Goal: Information Seeking & Learning: Learn about a topic

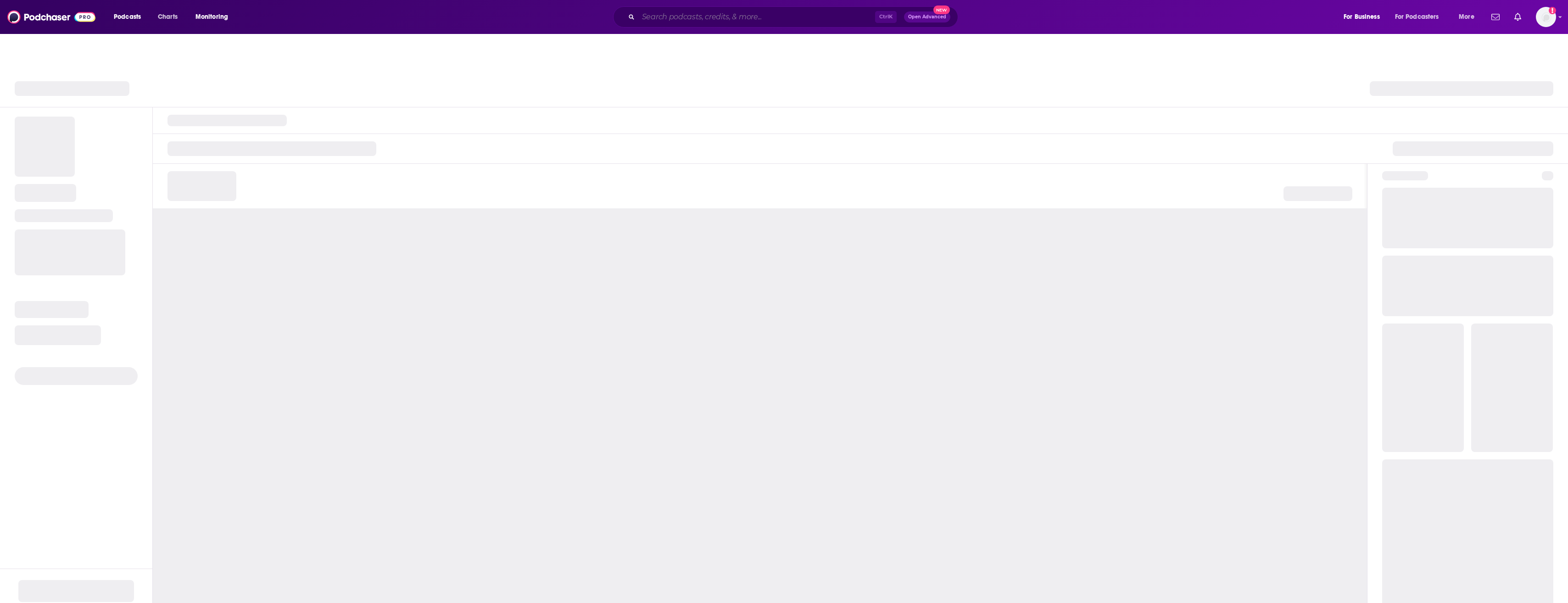
click at [712, 20] on input "Search podcasts, credits, & more..." at bounding box center [756, 17] width 237 height 15
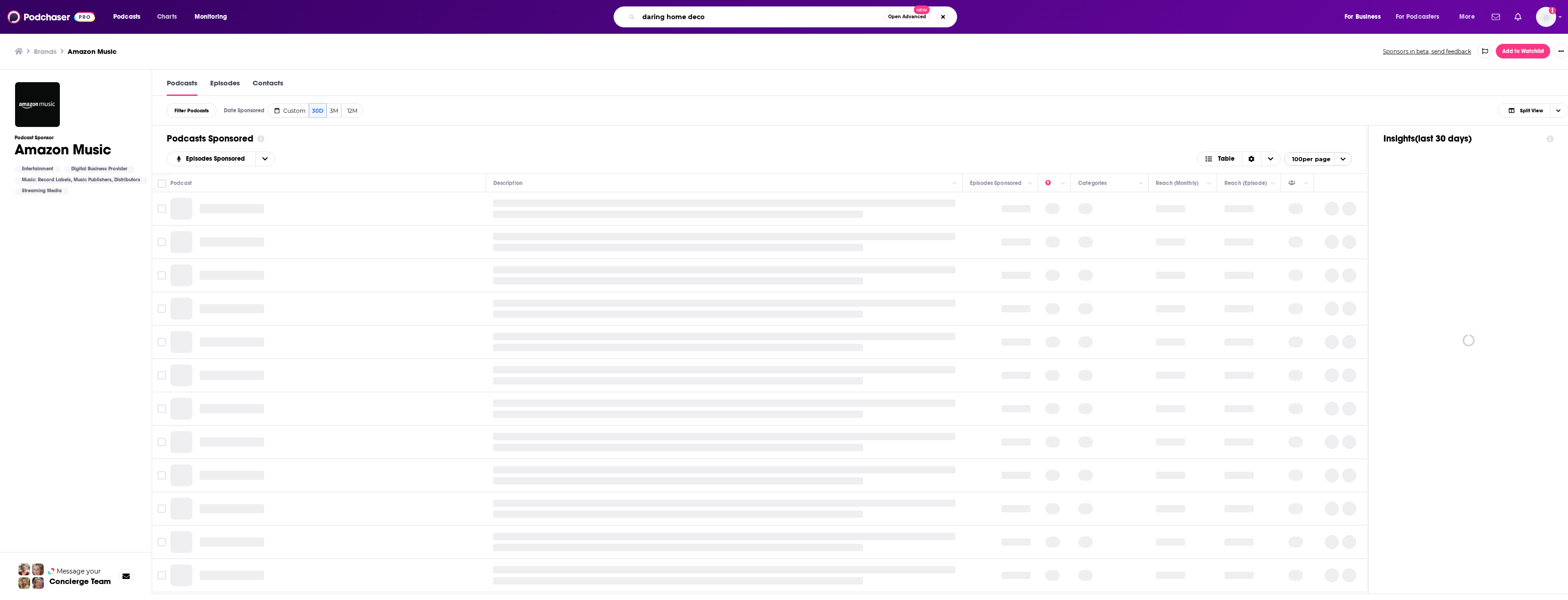
type input "daring home decor"
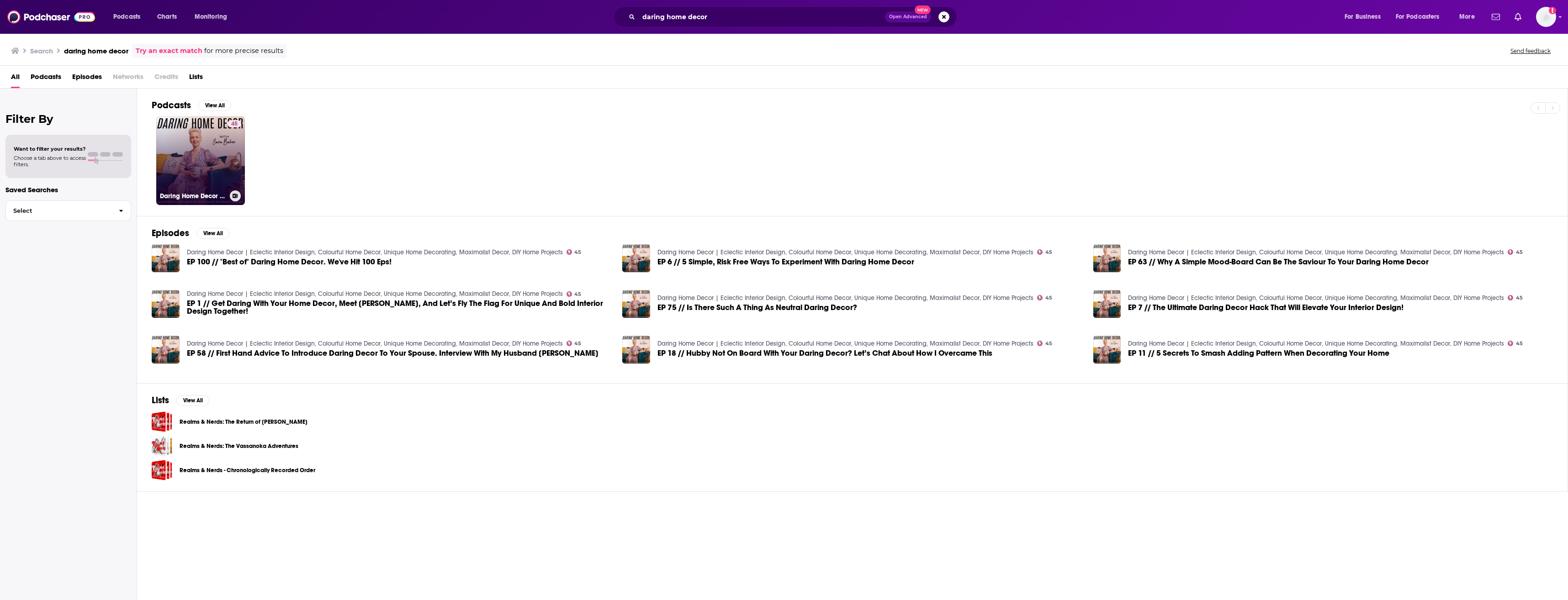
click at [208, 164] on link "45 Daring Home Decor | Eclectic Interior Design, Colourful Home Decor, Unique H…" at bounding box center [201, 161] width 89 height 89
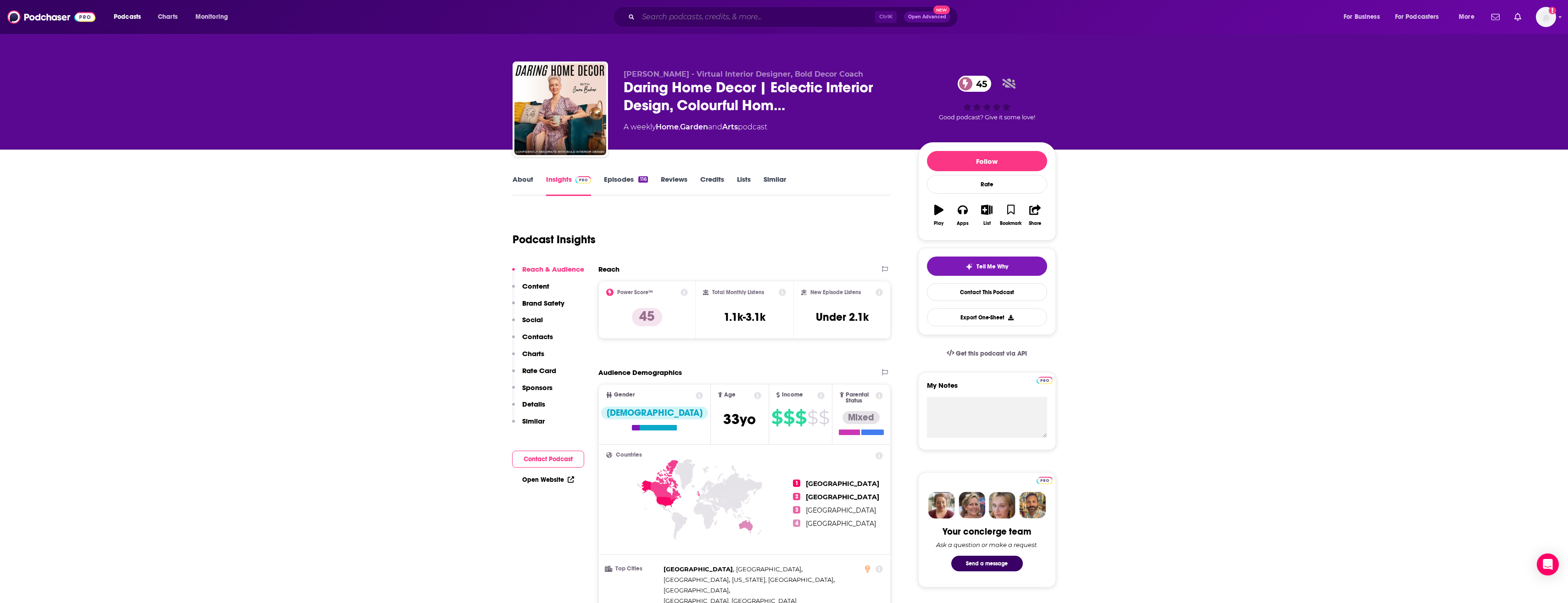
click at [669, 22] on input "Search podcasts, credits, & more..." at bounding box center [756, 17] width 237 height 15
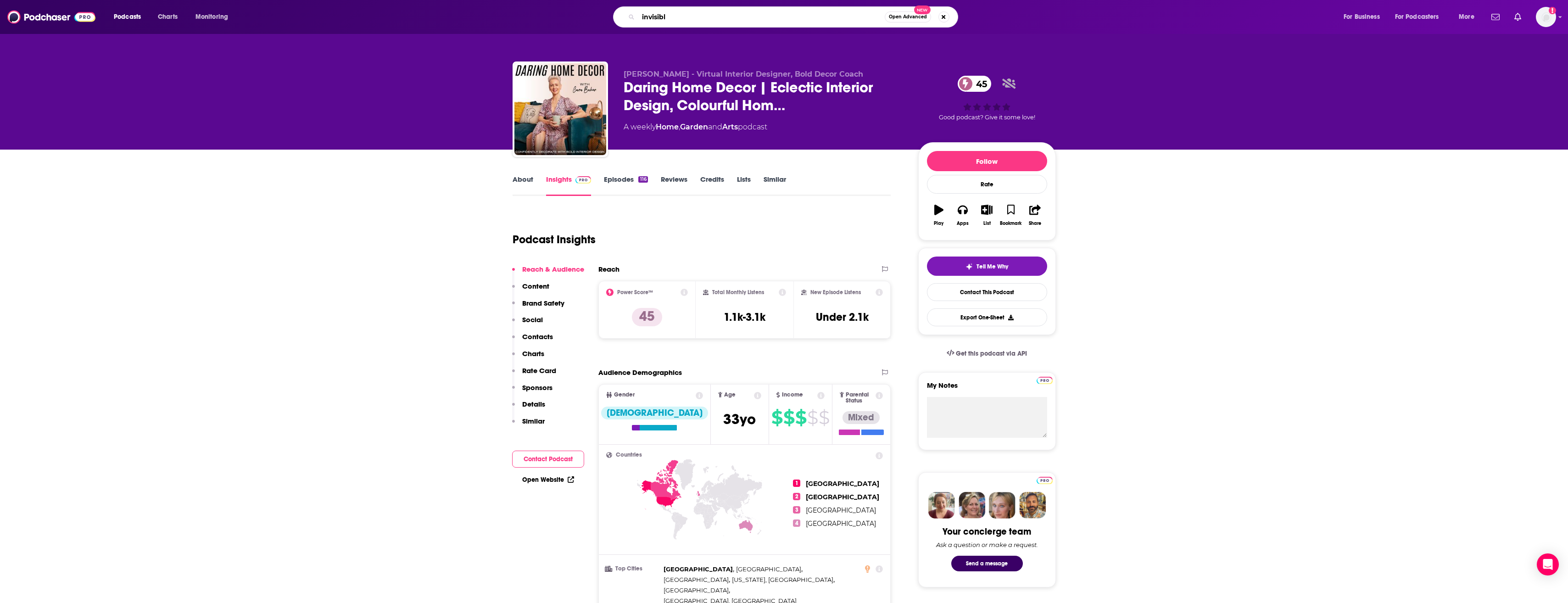
type input "invisible"
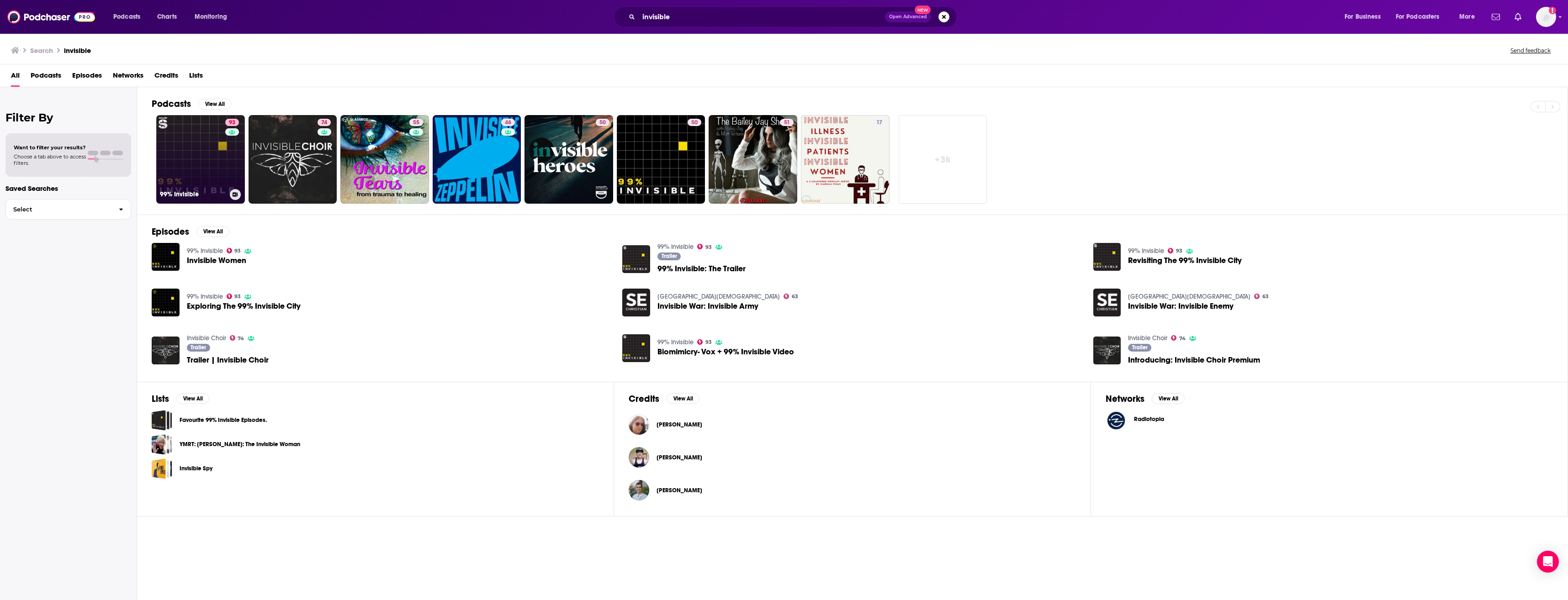
click at [208, 176] on link "93 99% Invisible" at bounding box center [201, 159] width 89 height 89
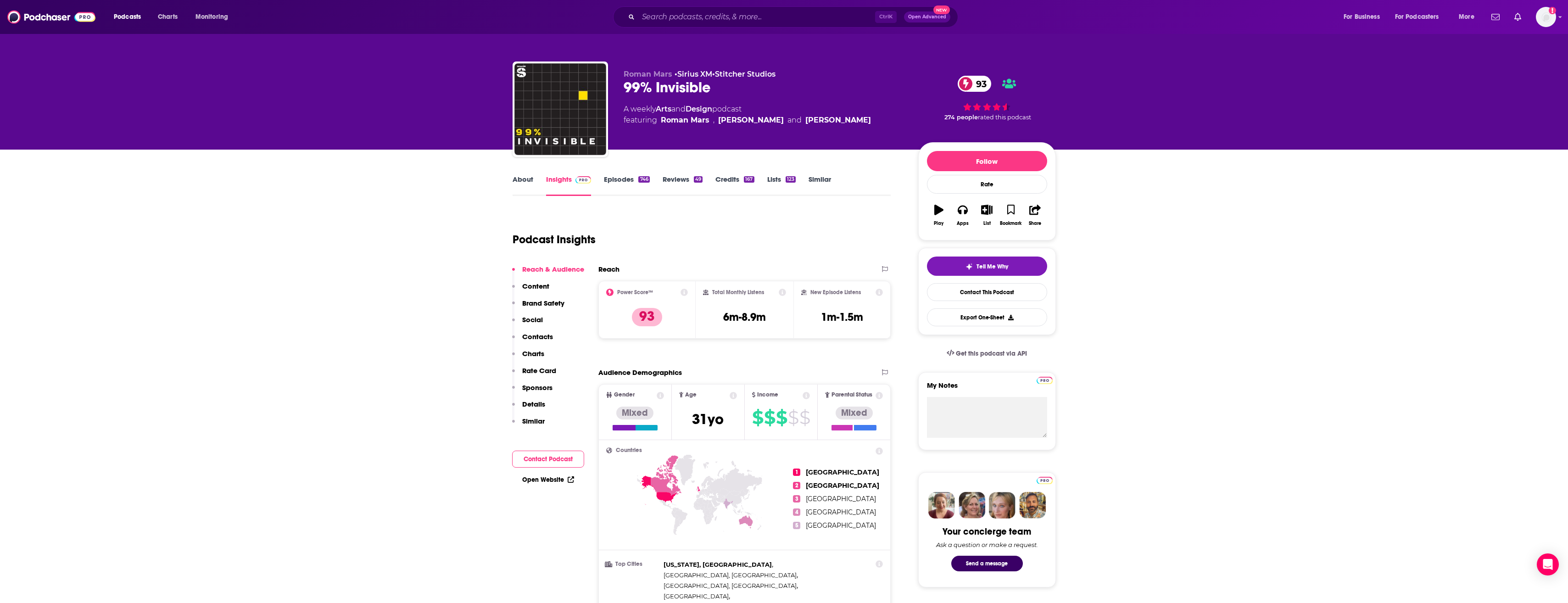
click at [529, 182] on link "About" at bounding box center [523, 185] width 21 height 21
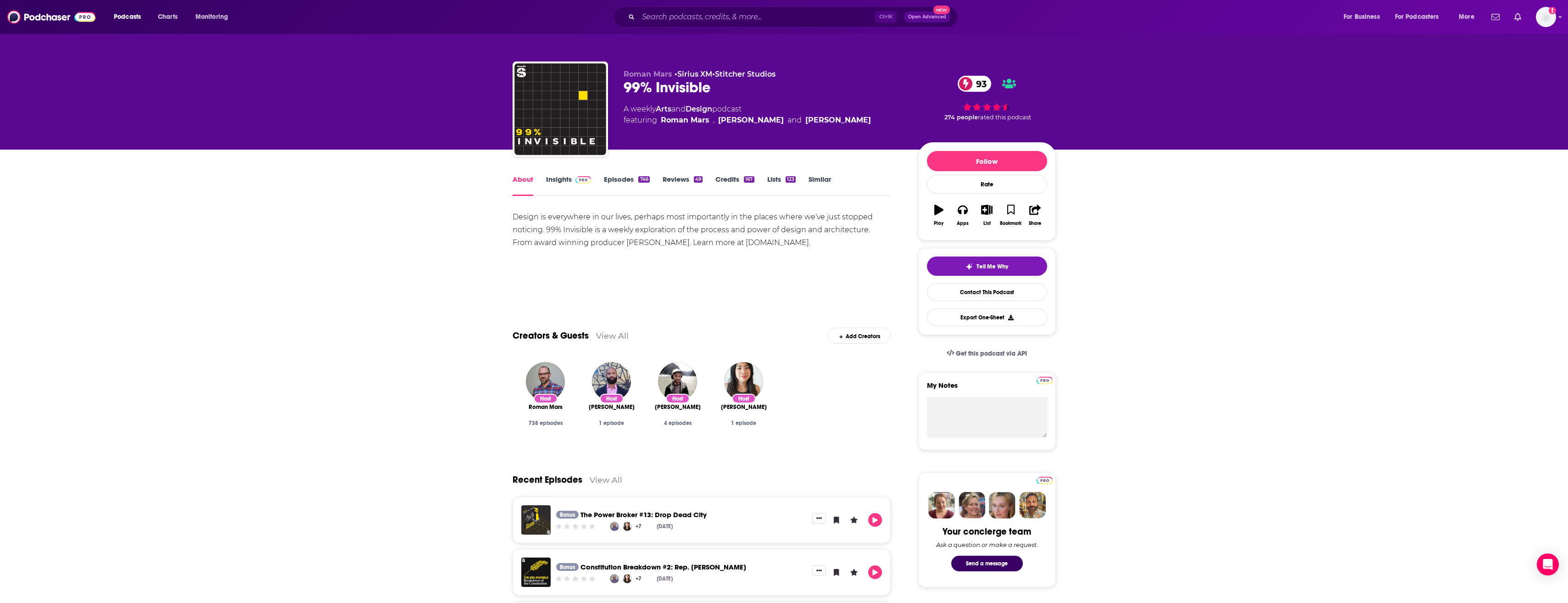
click at [631, 180] on link "Episodes 746" at bounding box center [627, 185] width 45 height 21
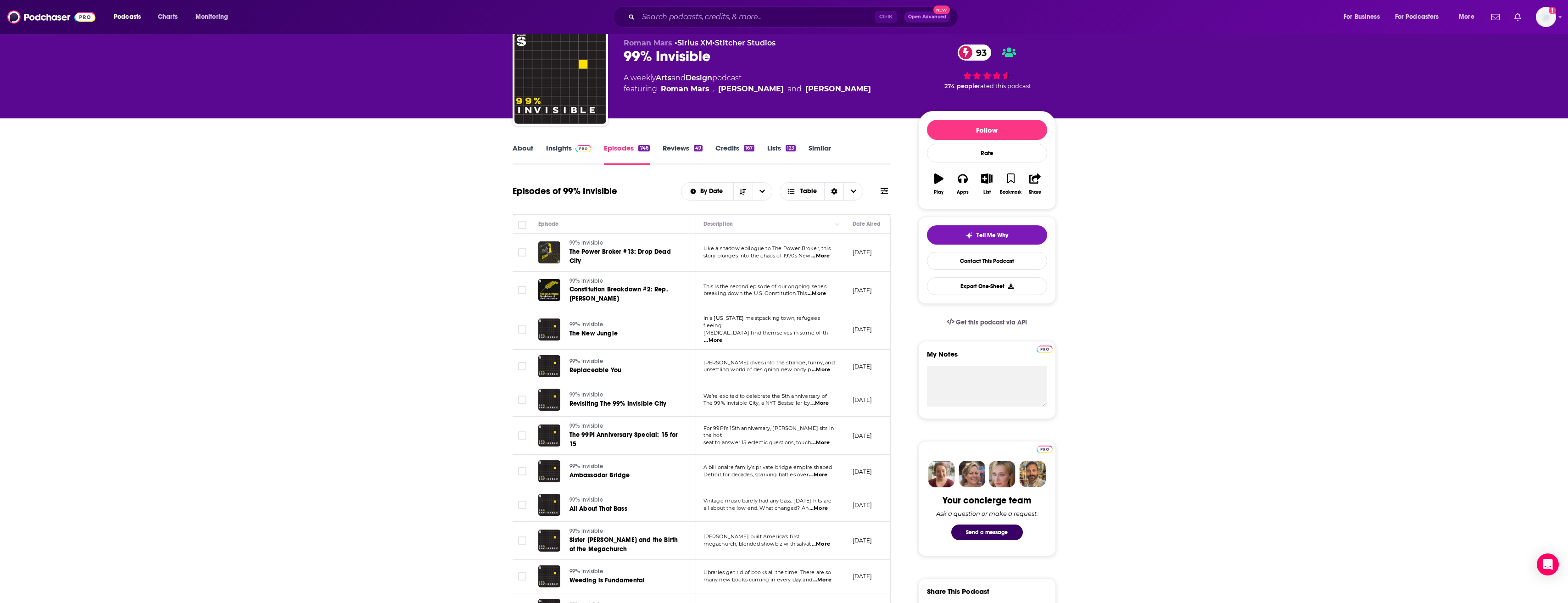
scroll to position [43, 0]
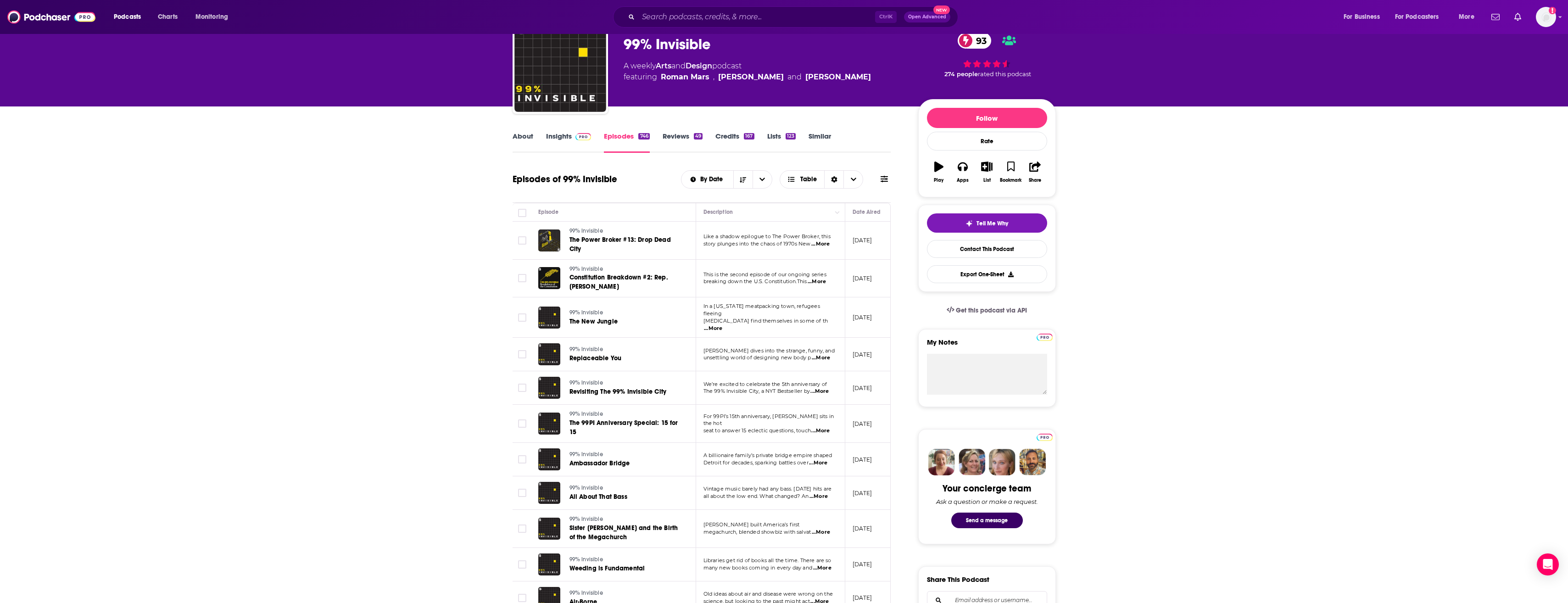
click at [823, 427] on span "...More" at bounding box center [820, 431] width 18 height 7
click at [819, 493] on span "...More" at bounding box center [819, 497] width 18 height 7
click at [722, 325] on span "...More" at bounding box center [713, 328] width 18 height 7
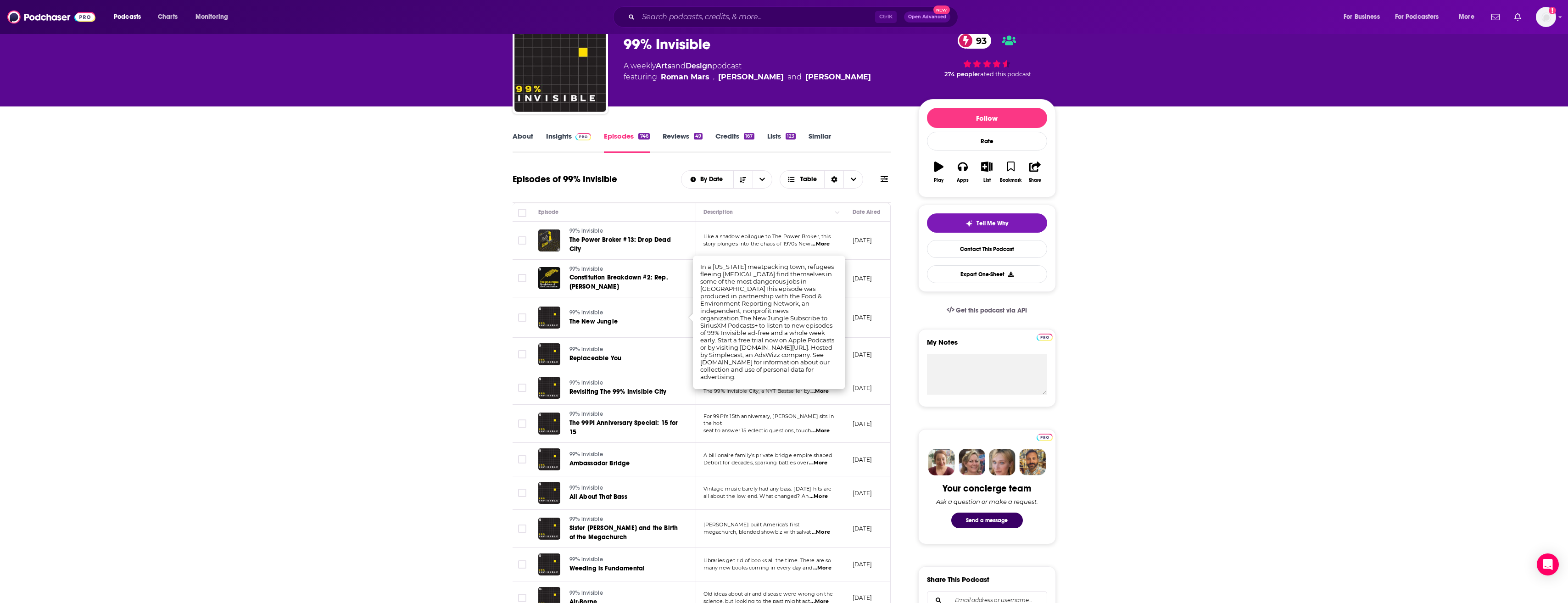
scroll to position [163, 0]
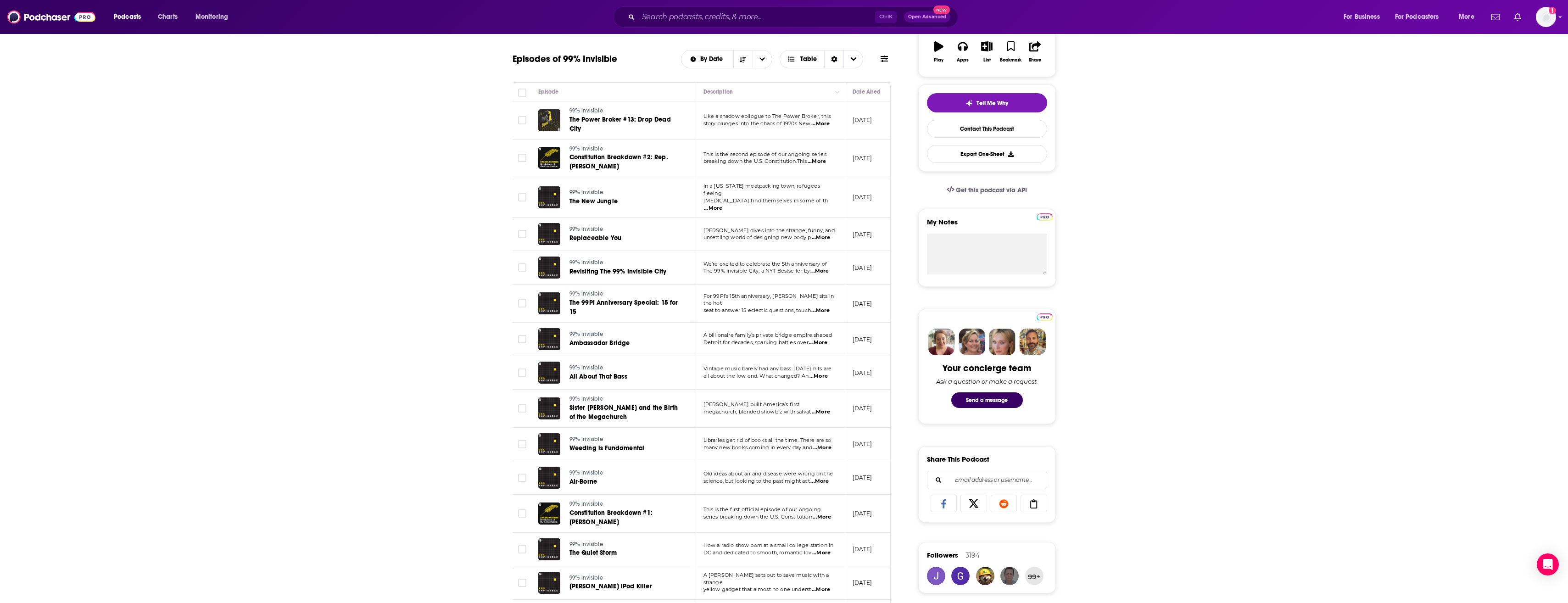
click at [825, 549] on span "...More" at bounding box center [822, 553] width 18 height 7
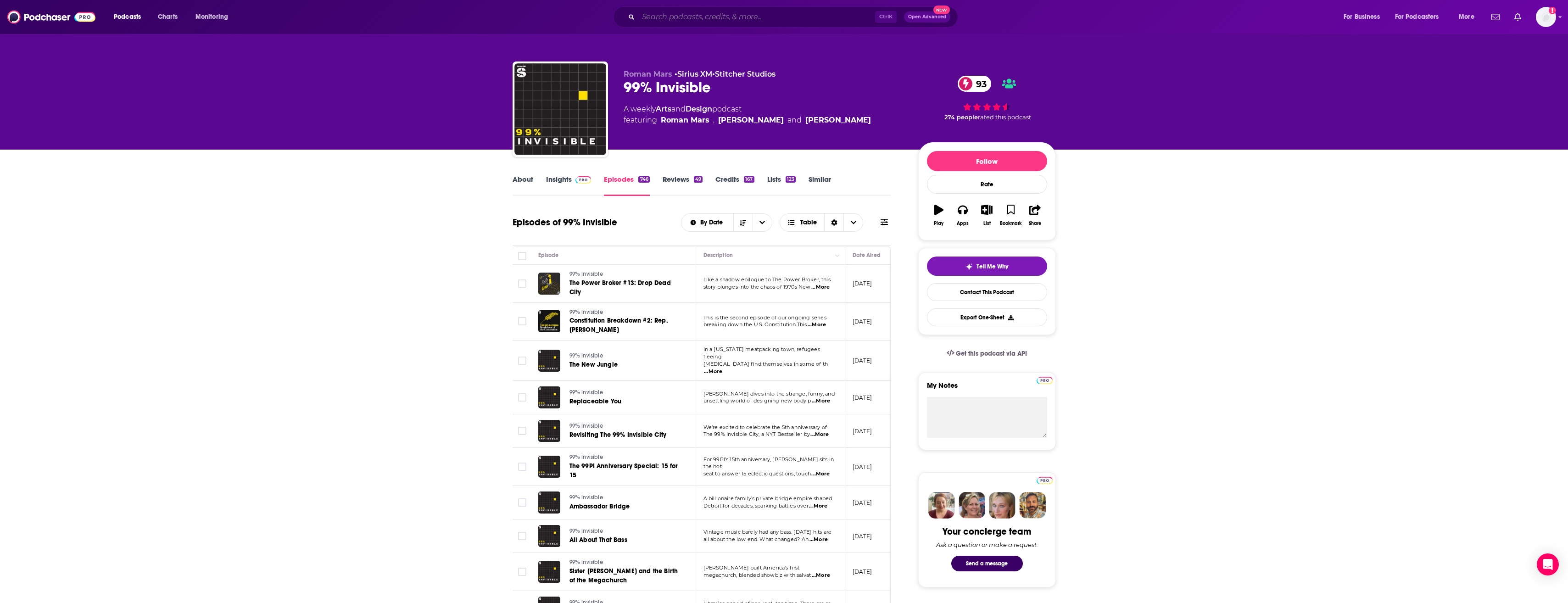
click at [672, 22] on input "Search podcasts, credits, & more..." at bounding box center [756, 17] width 237 height 15
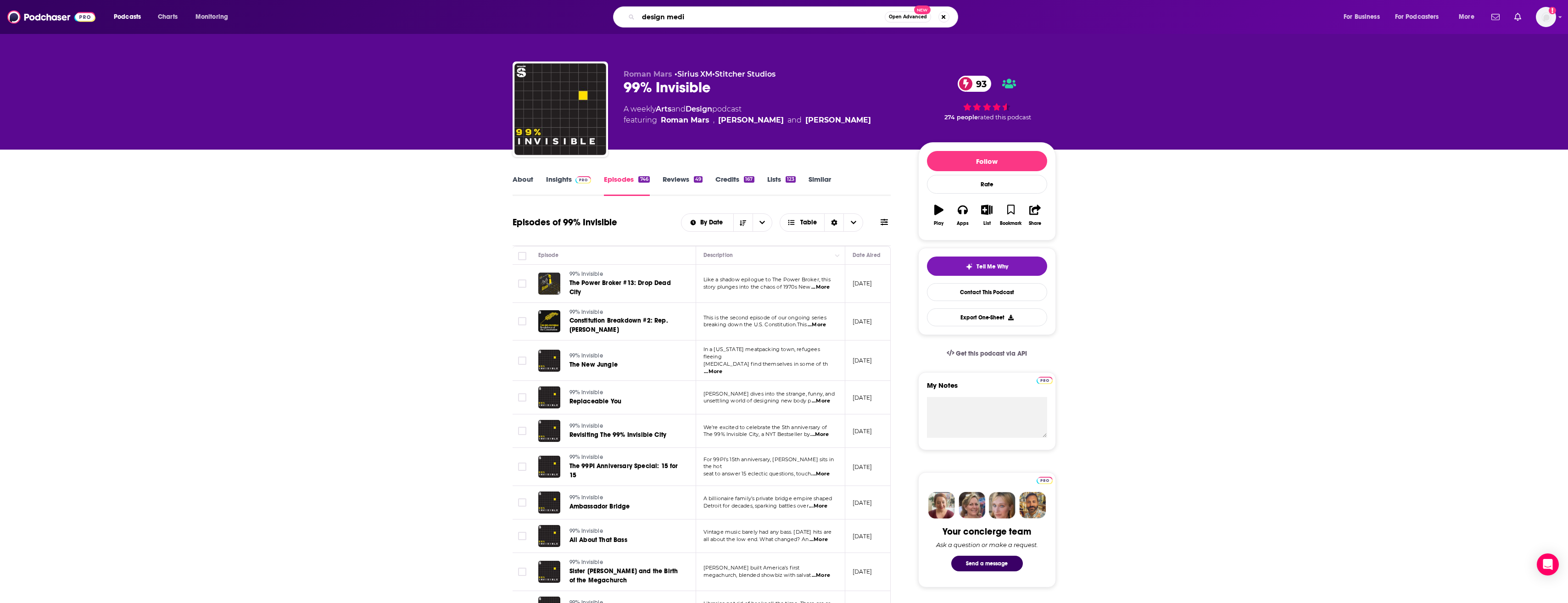
type input "design media"
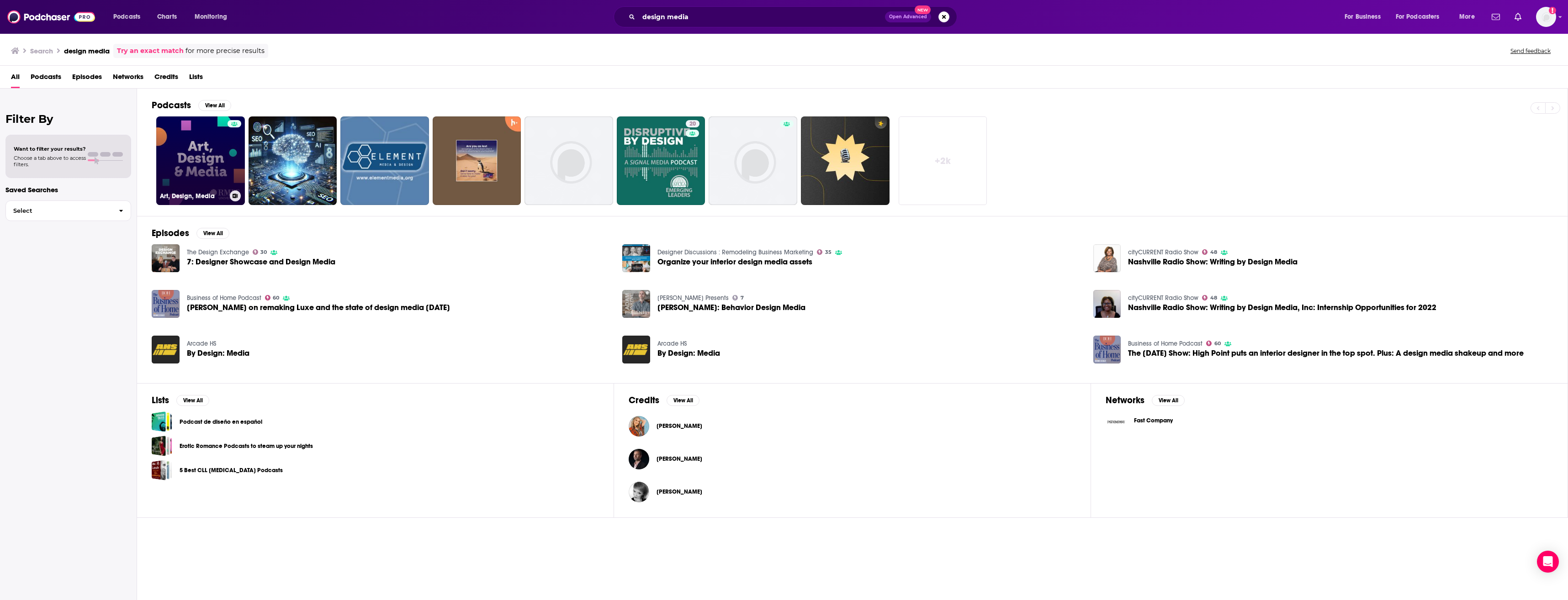
click at [203, 159] on link "Art, Design, Media" at bounding box center [201, 161] width 89 height 89
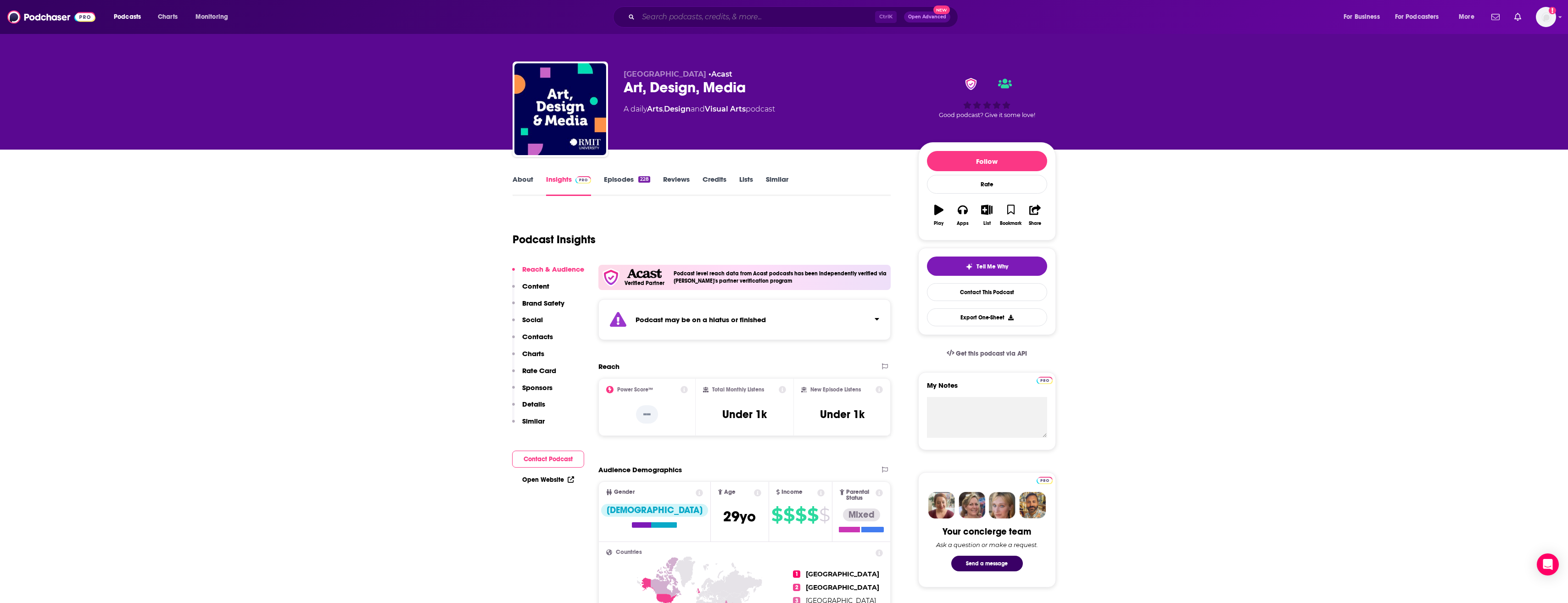
click at [705, 20] on input "Search podcasts, credits, & more..." at bounding box center [756, 17] width 237 height 15
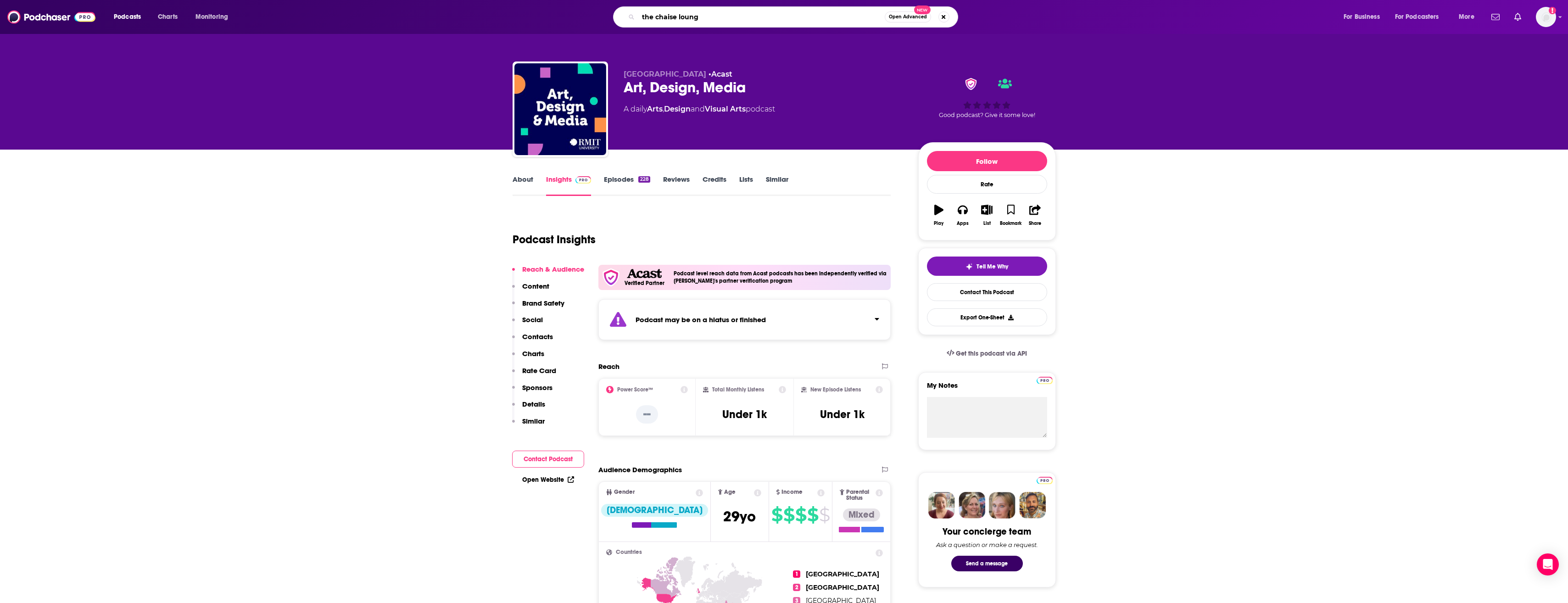
type input "the chaise lounge"
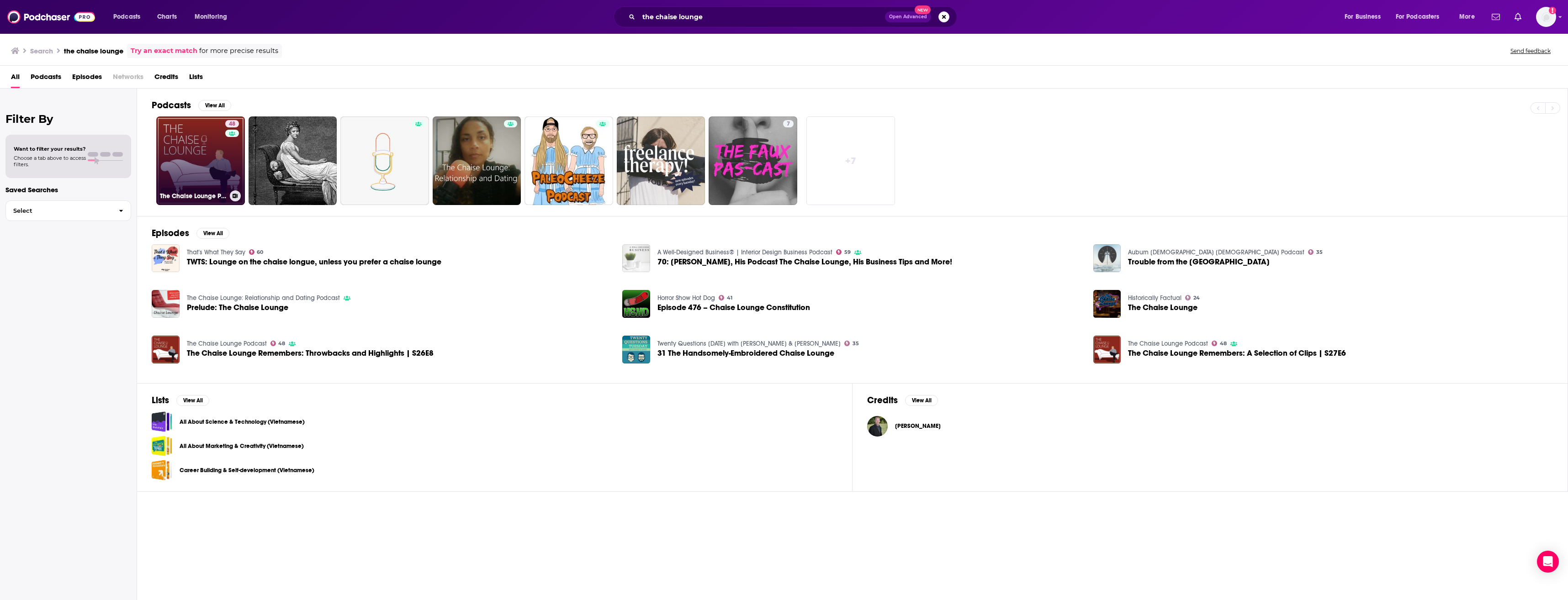
click at [177, 169] on link "48 The Chaise Lounge Podcast" at bounding box center [201, 161] width 89 height 89
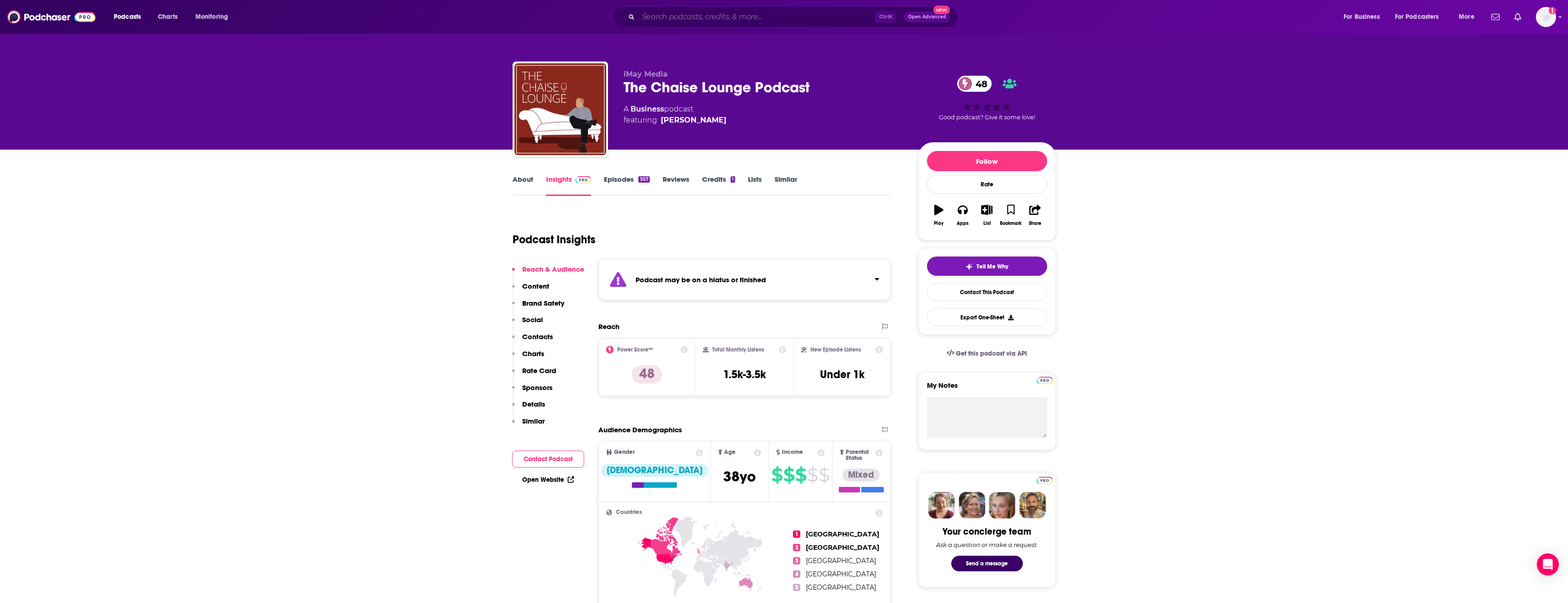
click at [681, 20] on input "Search podcasts, credits, & more..." at bounding box center [756, 17] width 237 height 15
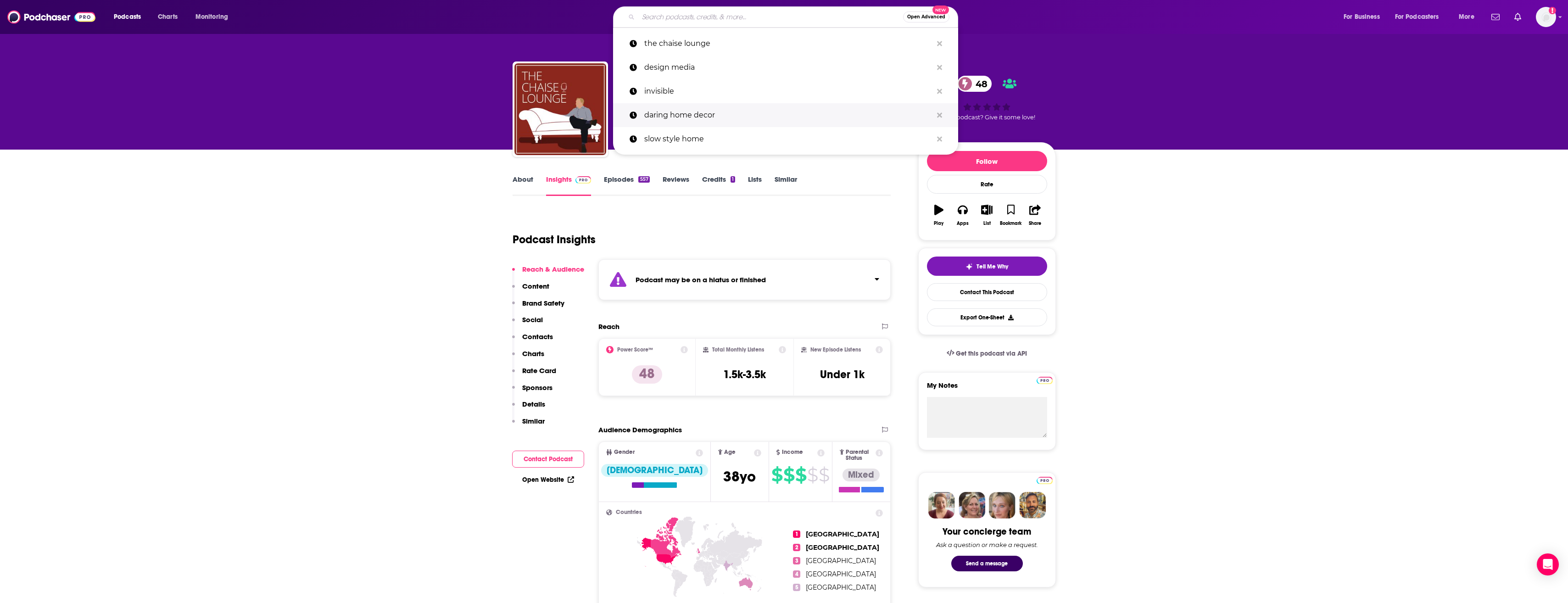
click at [680, 113] on p "daring home decor" at bounding box center [788, 115] width 288 height 24
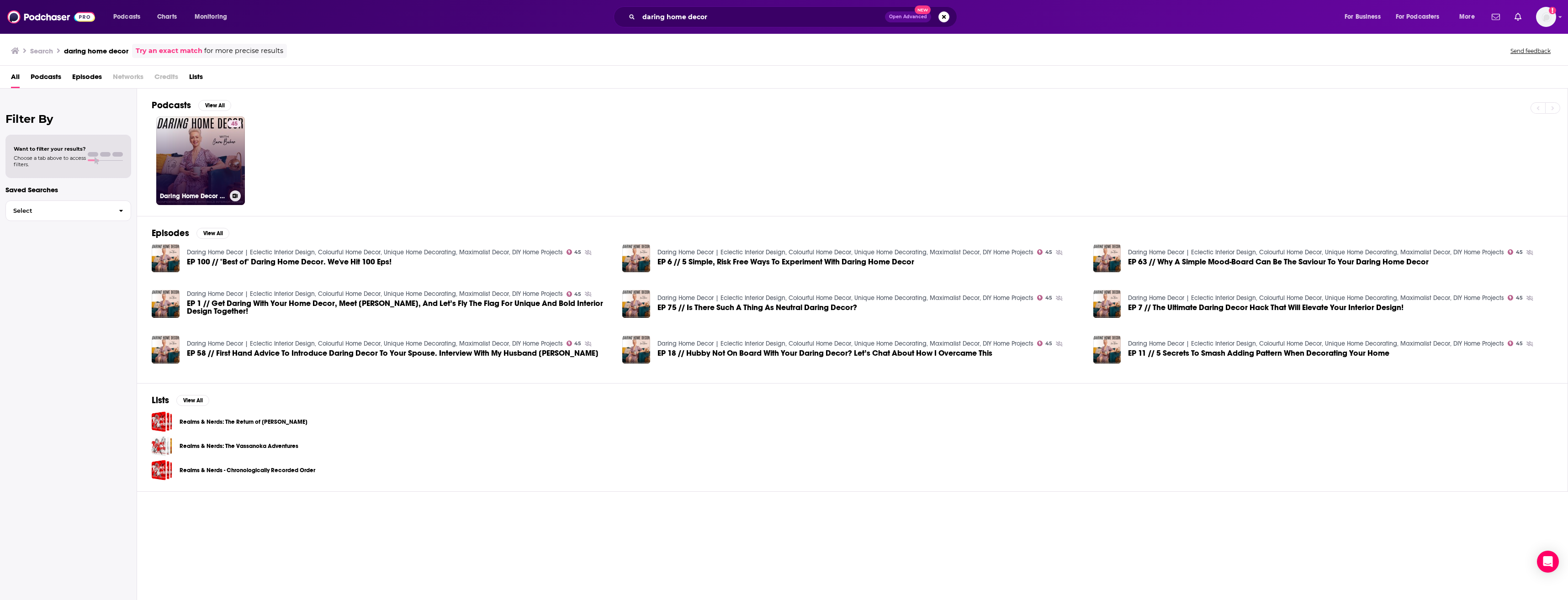
click at [202, 147] on link "45 Daring Home Decor | Eclectic Interior Design, Colourful Home Decor, Unique H…" at bounding box center [201, 161] width 89 height 89
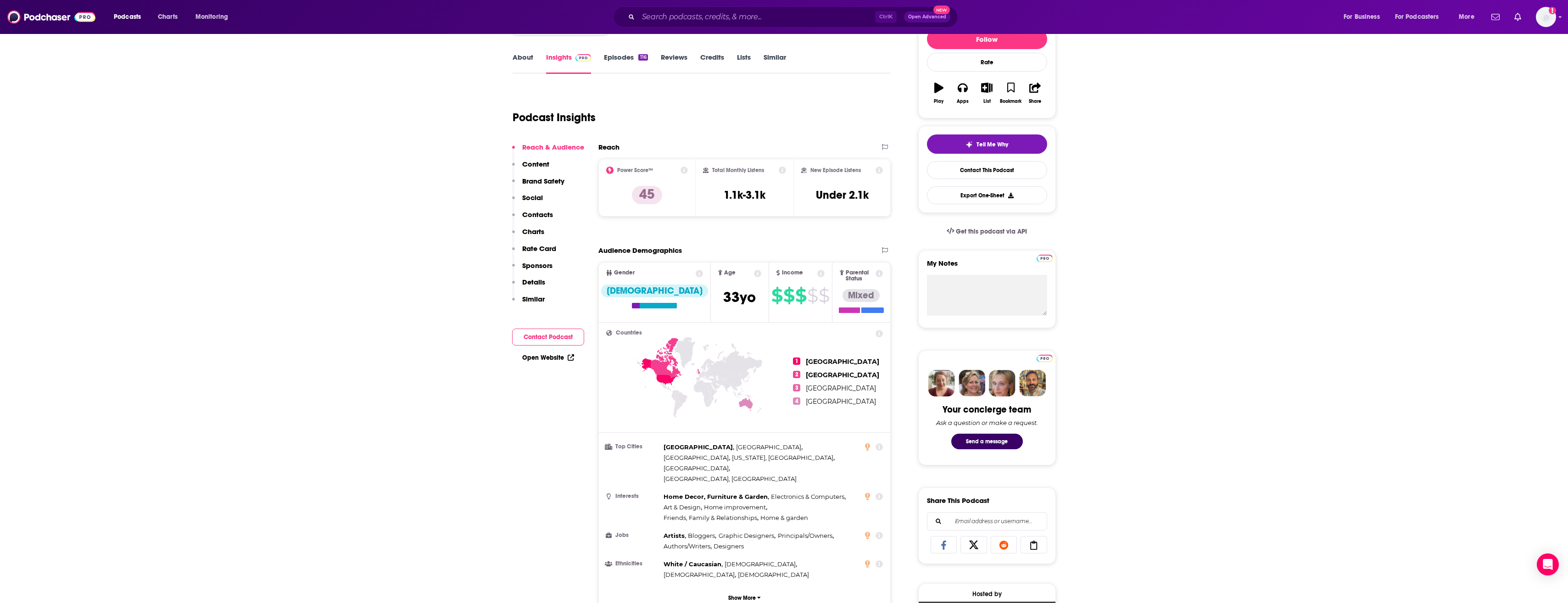
scroll to position [64, 0]
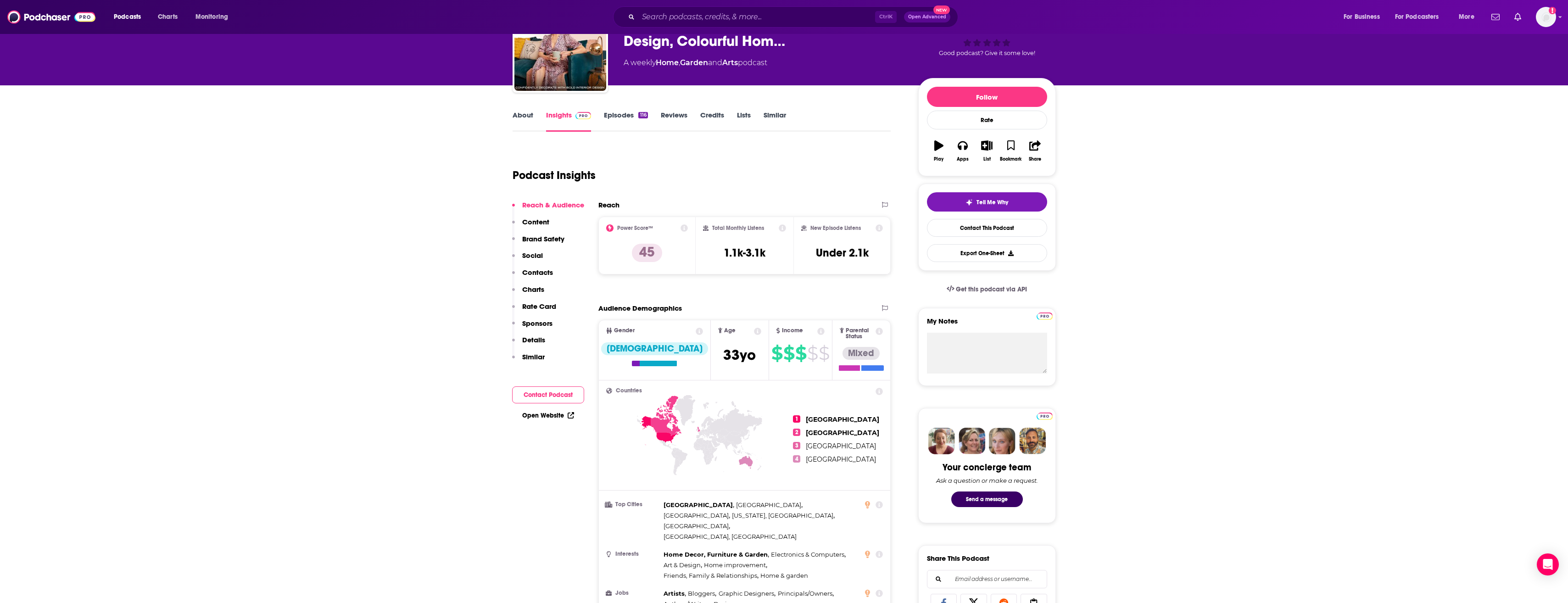
click at [631, 115] on link "Episodes 116" at bounding box center [625, 121] width 43 height 21
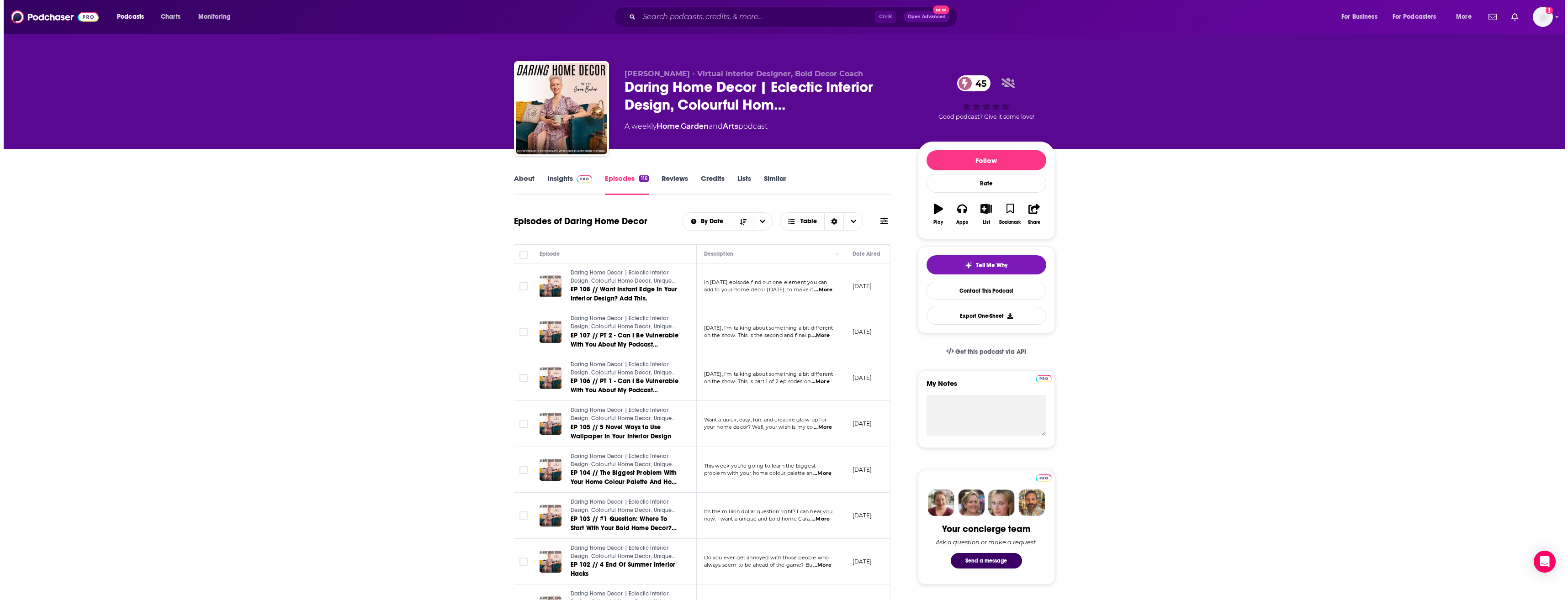
scroll to position [0, 146]
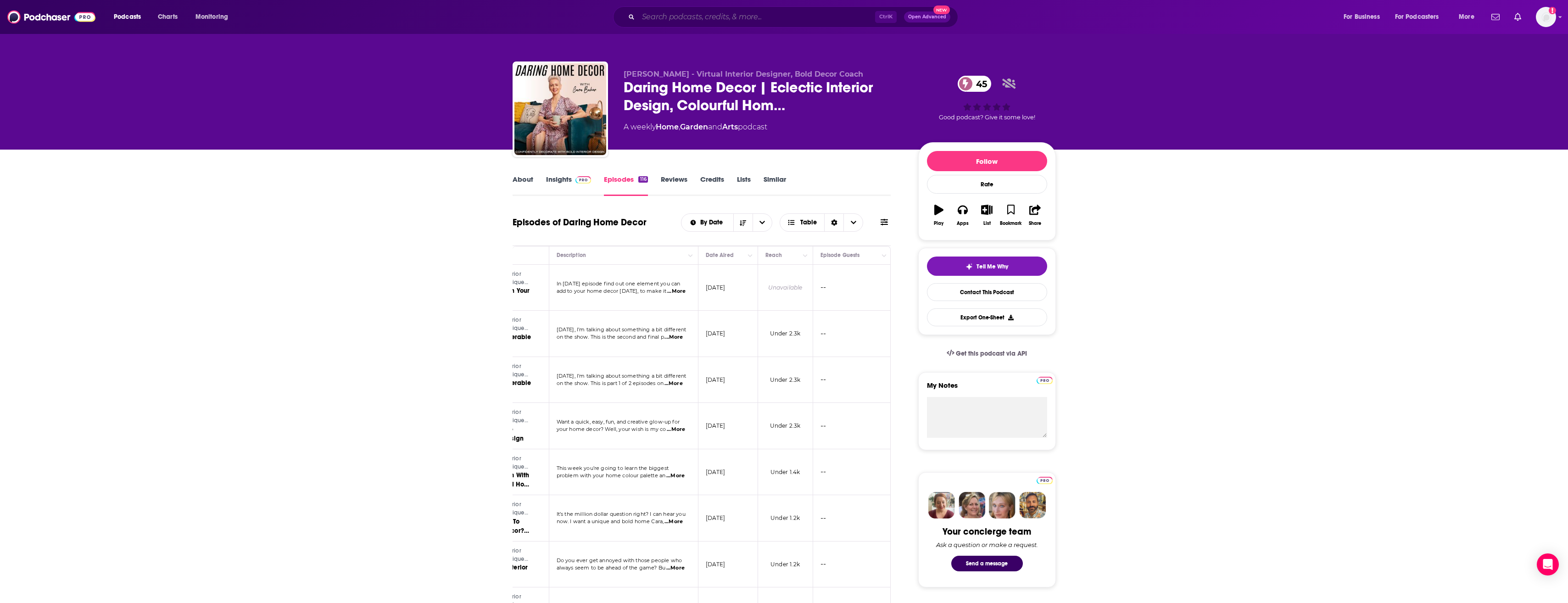
click at [660, 16] on input "Search podcasts, credits, & more..." at bounding box center [756, 17] width 237 height 15
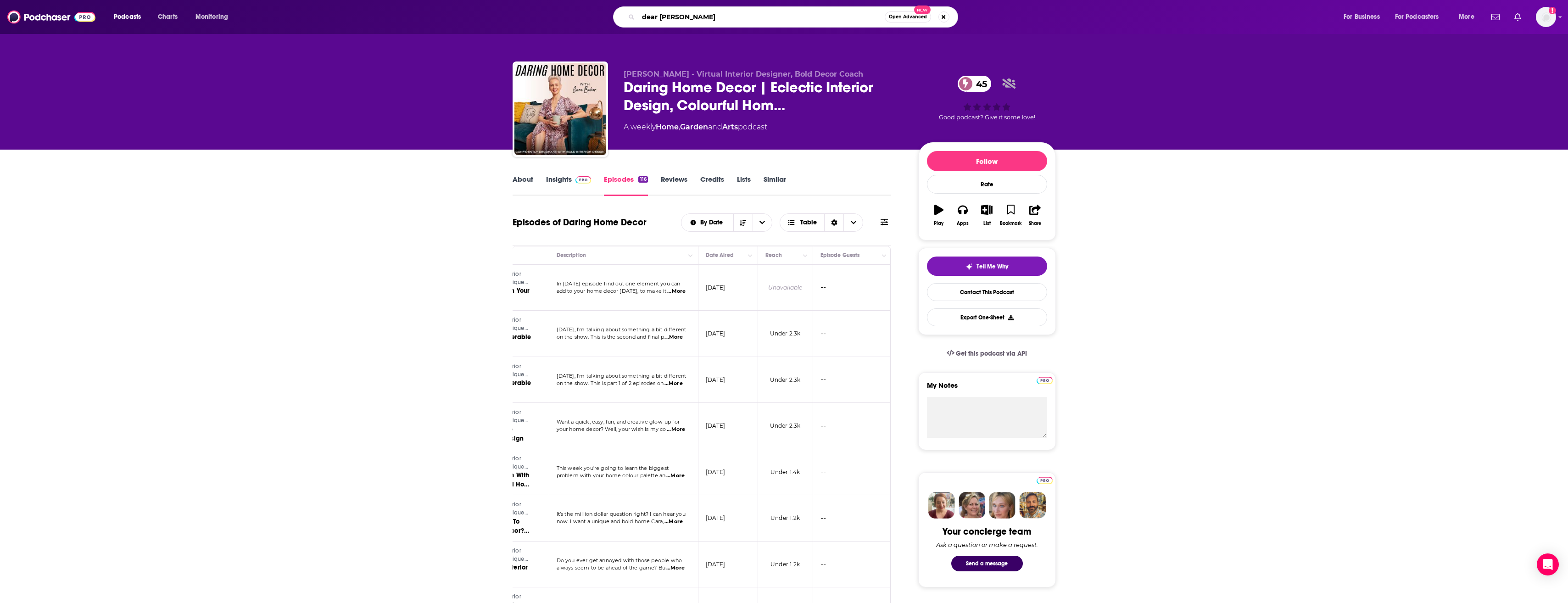
type input "dear alice"
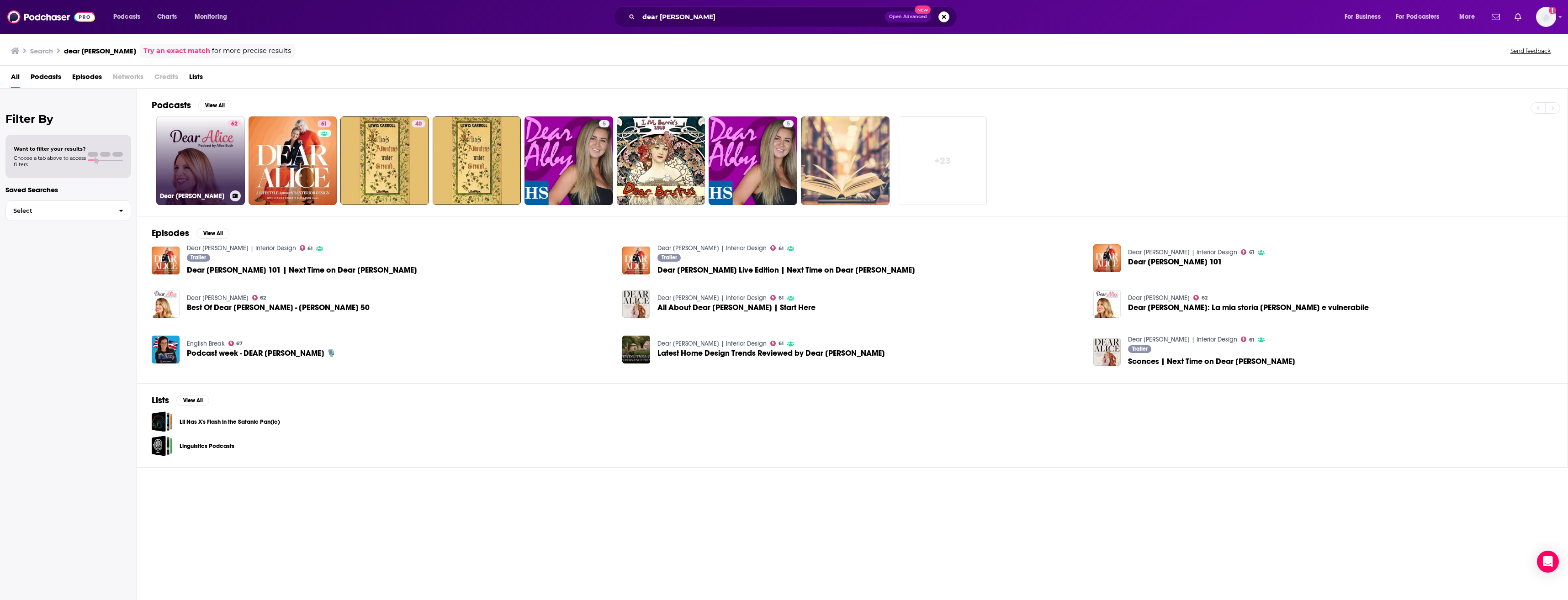
click at [221, 174] on link "62 Dear Alice" at bounding box center [201, 161] width 89 height 89
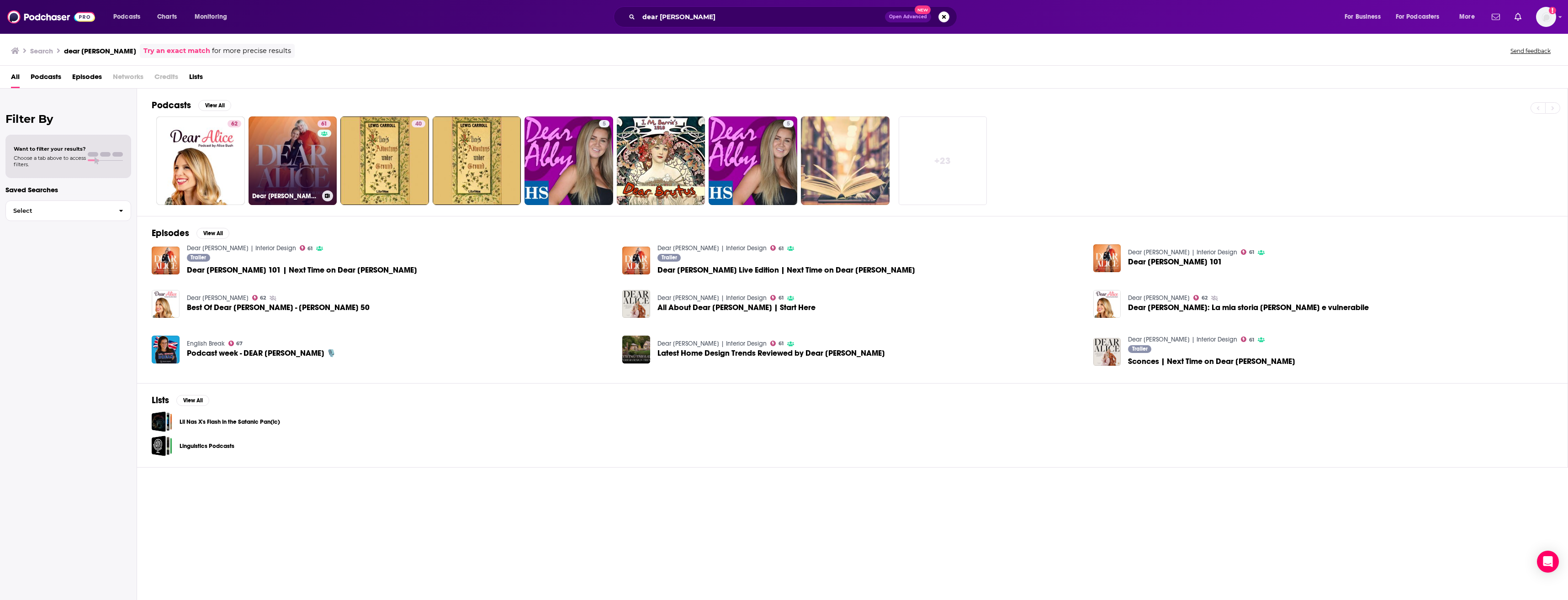
click at [292, 176] on link "61 Dear Alice | Interior Design" at bounding box center [293, 161] width 89 height 89
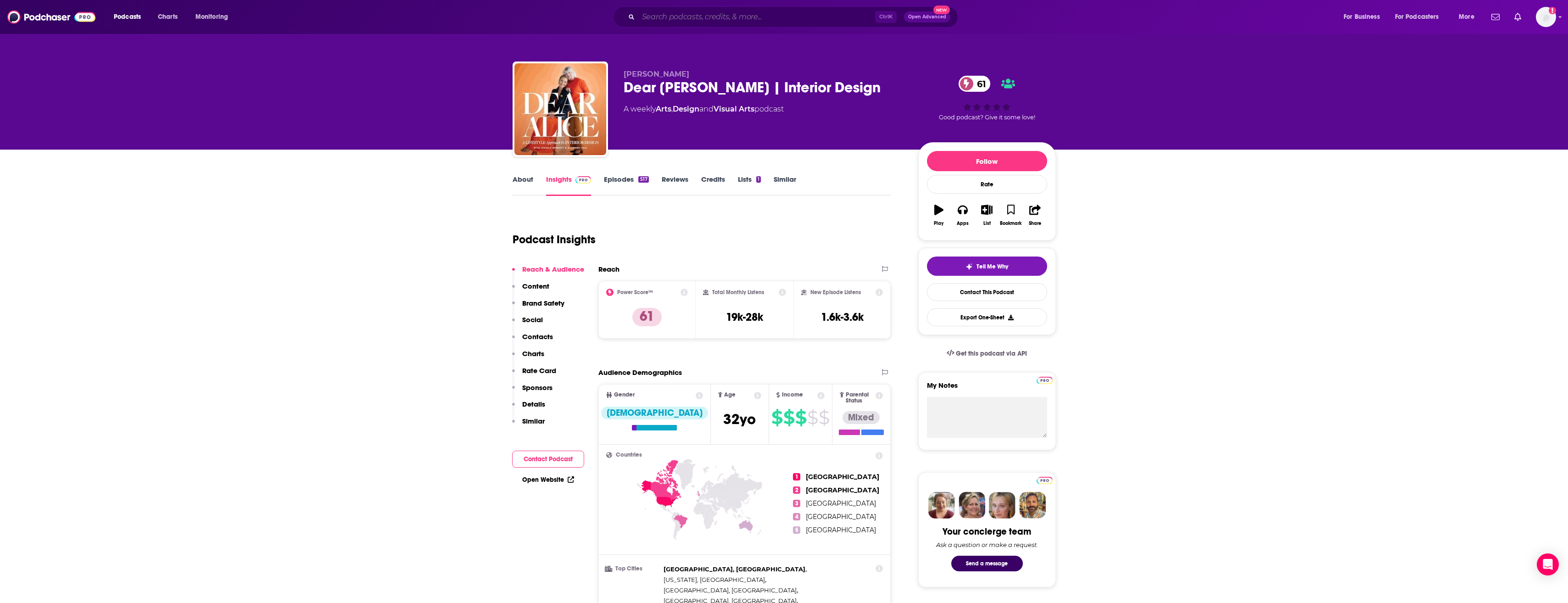
click at [721, 19] on input "Search podcasts, credits, & more..." at bounding box center [756, 17] width 237 height 15
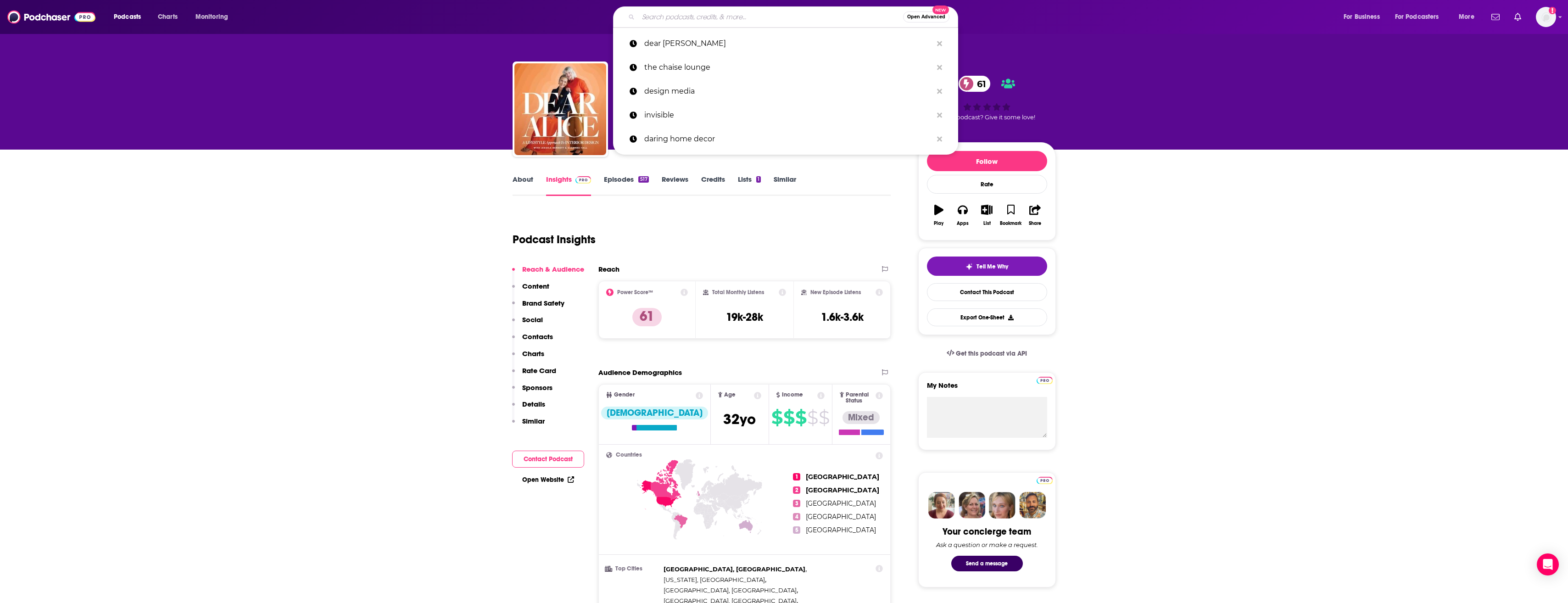
click at [660, 17] on input "Search podcasts, credits, & more..." at bounding box center [770, 17] width 265 height 15
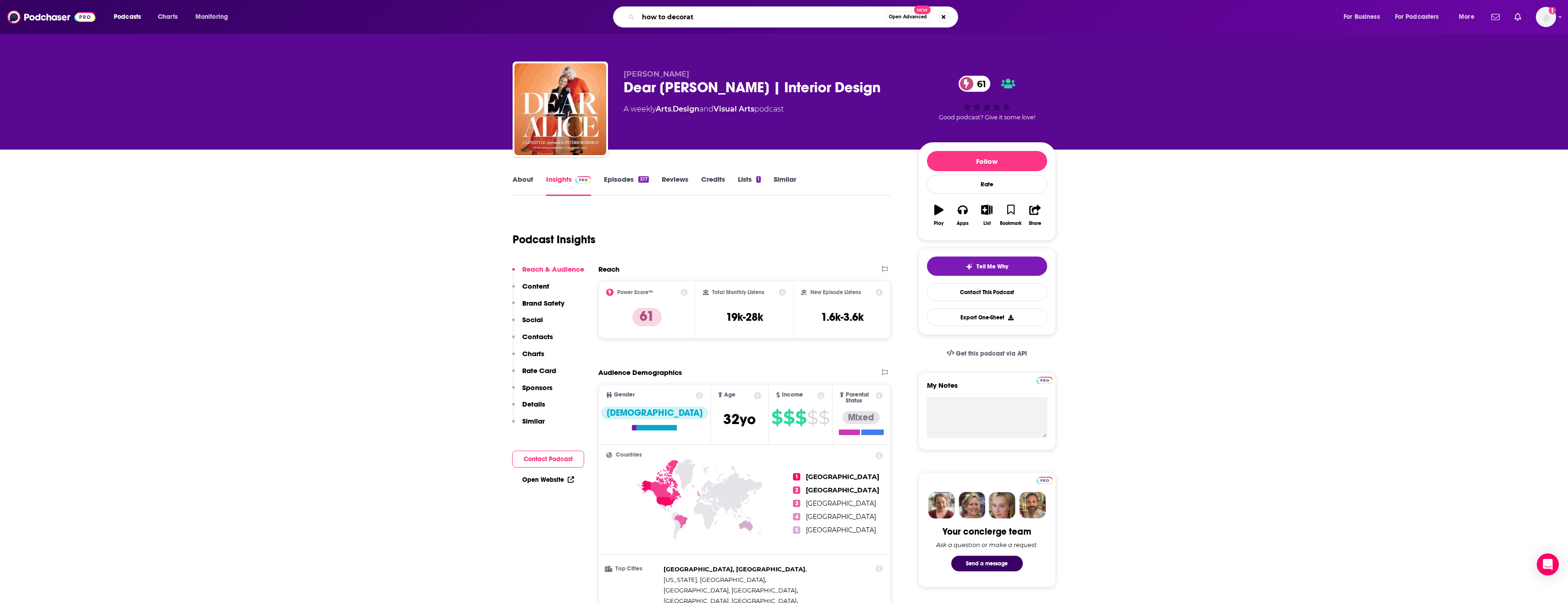
type input "how to decorate"
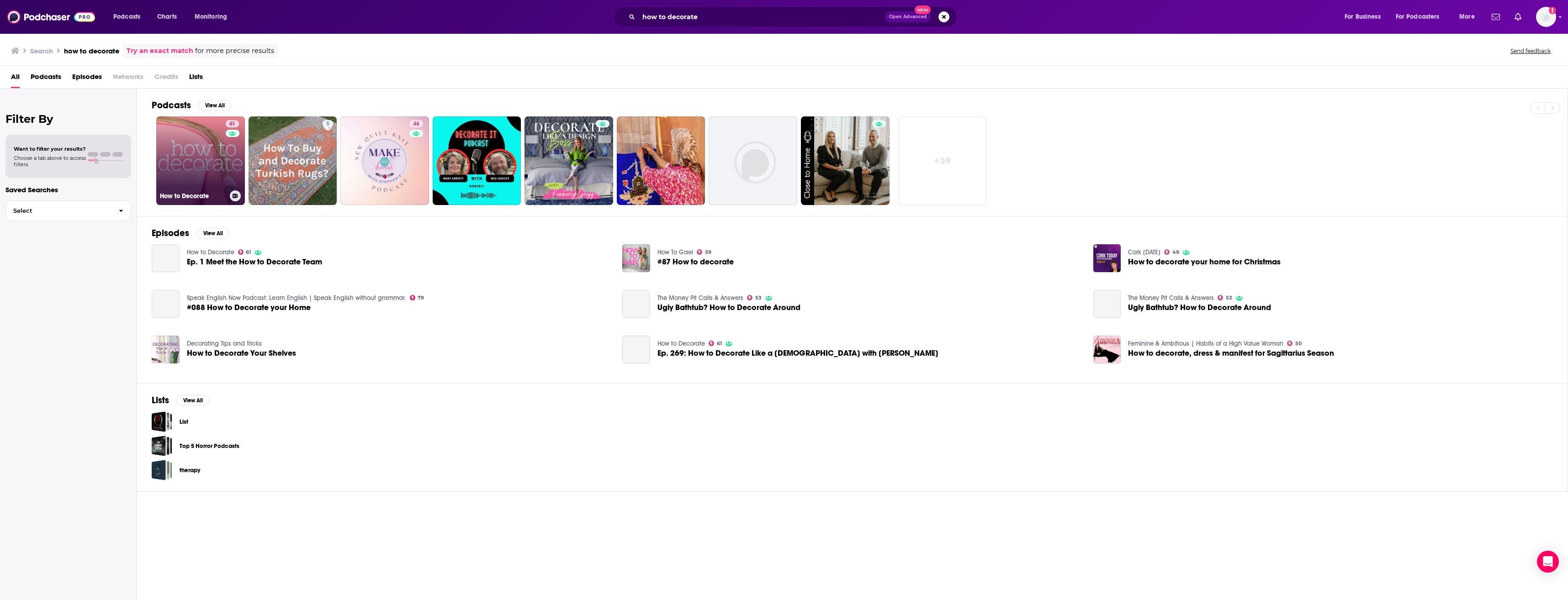
click at [214, 158] on link "61 How to Decorate" at bounding box center [201, 161] width 89 height 89
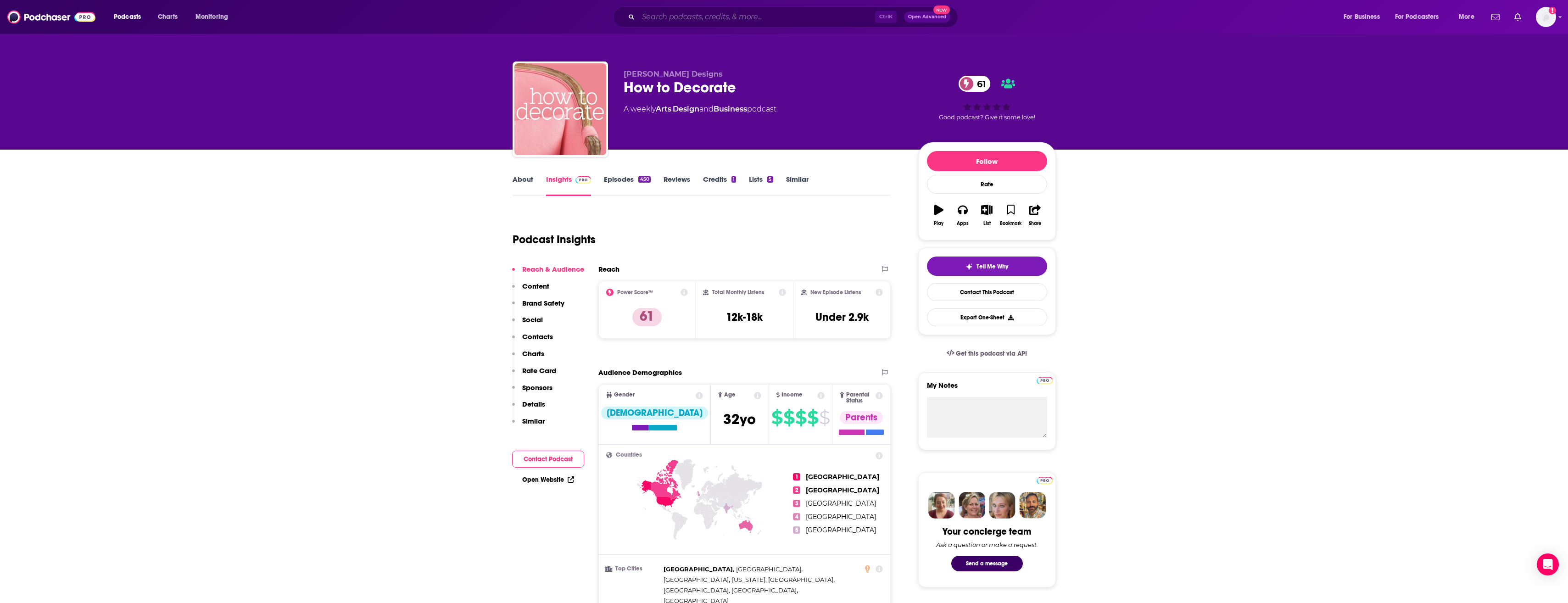
click at [710, 23] on input "Search podcasts, credits, & more..." at bounding box center [756, 17] width 237 height 15
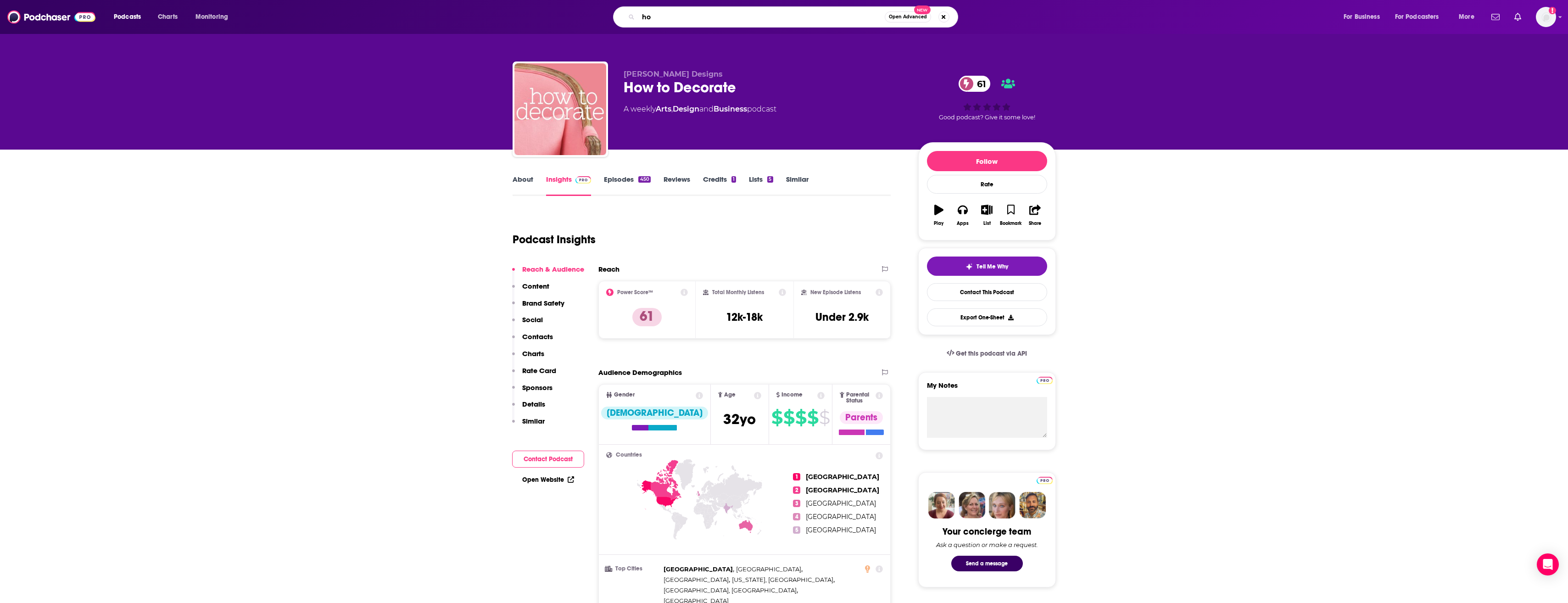
type input "h"
type input "The mind of an interior designer podcast"
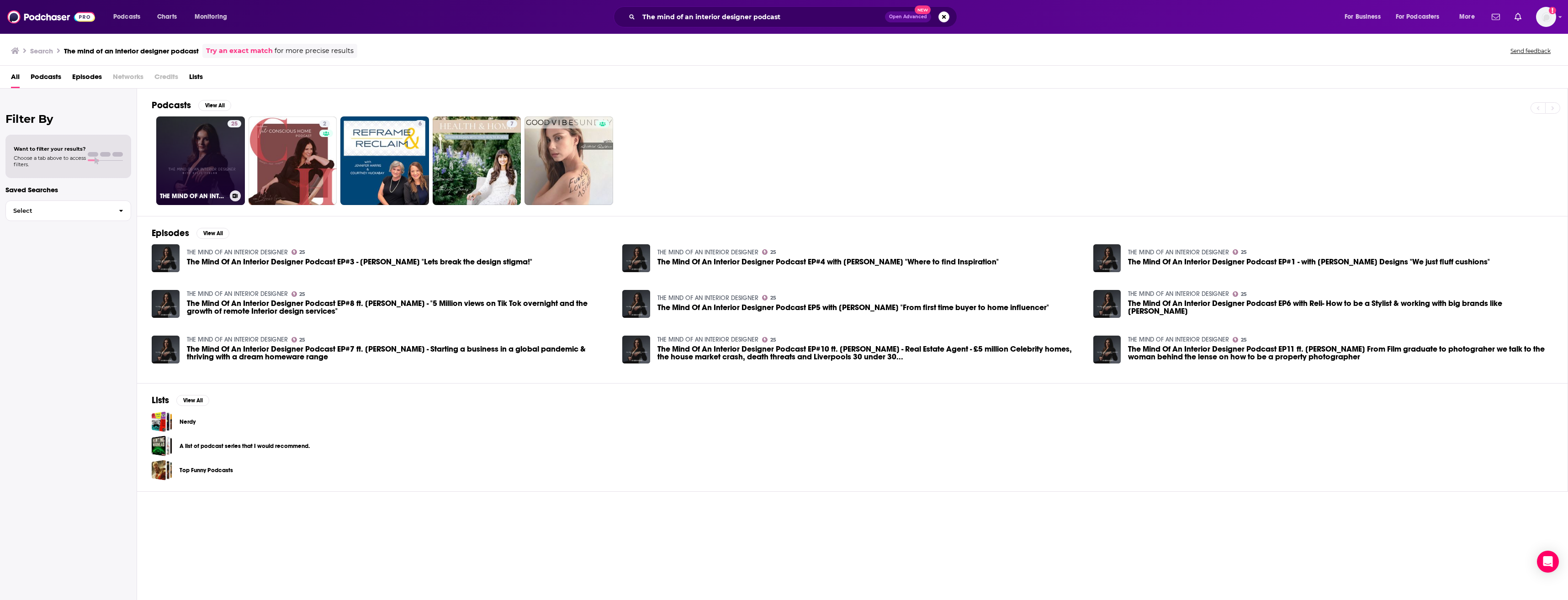
click at [218, 150] on link "25 THE MIND OF AN INTERIOR DESIGNER" at bounding box center [201, 161] width 89 height 89
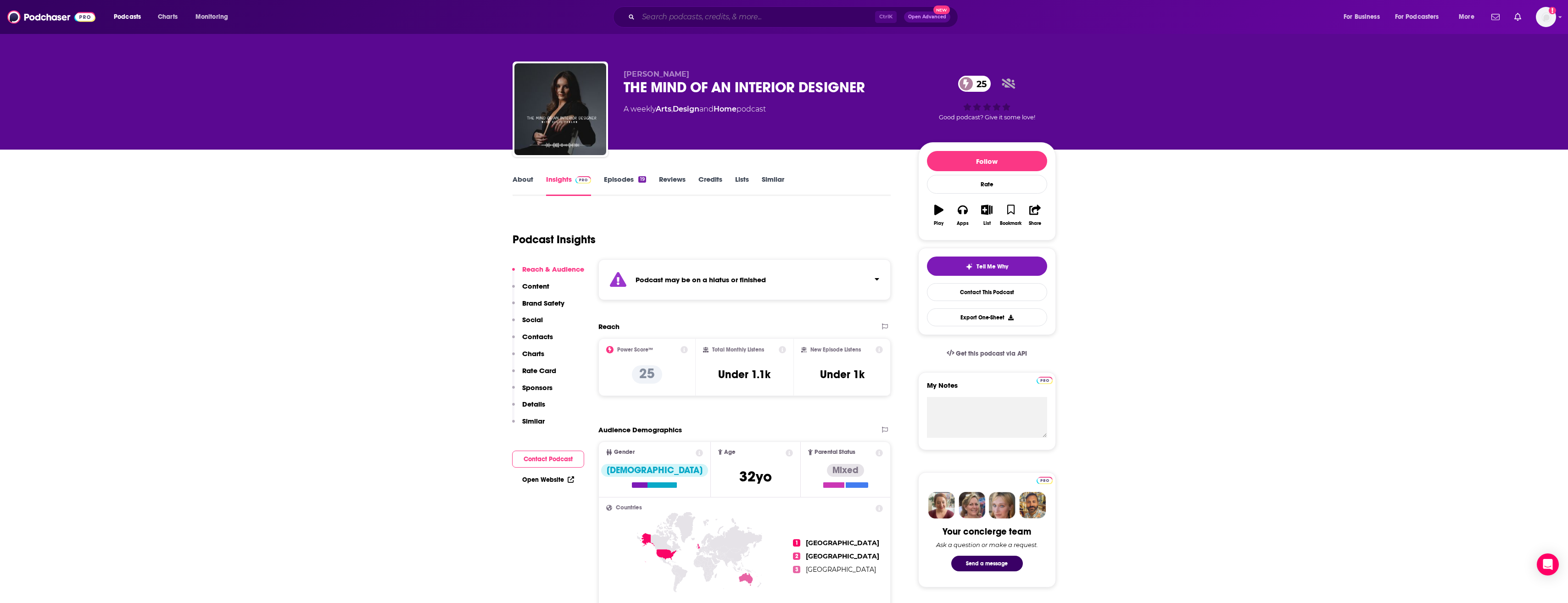
click at [689, 15] on input "Search podcasts, credits, & more..." at bounding box center [756, 17] width 237 height 15
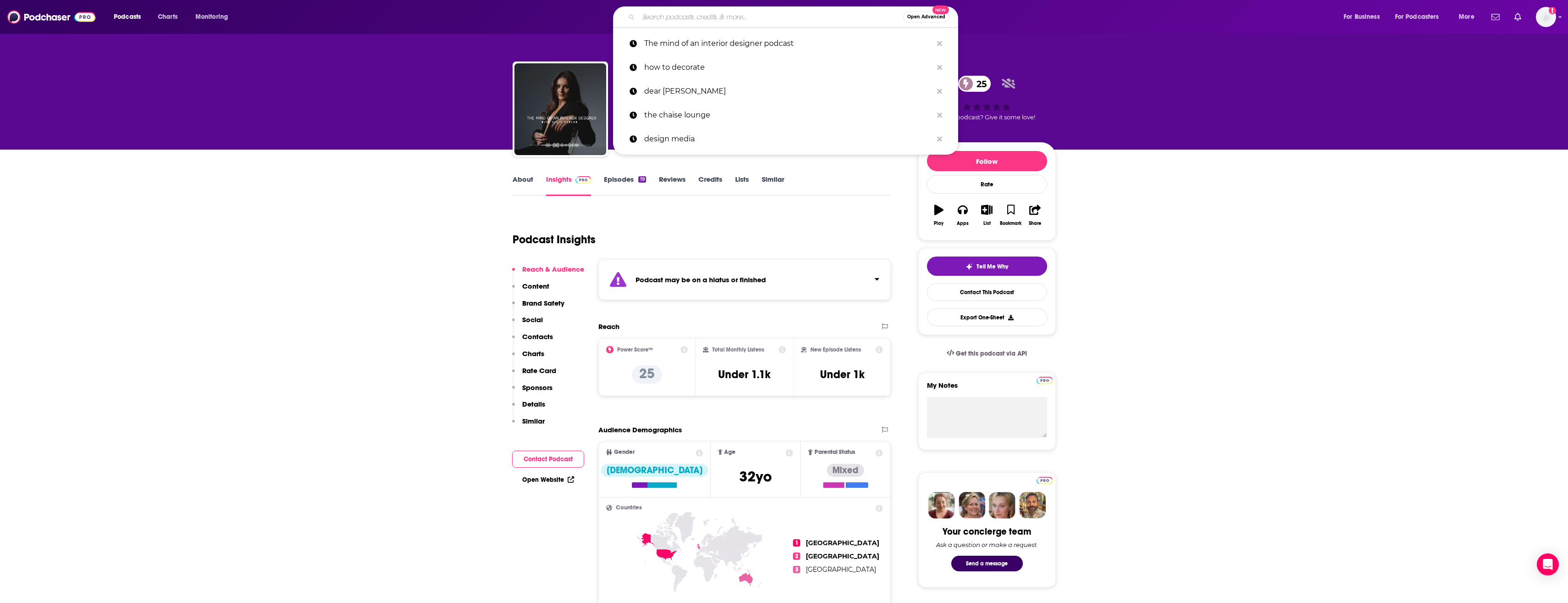
paste input "The Video Creatr Podcast"
type input "The Video Creatr Podcast"
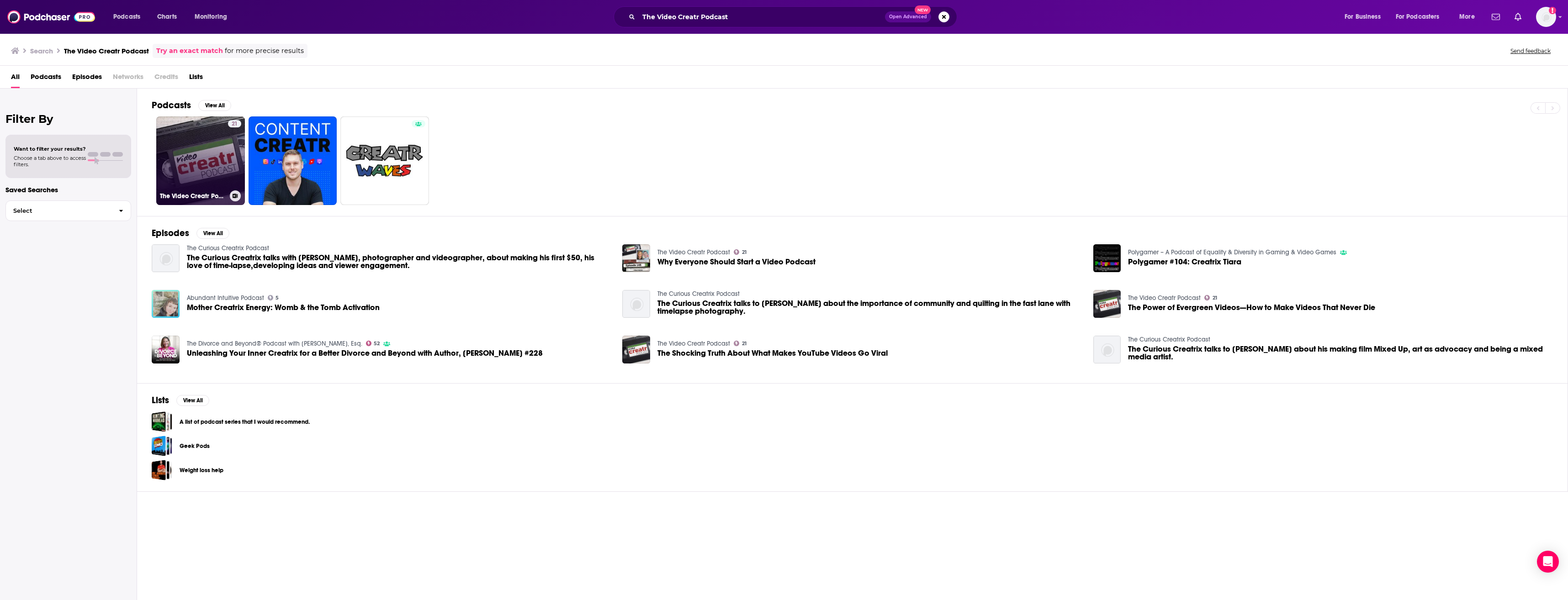
click at [225, 150] on link "21 The Video Creatr Podcast" at bounding box center [201, 161] width 89 height 89
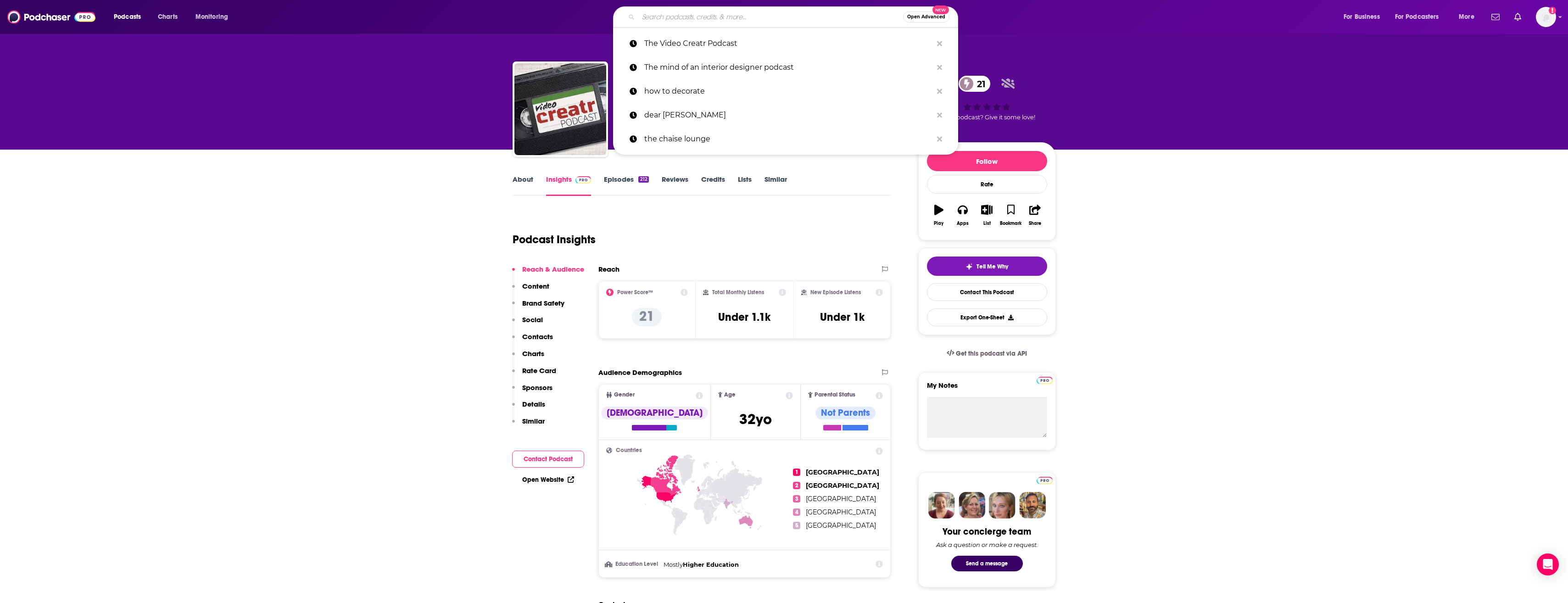
click at [669, 15] on input "Search podcasts, credits, & more..." at bounding box center [770, 17] width 265 height 15
paste input "Interior Decor Designs"
type input "Interior Decor Designs"
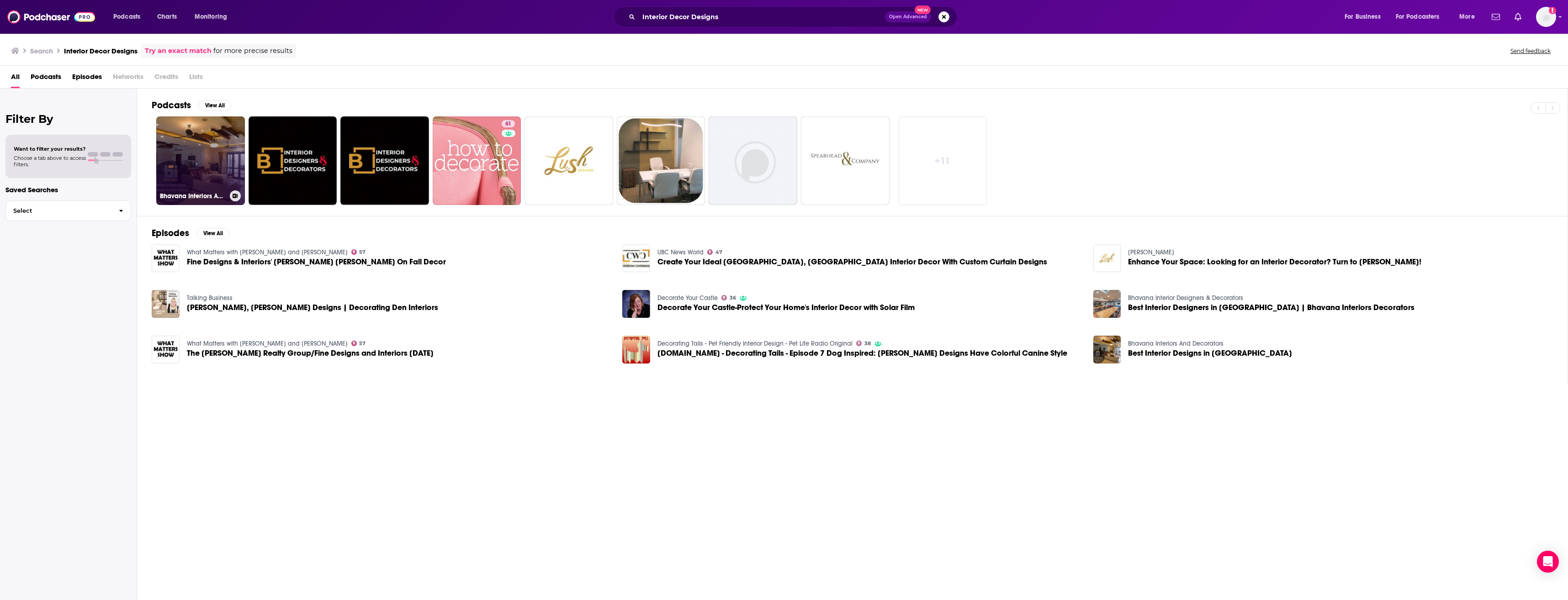
click at [220, 163] on link "Bhavana Interiors And Decorators" at bounding box center [201, 161] width 89 height 89
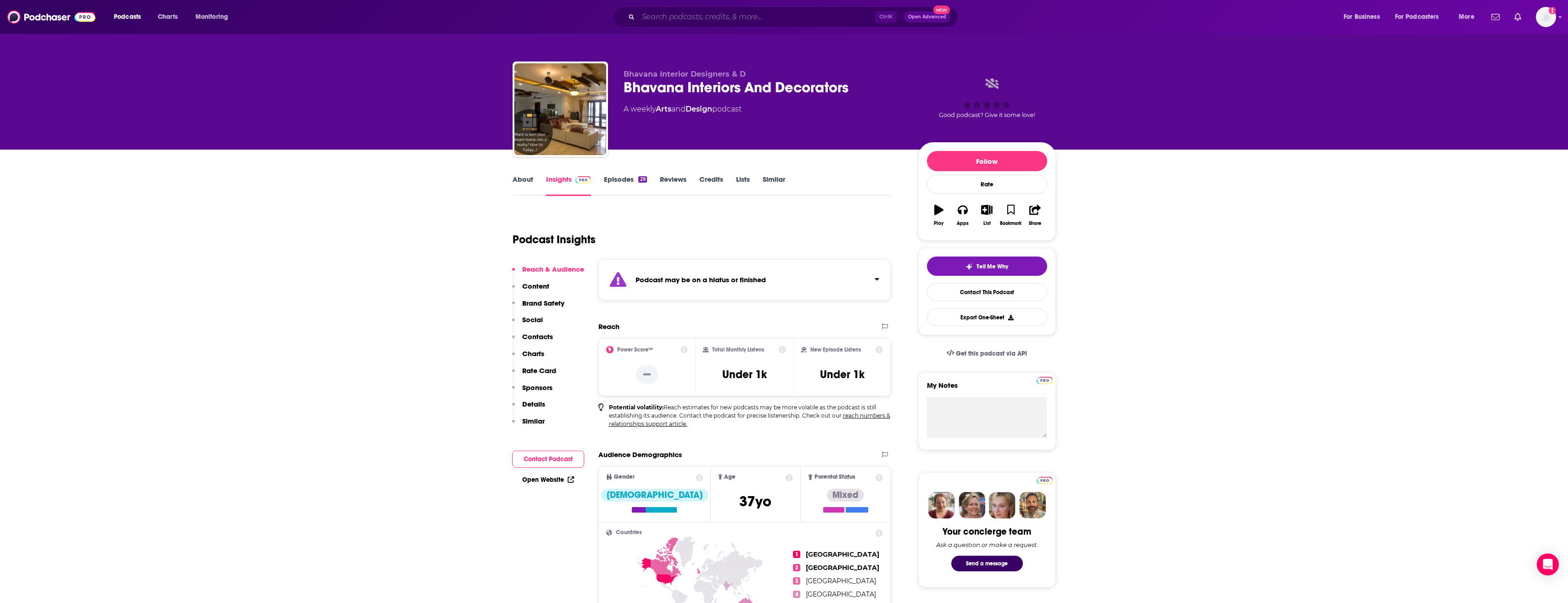
click at [714, 15] on input "Search podcasts, credits, & more..." at bounding box center [756, 17] width 237 height 15
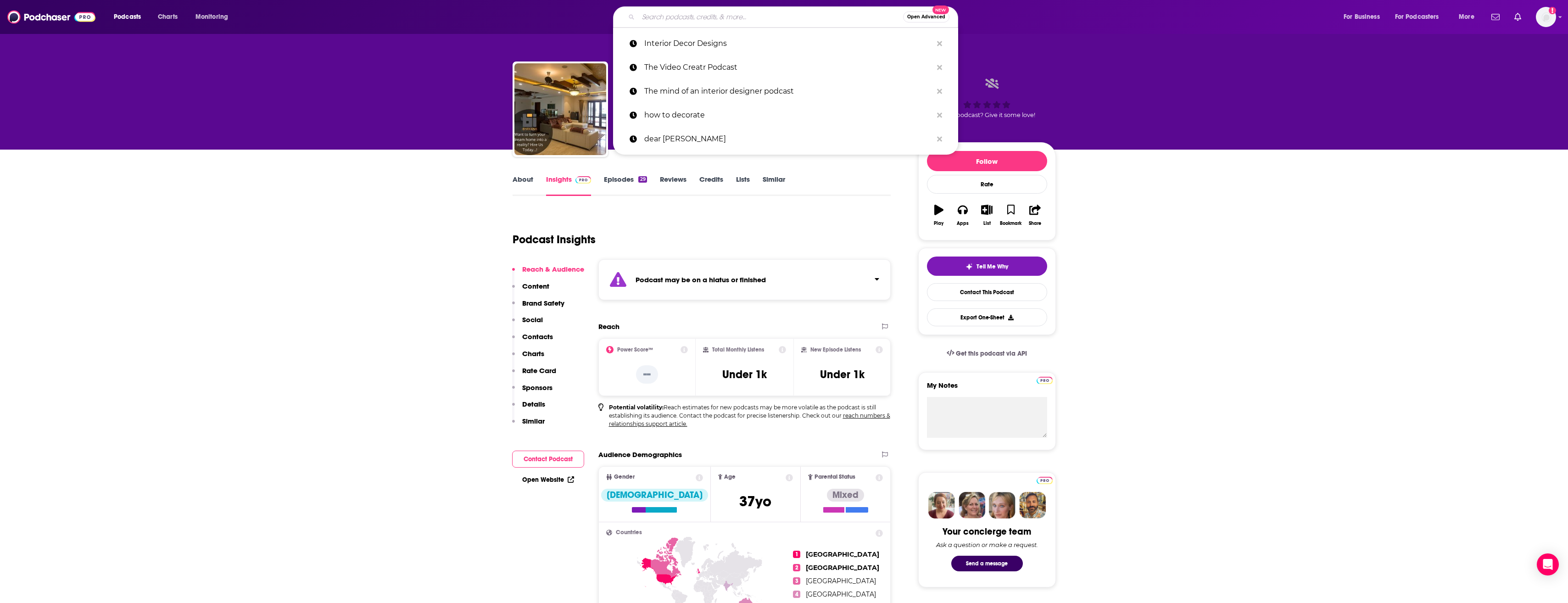
paste input "Architectural Digest"
type input "Architectural Digest"
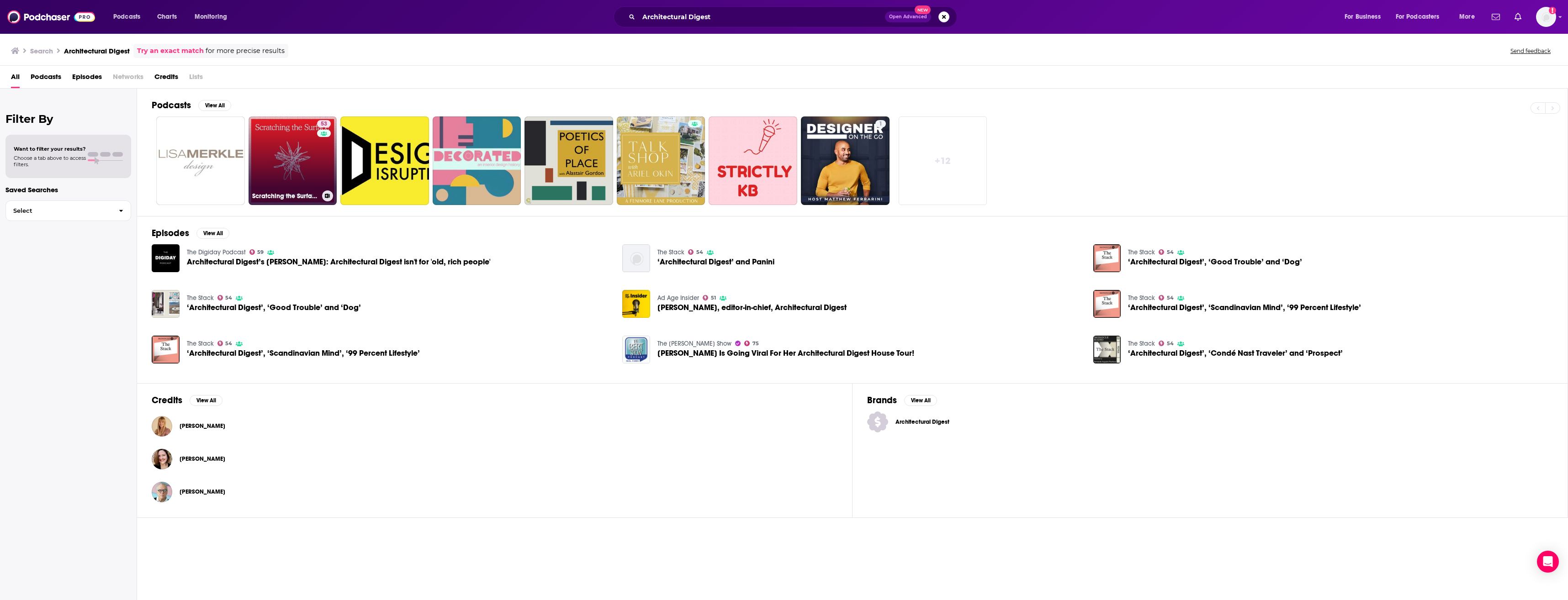
click at [256, 167] on link "53 Scratching the Surface" at bounding box center [293, 161] width 89 height 89
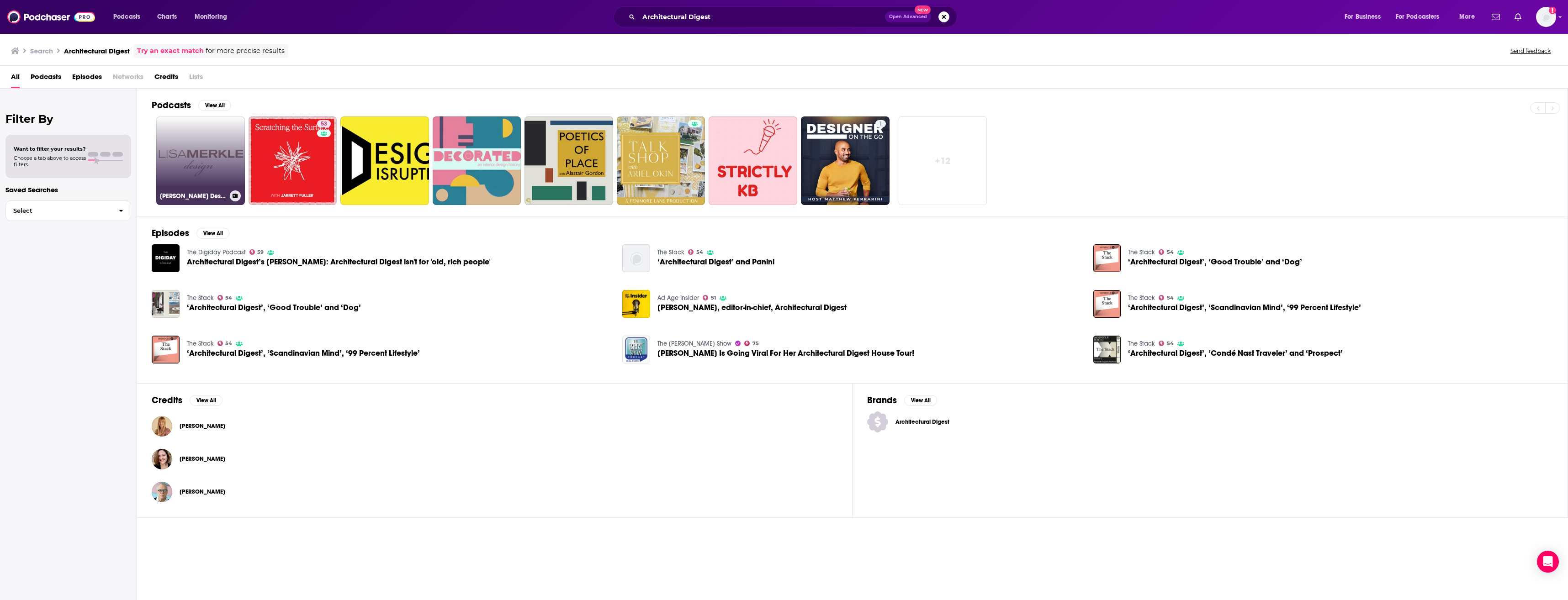
click at [194, 143] on link "Lisa Merkle Design" at bounding box center [201, 161] width 89 height 89
click at [129, 20] on span "Podcasts" at bounding box center [127, 16] width 27 height 13
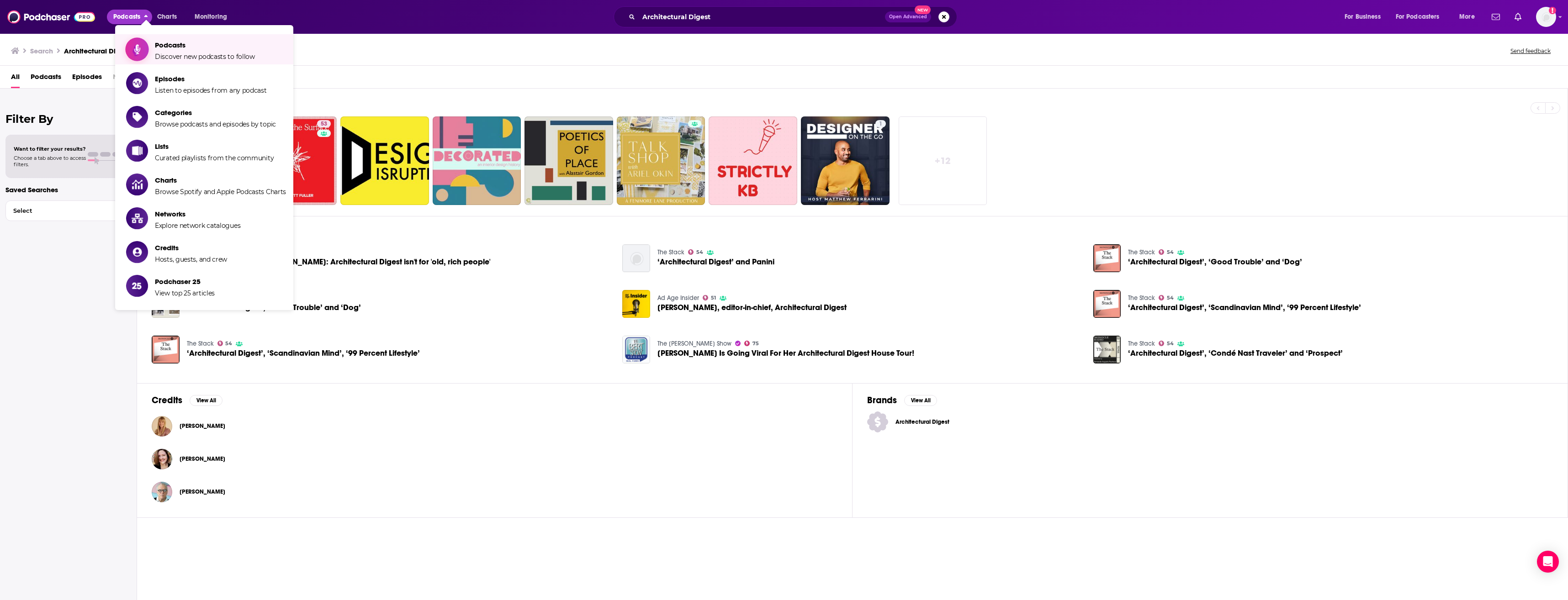
click at [166, 54] on span "Discover new podcasts to follow" at bounding box center [205, 57] width 100 height 9
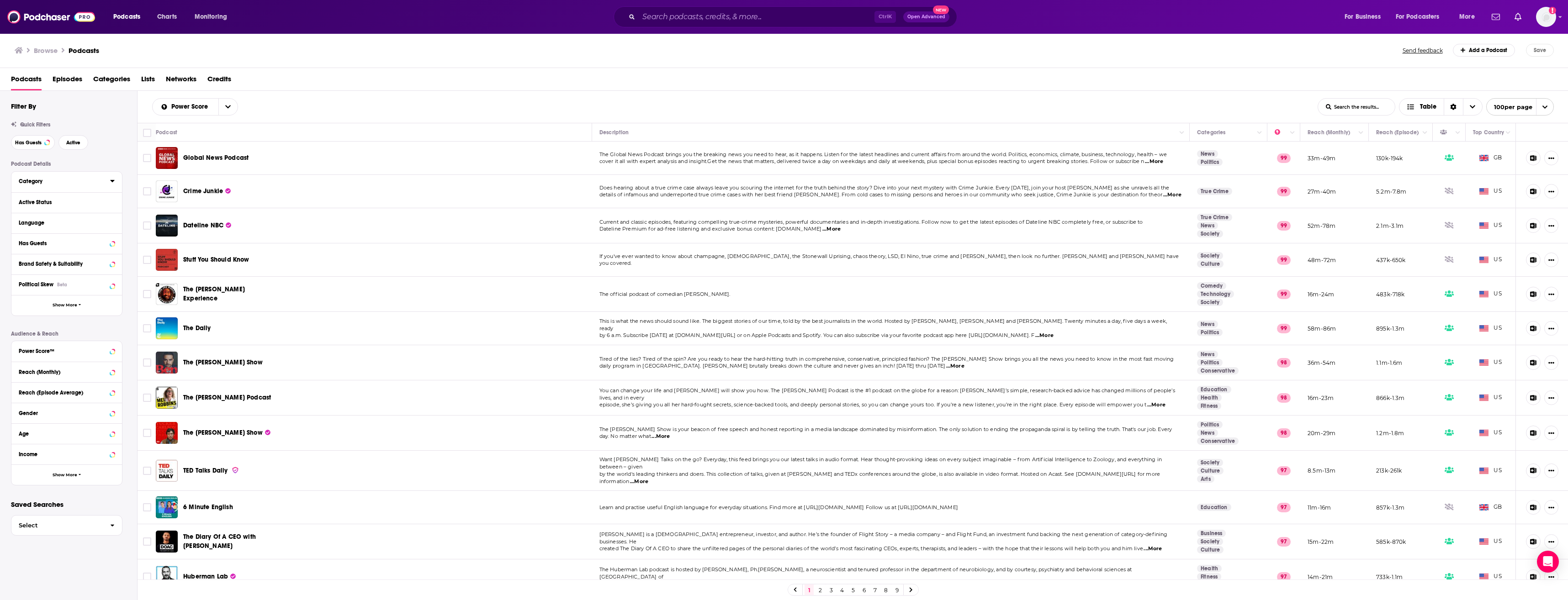
click at [113, 184] on icon at bounding box center [113, 181] width 5 height 7
click at [61, 195] on input at bounding box center [67, 197] width 96 height 12
type input "home"
click at [23, 223] on icon at bounding box center [22, 223] width 5 height 5
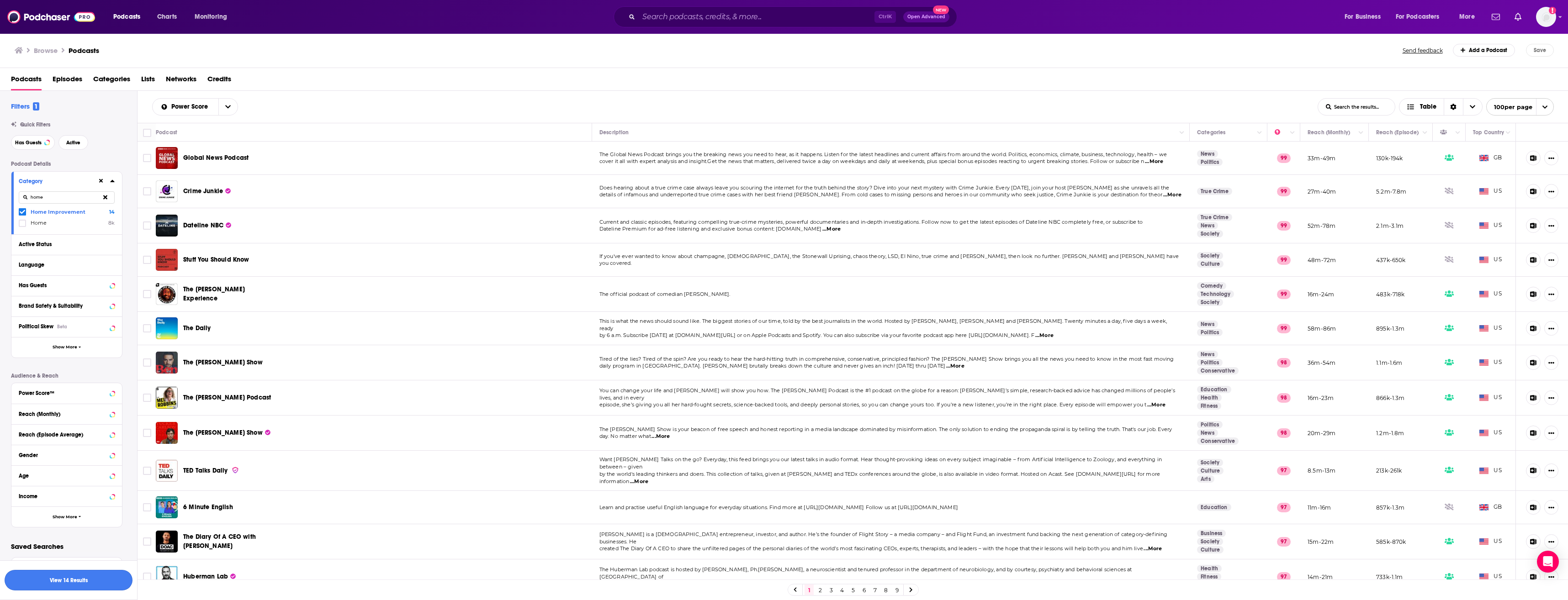
click at [87, 577] on button "View 14 Results" at bounding box center [69, 581] width 128 height 21
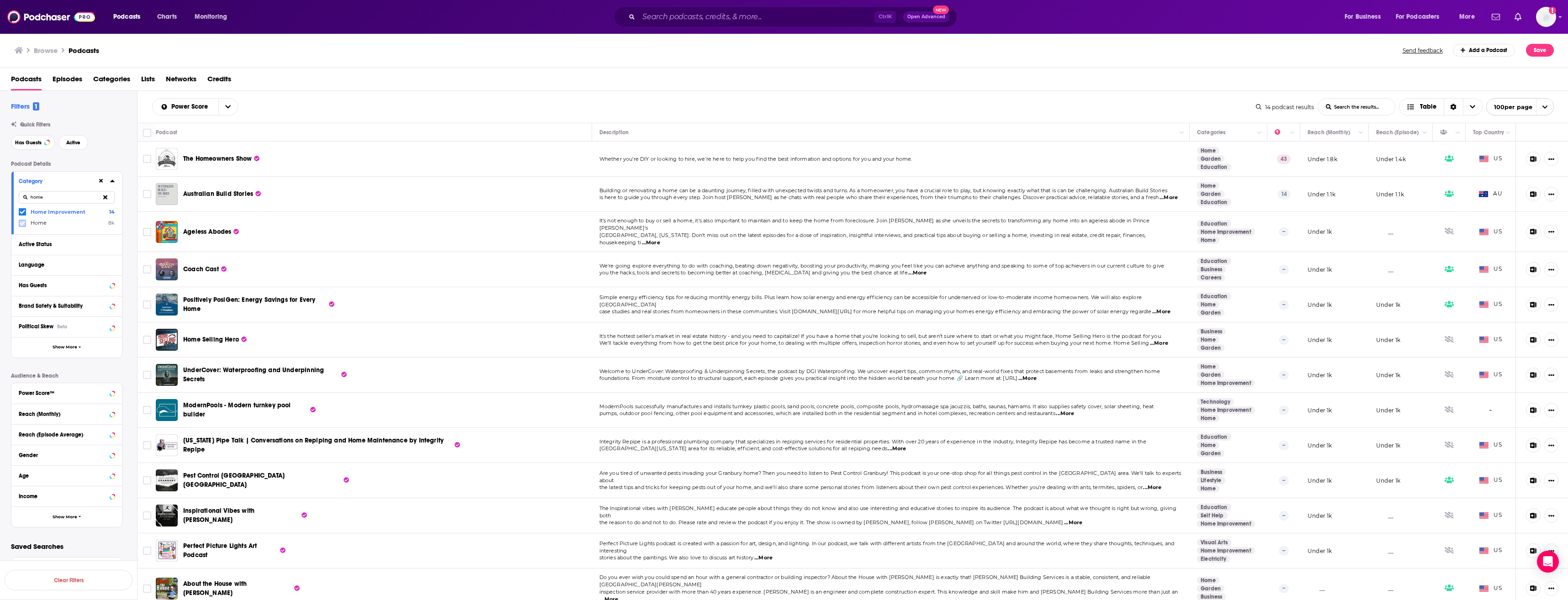
click at [21, 225] on icon at bounding box center [22, 223] width 5 height 4
click at [91, 556] on button "View 8k Results" at bounding box center [69, 556] width 128 height 21
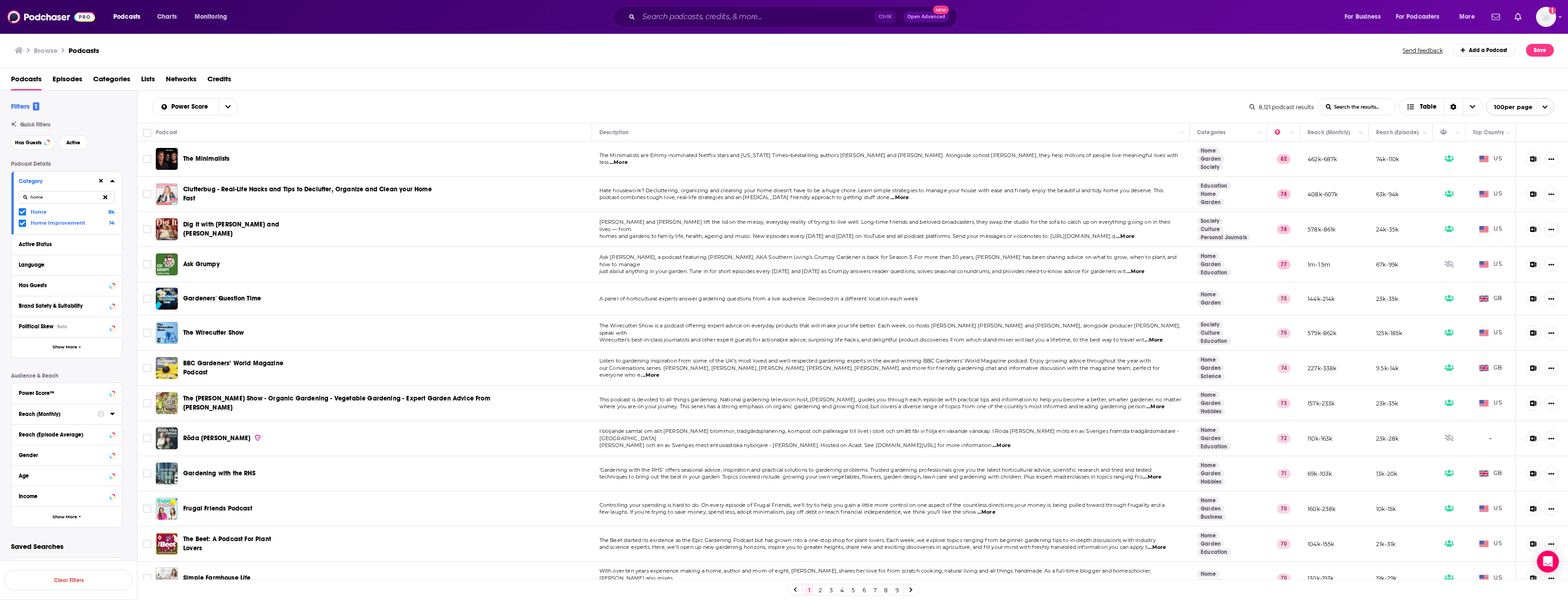
click at [613, 162] on span "...More" at bounding box center [618, 162] width 18 height 7
click at [567, 237] on td "Dig It with [PERSON_NAME] and [PERSON_NAME]" at bounding box center [374, 229] width 436 height 35
click at [1163, 337] on span "...More" at bounding box center [1153, 340] width 18 height 7
drag, startPoint x: 800, startPoint y: 386, endPoint x: 222, endPoint y: 333, distance: 580.4
click at [222, 333] on span "The Wirecutter Show" at bounding box center [214, 332] width 61 height 8
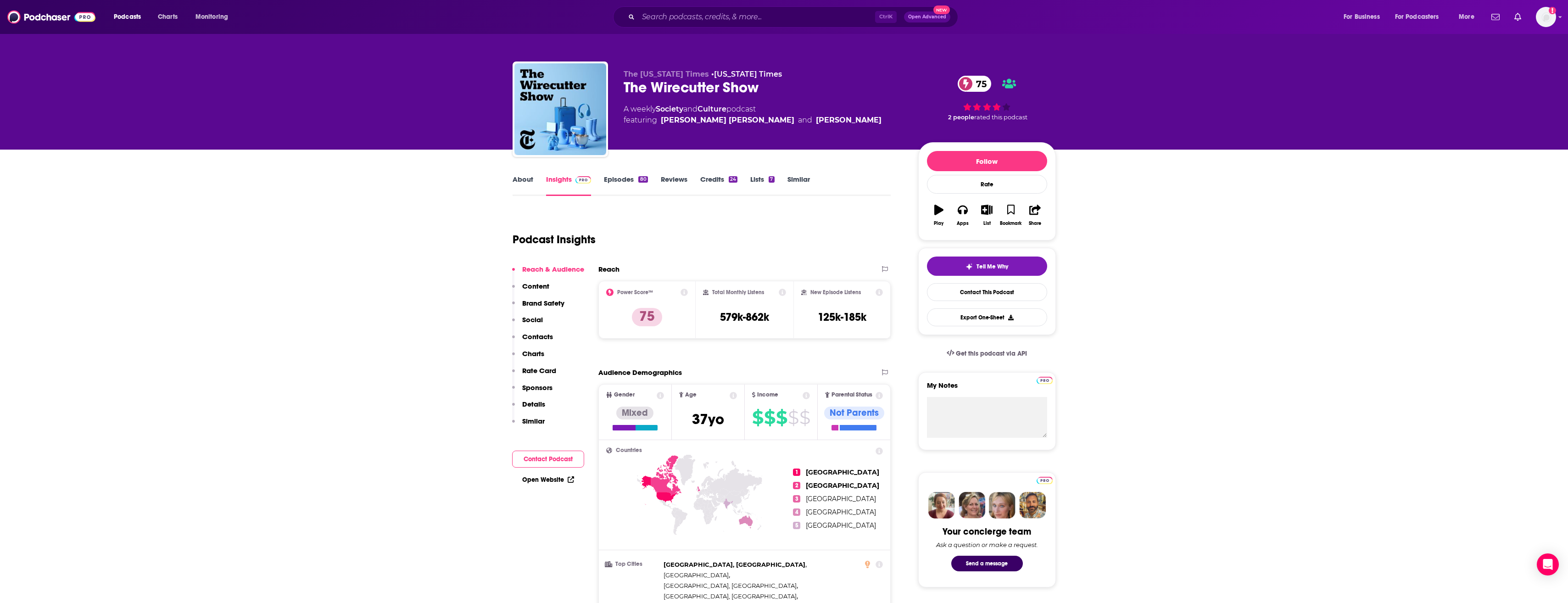
click at [622, 183] on link "Episodes 80" at bounding box center [625, 185] width 43 height 21
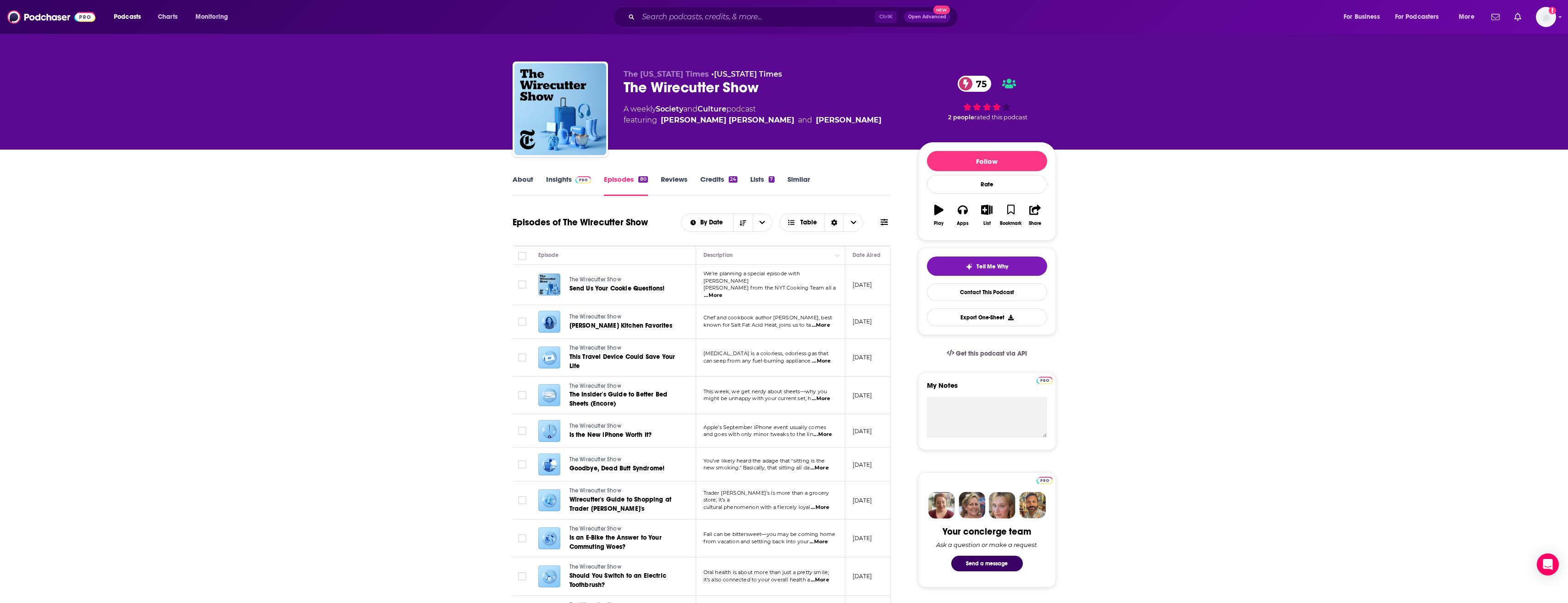
click at [722, 292] on span "...More" at bounding box center [713, 295] width 18 height 7
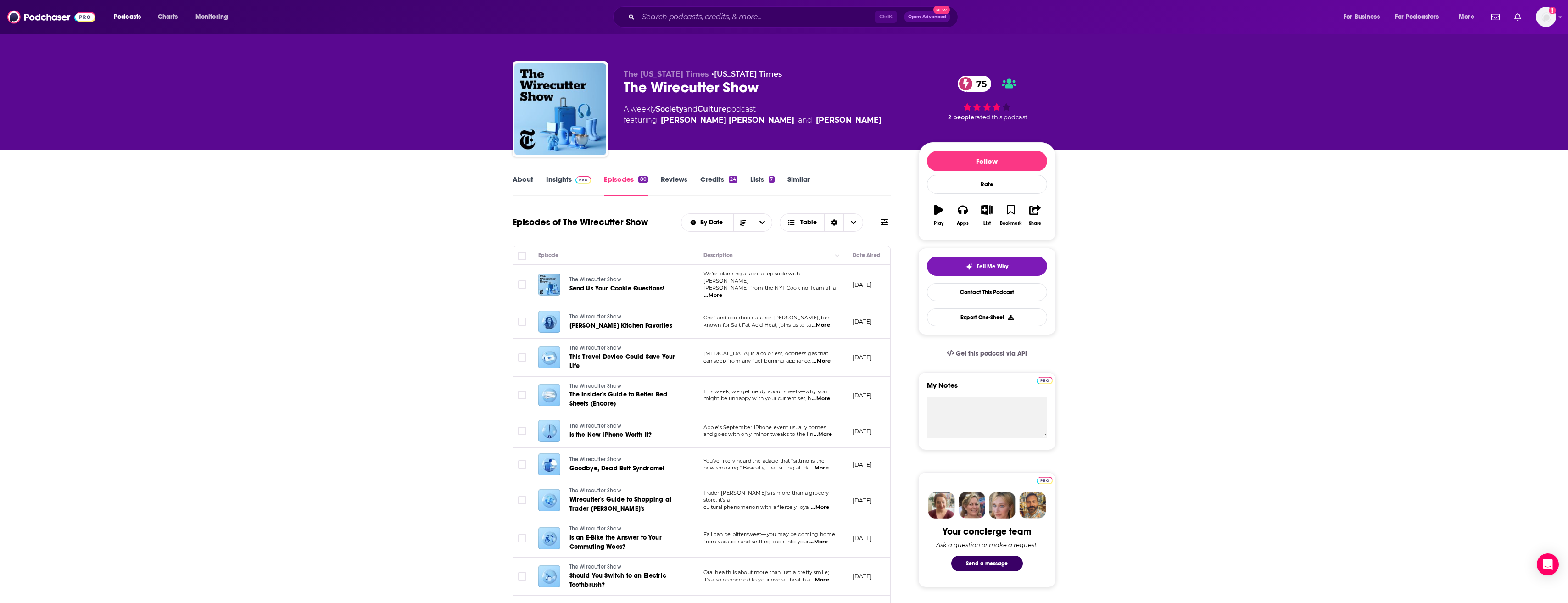
click at [825, 322] on span "...More" at bounding box center [821, 325] width 18 height 7
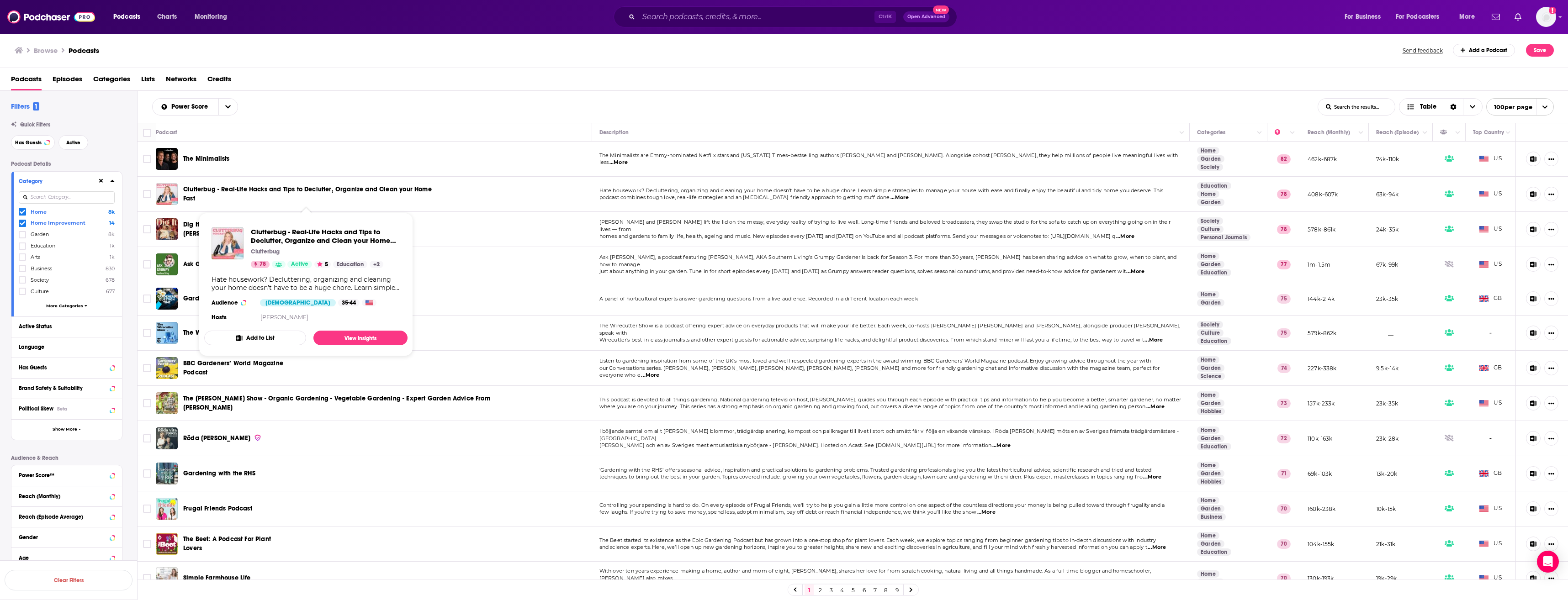
click at [416, 190] on span "Clutterbug - Real-Life Hacks and Tips to Declutter, Organize and Clean your Hom…" at bounding box center [307, 194] width 248 height 17
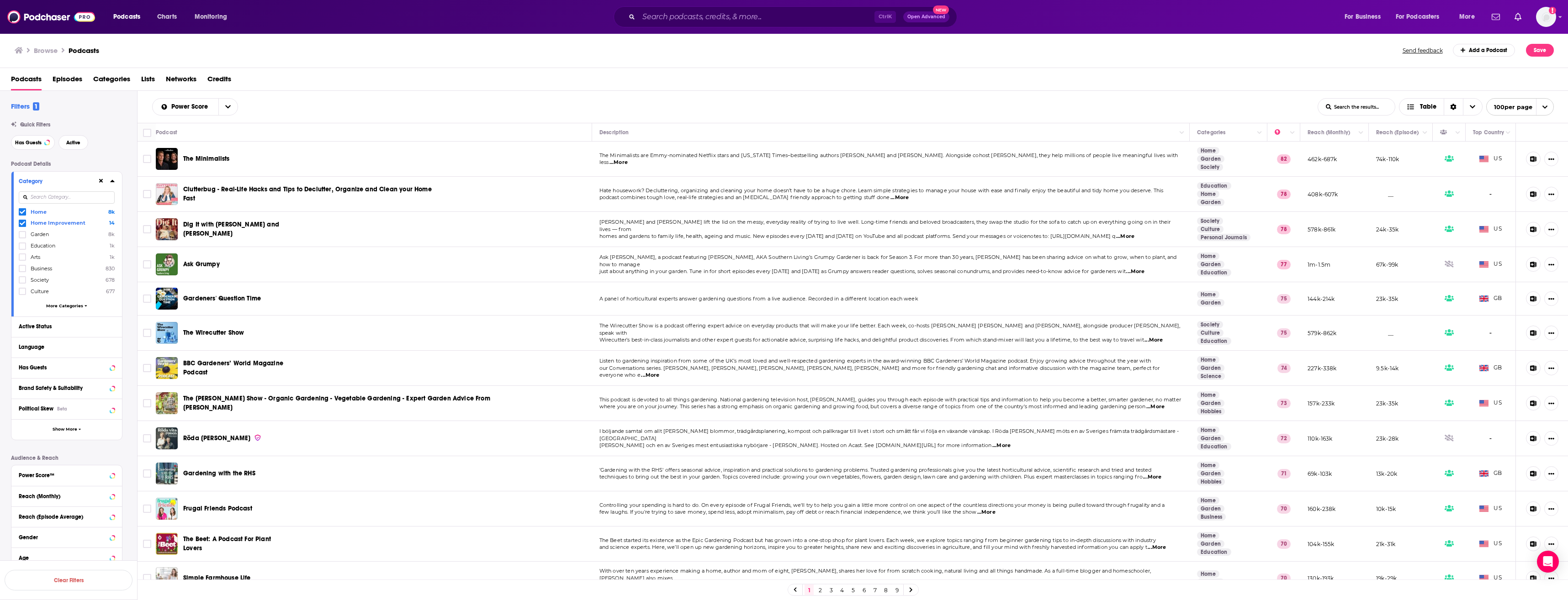
click at [1144, 268] on span "...More" at bounding box center [1135, 272] width 18 height 7
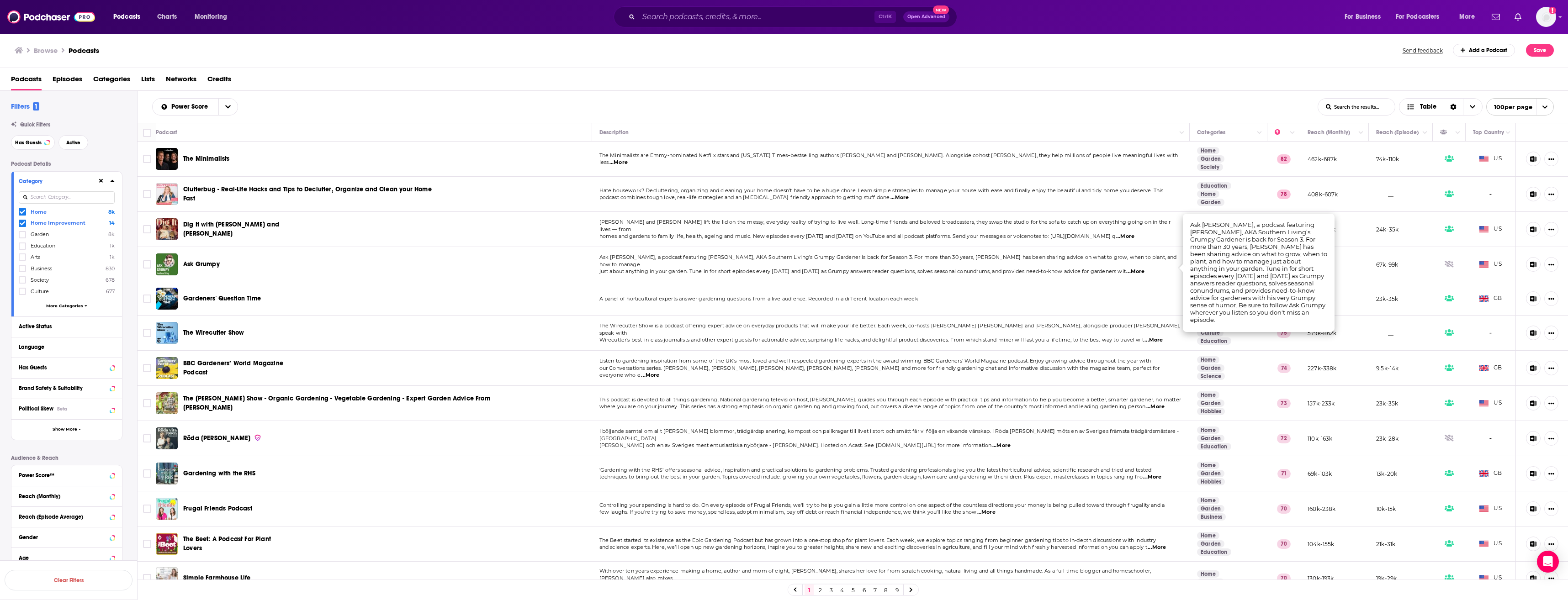
click at [209, 265] on span "Ask Grumpy" at bounding box center [201, 264] width 37 height 8
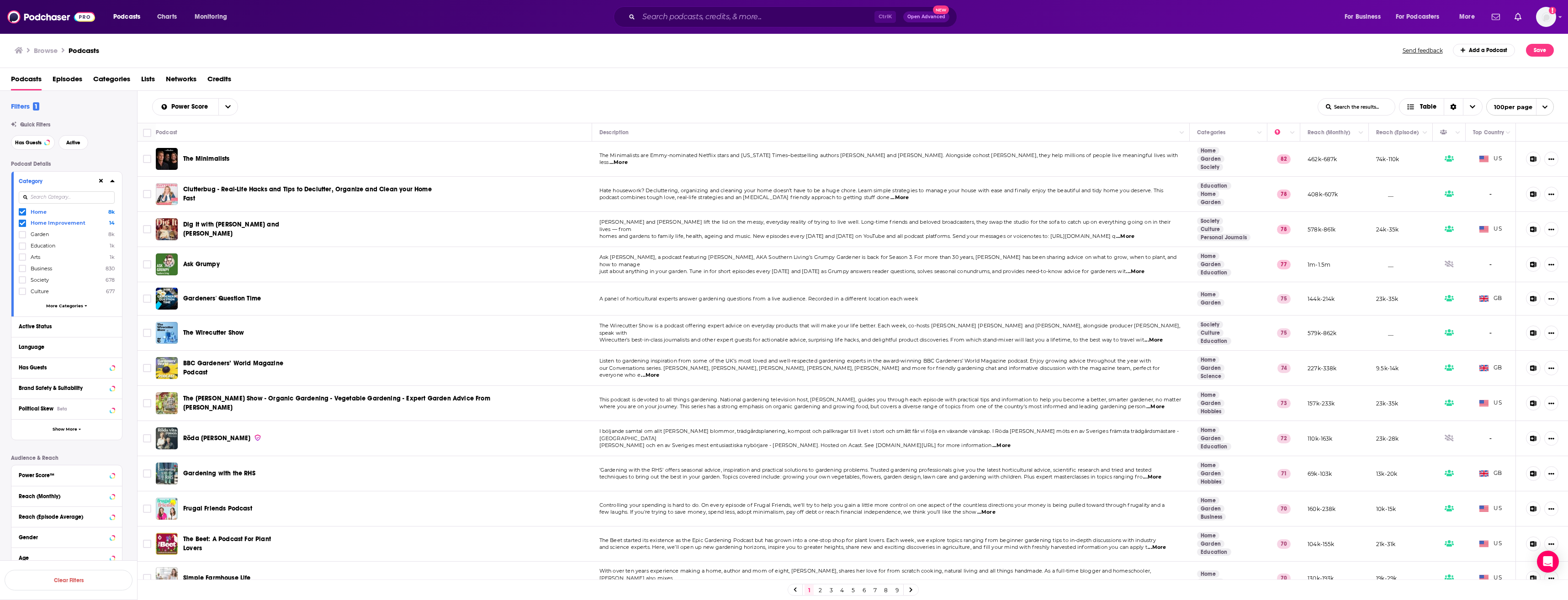
click at [388, 188] on span "Clutterbug - Real-Life Hacks and Tips to Declutter, Organize and Clean your Hom…" at bounding box center [307, 194] width 248 height 17
click at [216, 332] on span "The Wirecutter Show" at bounding box center [214, 332] width 61 height 8
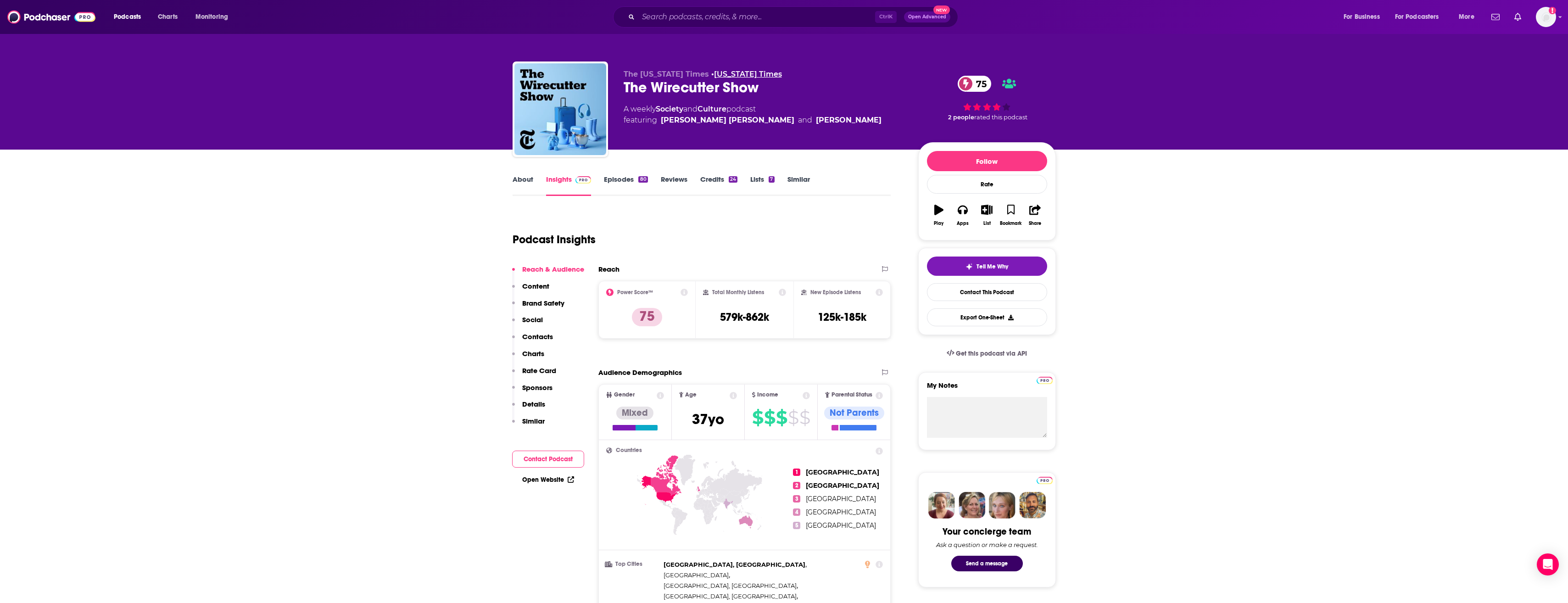
click at [748, 73] on link "New York Times" at bounding box center [748, 74] width 68 height 9
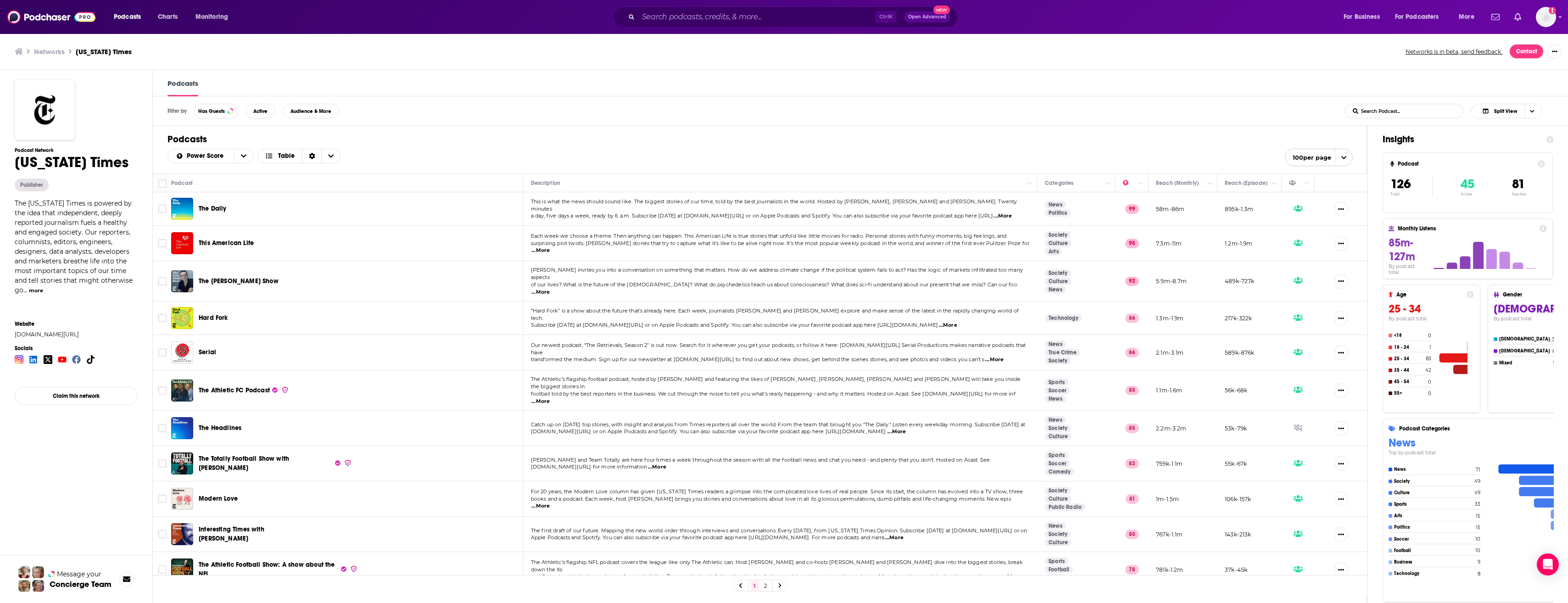
click at [550, 248] on span "...More" at bounding box center [540, 251] width 18 height 7
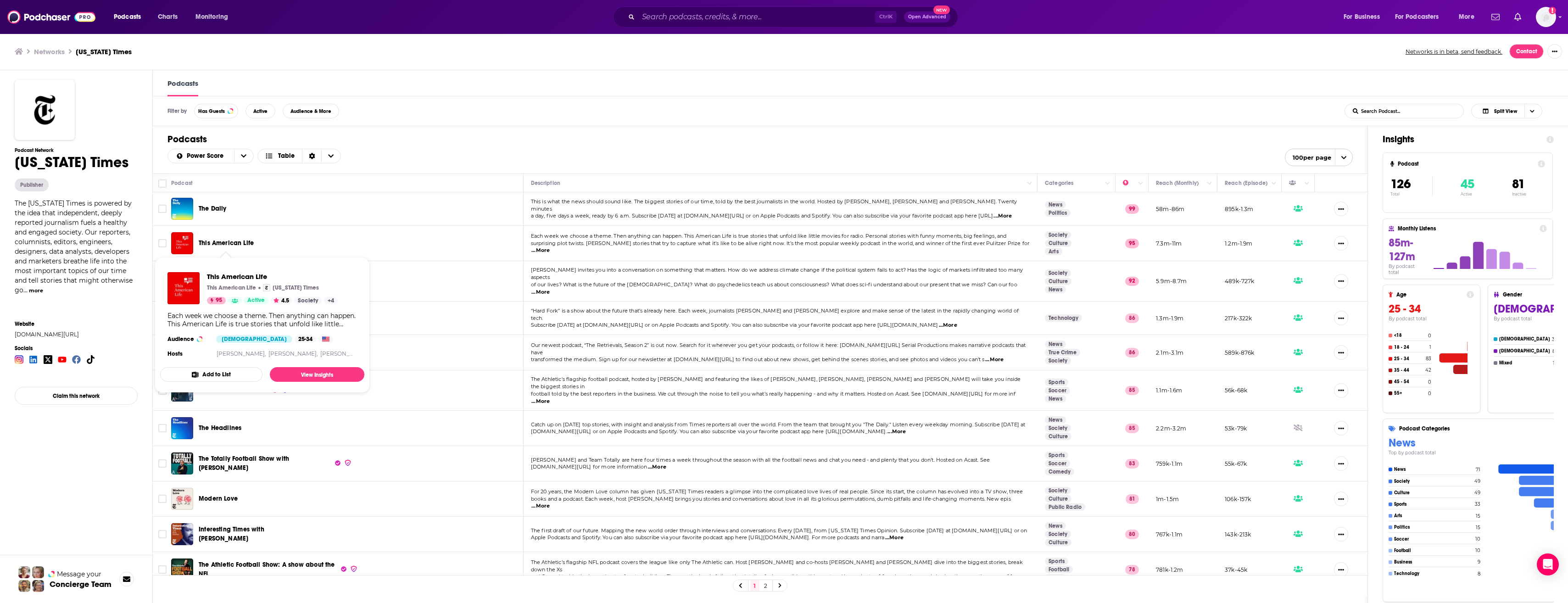
click at [240, 242] on span "This American Life" at bounding box center [226, 243] width 55 height 8
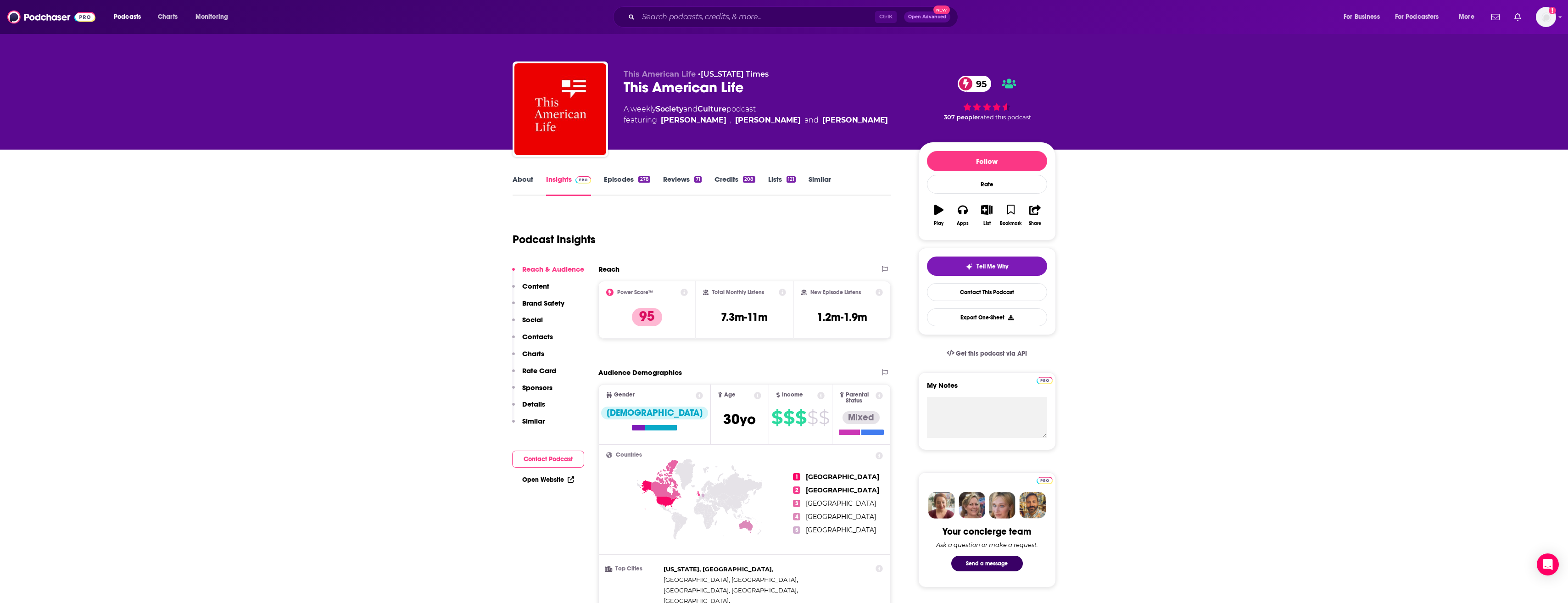
click at [620, 182] on link "Episodes 278" at bounding box center [627, 185] width 46 height 21
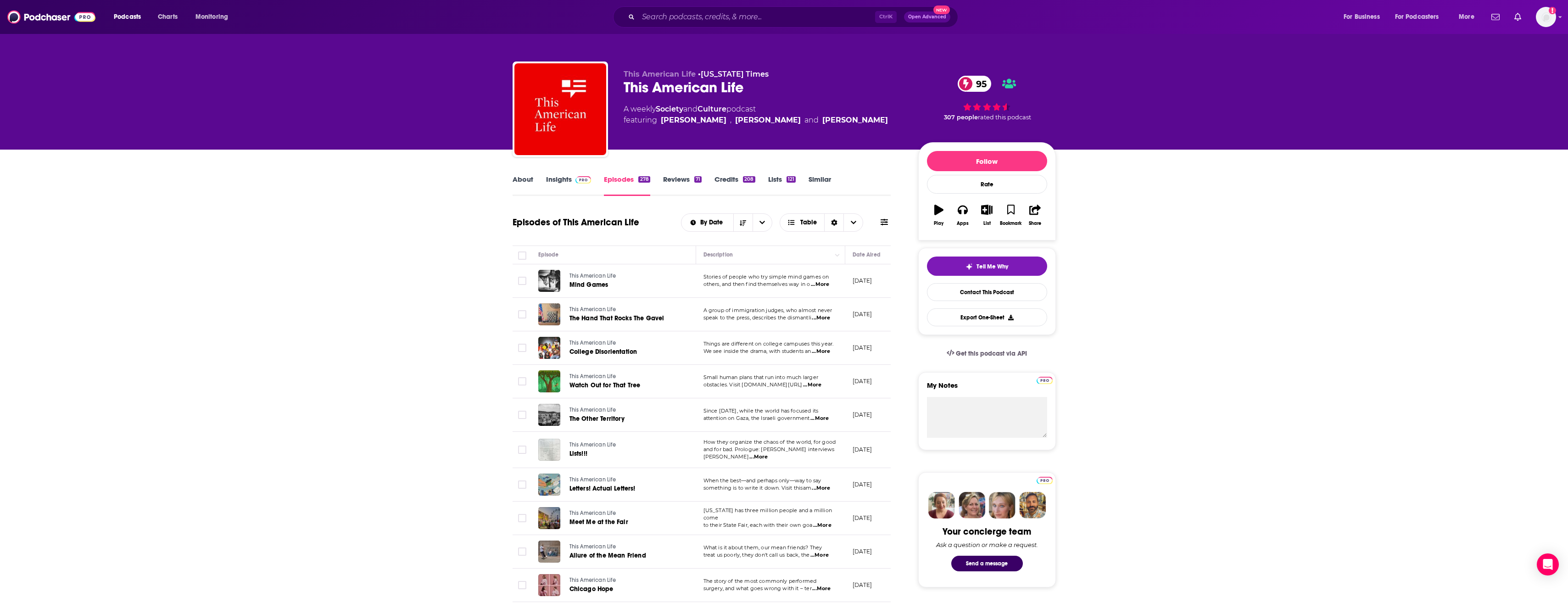
click at [822, 351] on span "...More" at bounding box center [821, 352] width 18 height 7
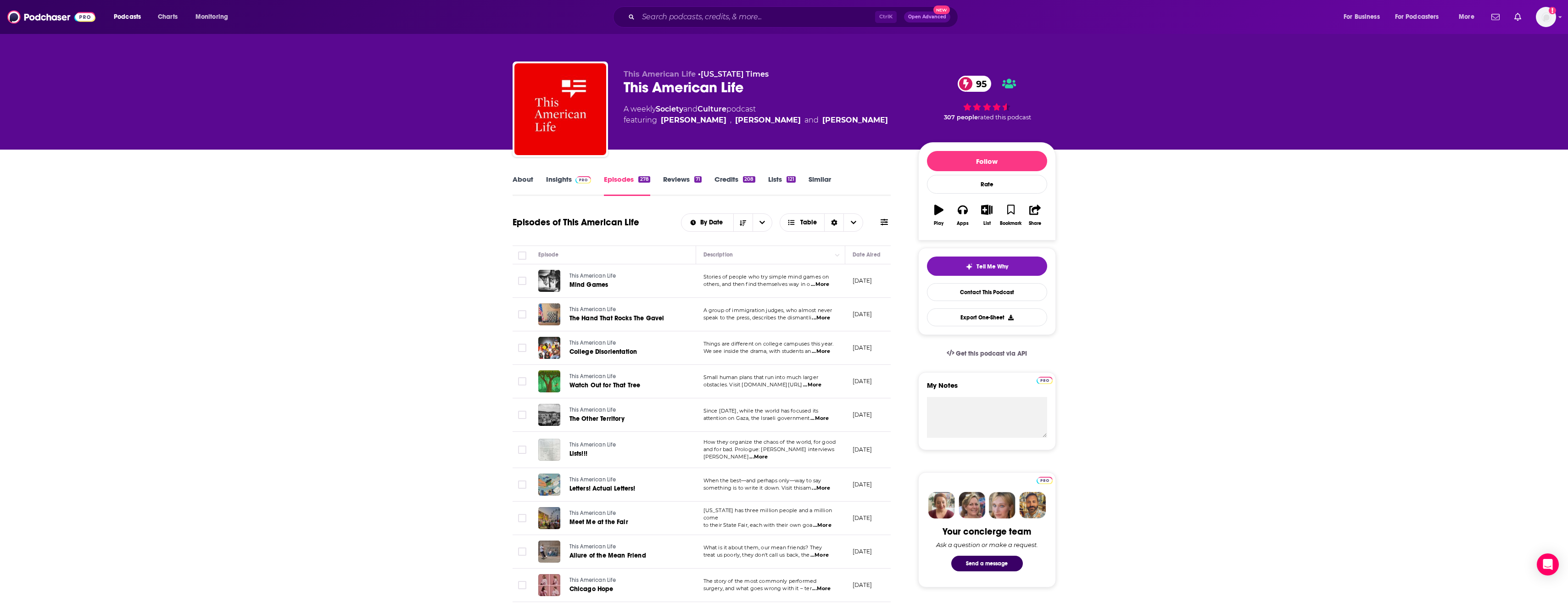
click at [820, 285] on span "...More" at bounding box center [820, 284] width 18 height 7
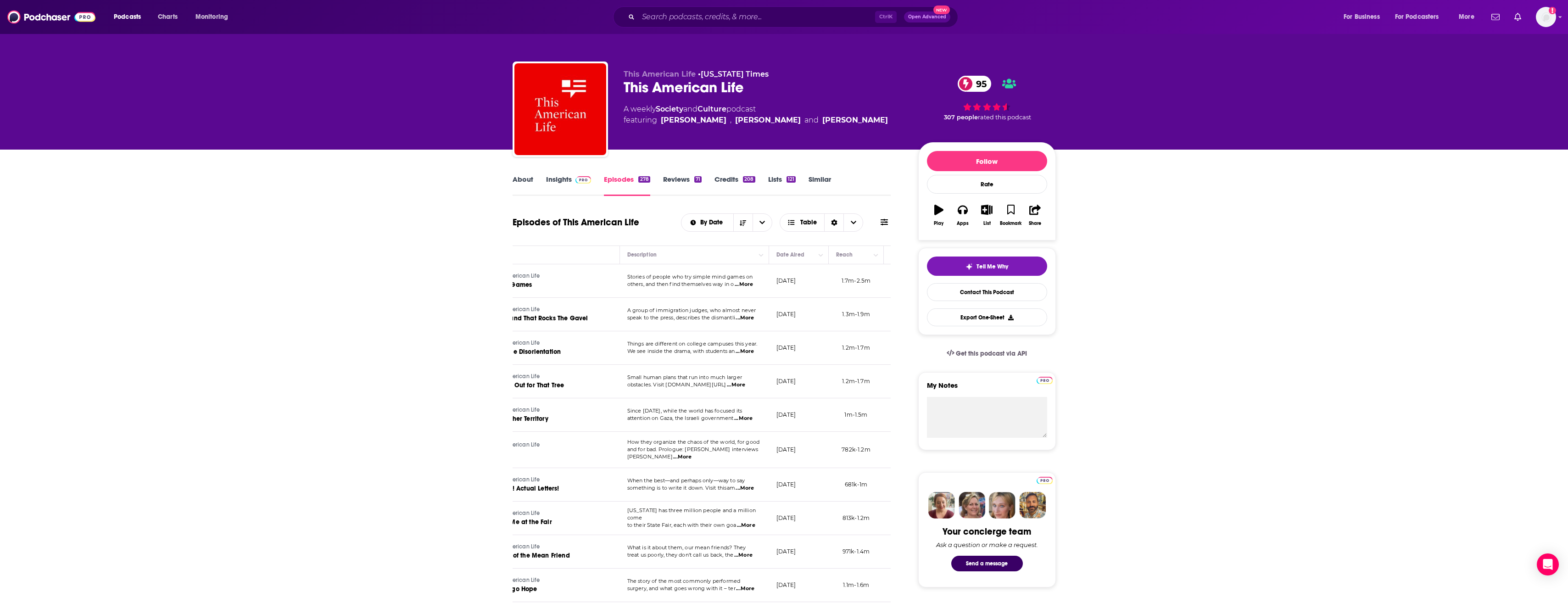
scroll to position [0, 92]
click at [727, 385] on span "...More" at bounding box center [720, 385] width 18 height 7
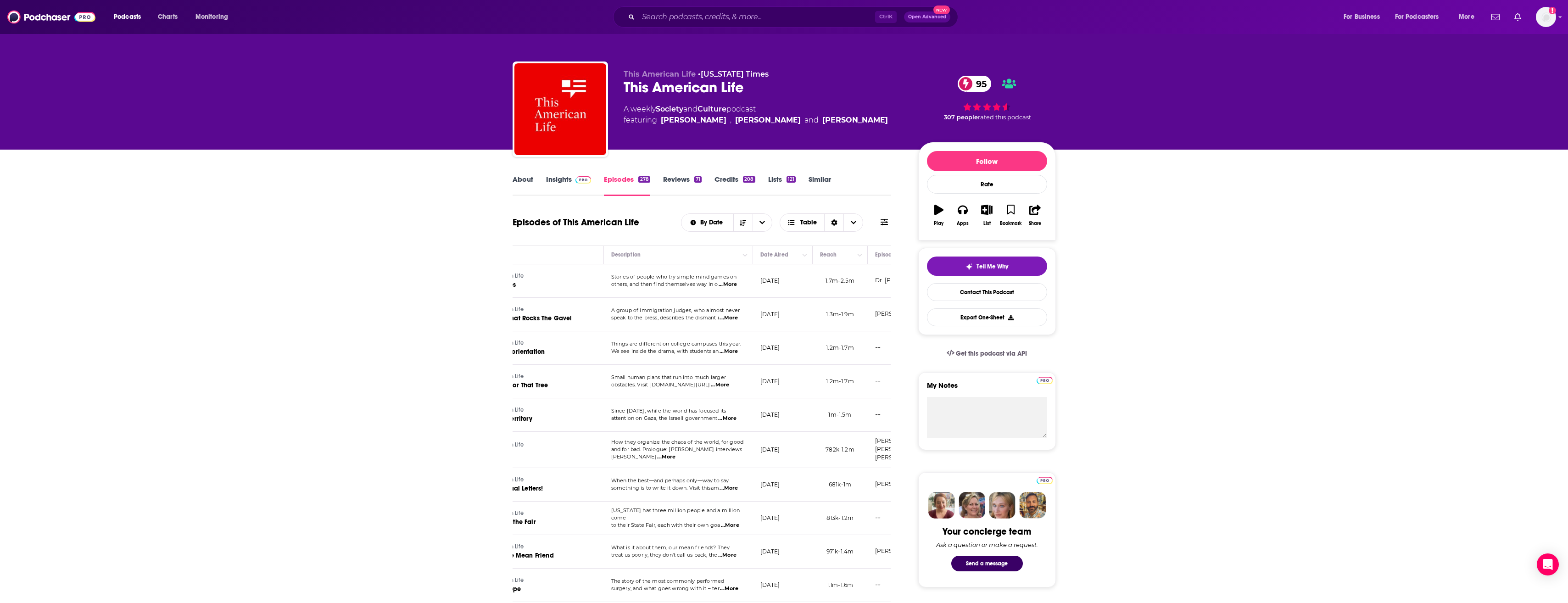
click at [735, 352] on span "...More" at bounding box center [729, 352] width 18 height 7
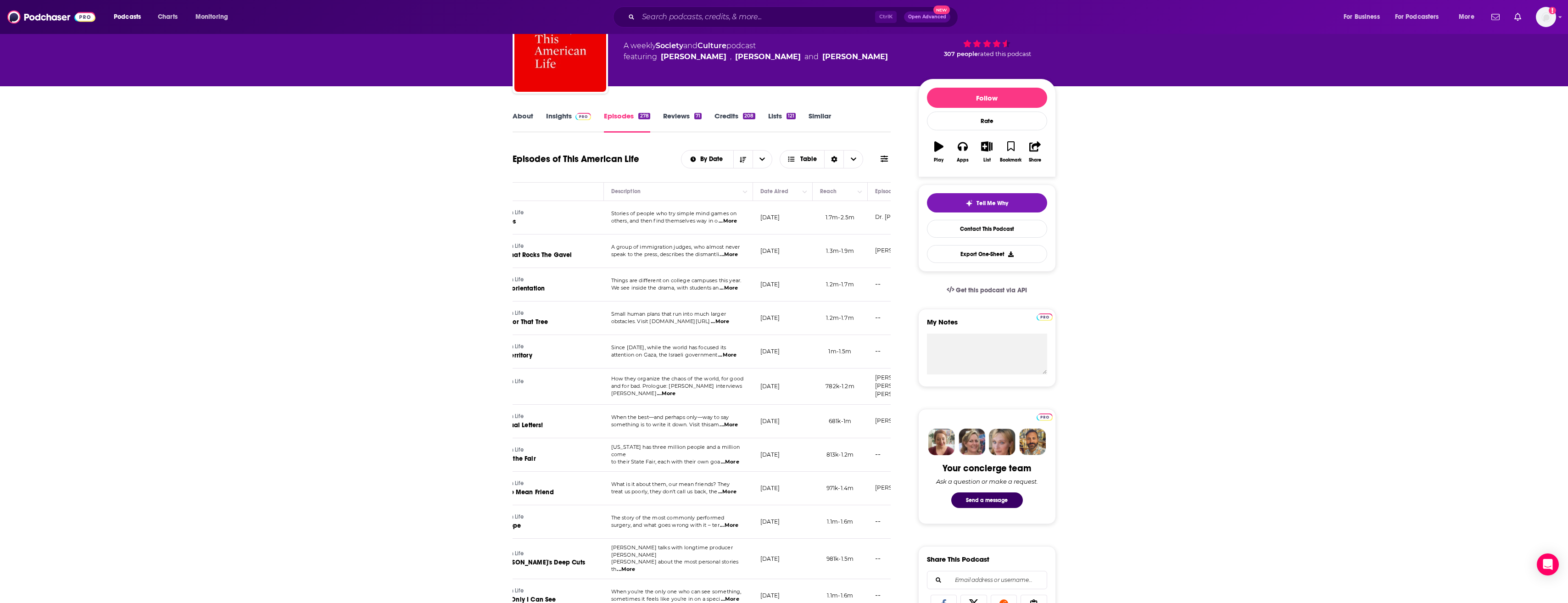
scroll to position [64, 0]
click at [675, 391] on span "...More" at bounding box center [666, 393] width 18 height 7
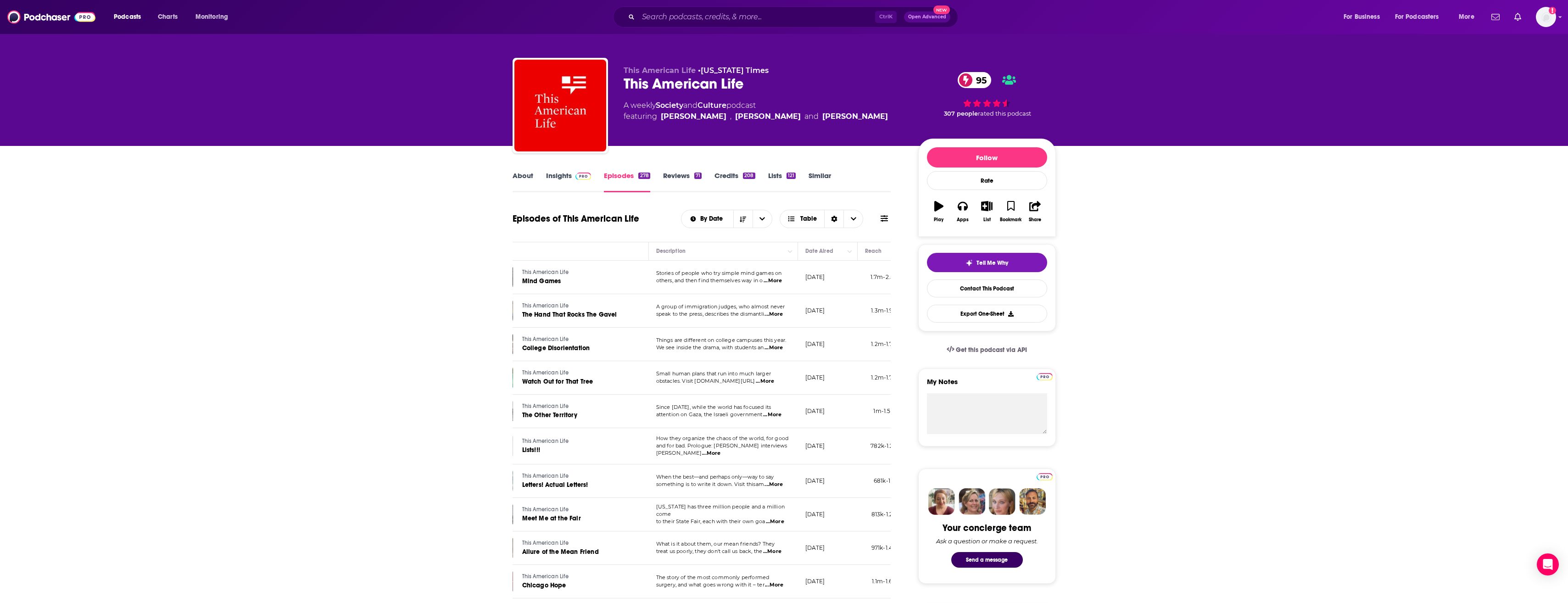
scroll to position [0, 0]
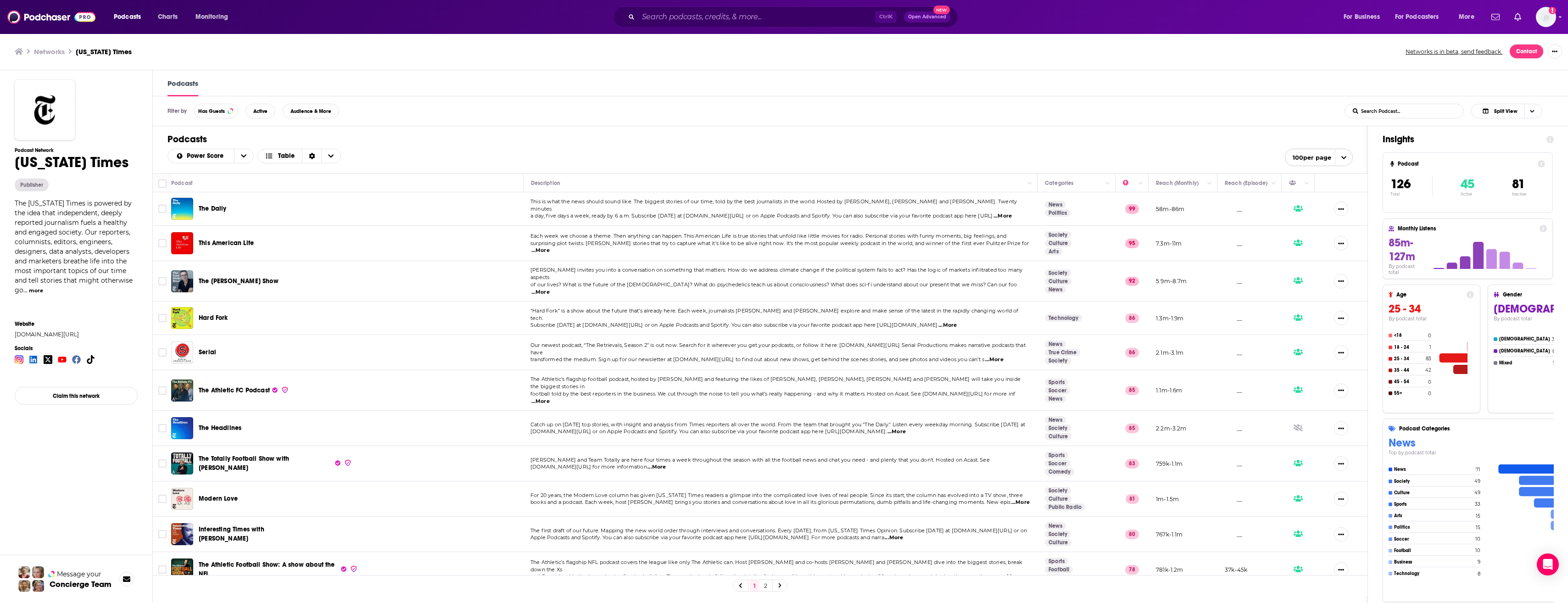
click at [1004, 356] on span "...More" at bounding box center [995, 360] width 18 height 7
click at [726, 120] on div "Filter by Has Guests Active Audience & More List Search Input Search Podcast...…" at bounding box center [861, 111] width 1416 height 30
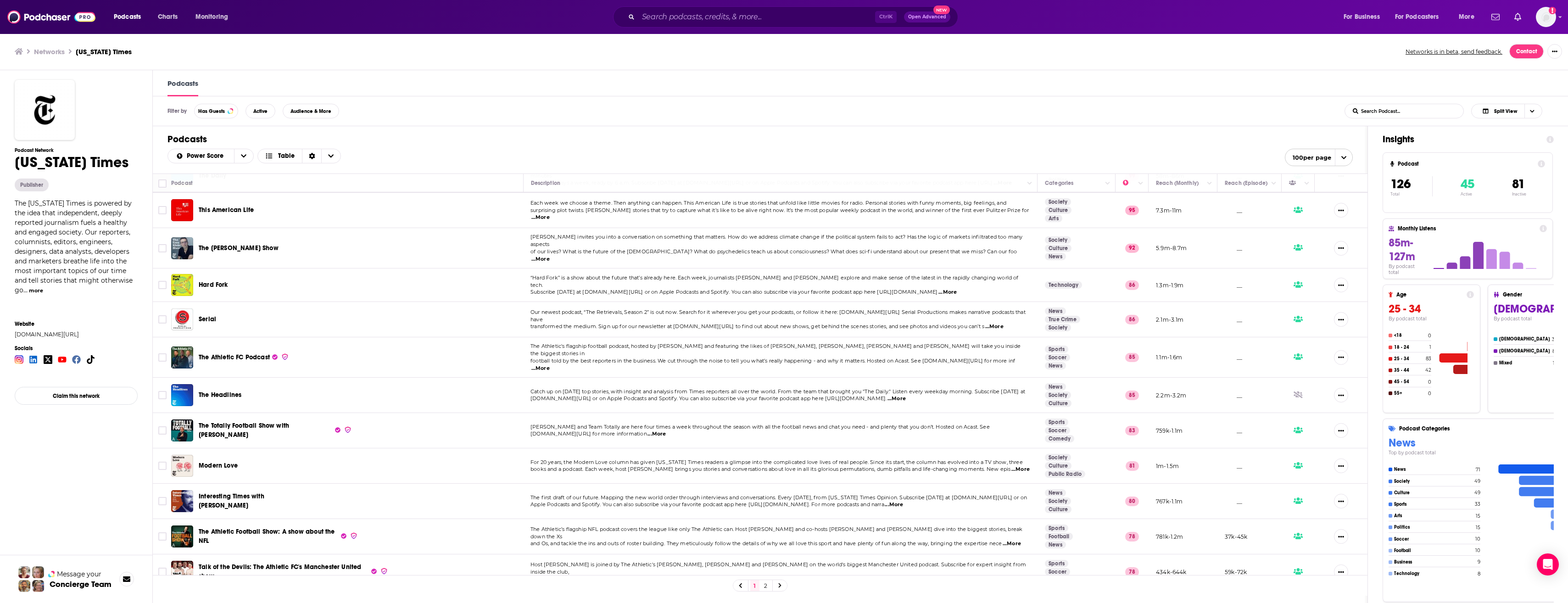
scroll to position [44, 0]
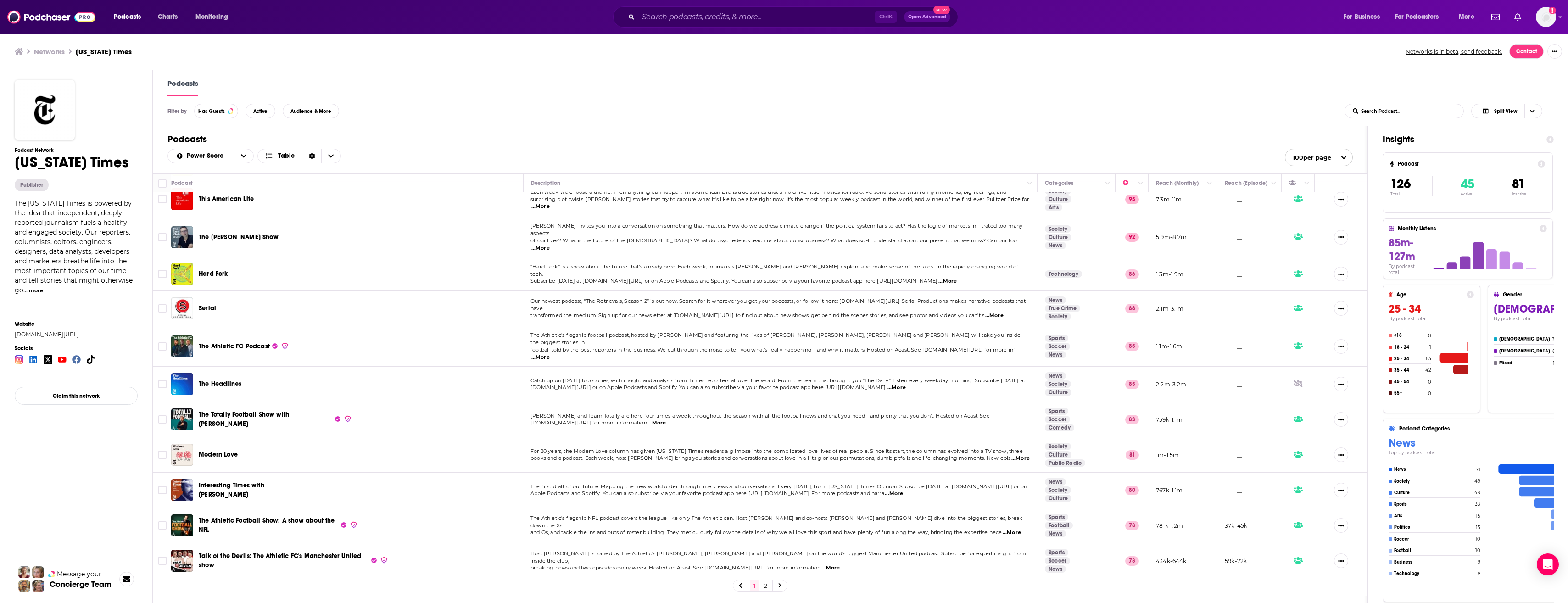
click at [649, 420] on span "...More" at bounding box center [657, 423] width 18 height 7
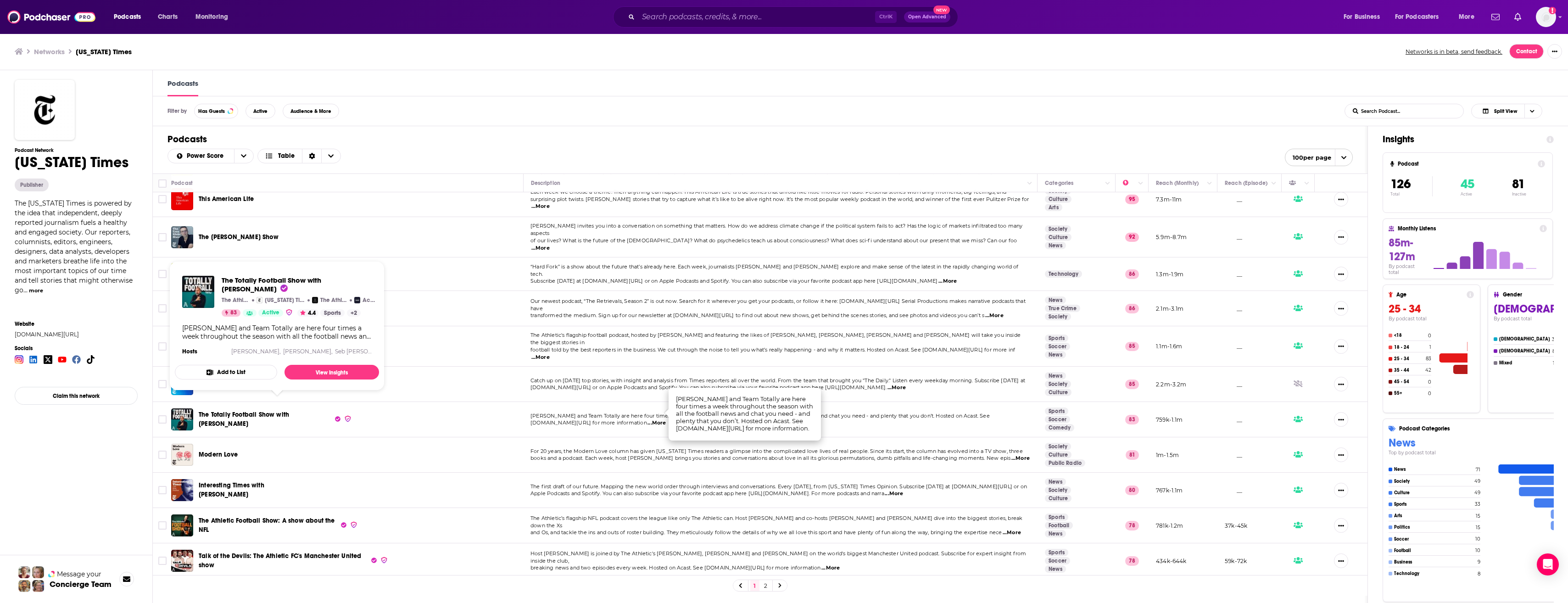
click at [283, 411] on span "The Totally Football Show with James Richardson" at bounding box center [244, 420] width 90 height 17
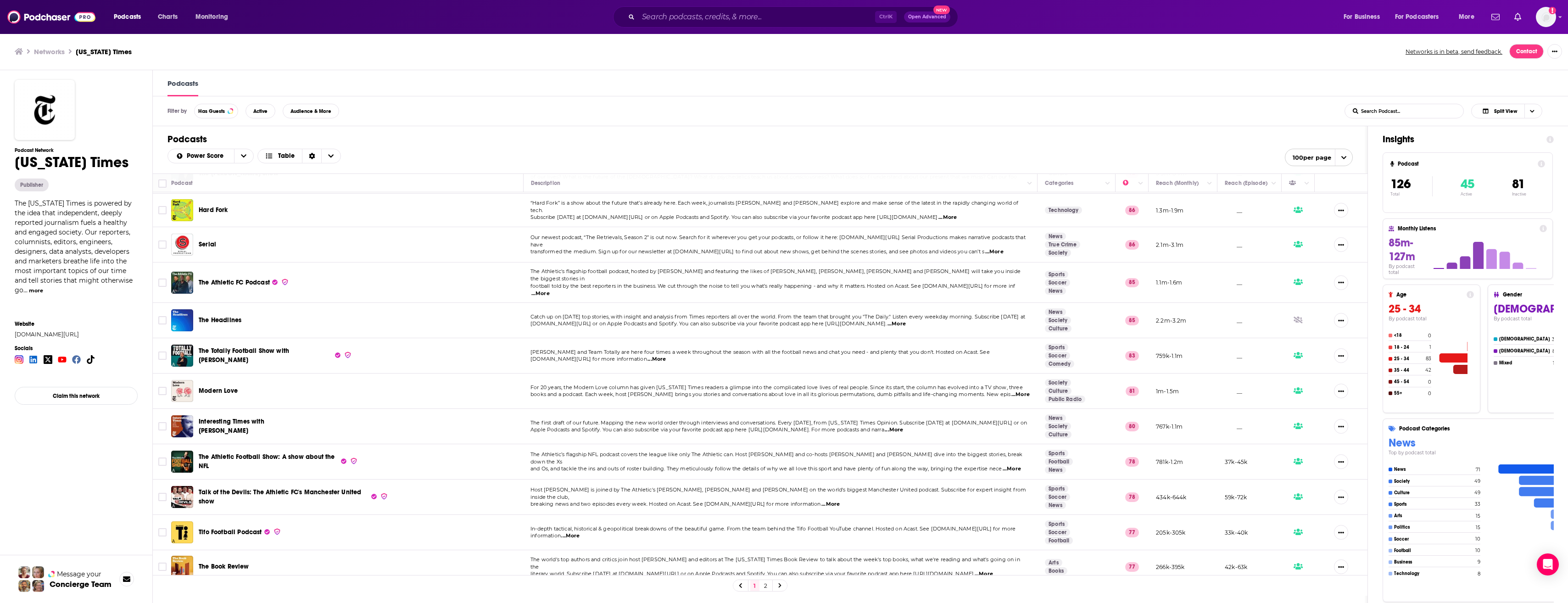
scroll to position [115, 0]
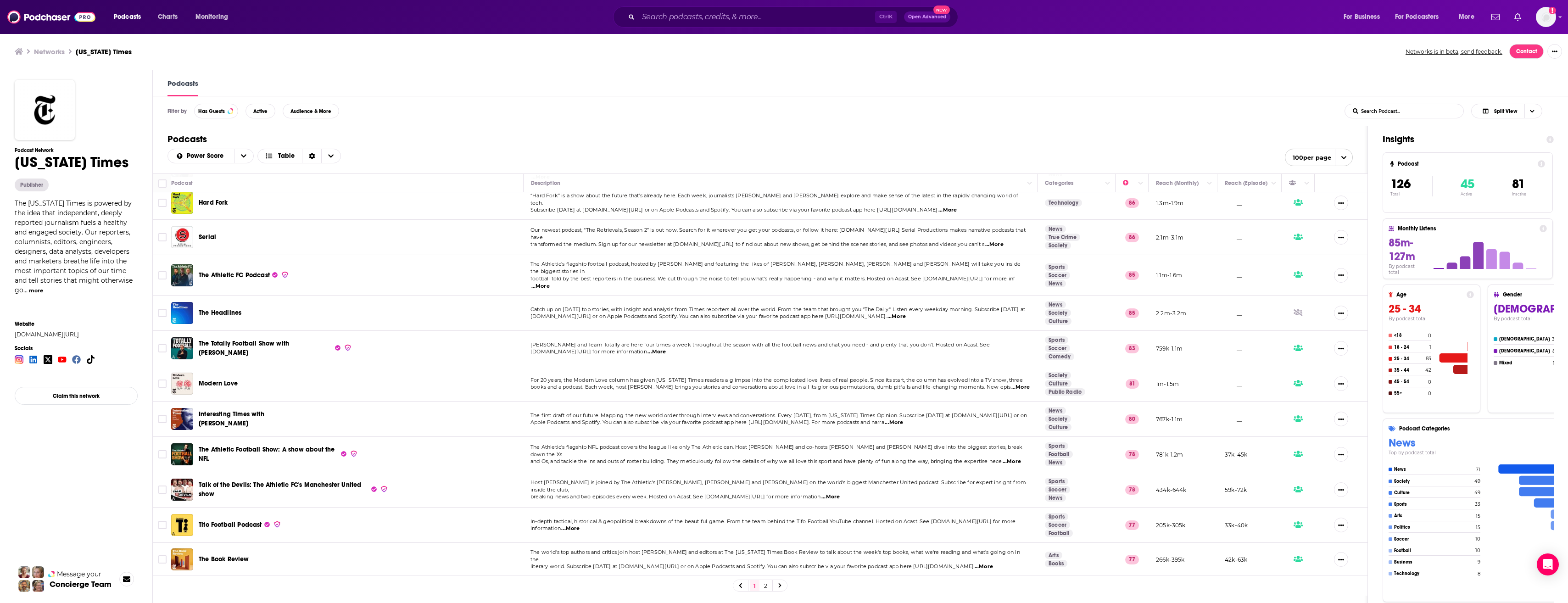
click at [1021, 458] on span "...More" at bounding box center [1012, 462] width 18 height 7
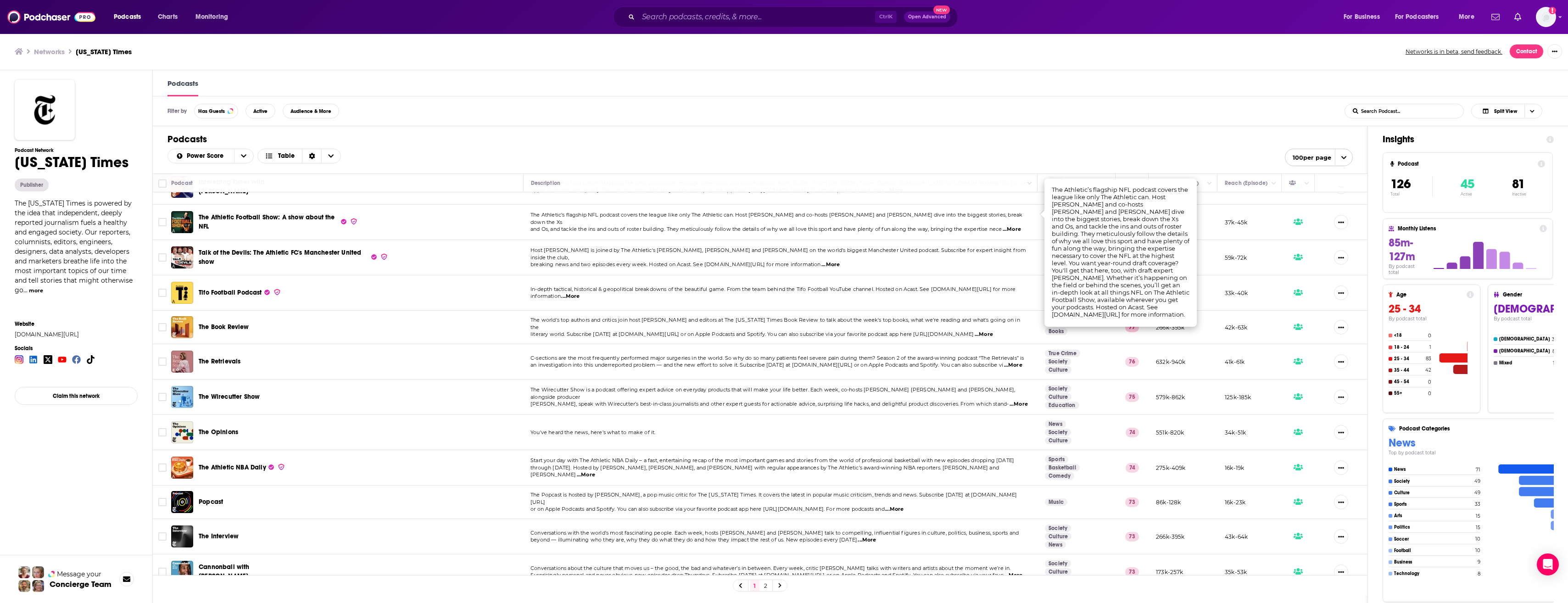
scroll to position [349, 0]
click at [595, 470] on span "...More" at bounding box center [586, 474] width 18 height 7
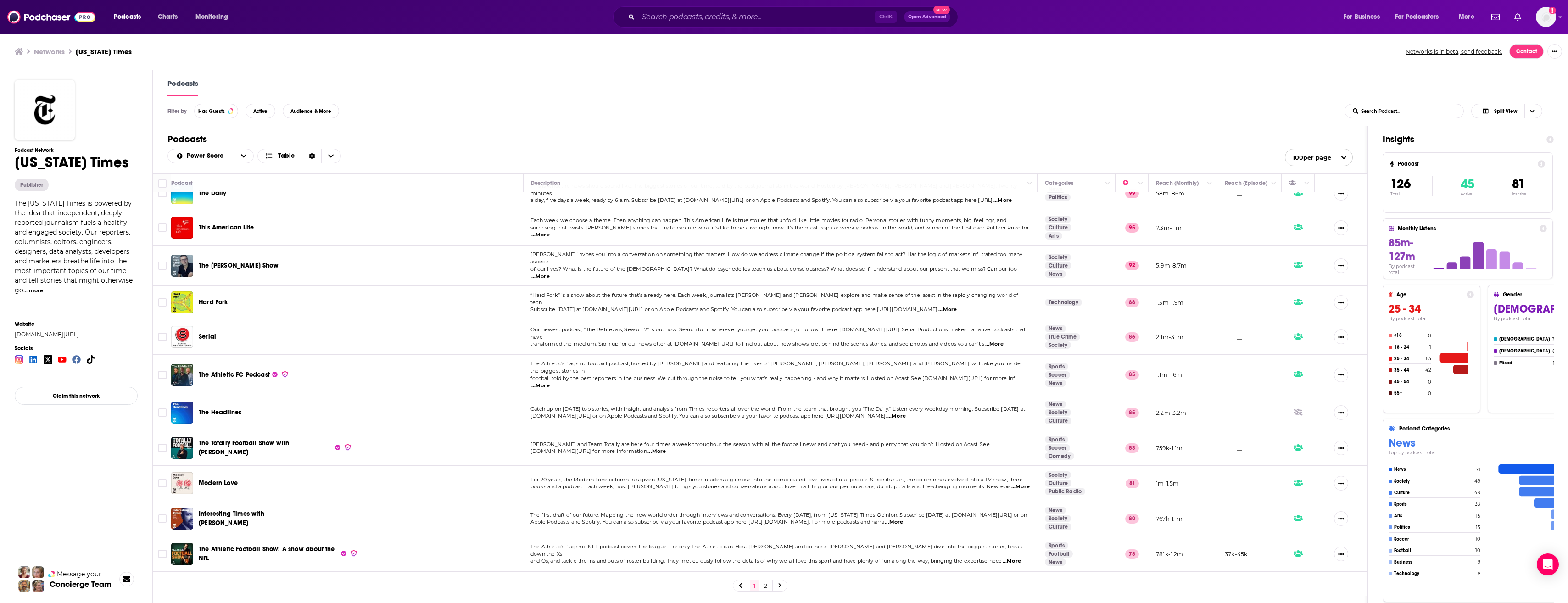
scroll to position [0, 0]
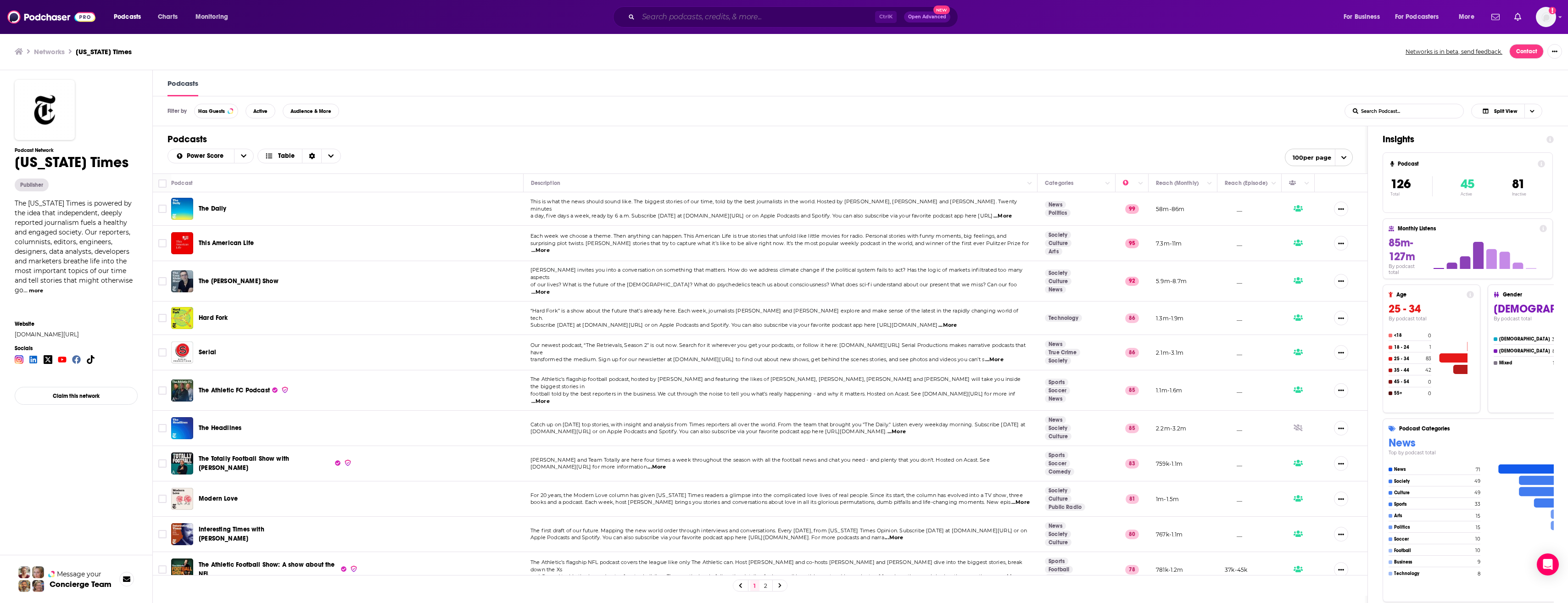
click at [705, 20] on input "Search podcasts, credits, & more..." at bounding box center [756, 17] width 237 height 15
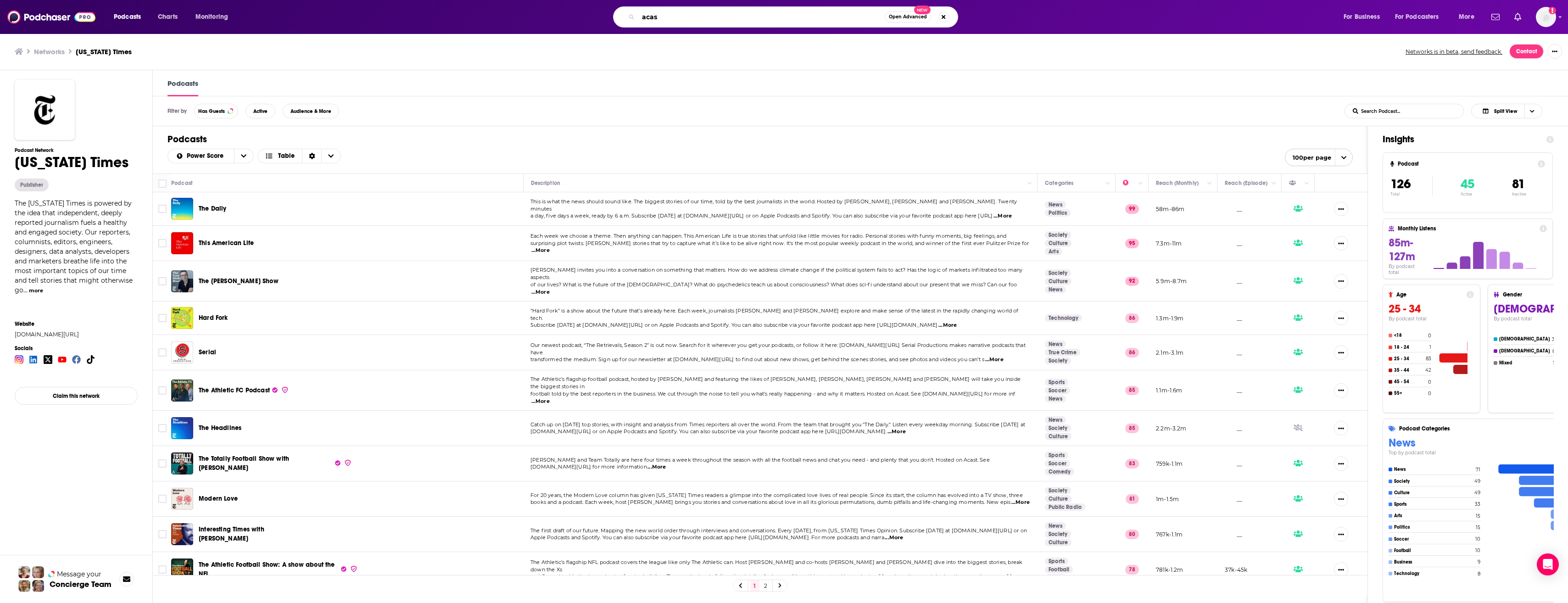
type input "acast"
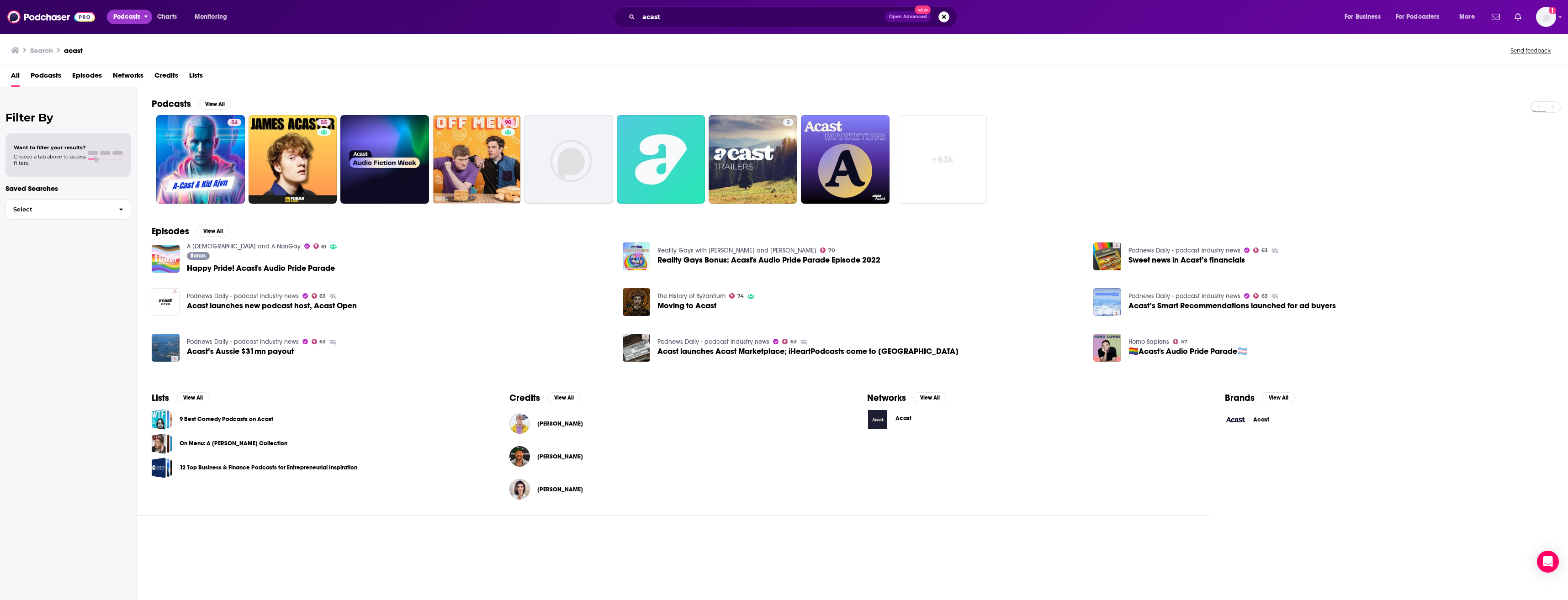
click at [141, 16] on button "Podcasts" at bounding box center [130, 17] width 45 height 15
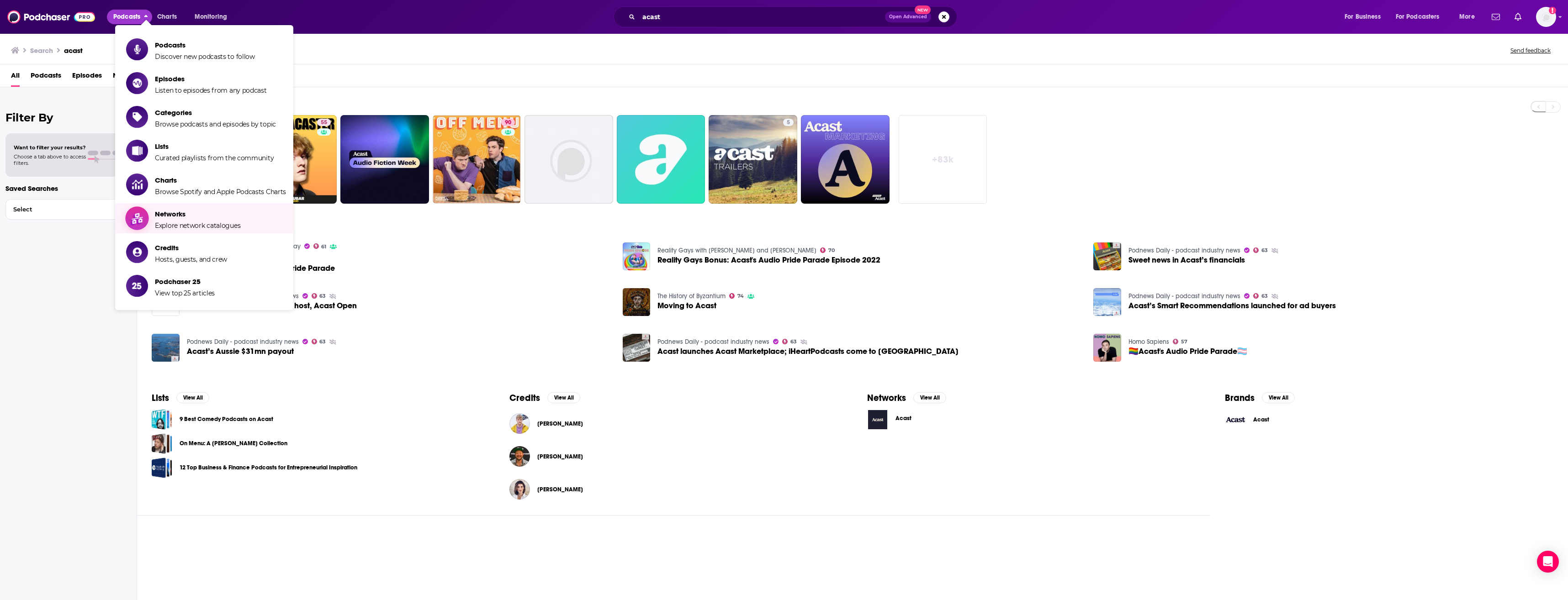
click at [195, 219] on span "Networks Explore network catalogues" at bounding box center [197, 218] width 85 height 23
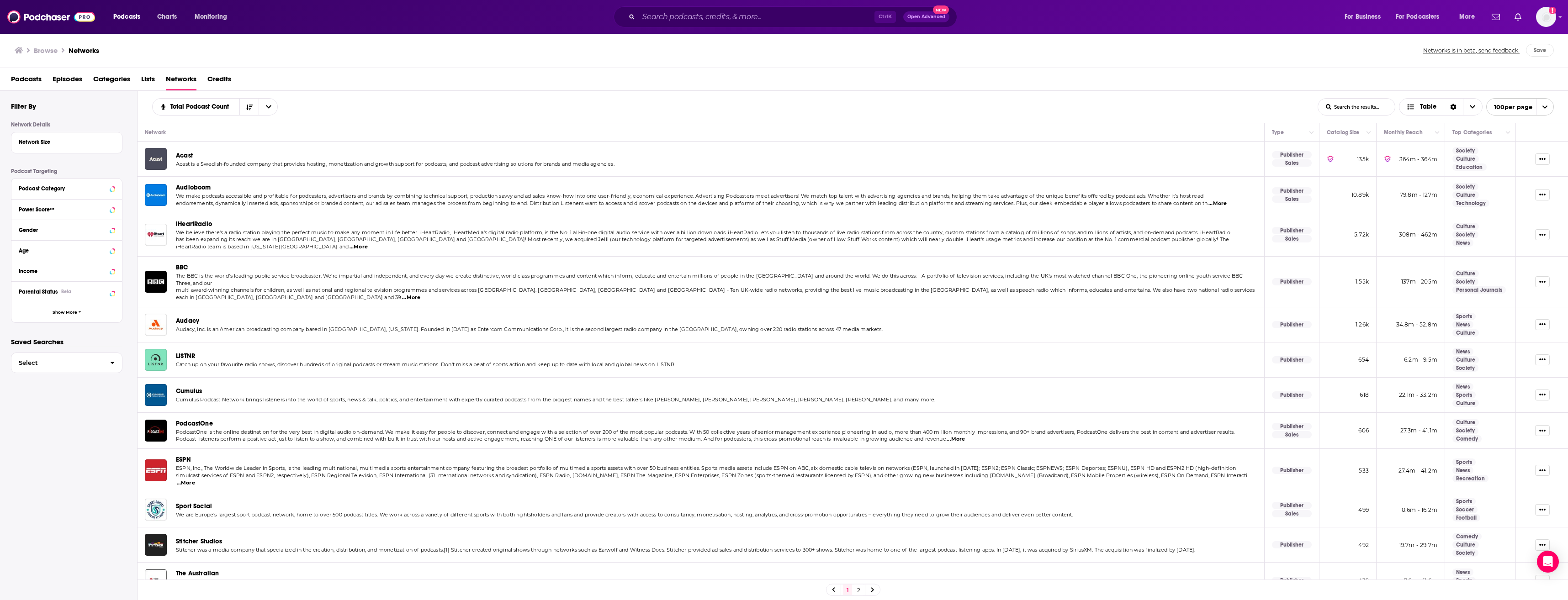
click at [157, 159] on img "Acast" at bounding box center [156, 159] width 22 height 22
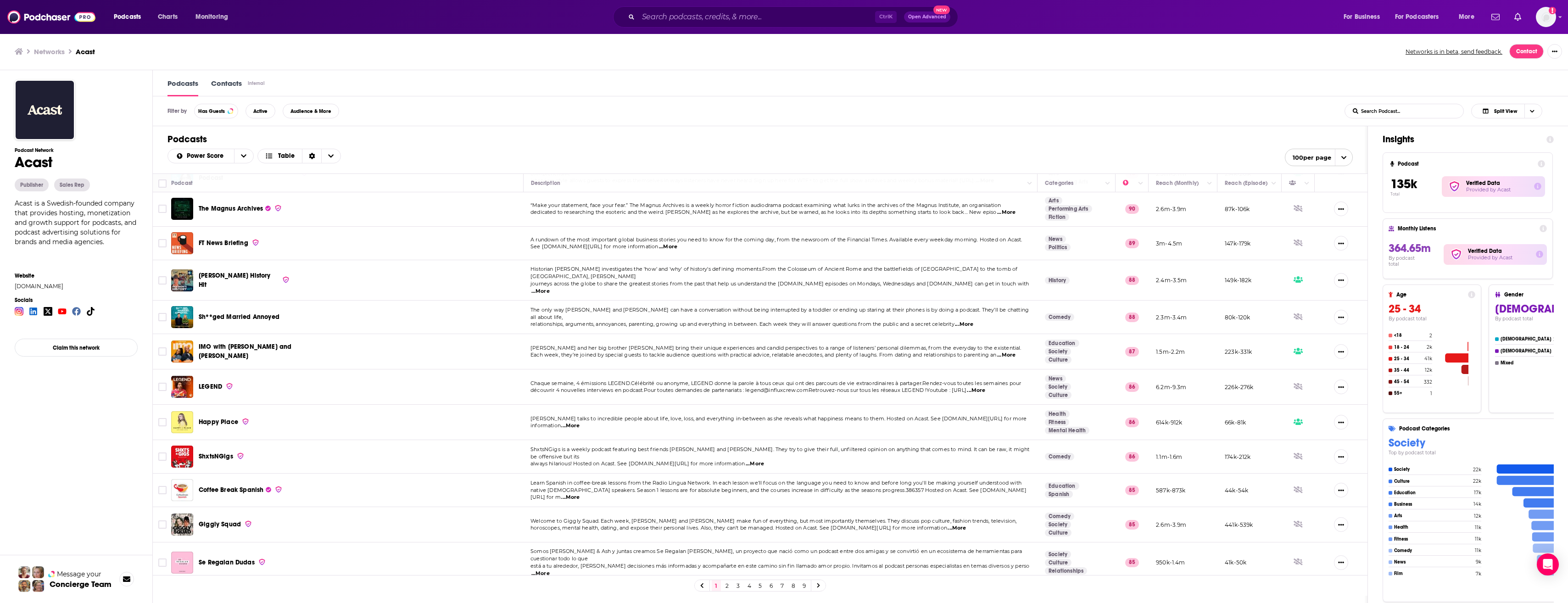
scroll to position [250, 0]
click at [746, 459] on span "...More" at bounding box center [755, 463] width 18 height 7
click at [504, 472] on td "Coffee Break Spanish" at bounding box center [347, 489] width 352 height 34
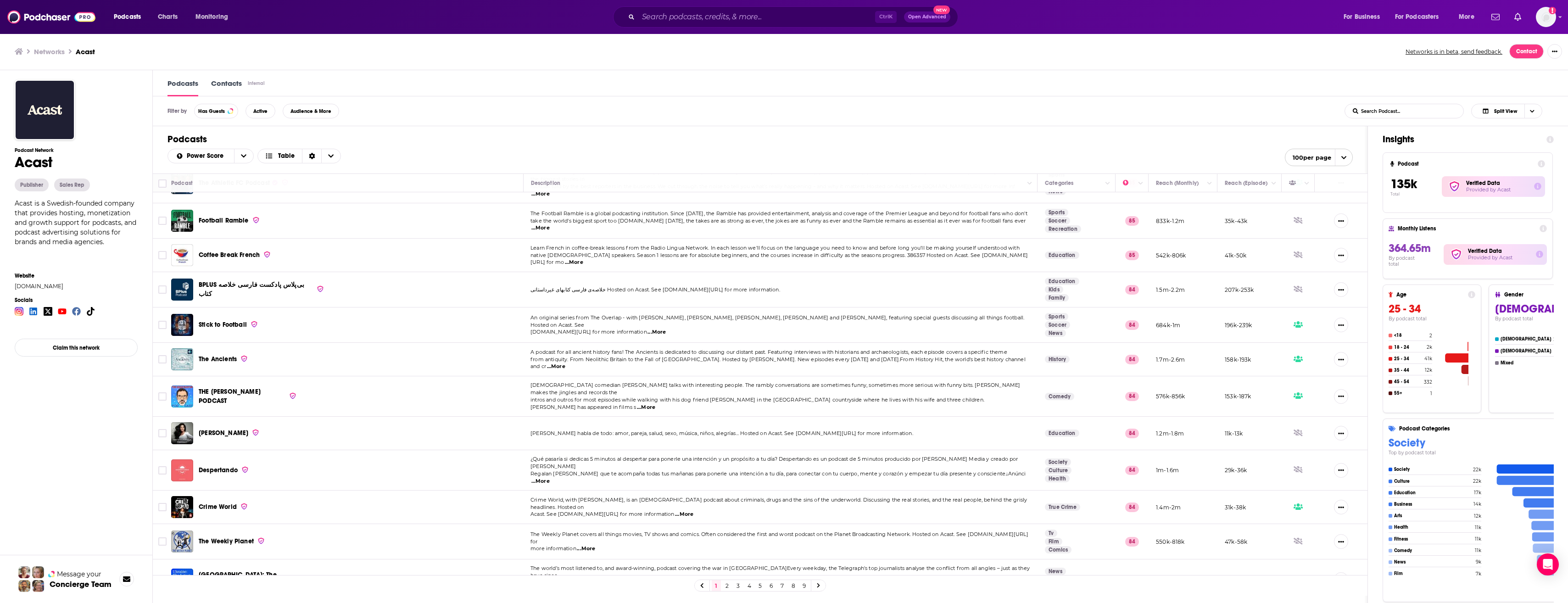
scroll to position [772, 0]
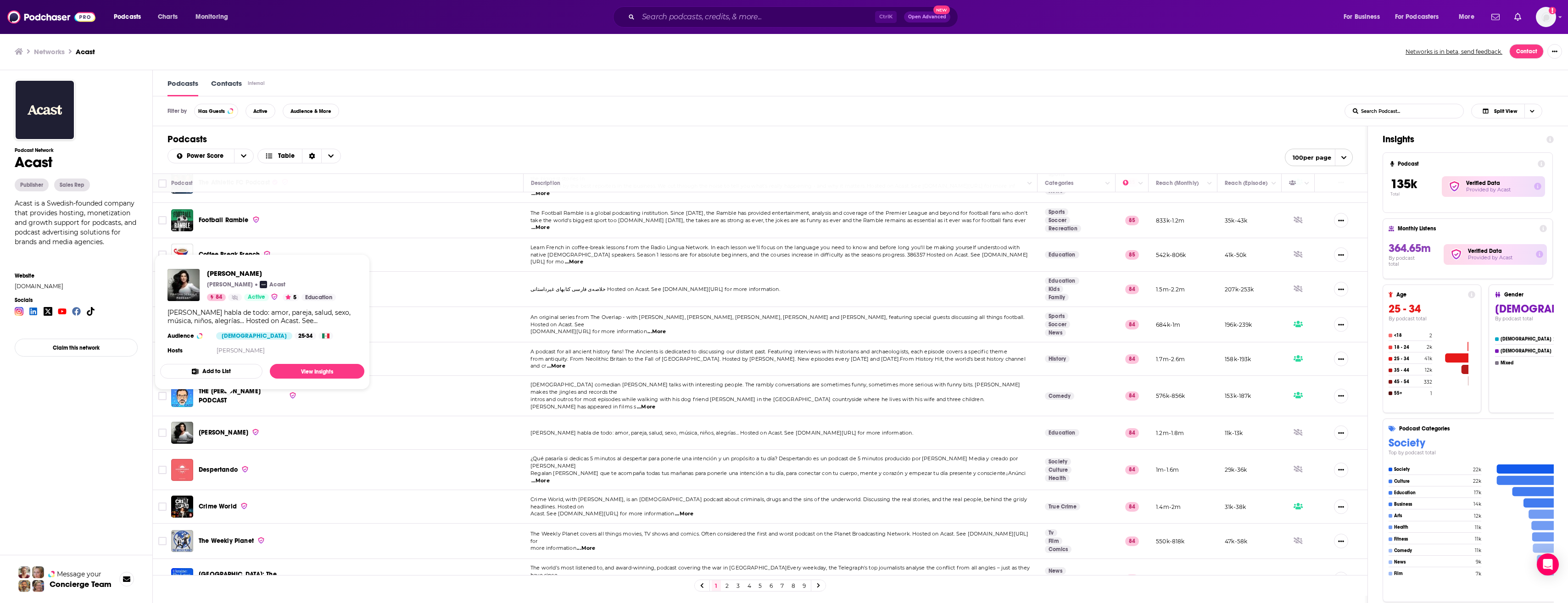
click at [222, 429] on span "Martha Debayle" at bounding box center [223, 432] width 50 height 8
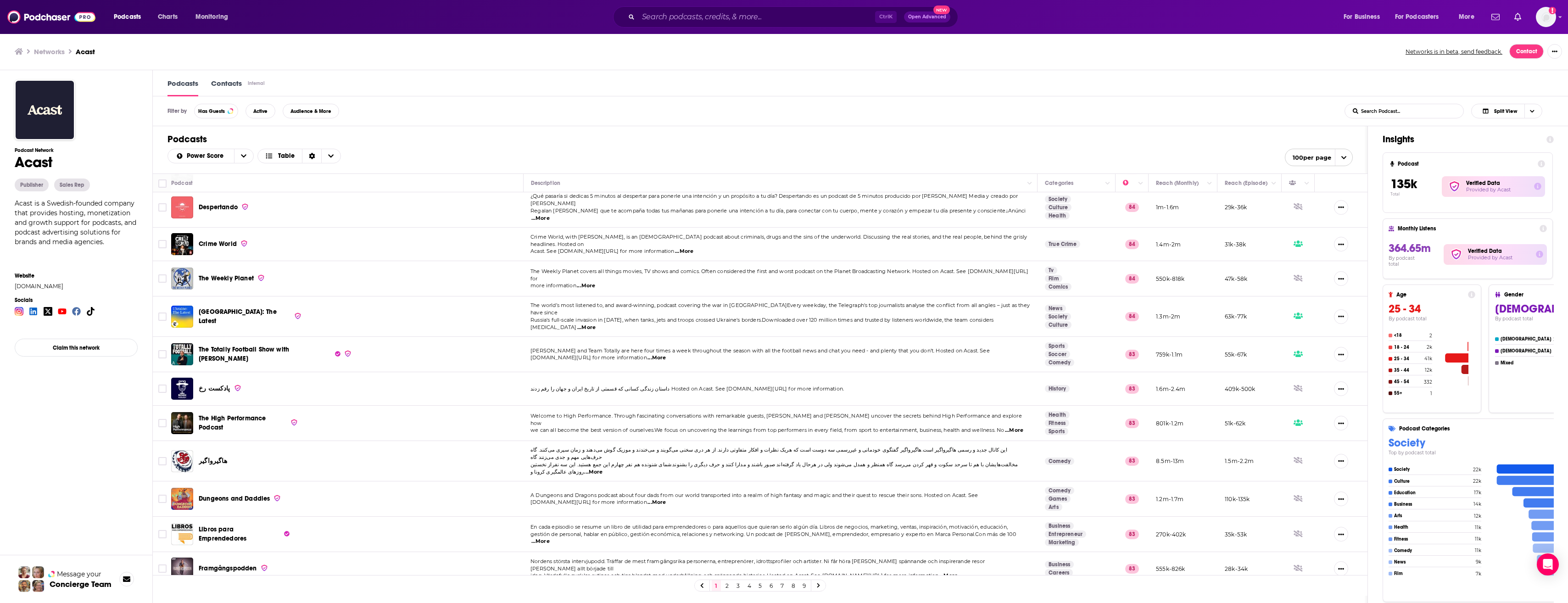
scroll to position [1035, 0]
click at [1023, 426] on span "...More" at bounding box center [1014, 430] width 18 height 7
click at [889, 405] on td "Welcome to High Performance. Through fascinating conversations with remarkable …" at bounding box center [780, 423] width 514 height 35
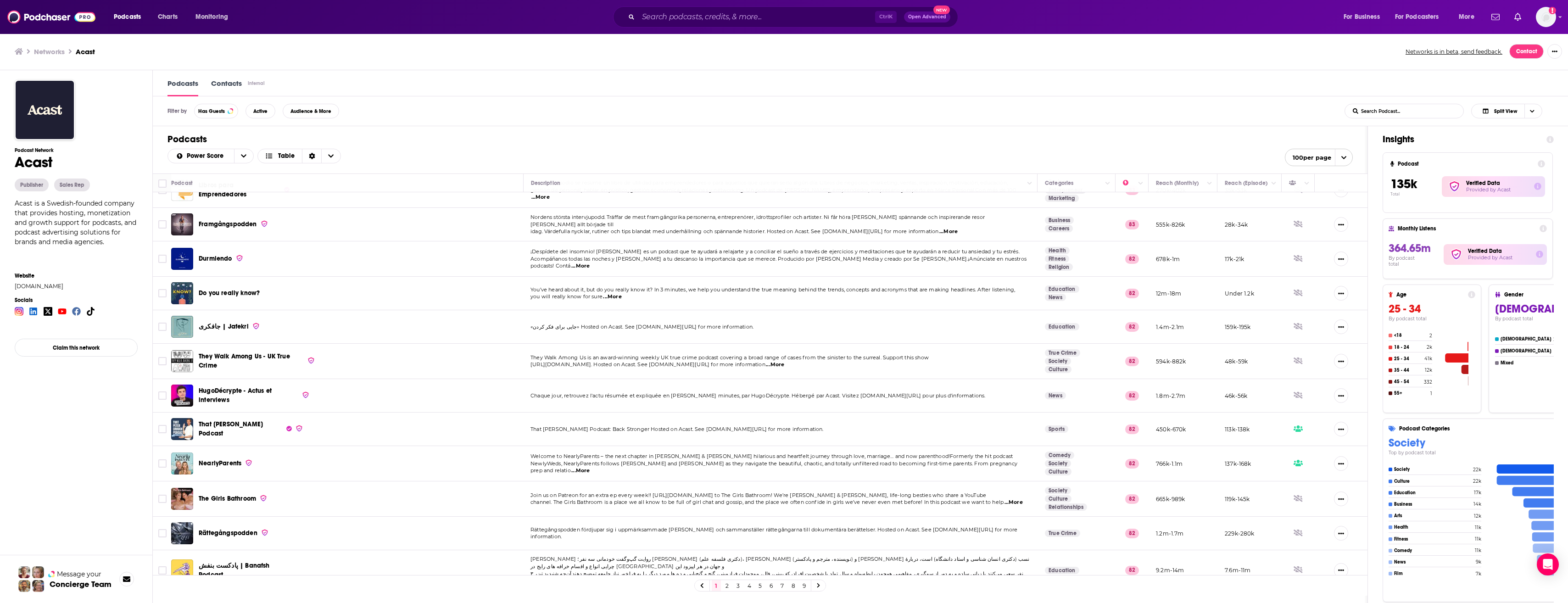
scroll to position [1381, 0]
click at [1019, 498] on span "...More" at bounding box center [1014, 501] width 18 height 7
click at [478, 516] on td "Rättegångspodden" at bounding box center [347, 532] width 352 height 34
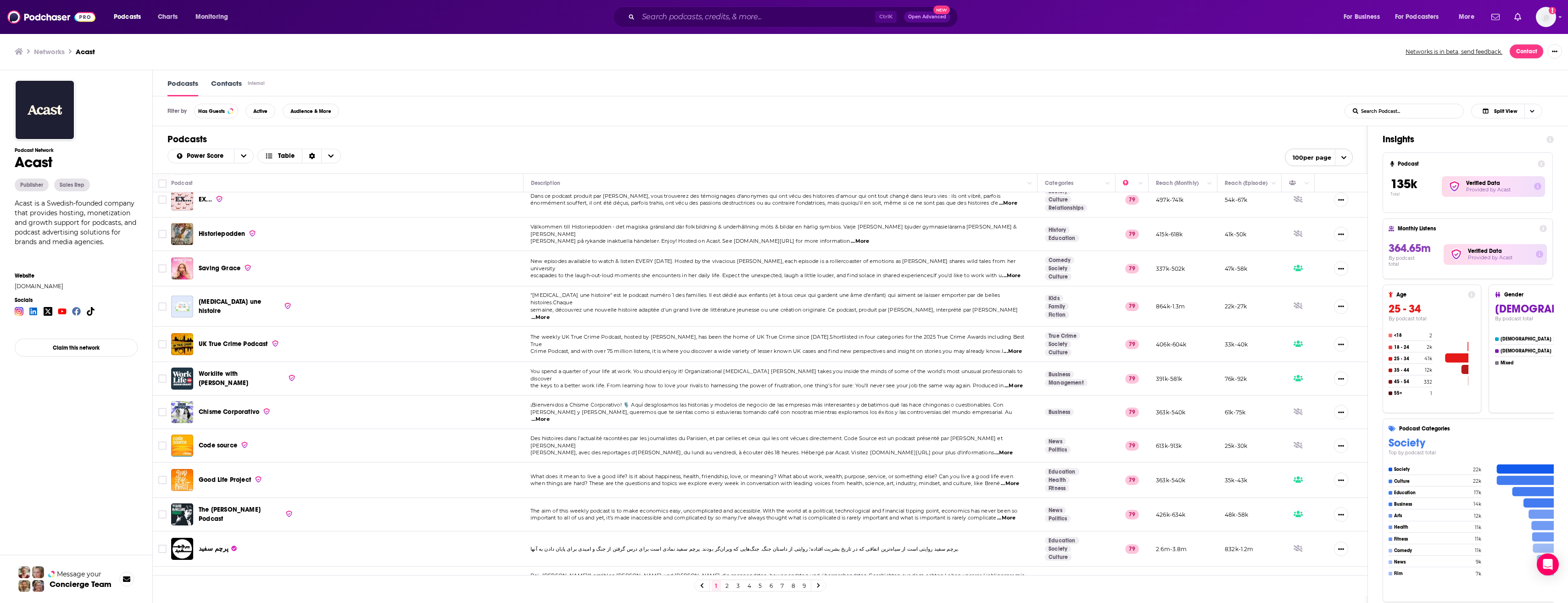
scroll to position [2885, 0]
click at [694, 20] on input "Search podcasts, credits, & more..." at bounding box center [756, 17] width 237 height 15
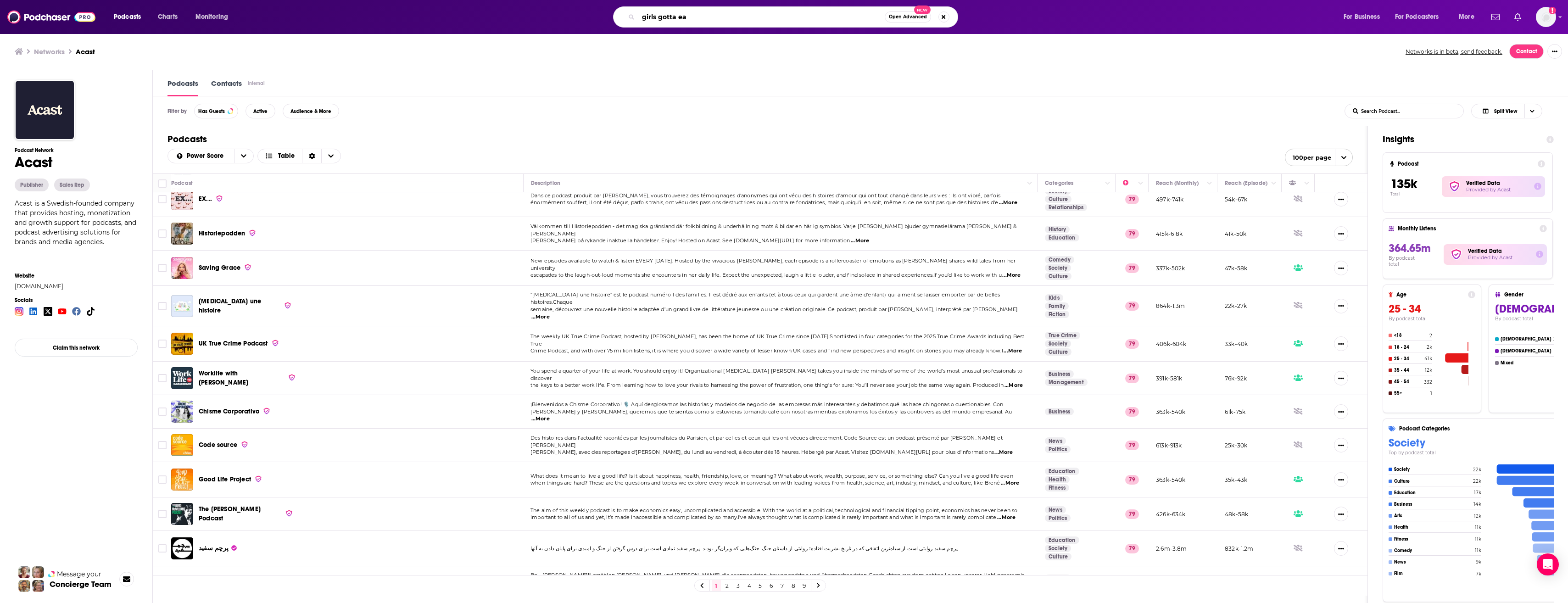
type input "girls gotta eat"
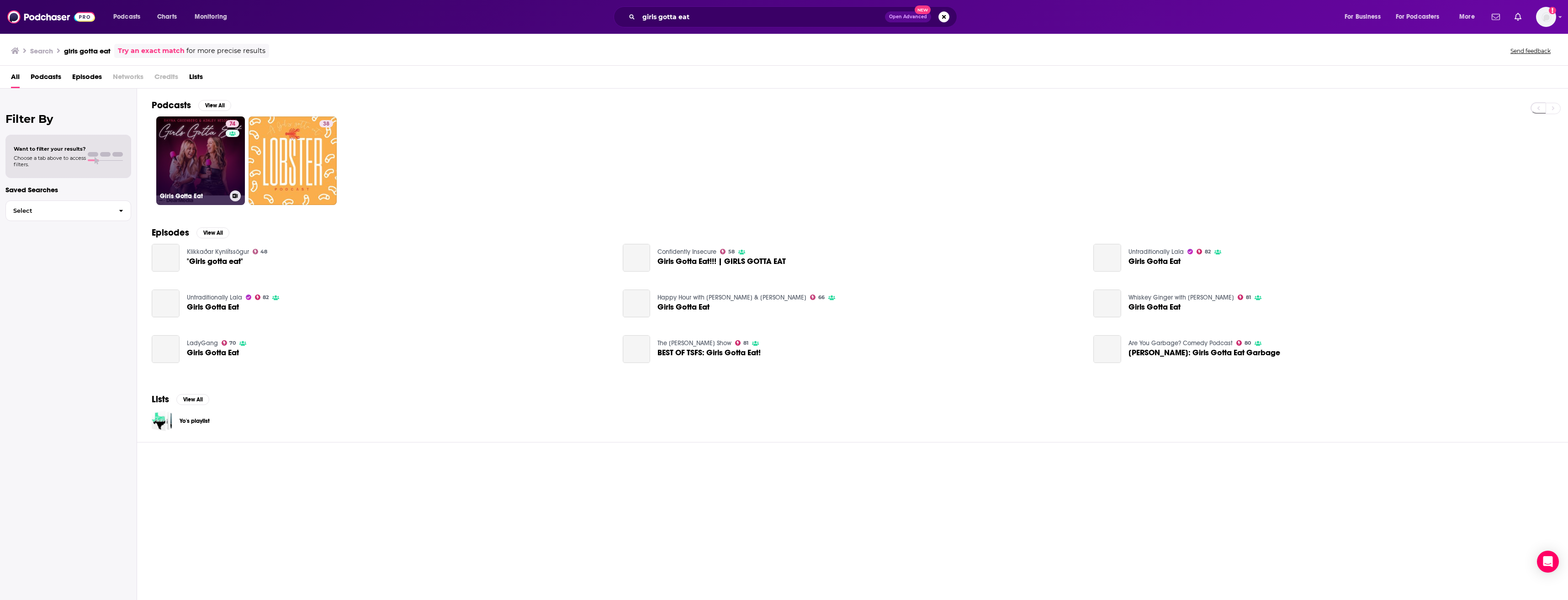
click at [201, 156] on link "74 Girls Gotta Eat" at bounding box center [201, 161] width 89 height 89
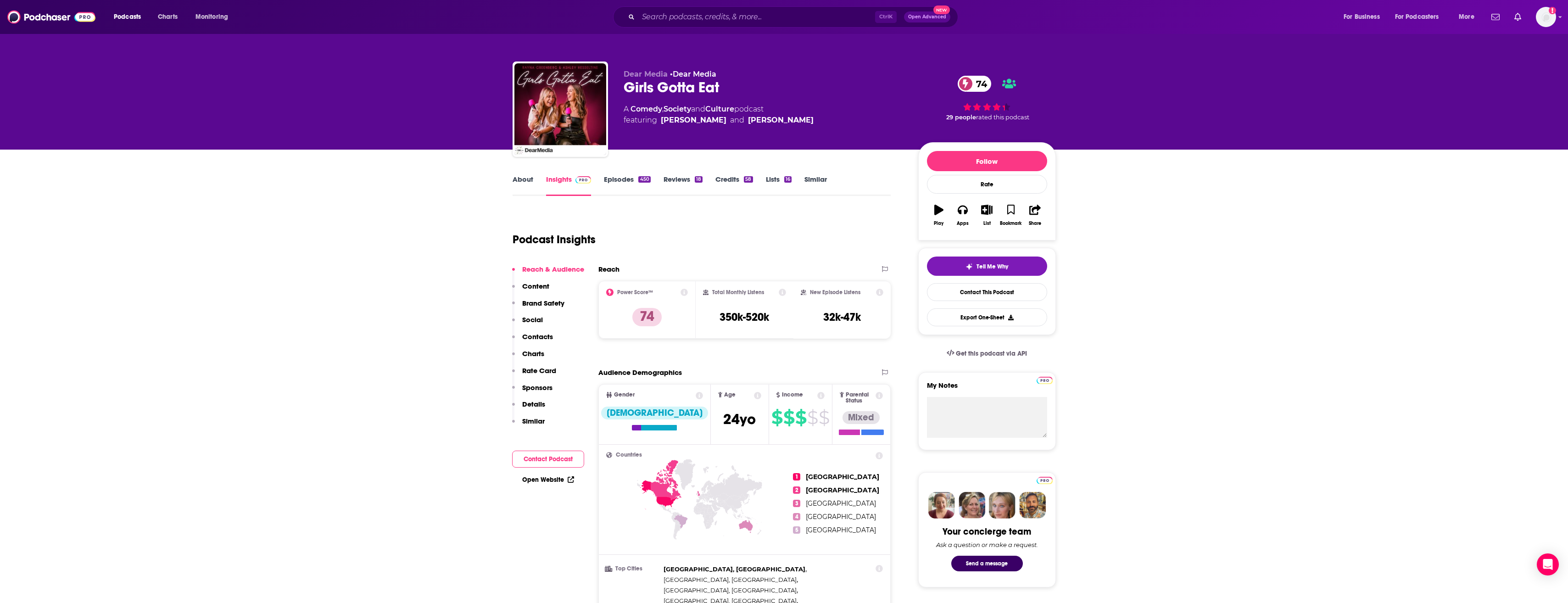
click at [526, 190] on link "About" at bounding box center [523, 185] width 21 height 21
click at [668, 16] on input "Search podcasts, credits, & more..." at bounding box center [756, 17] width 237 height 15
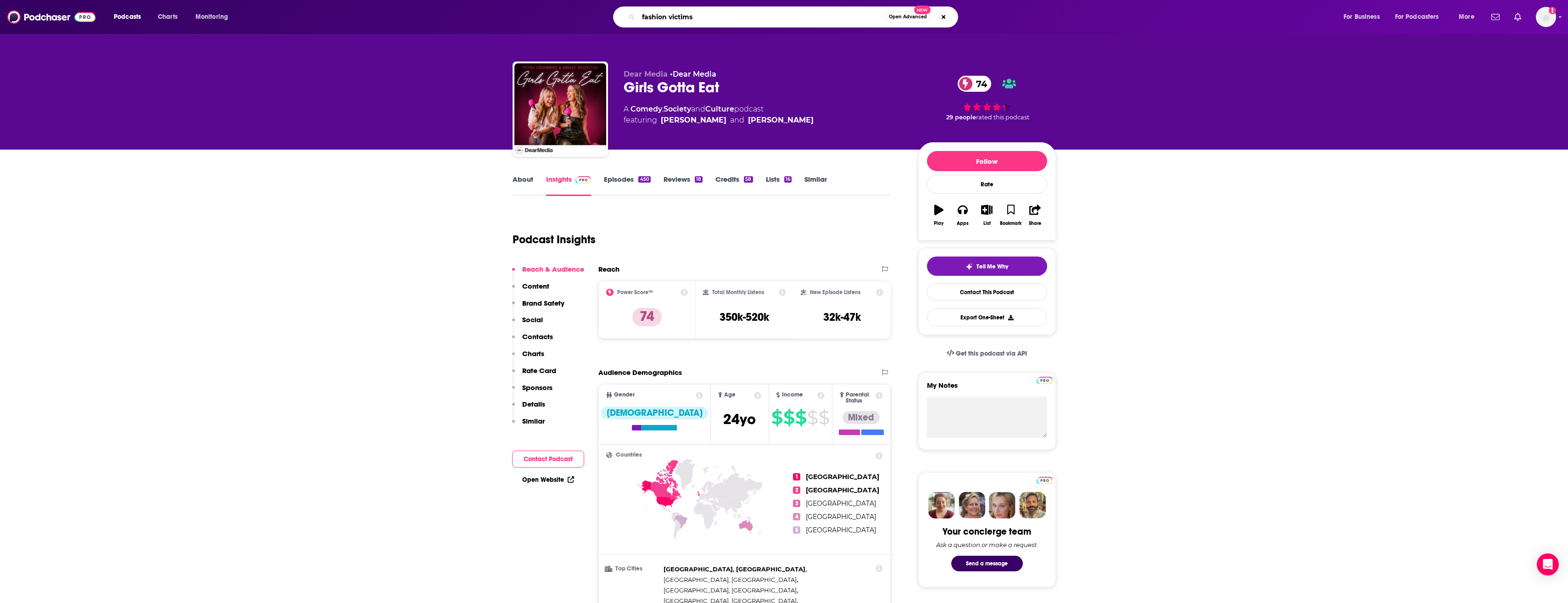
type input "fashion victims"
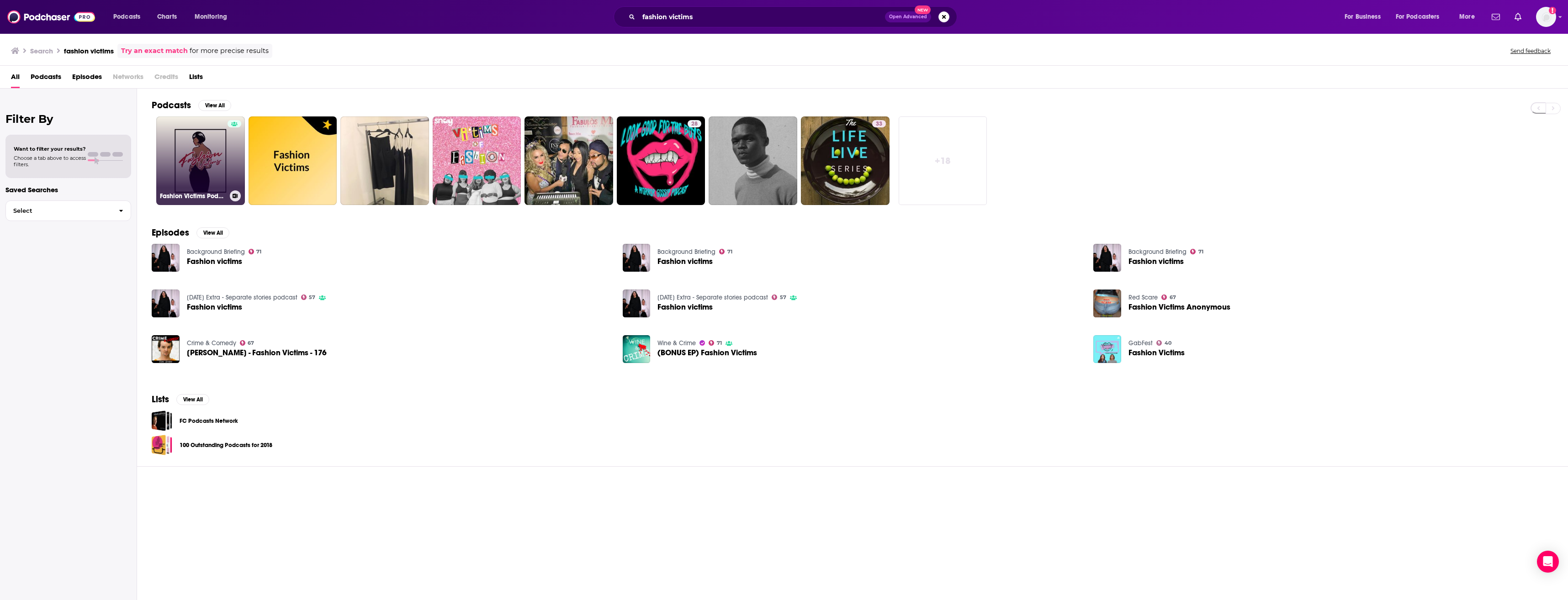
click at [207, 155] on link "Fashion Victims Podcast" at bounding box center [201, 161] width 89 height 89
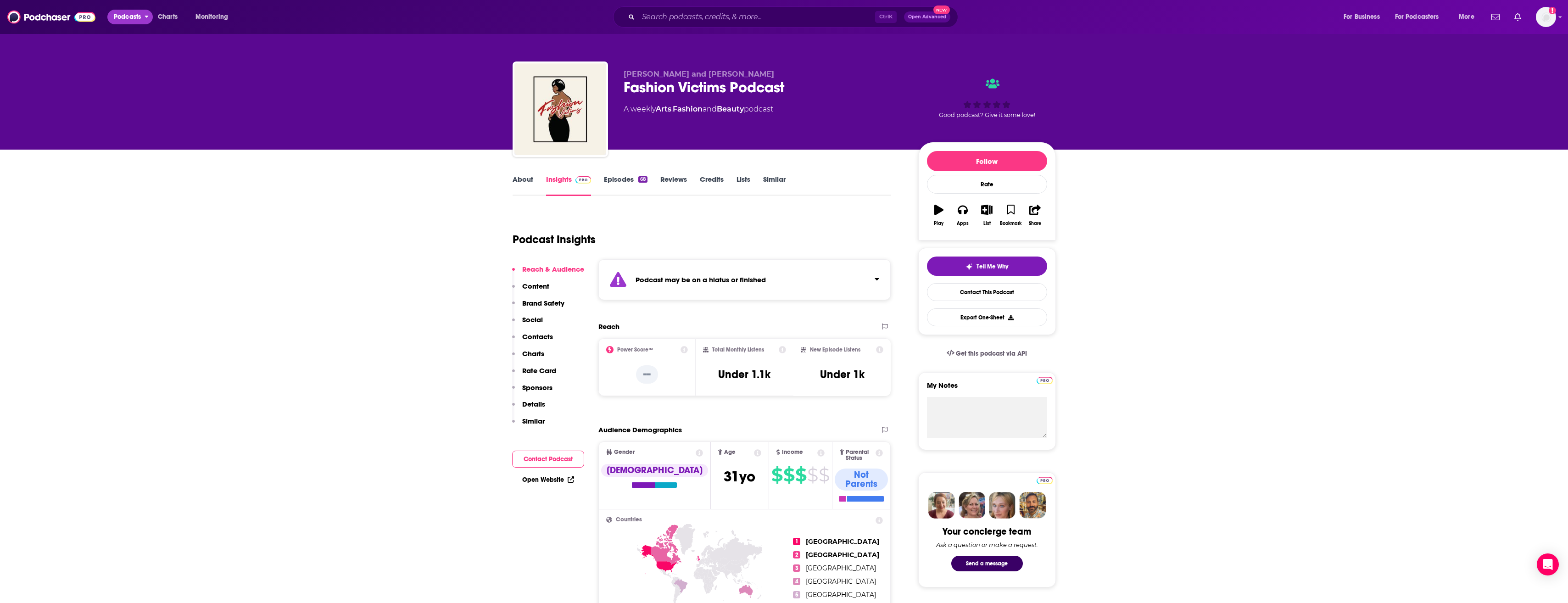
click at [125, 15] on span "Podcasts" at bounding box center [127, 17] width 27 height 13
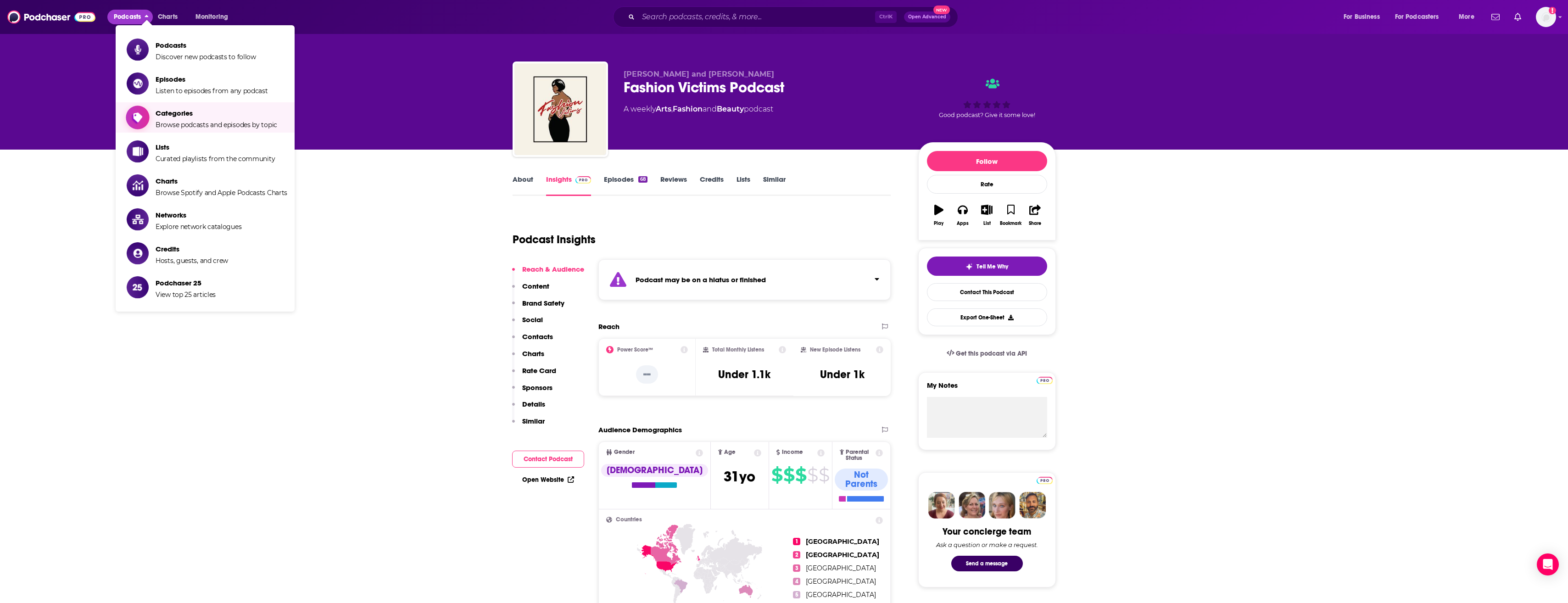
click at [203, 122] on span "Browse podcasts and episodes by topic" at bounding box center [216, 125] width 122 height 9
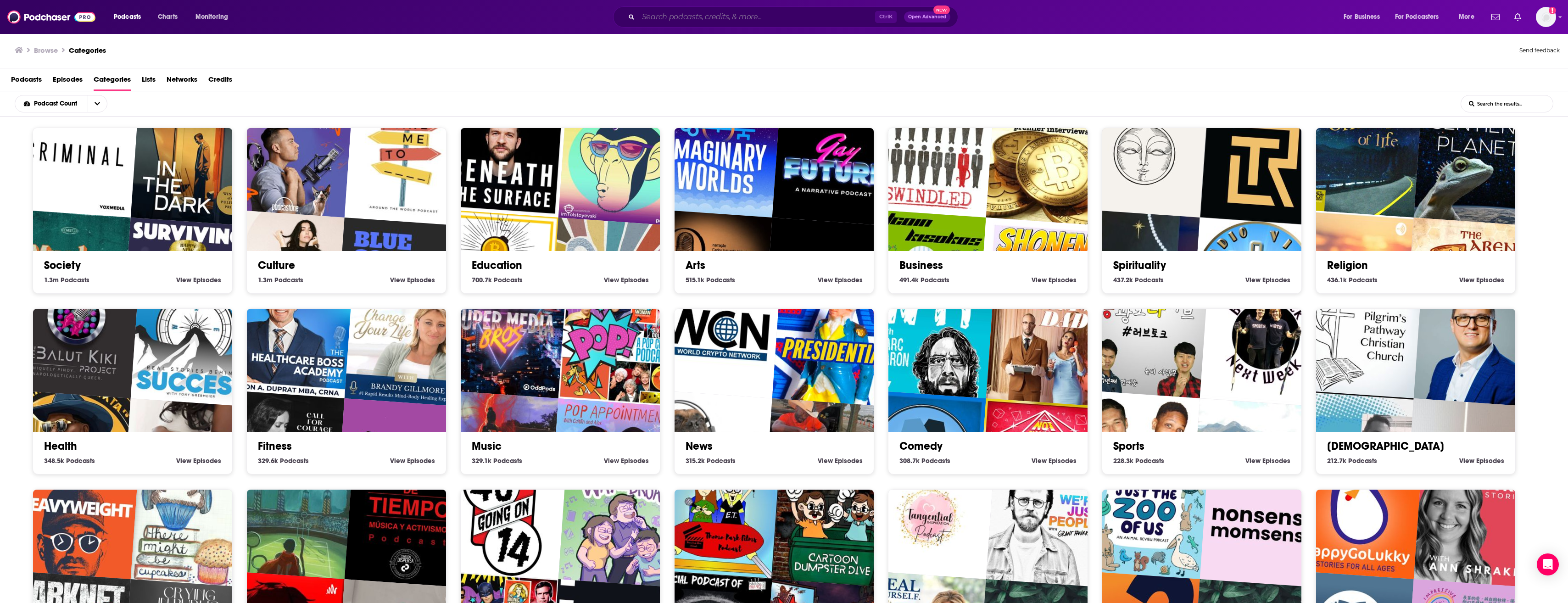
click at [652, 16] on input "Search podcasts, credits, & more..." at bounding box center [756, 17] width 237 height 15
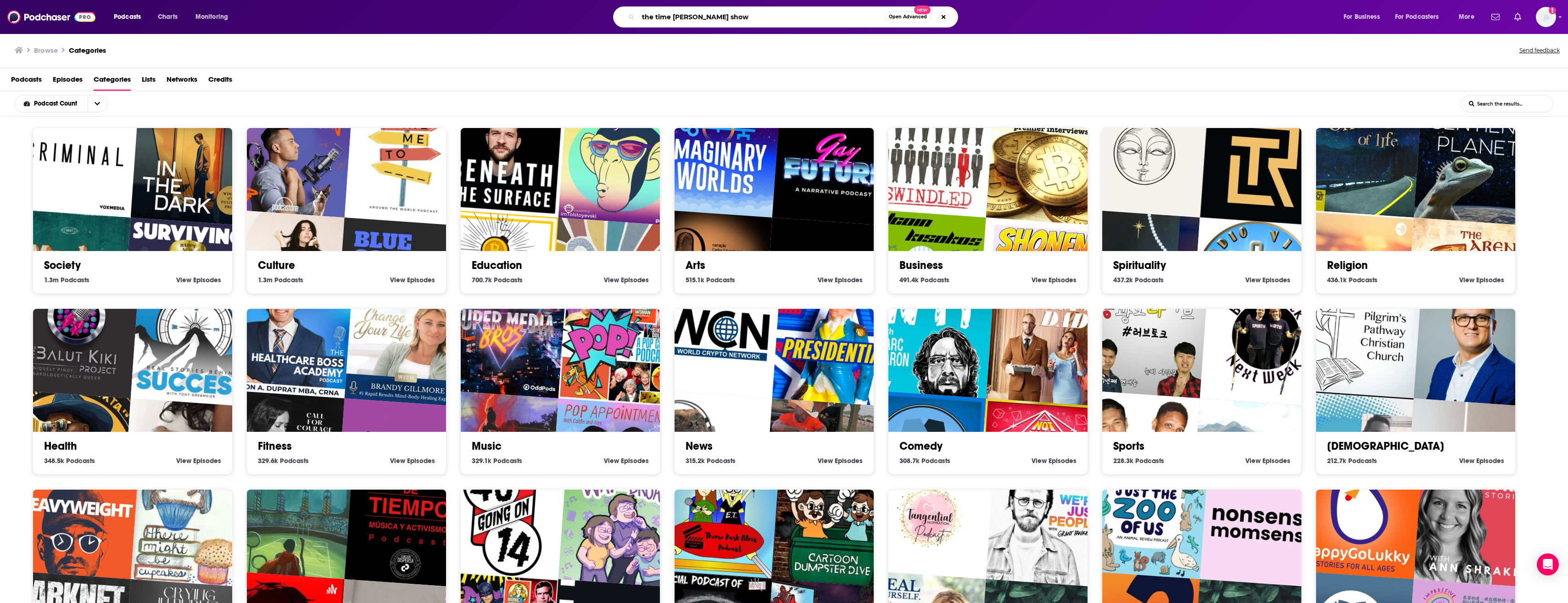
type input "the time [PERSON_NAME] show"
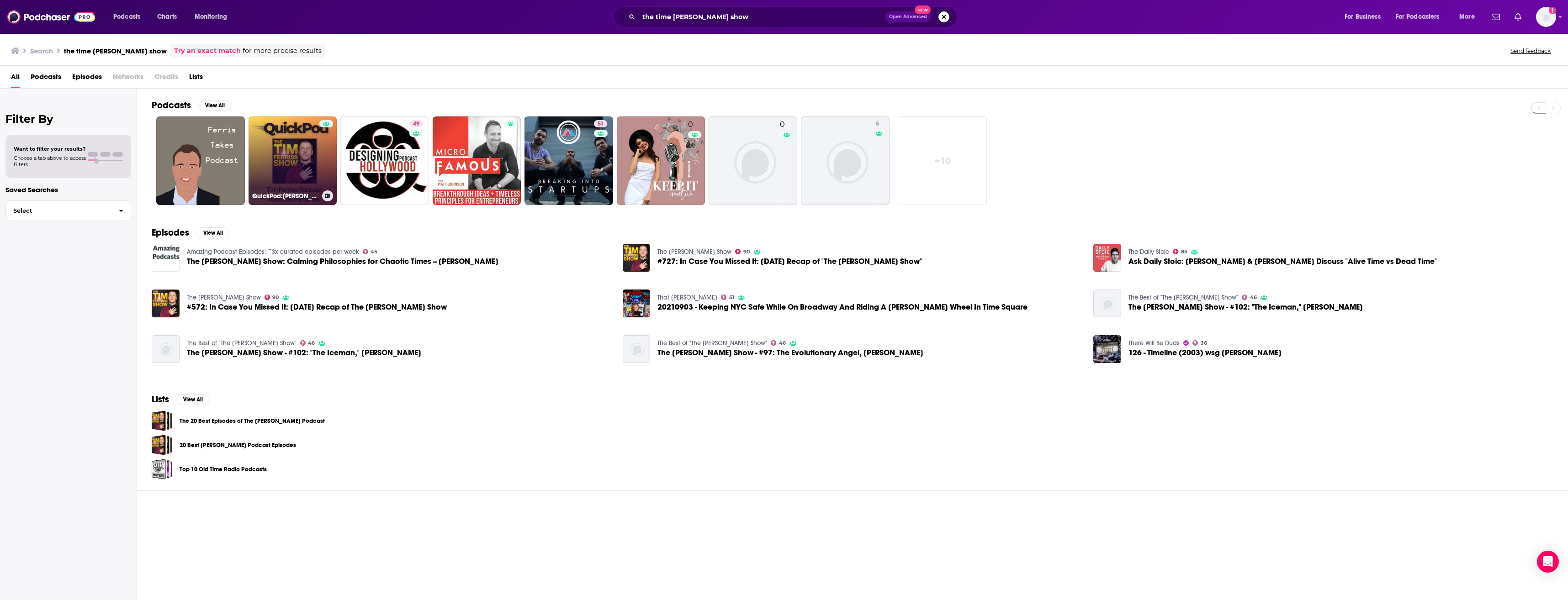
click at [294, 169] on link "QuickPod:Tim Ferriss Podcast Audio Summaries" at bounding box center [293, 161] width 89 height 89
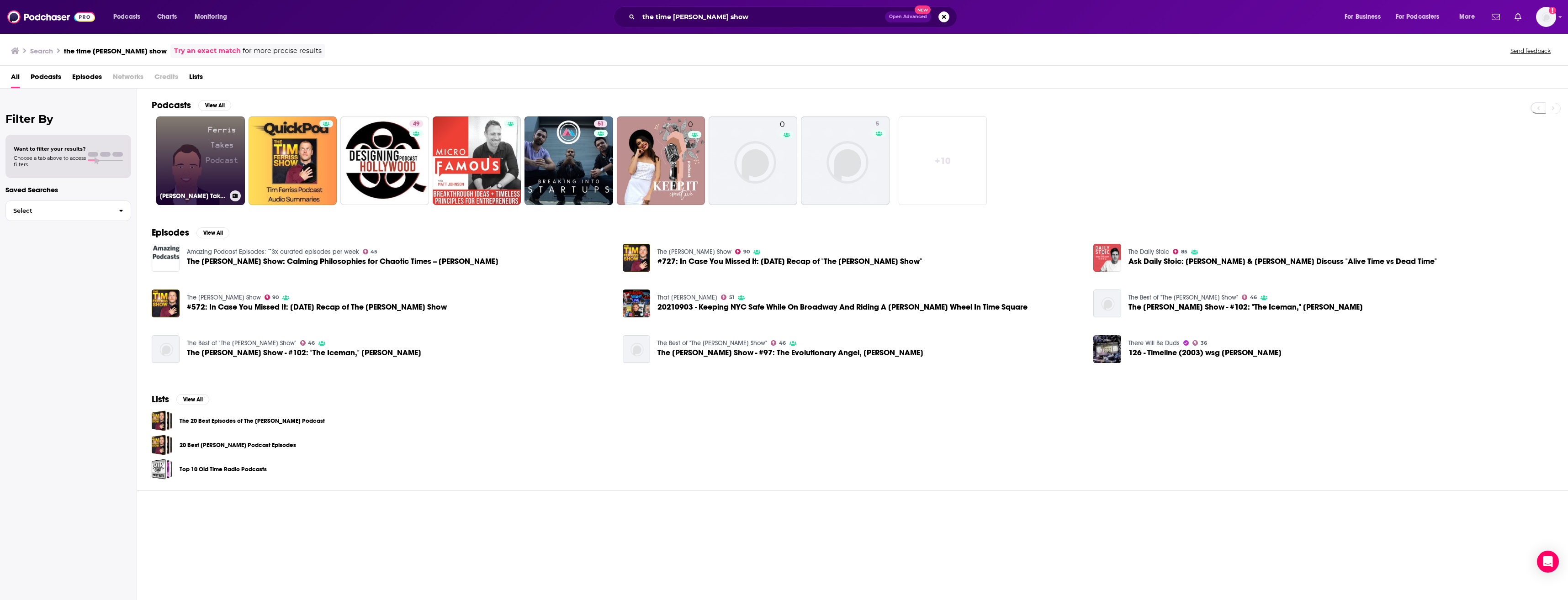
click at [197, 169] on link "Ferris Takes" at bounding box center [201, 161] width 89 height 89
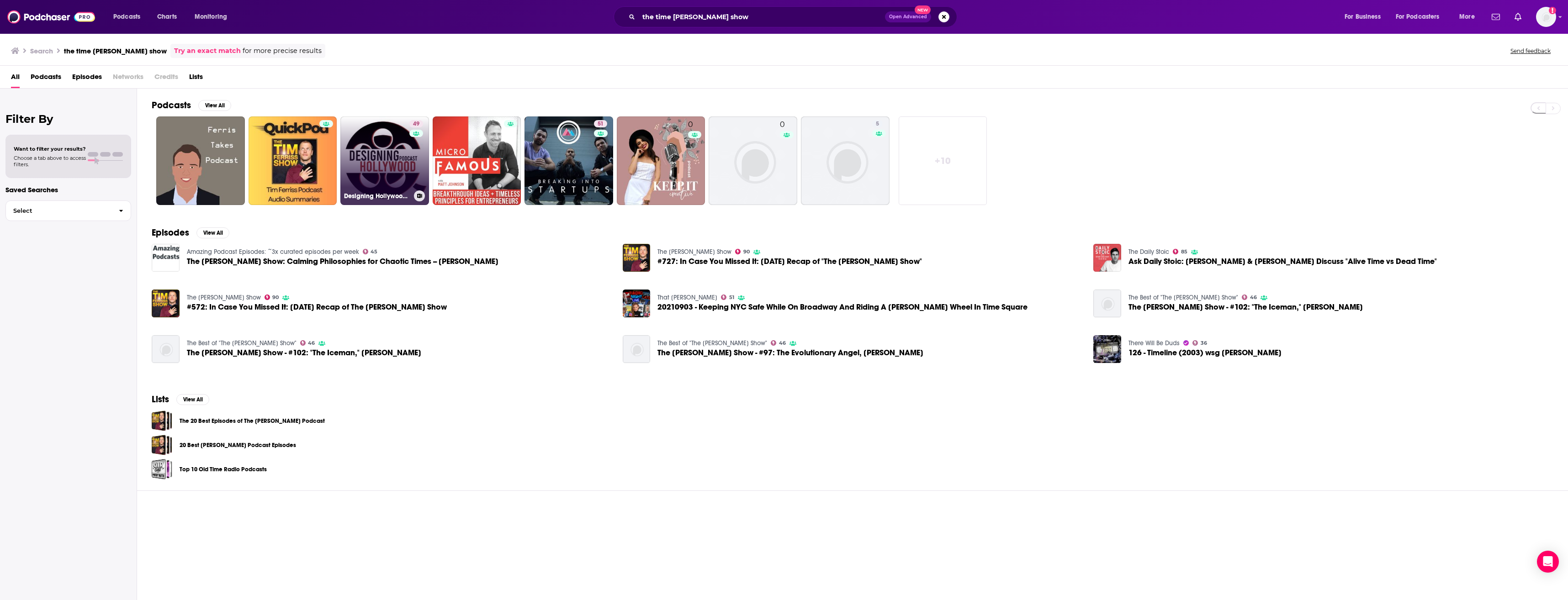
click at [415, 164] on div "49" at bounding box center [418, 155] width 16 height 71
click at [671, 19] on input "the time [PERSON_NAME] show" at bounding box center [761, 17] width 247 height 15
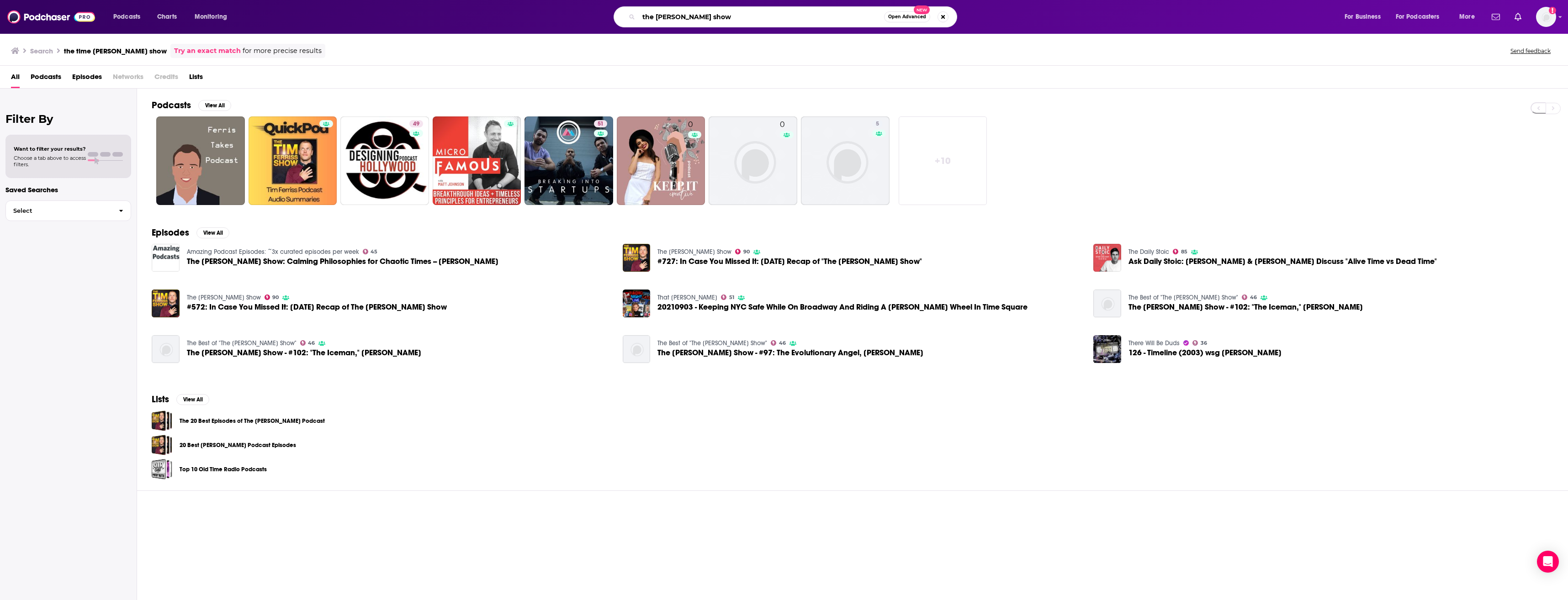
type input "the [PERSON_NAME] show"
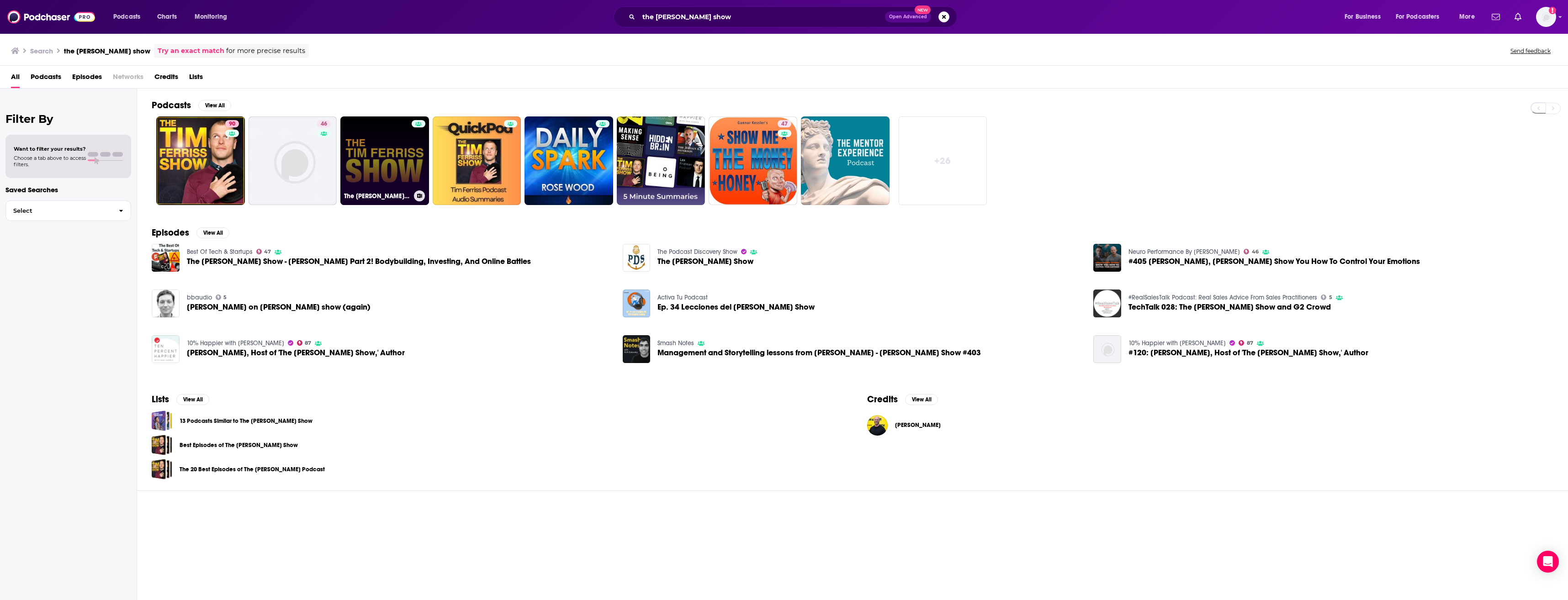
click at [392, 157] on link "The Tim Ferriss Show Podcast" at bounding box center [385, 161] width 89 height 89
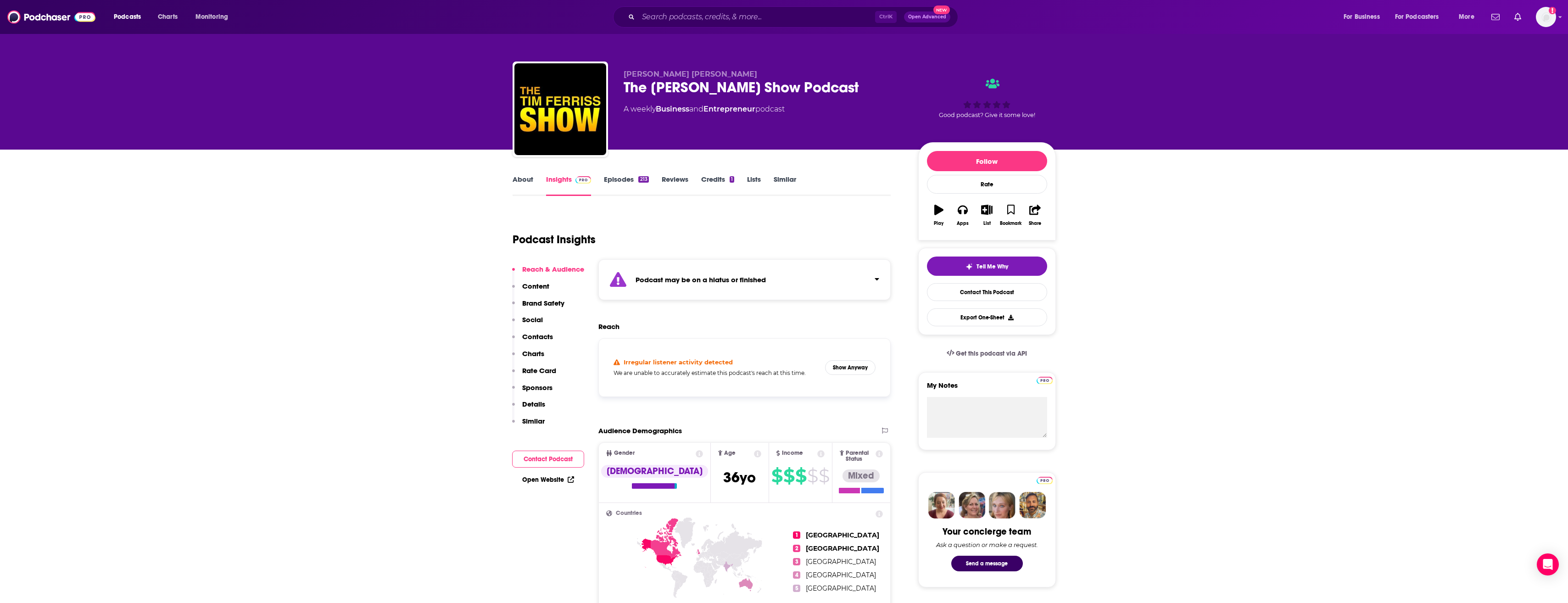
click at [616, 182] on link "Episodes 213" at bounding box center [626, 185] width 45 height 21
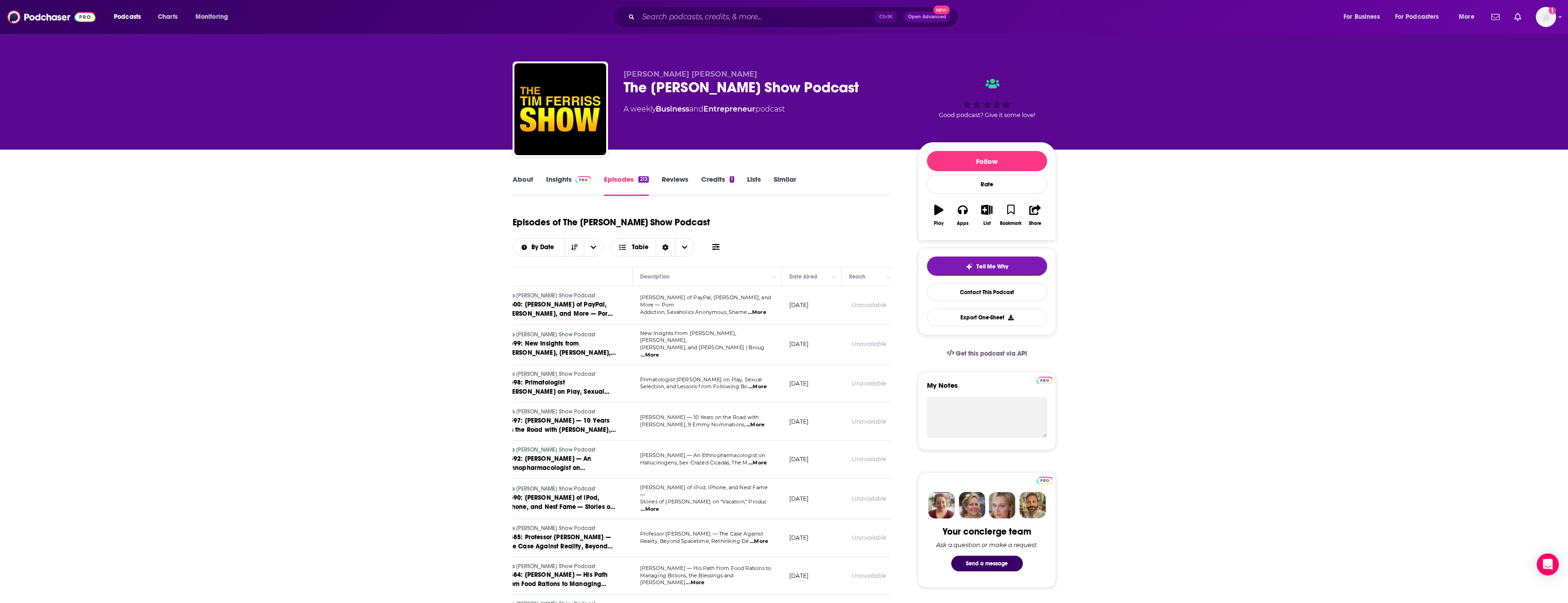
scroll to position [605, 0]
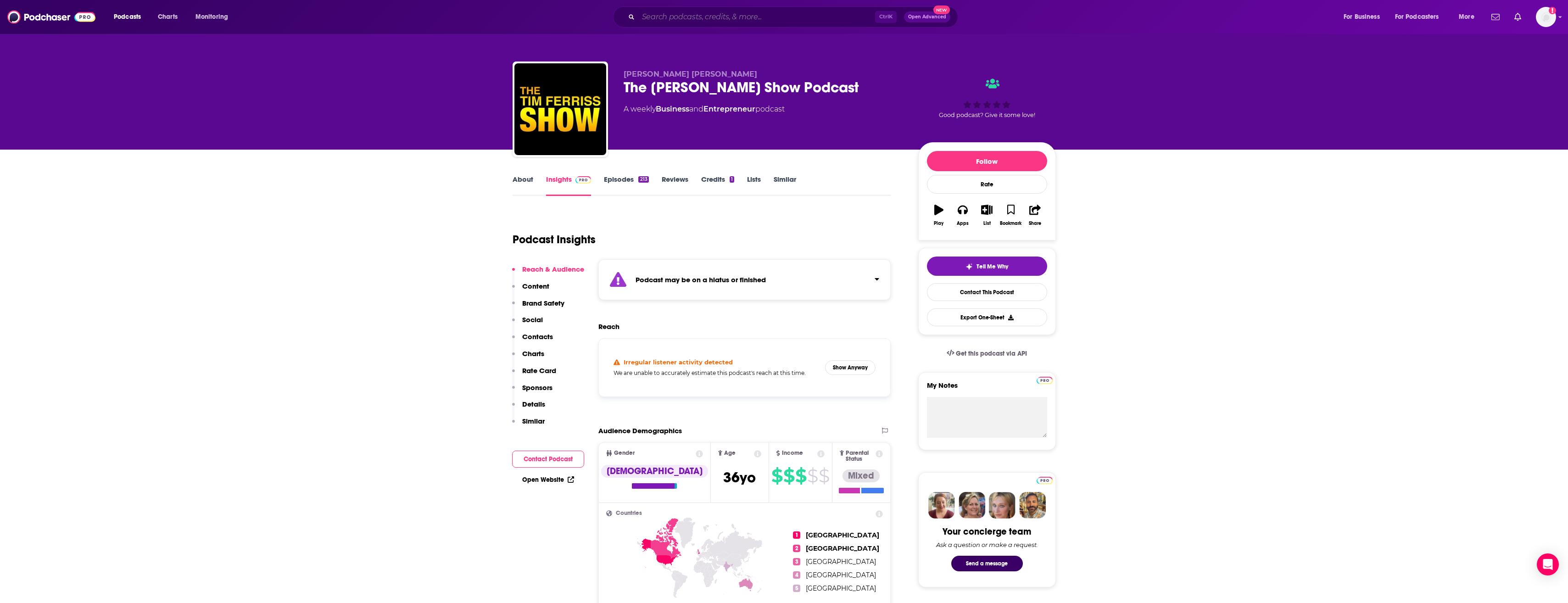
click at [683, 20] on input "Search podcasts, credits, & more..." at bounding box center [756, 17] width 237 height 15
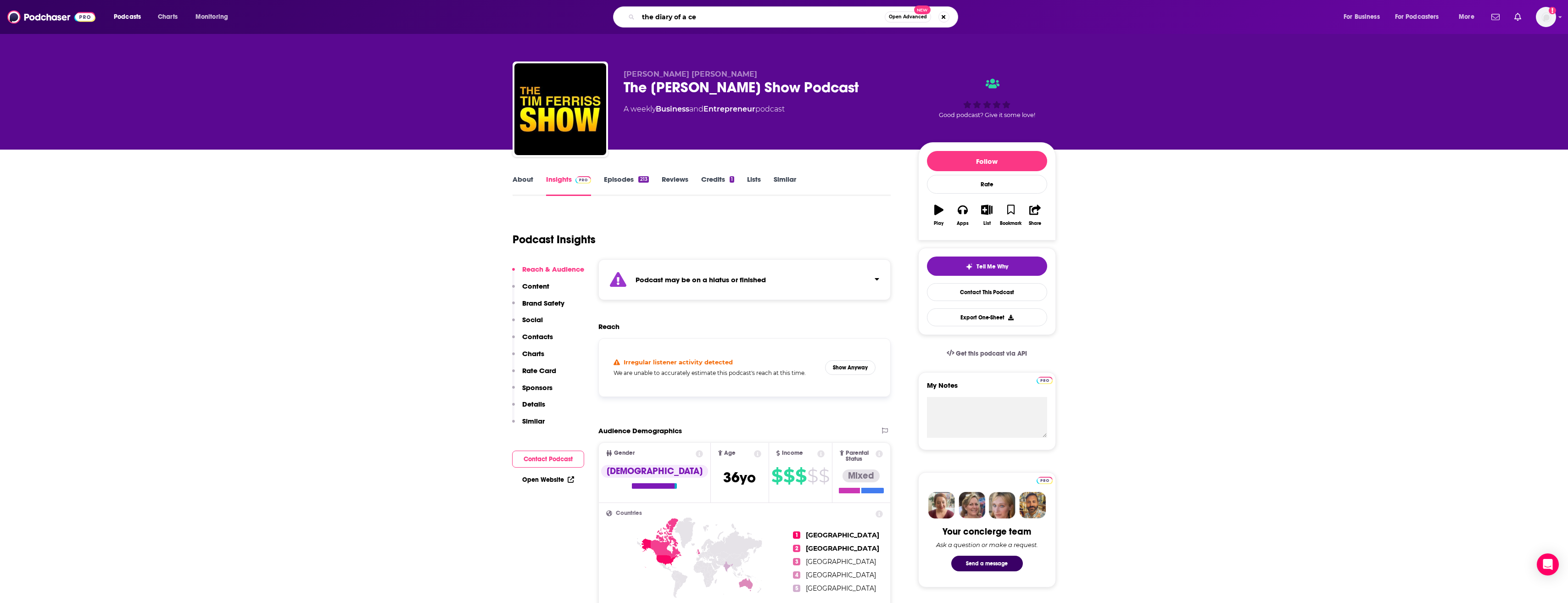
type input "the diary of a ceo"
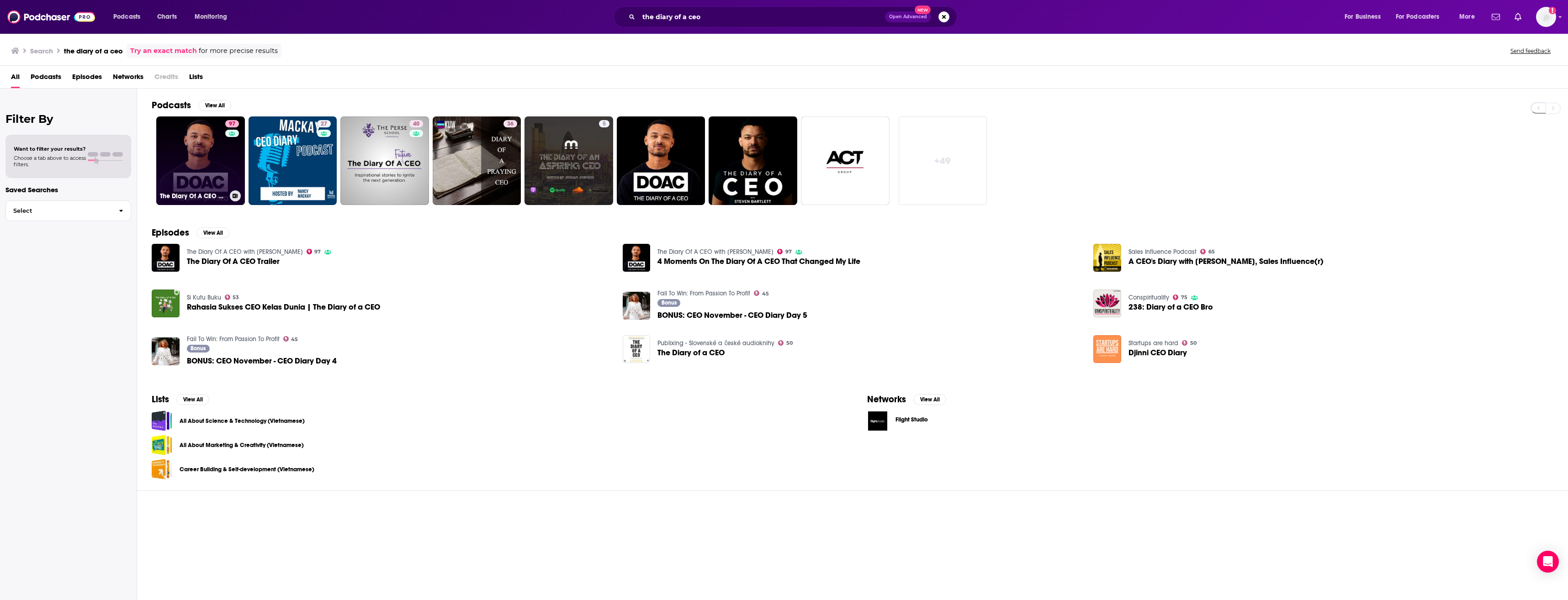
click at [192, 182] on link "97 The Diary Of A CEO with Steven Bartlett" at bounding box center [201, 161] width 89 height 89
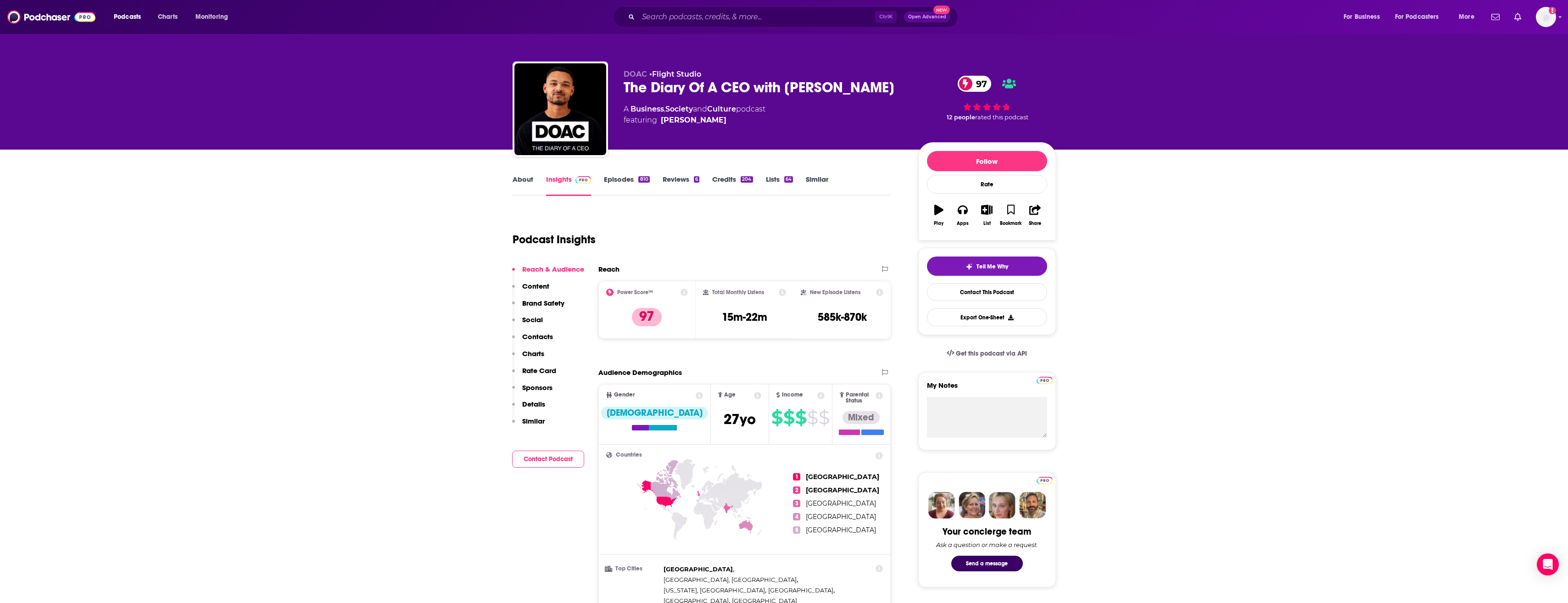
click at [513, 179] on link "About" at bounding box center [523, 185] width 21 height 21
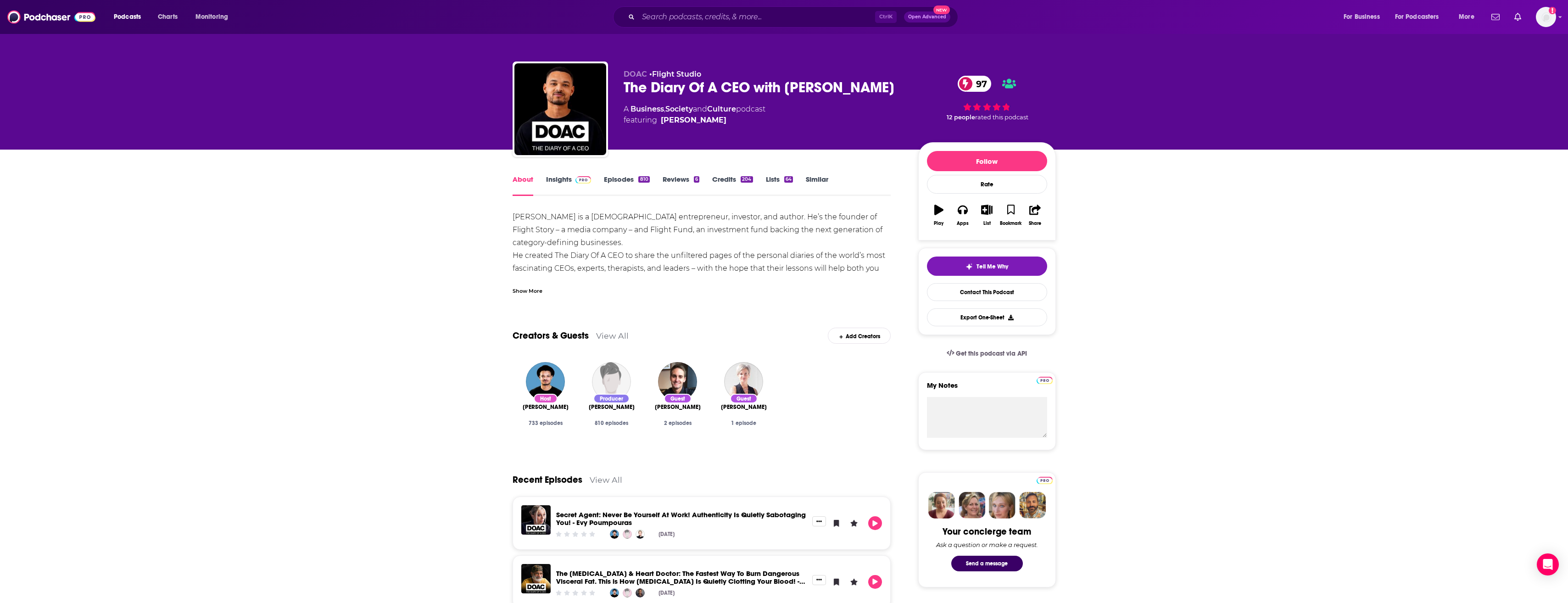
click at [528, 290] on div "Show More" at bounding box center [527, 290] width 30 height 9
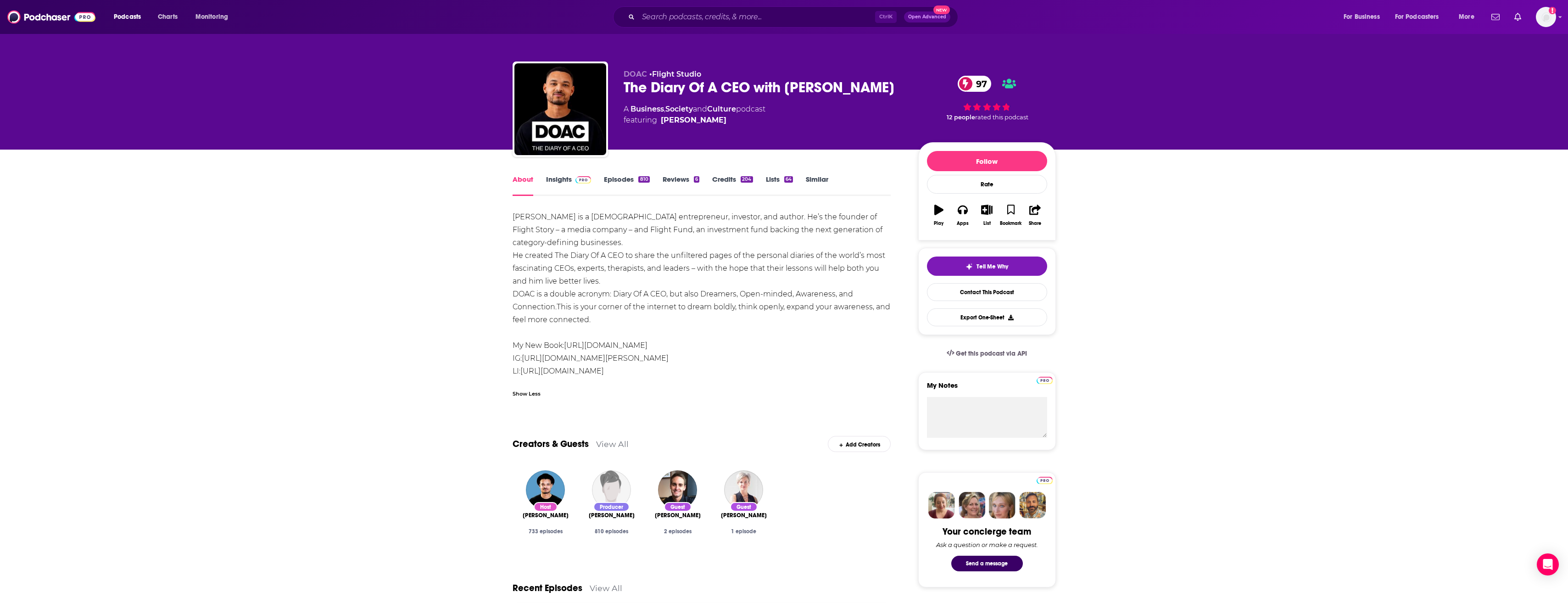
click at [614, 180] on link "Episodes 810" at bounding box center [627, 185] width 45 height 21
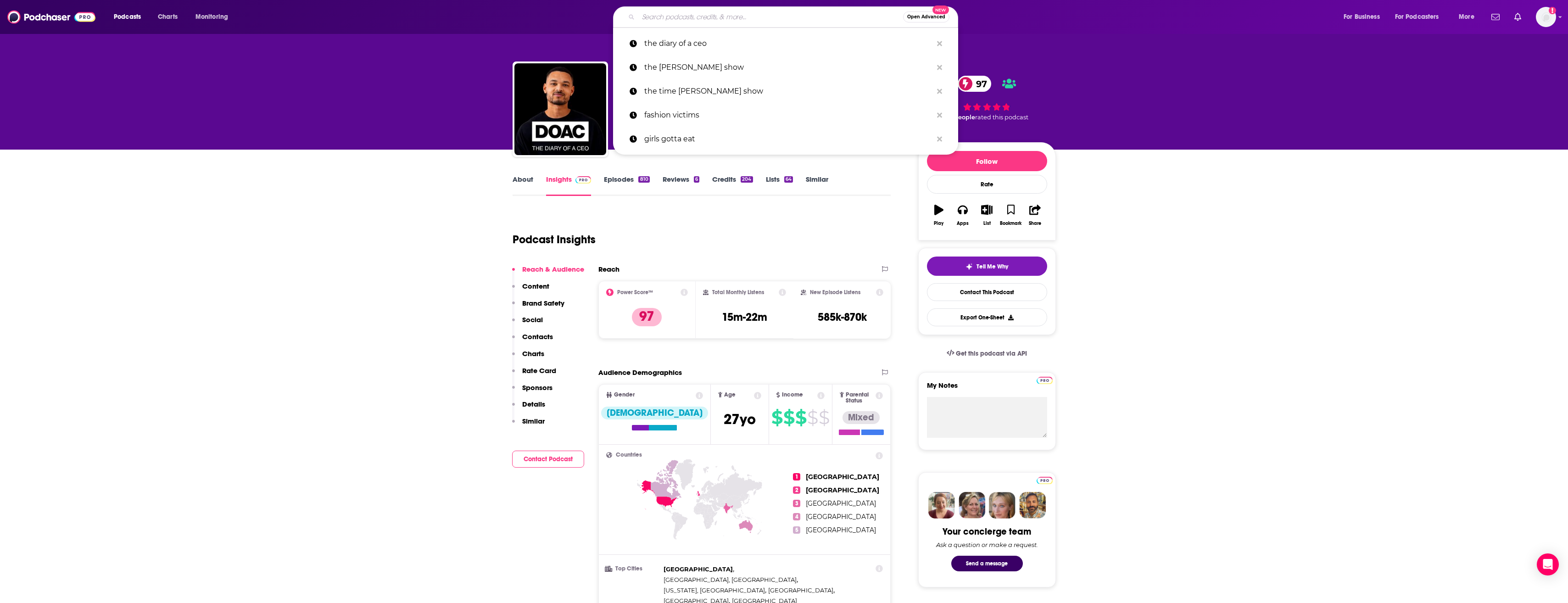
click at [687, 12] on input "Search podcasts, credits, & more..." at bounding box center [770, 17] width 265 height 15
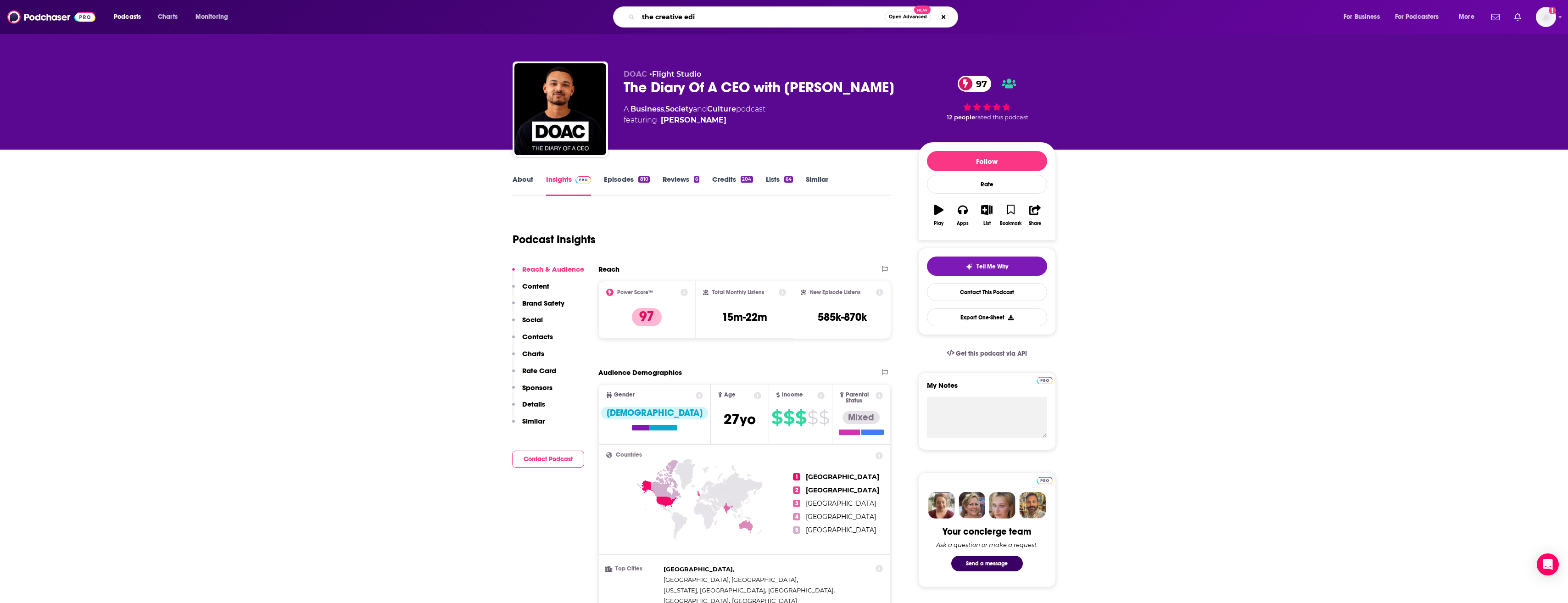
type input "the creative edit"
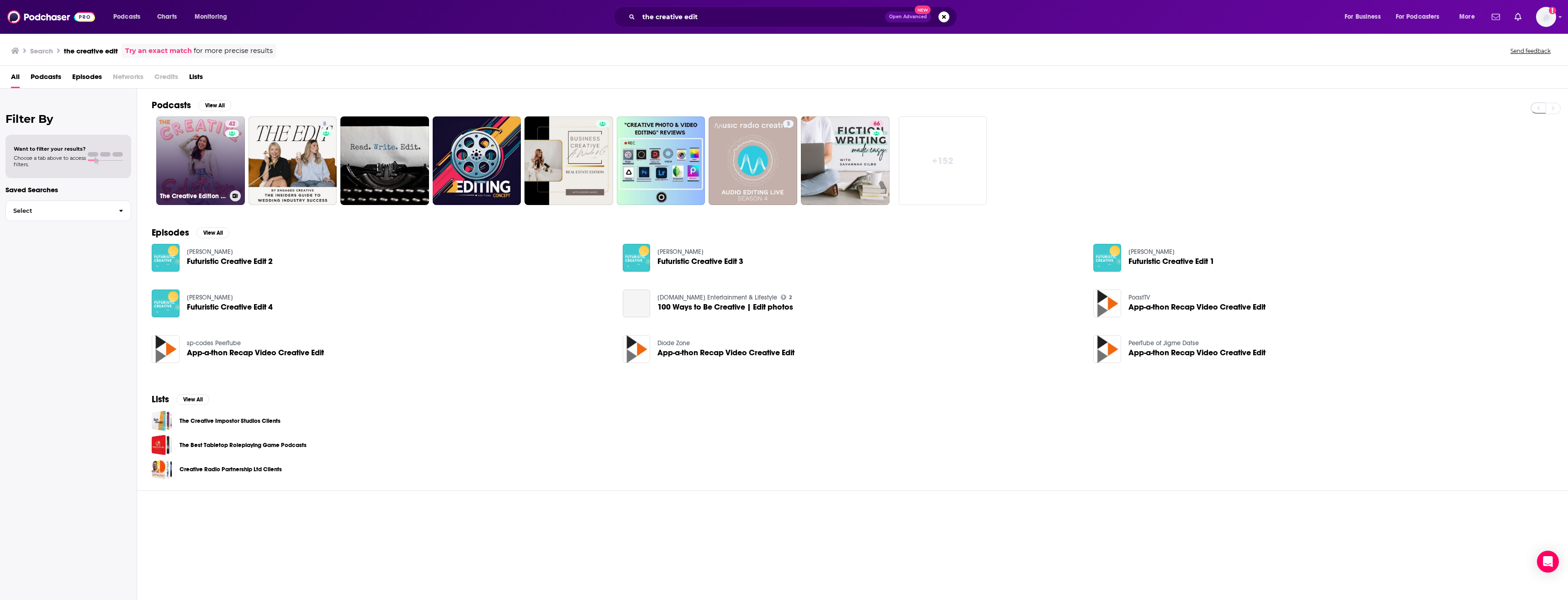
click at [200, 176] on link "42 The Creative Edition Podcast" at bounding box center [201, 161] width 89 height 89
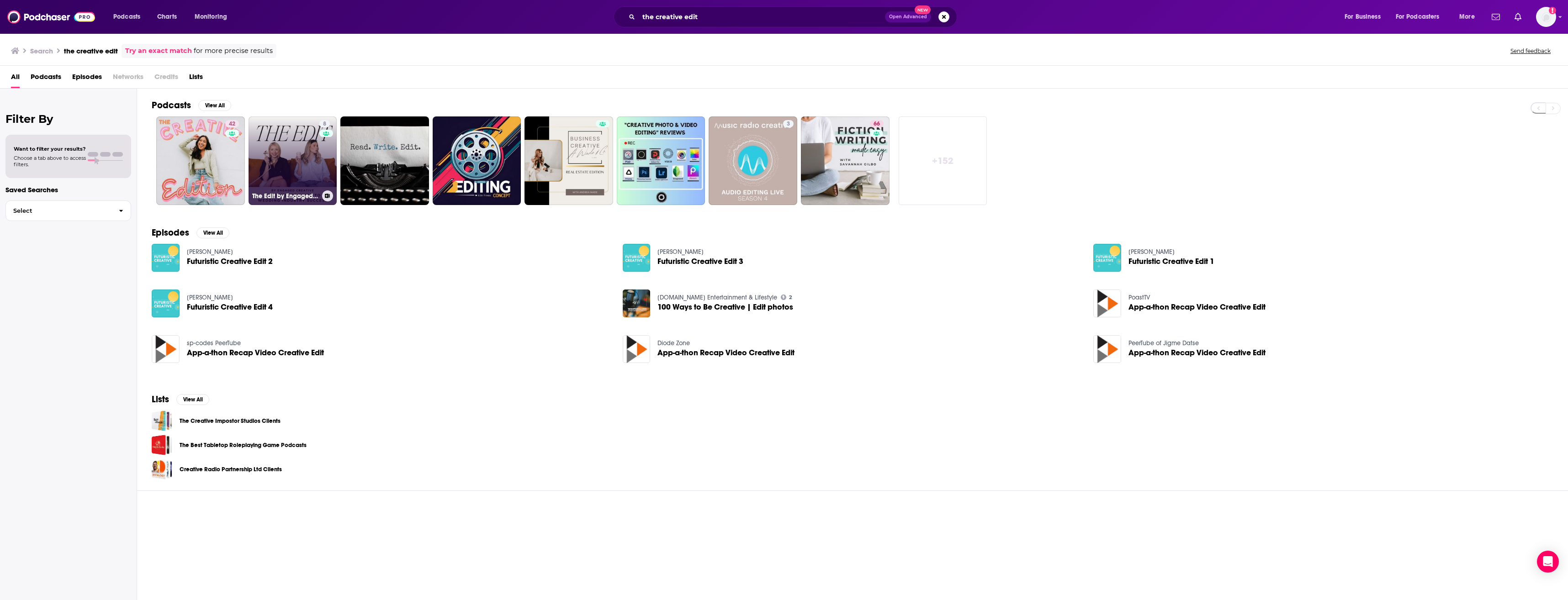
click at [296, 150] on link "8 The Edit by Engaged Creative" at bounding box center [293, 161] width 89 height 89
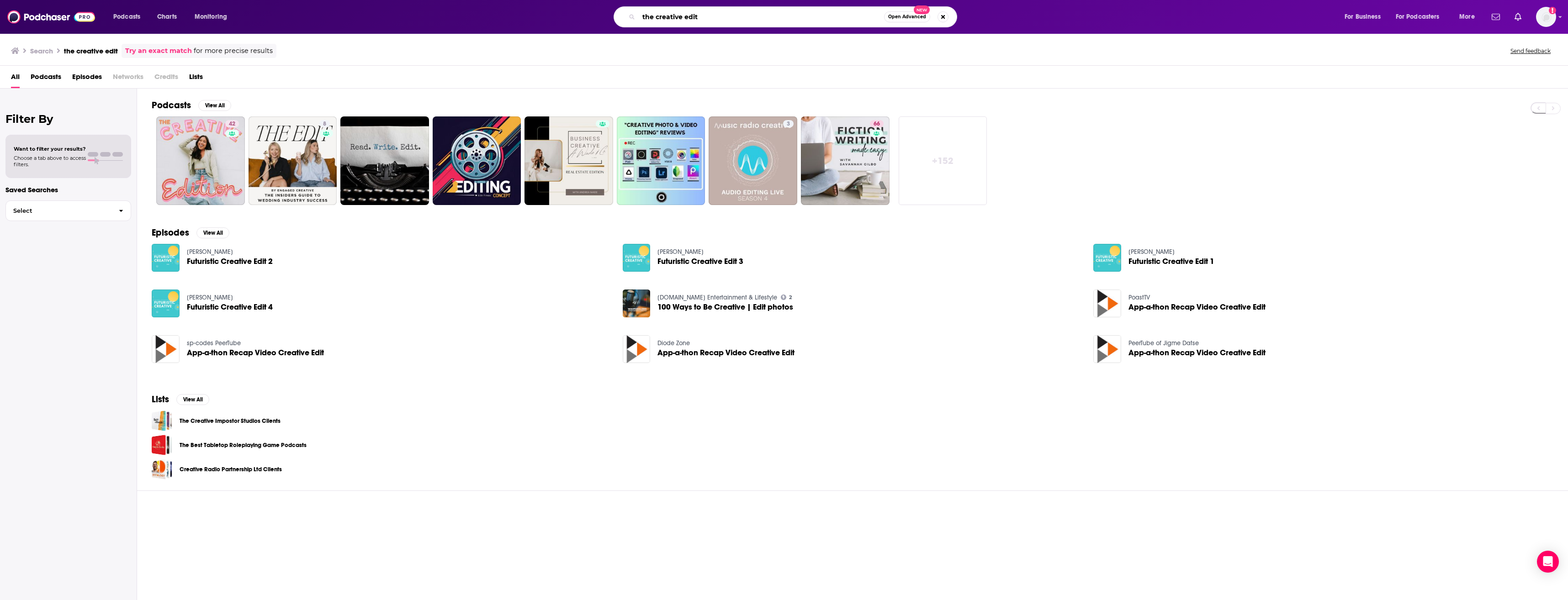
click at [718, 18] on input "the creative edit" at bounding box center [761, 17] width 245 height 15
type input "t"
type input "the toast"
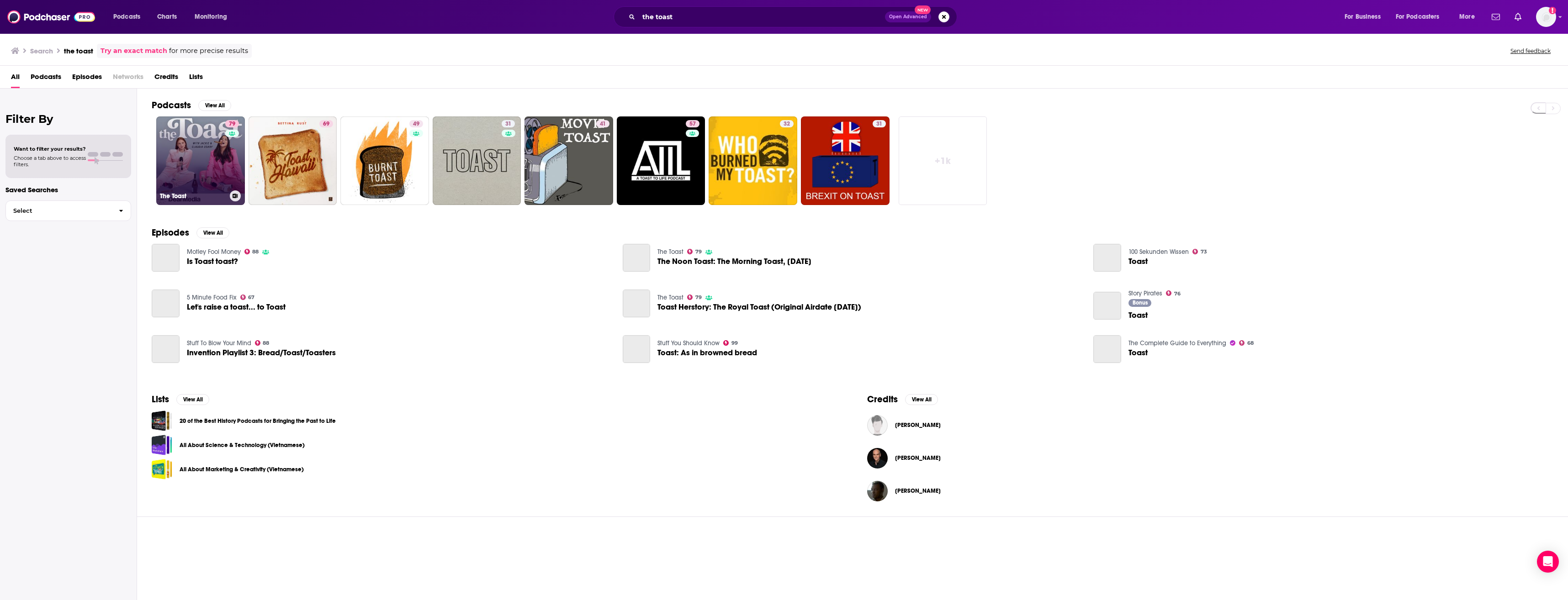
click at [193, 167] on link "79 The Toast" at bounding box center [201, 161] width 89 height 89
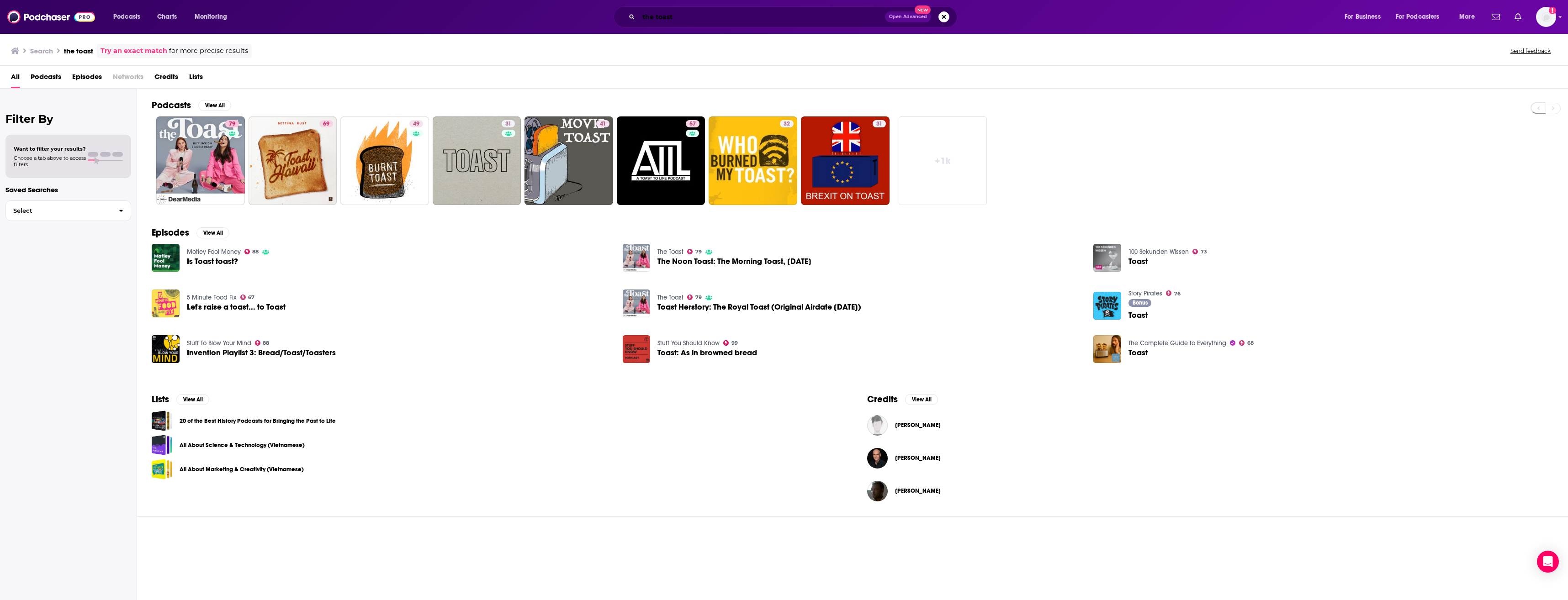
click at [704, 21] on input "the toast" at bounding box center [761, 17] width 247 height 15
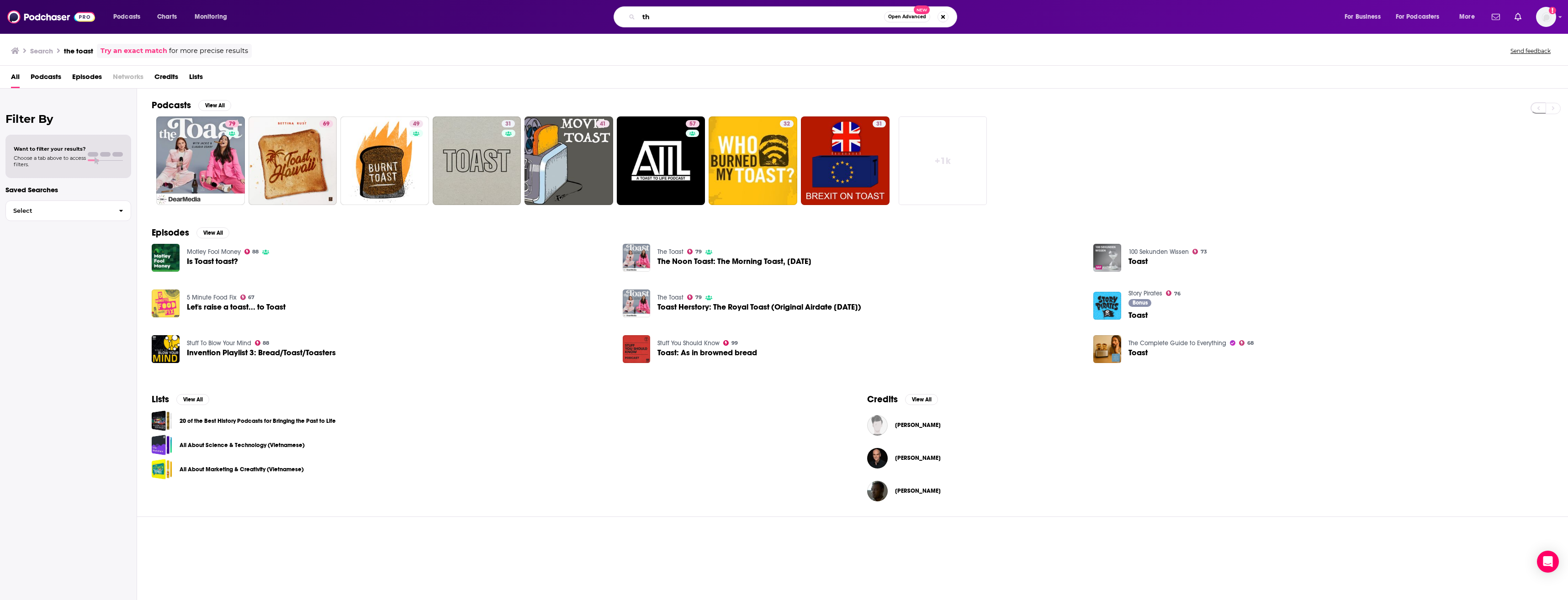
type input "t"
type input "emergency intercom"
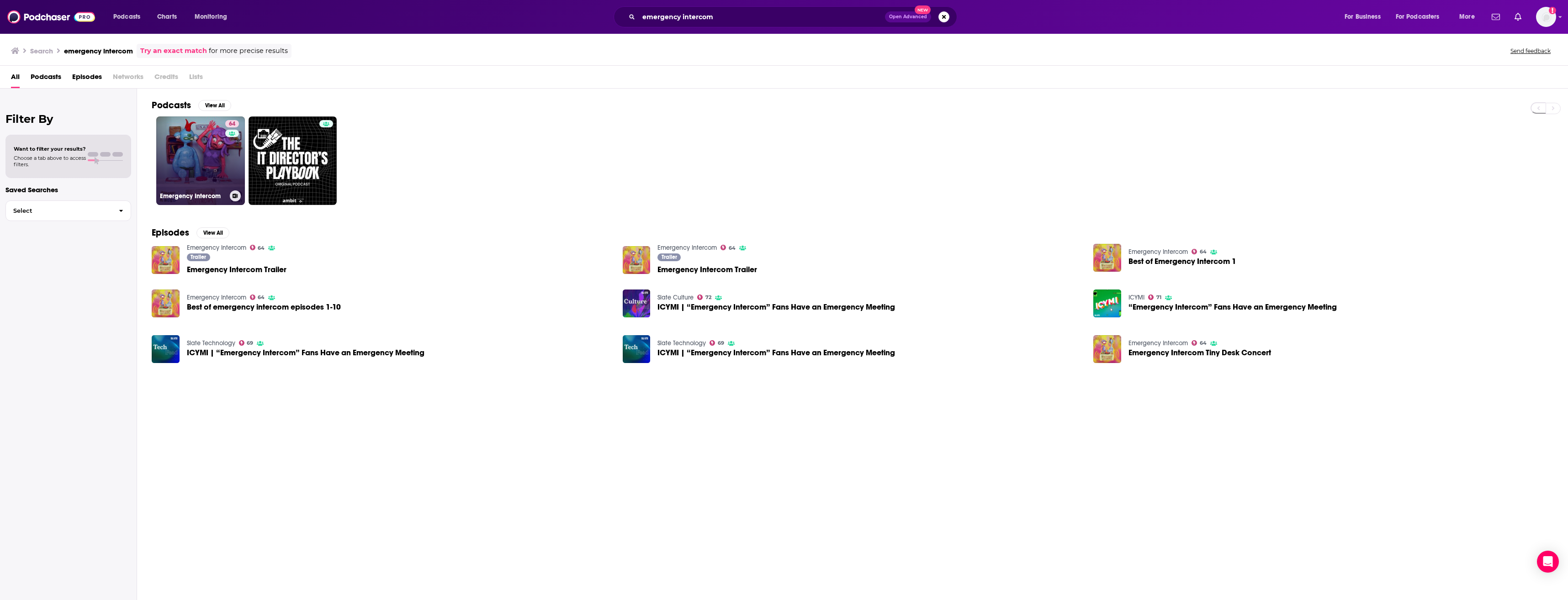
click at [181, 130] on link "64 Emergency Intercom" at bounding box center [201, 161] width 89 height 89
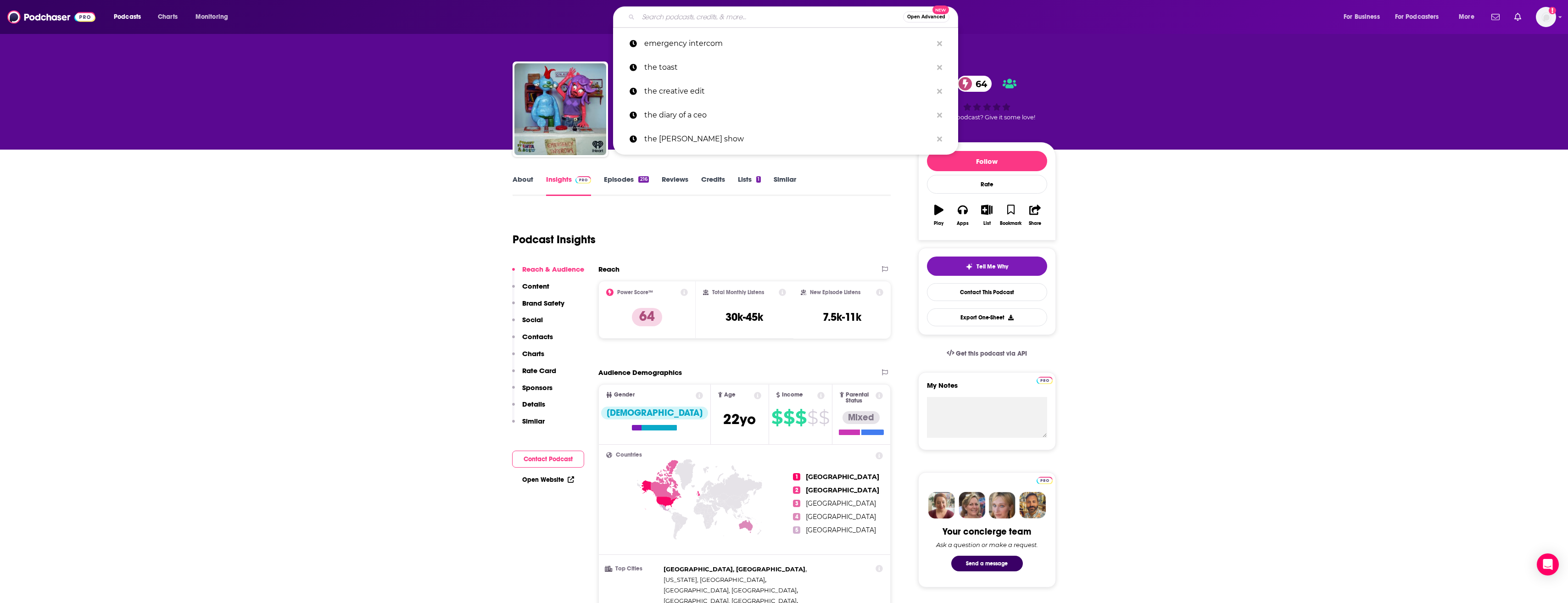
click at [704, 22] on input "Search podcasts, credits, & more..." at bounding box center [770, 17] width 265 height 15
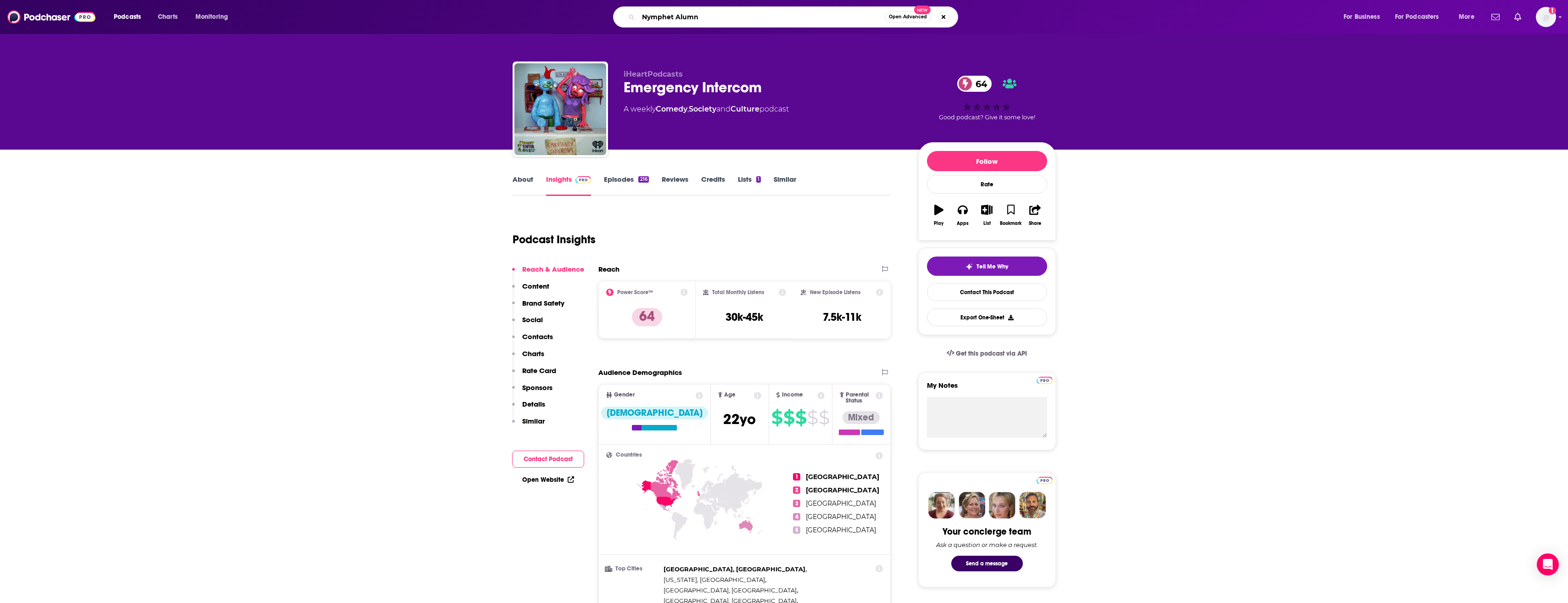
type input "Nymphet Alumni"
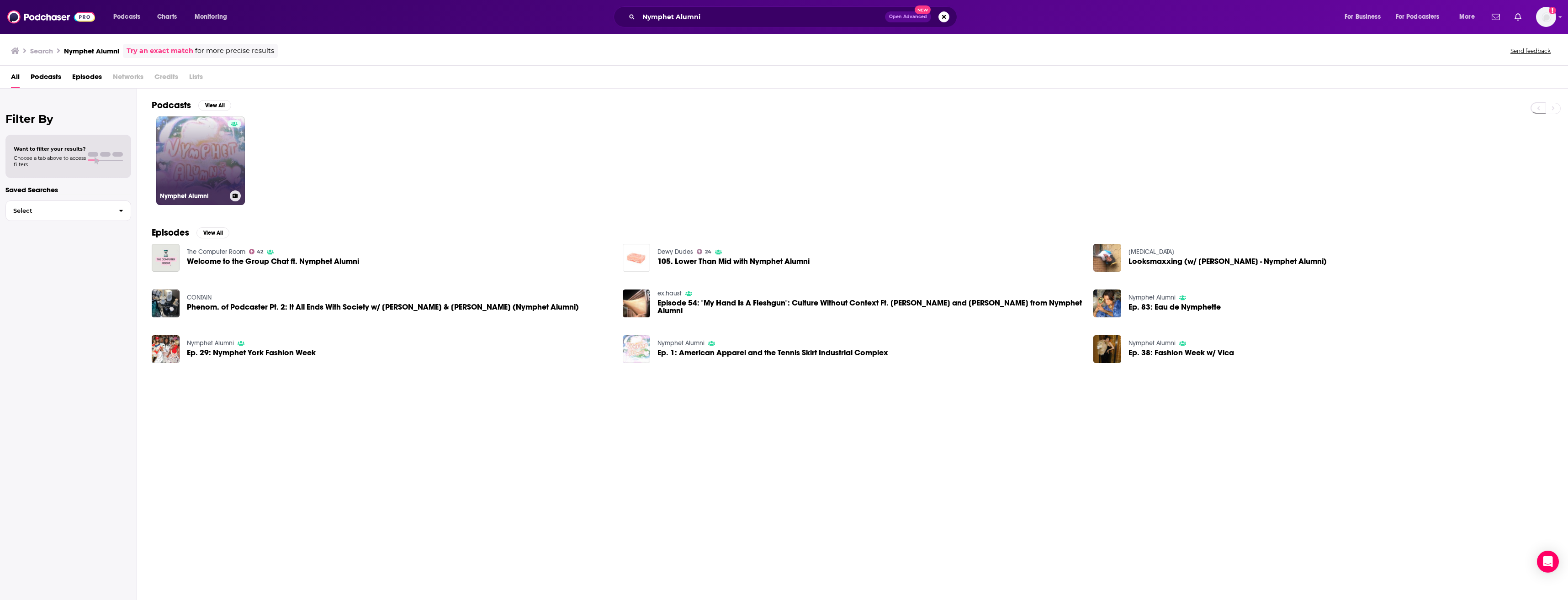
click at [212, 179] on link "Nymphet Alumni" at bounding box center [201, 161] width 89 height 89
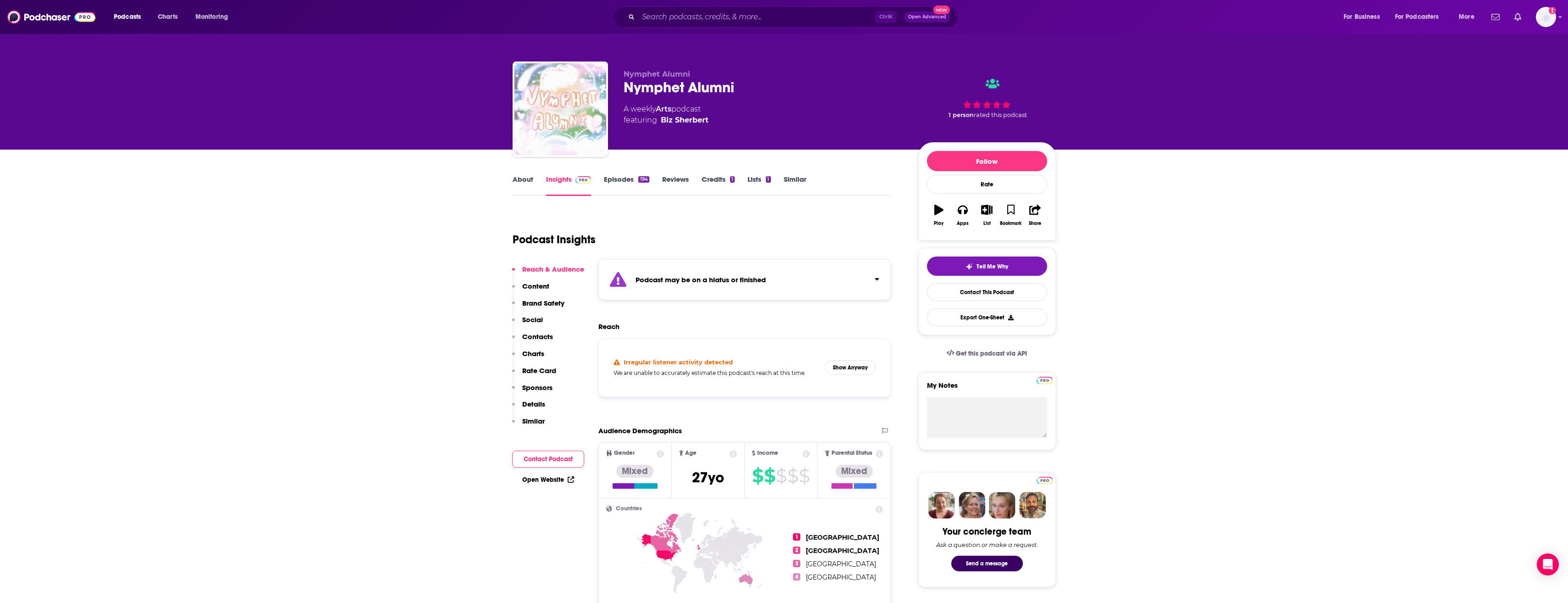
click at [630, 187] on link "Episodes 194" at bounding box center [627, 185] width 45 height 21
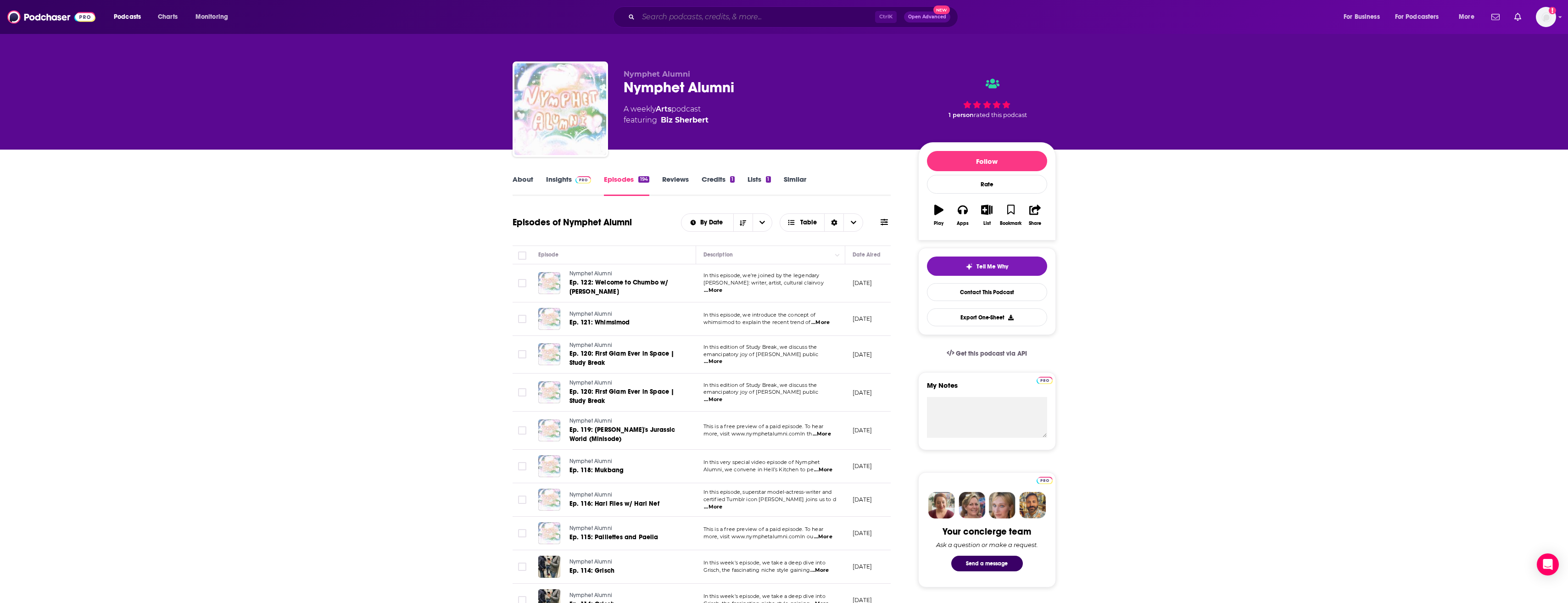
click at [661, 17] on input "Search podcasts, credits, & more..." at bounding box center [756, 17] width 237 height 15
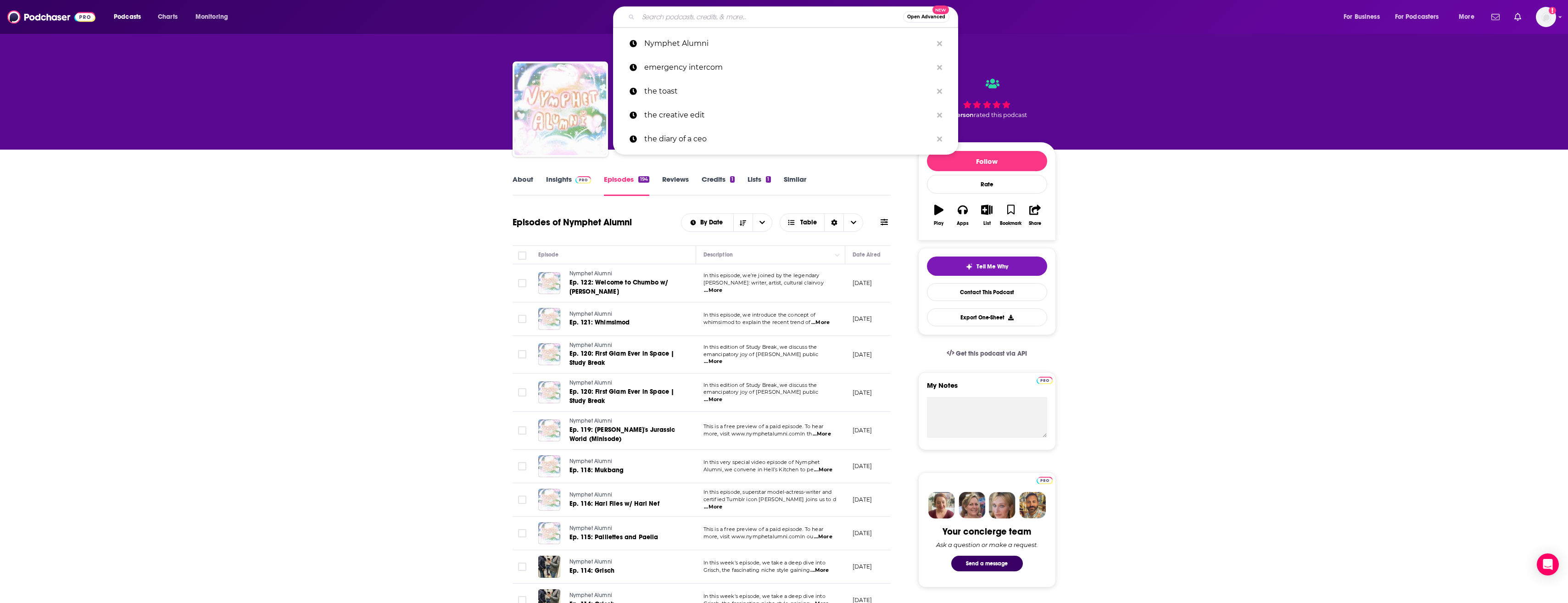
paste input "Fashion [MEDICAL_DATA]"
type input "Fashion [MEDICAL_DATA]"
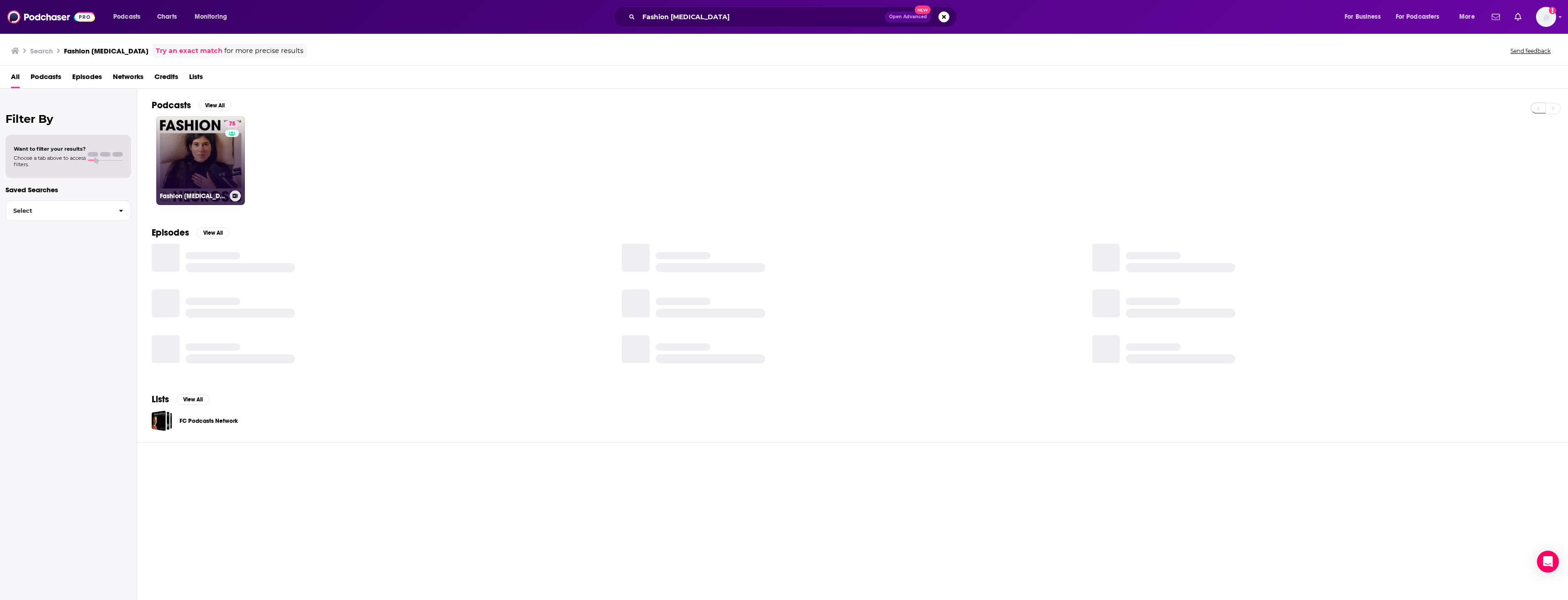
click at [219, 162] on link "75 Fashion [MEDICAL_DATA] with [PERSON_NAME]" at bounding box center [201, 161] width 89 height 89
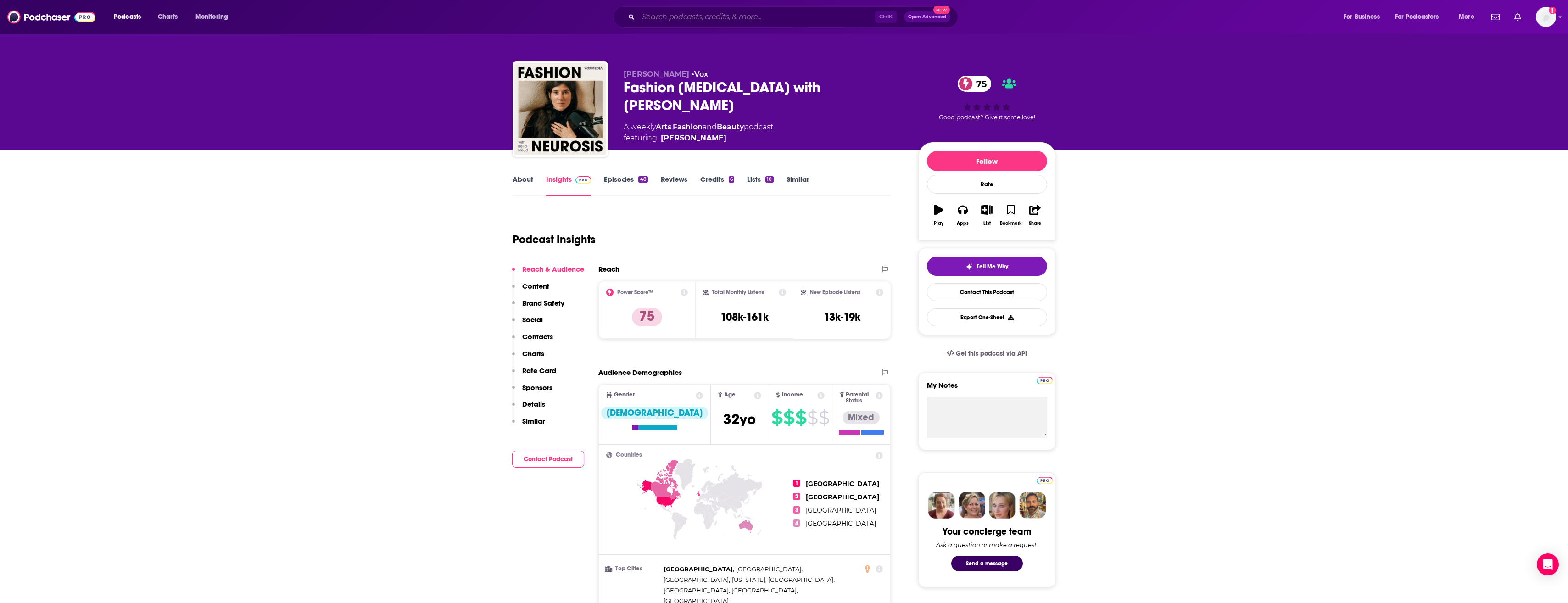
click at [694, 16] on input "Search podcasts, credits, & more..." at bounding box center [756, 17] width 237 height 15
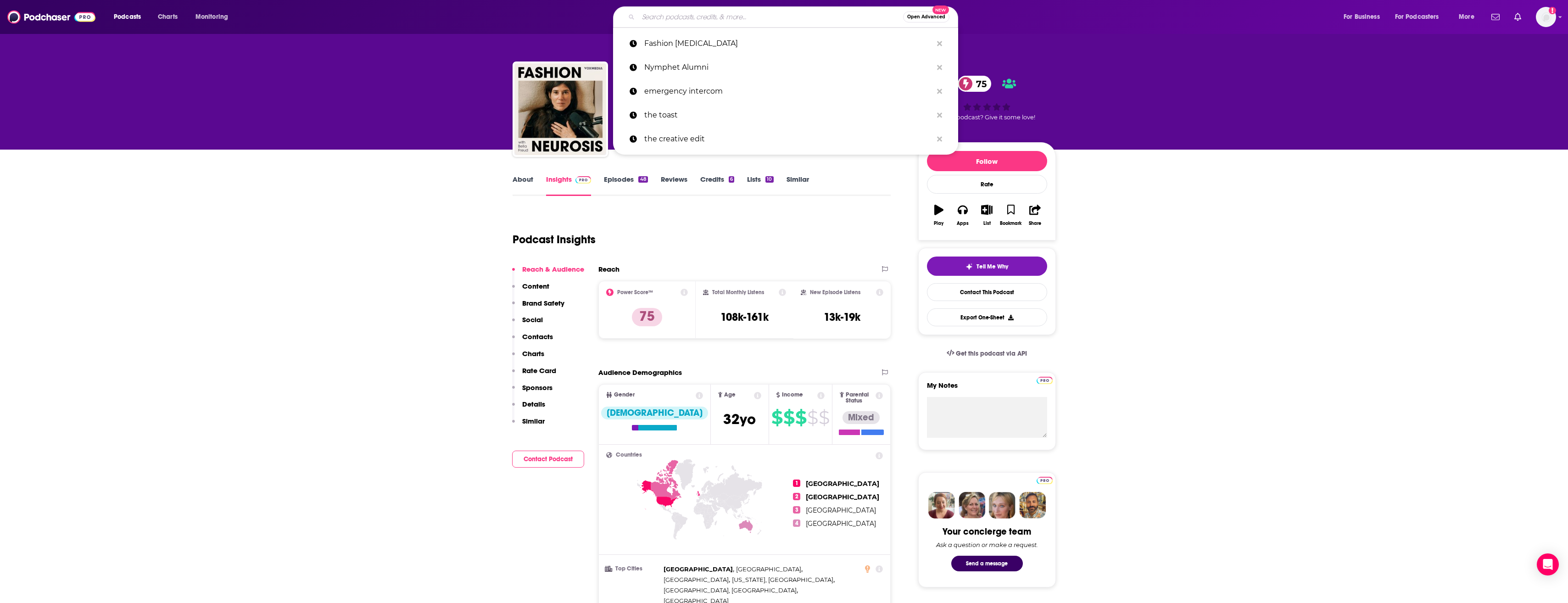
paste input "Wardrobe Crisis with [PERSON_NAME]"
type input "Wardrobe Crisis with [PERSON_NAME]"
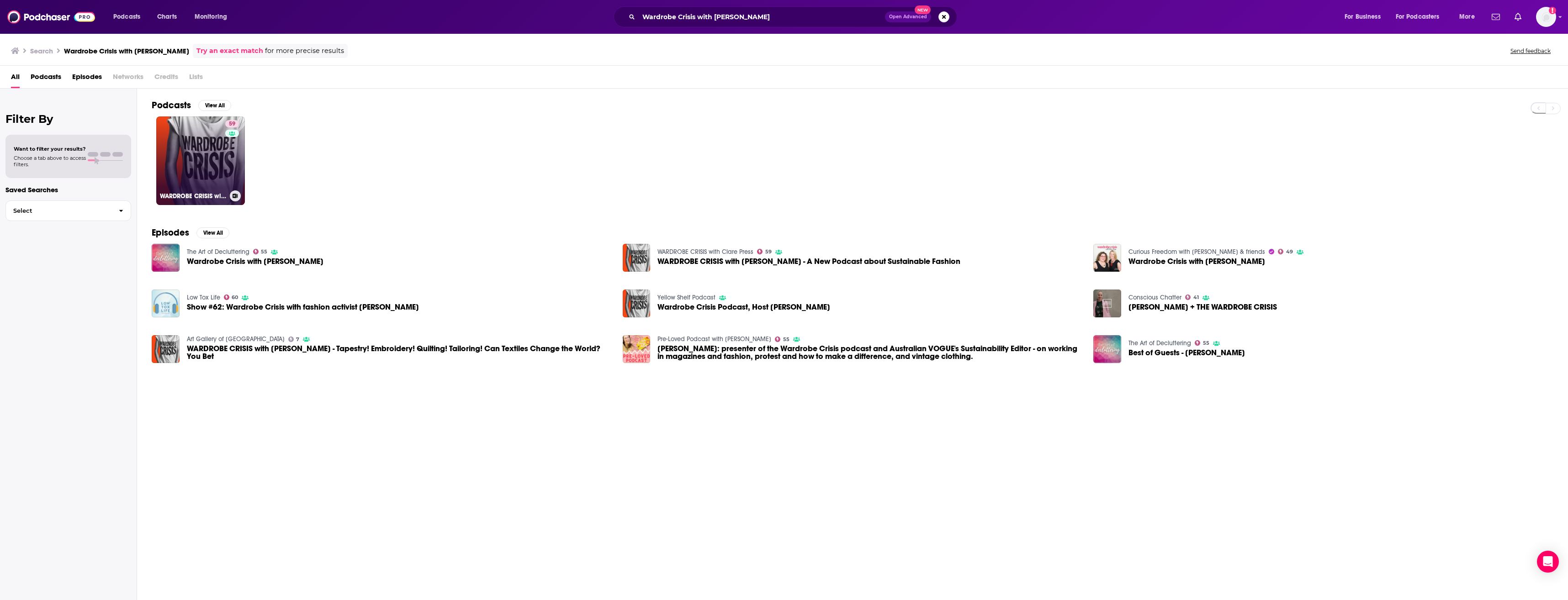
click at [212, 165] on link "59 WARDROBE CRISIS with [PERSON_NAME]" at bounding box center [201, 161] width 89 height 89
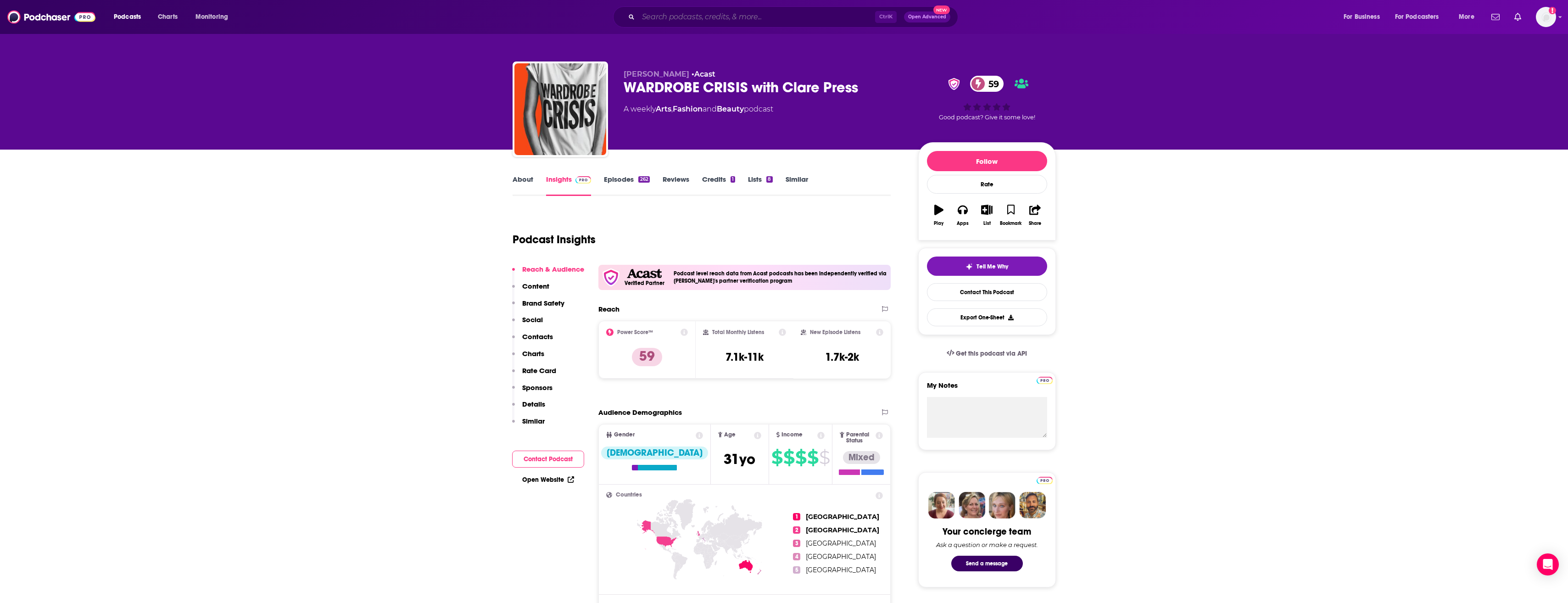
click at [696, 20] on input "Search podcasts, credits, & more..." at bounding box center [756, 17] width 237 height 15
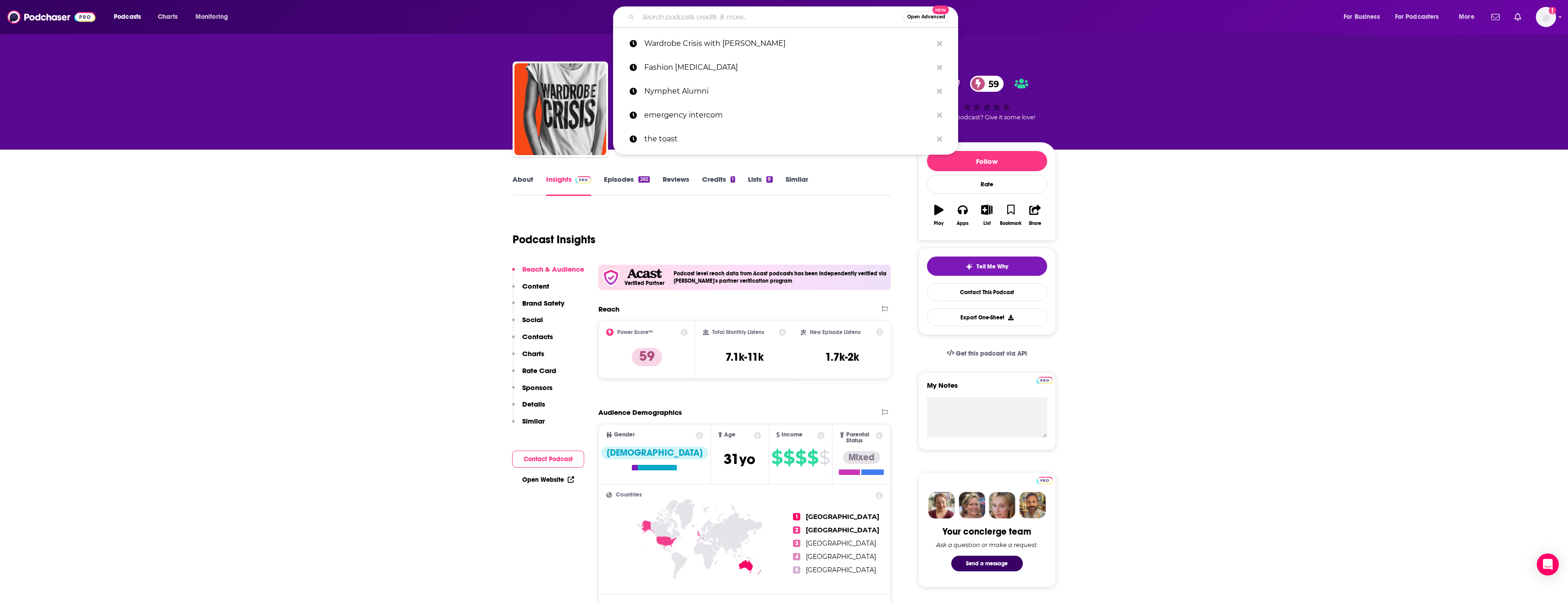
paste input "Conscious Chatter"
type input "Conscious Chatter"
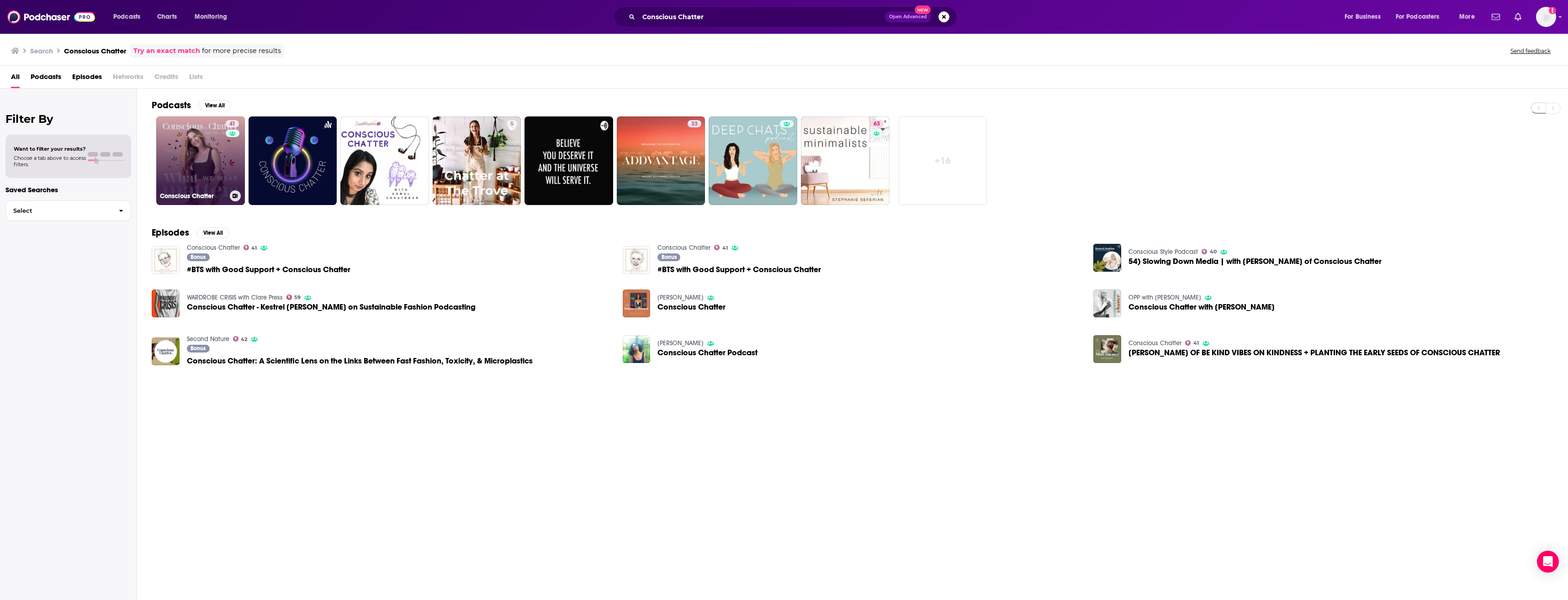
click at [209, 164] on link "41 Conscious Chatter" at bounding box center [201, 161] width 89 height 89
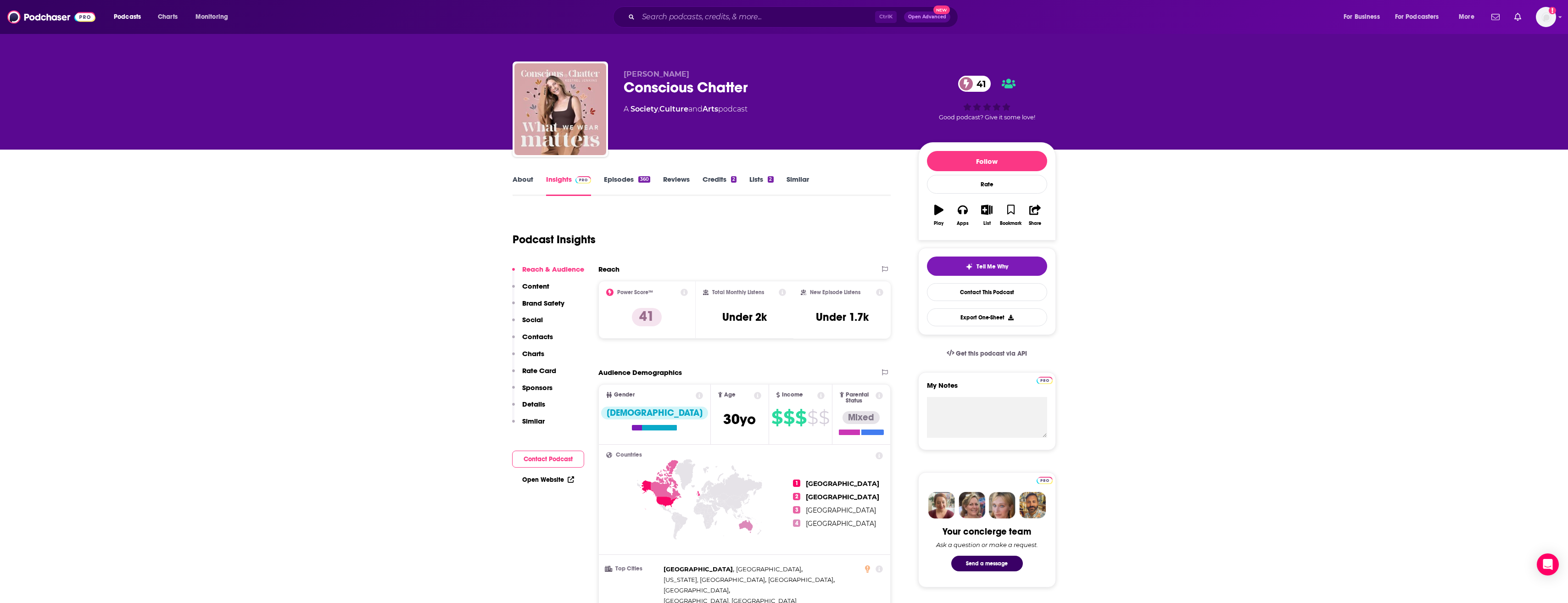
click at [679, 9] on div "Ctrl K Open Advanced New" at bounding box center [786, 17] width 345 height 21
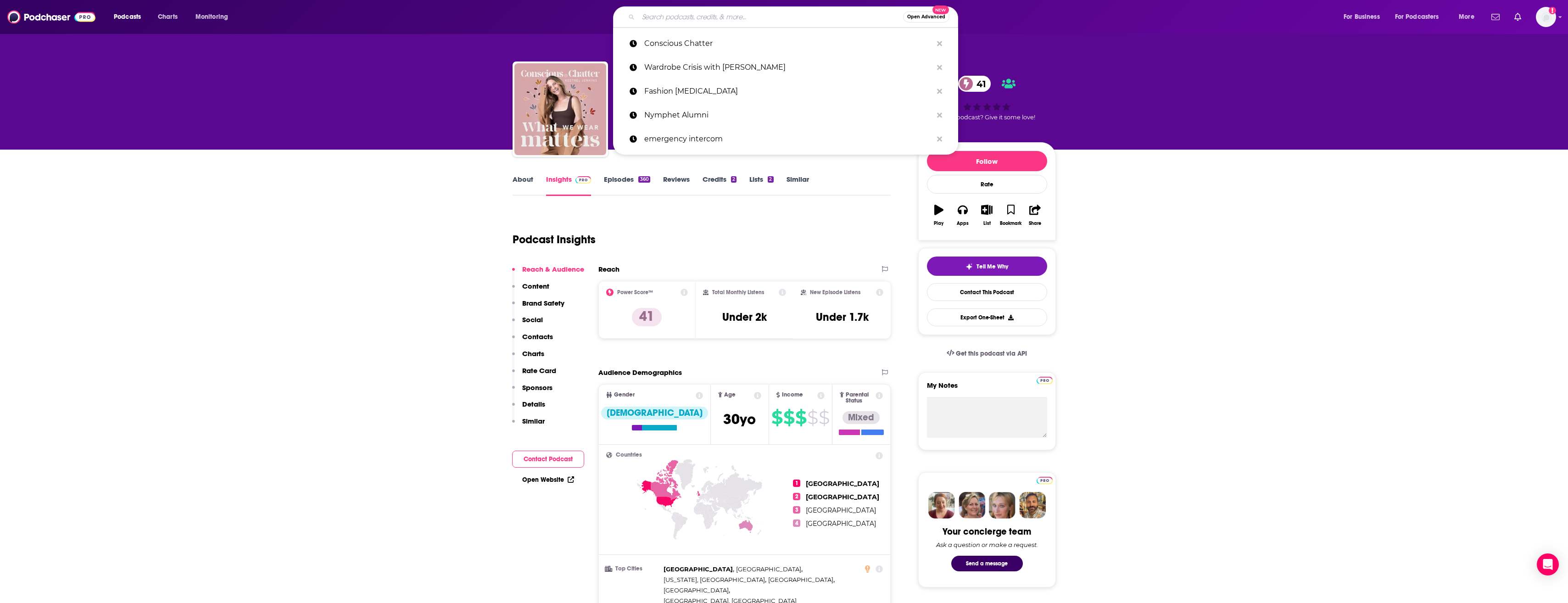
click at [682, 18] on input "Search podcasts, credits, & more..." at bounding box center [770, 17] width 265 height 15
paste input "Shagged Married Annoyed"
type input "Shagged Married Annoyed"
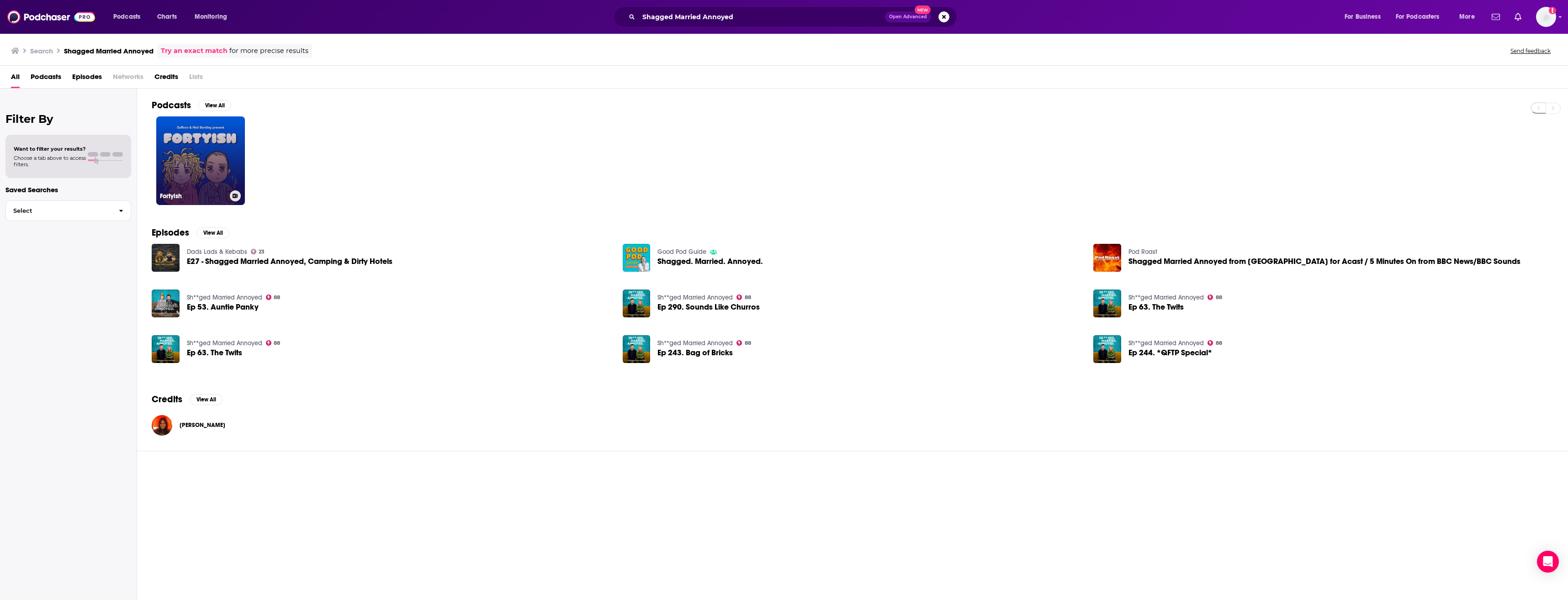
click at [226, 166] on link "Fortyish" at bounding box center [201, 161] width 89 height 89
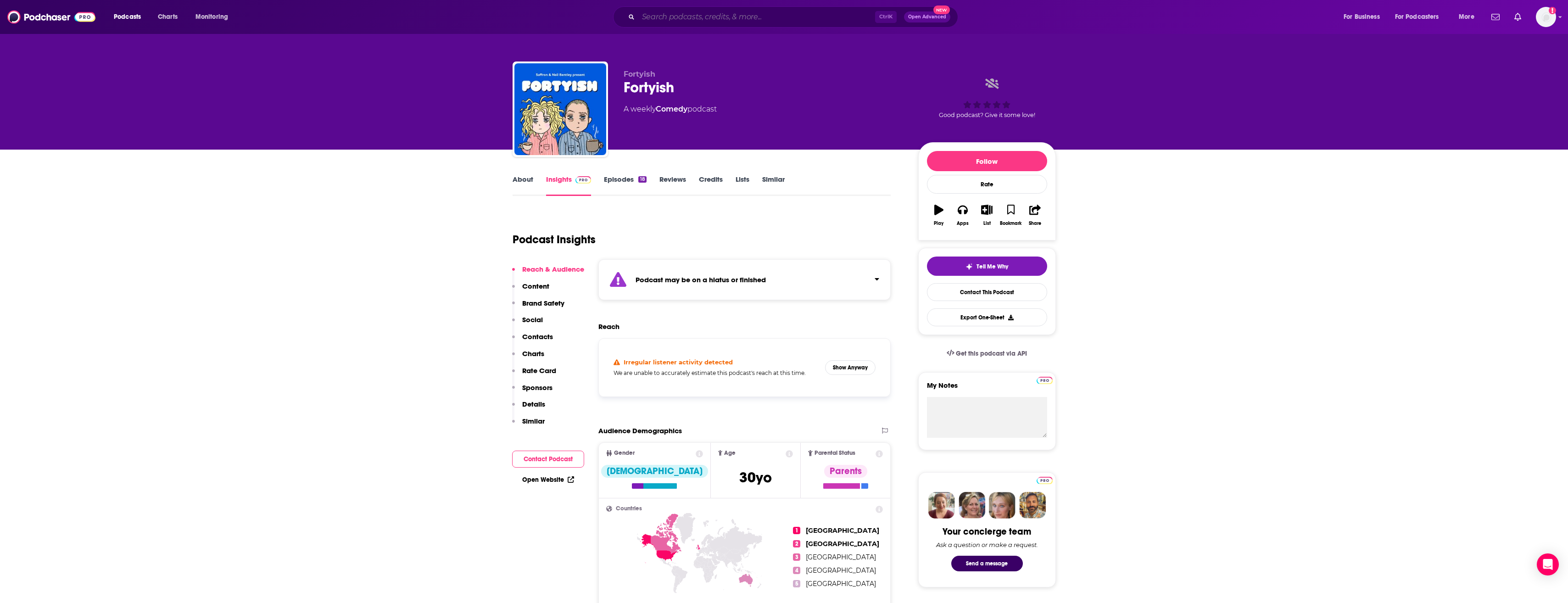
click at [691, 20] on input "Search podcasts, credits, & more..." at bounding box center [756, 17] width 237 height 15
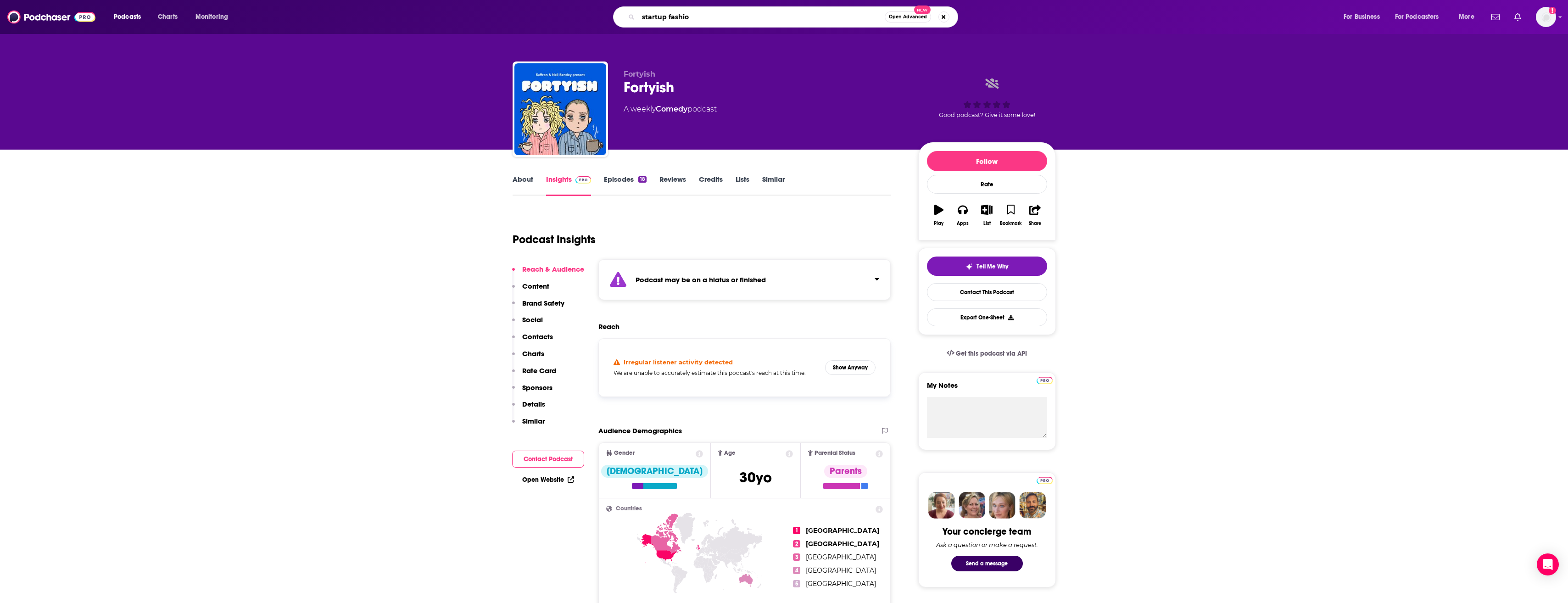
type input "startup fashion"
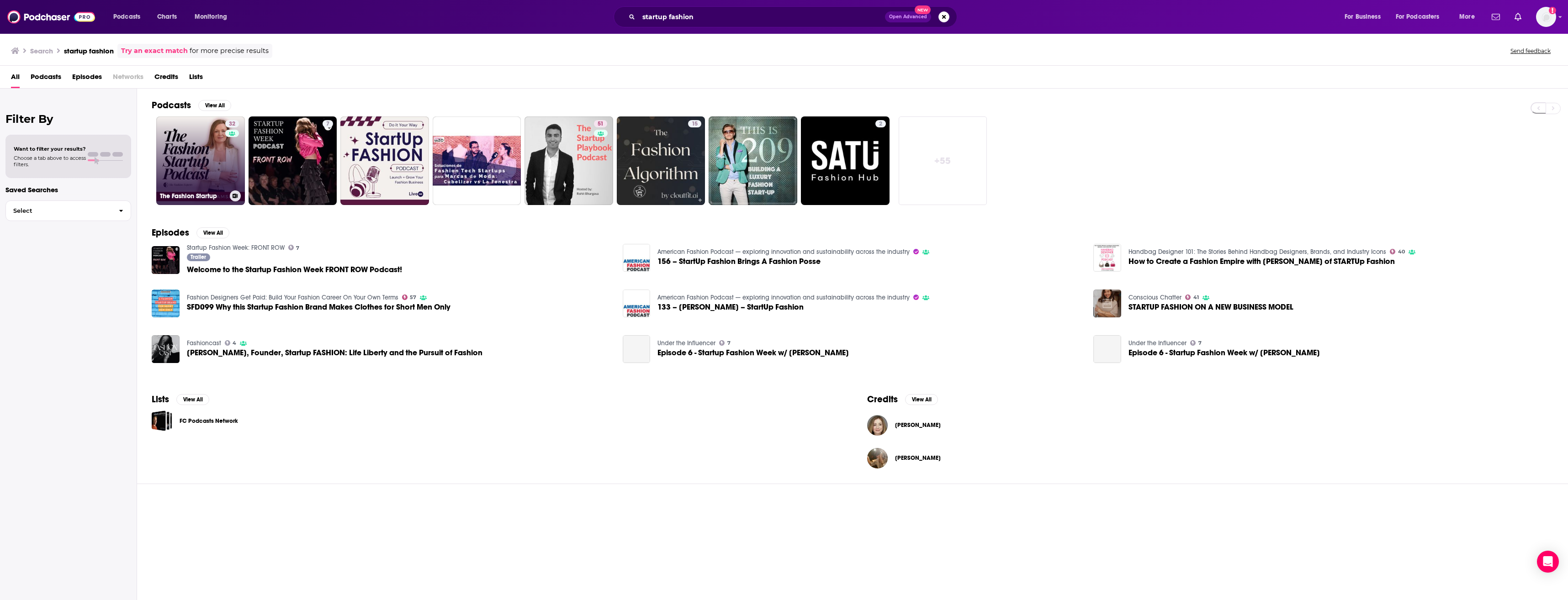
click at [197, 144] on link "32 The Fashion Startup" at bounding box center [201, 161] width 89 height 89
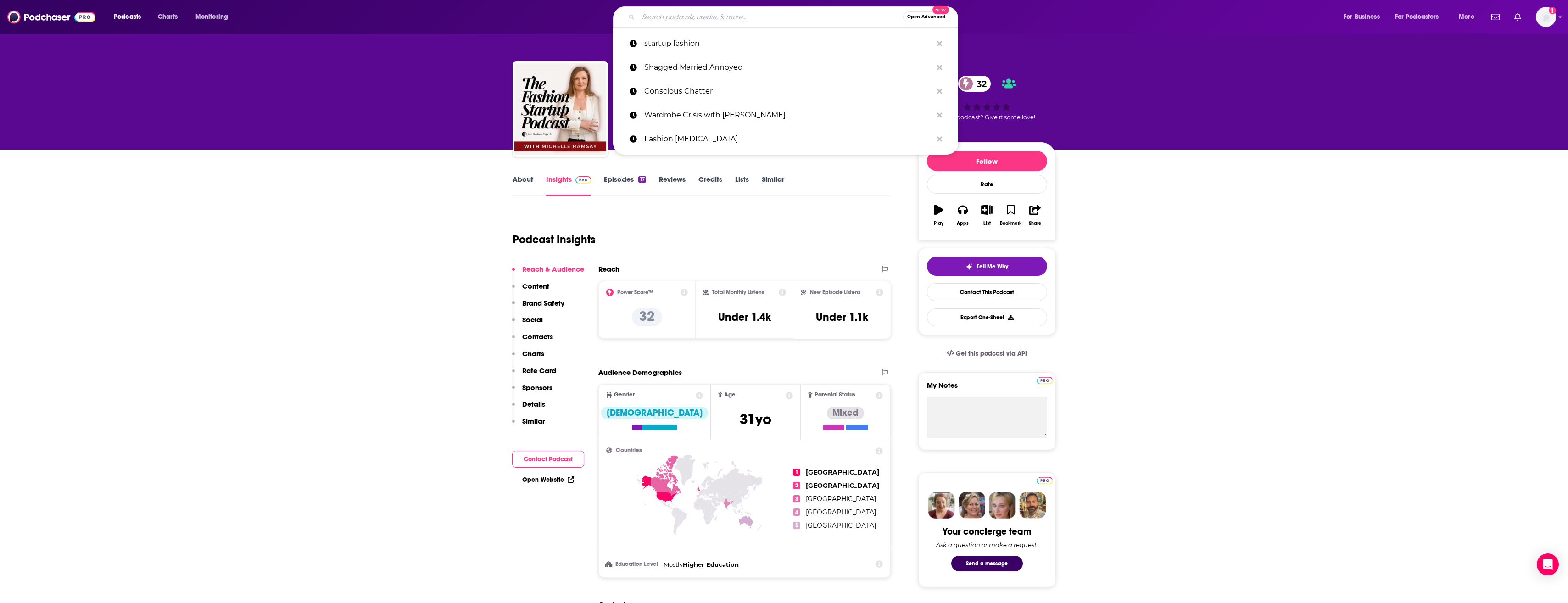
click at [705, 18] on input "Search podcasts, credits, & more..." at bounding box center [770, 17] width 265 height 15
paste input "Fashion Grunge Podcast"
type input "Fashion Grunge Podcast"
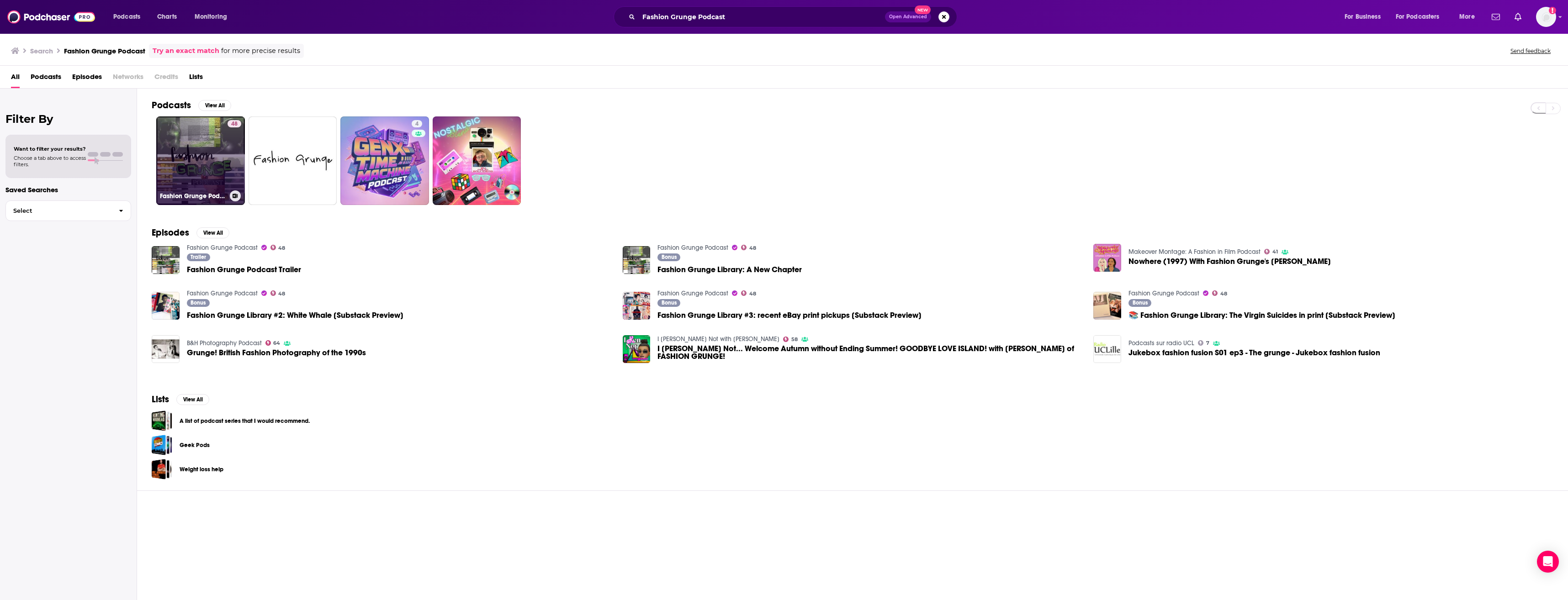
click at [206, 139] on link "48 Fashion Grunge Podcast" at bounding box center [201, 161] width 89 height 89
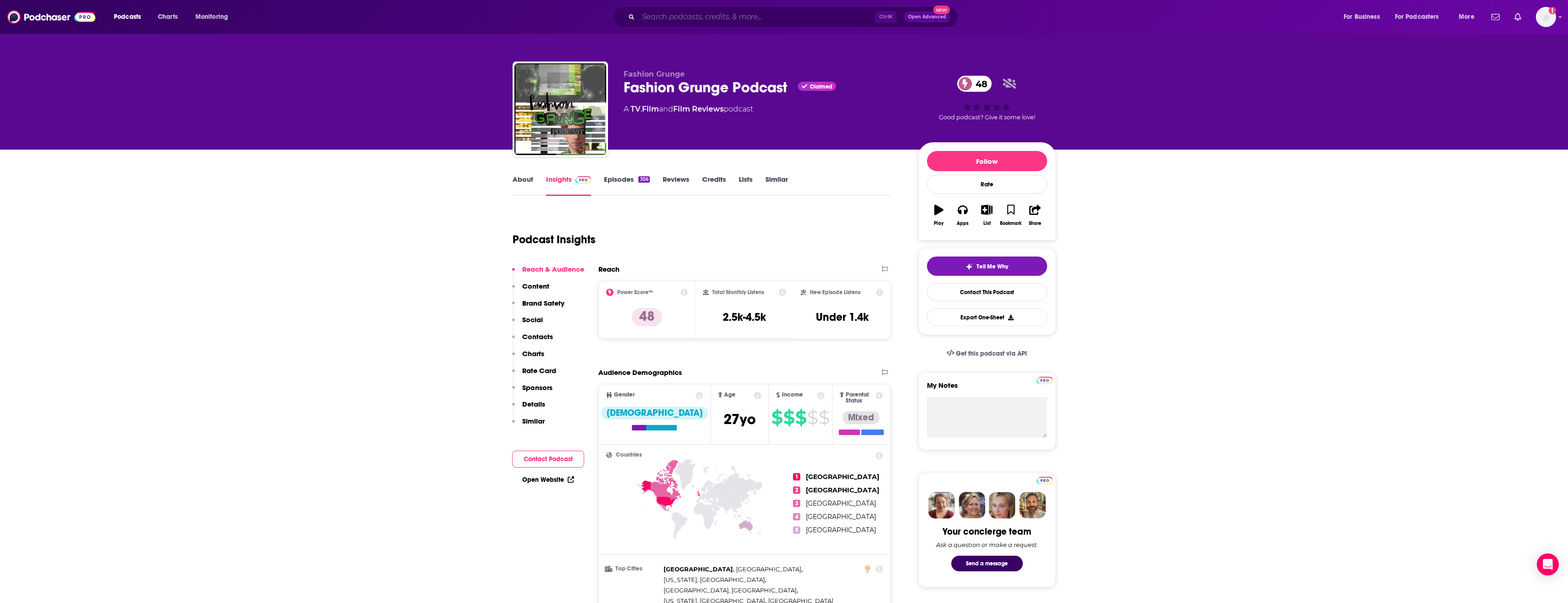
click at [685, 20] on input "Search podcasts, credits, & more..." at bounding box center [756, 17] width 237 height 15
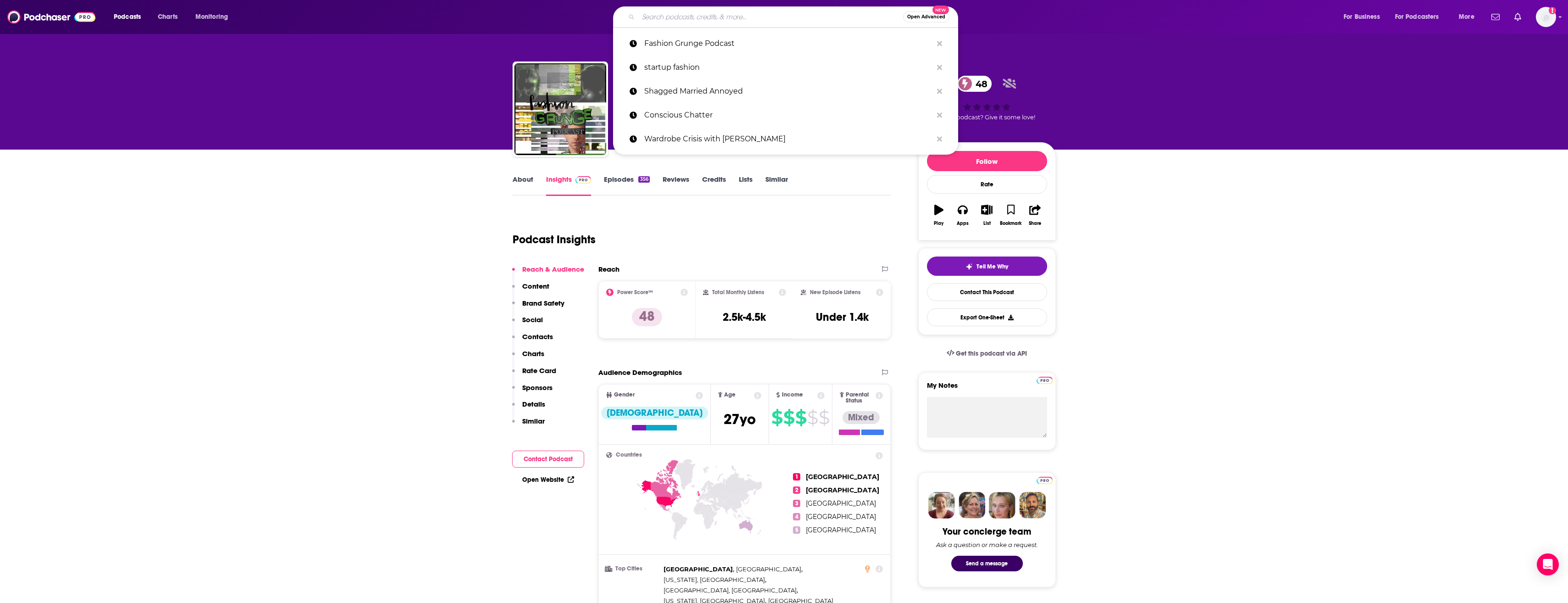
paste input "Poppin' Culture Podcast"
type input "Poppin' Culture Podcast"
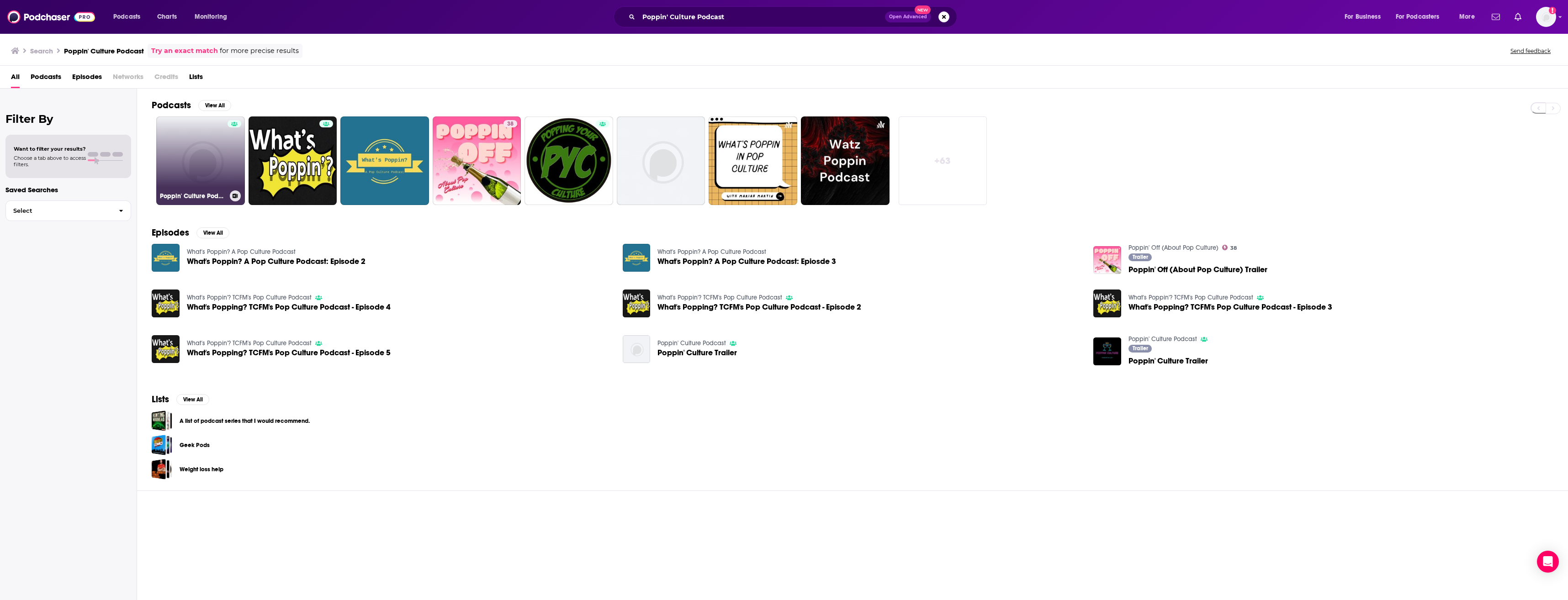
click at [165, 149] on link "Poppin' Culture Podcast" at bounding box center [201, 161] width 89 height 89
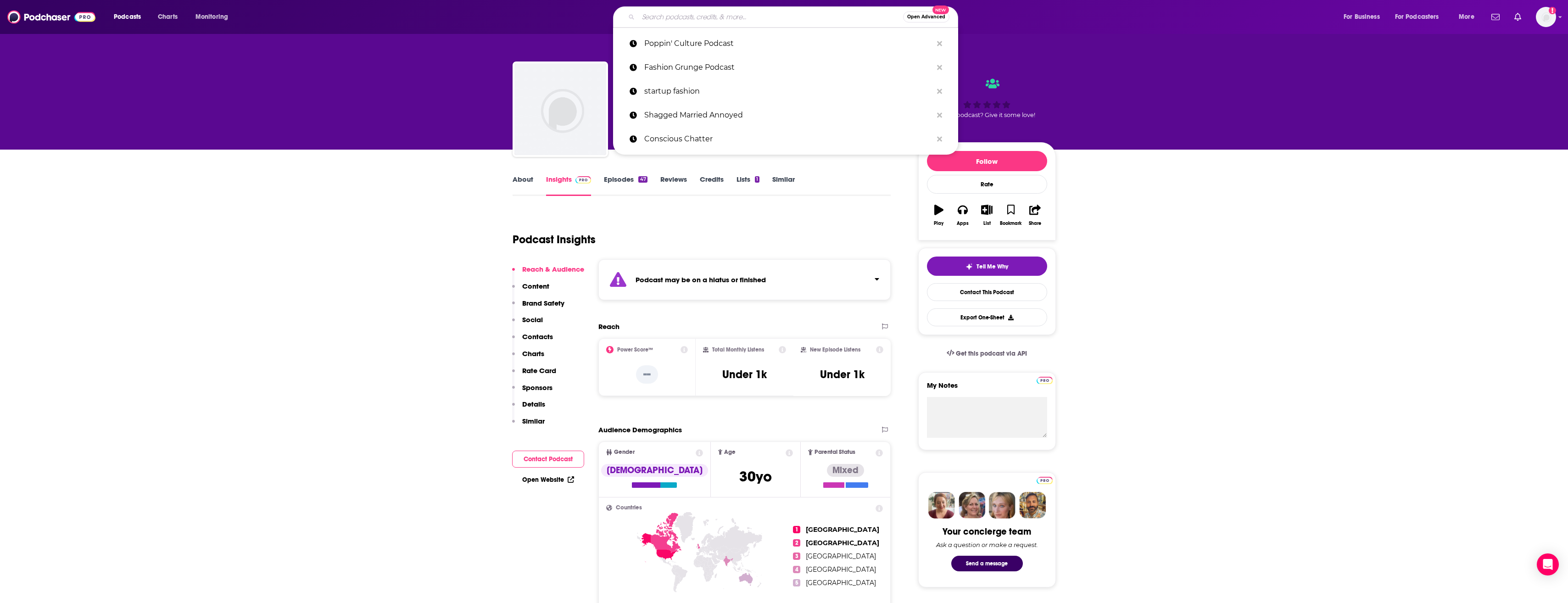
click at [694, 12] on input "Search podcasts, credits, & more..." at bounding box center [770, 17] width 265 height 15
paste input "The Business of Fashion Podcast"
type input "The Business of Fashion Podcast"
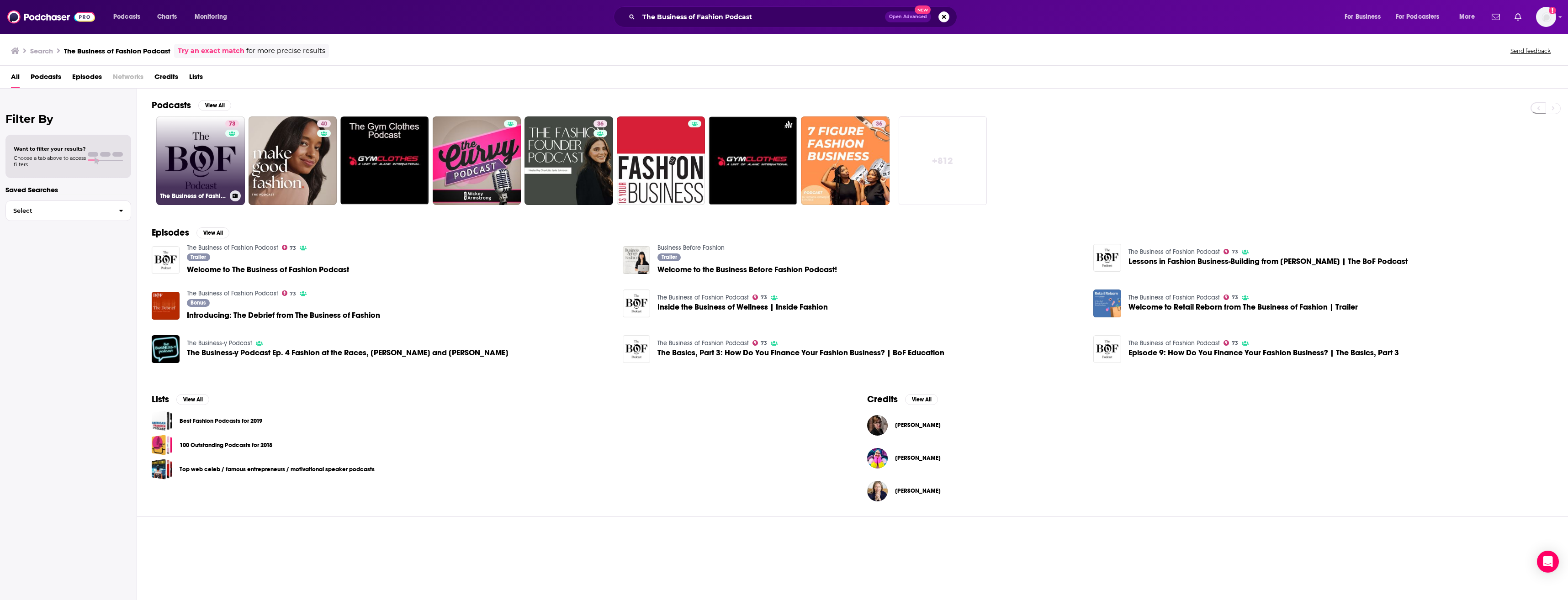
click at [222, 155] on link "73 The Business of Fashion Podcast" at bounding box center [201, 161] width 89 height 89
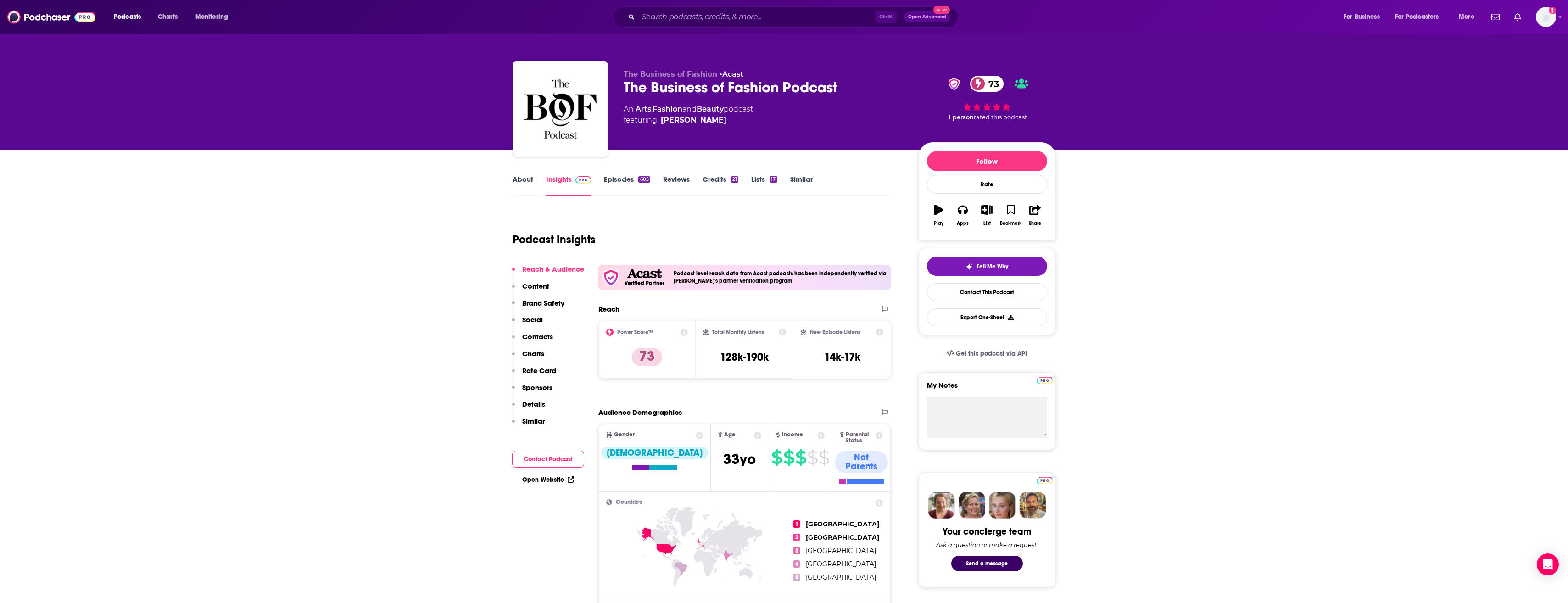
click at [523, 179] on link "About" at bounding box center [523, 185] width 21 height 21
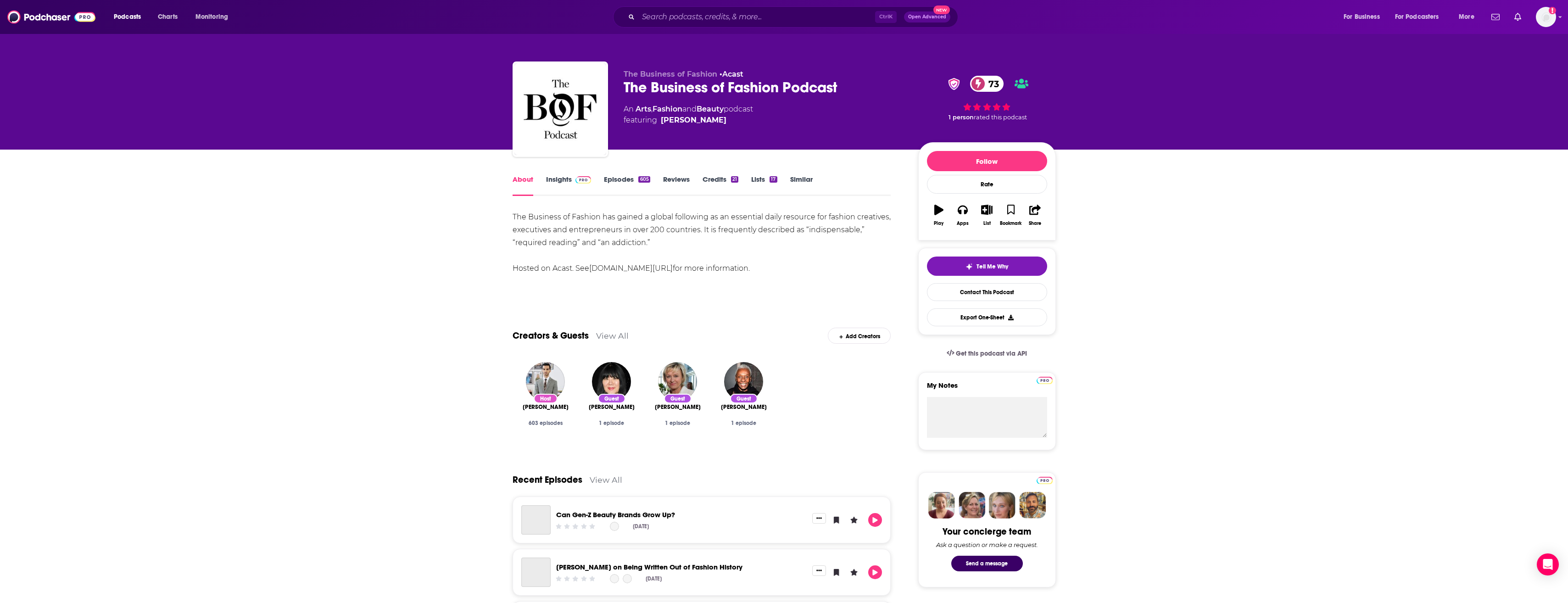
click at [578, 179] on img at bounding box center [583, 180] width 16 height 7
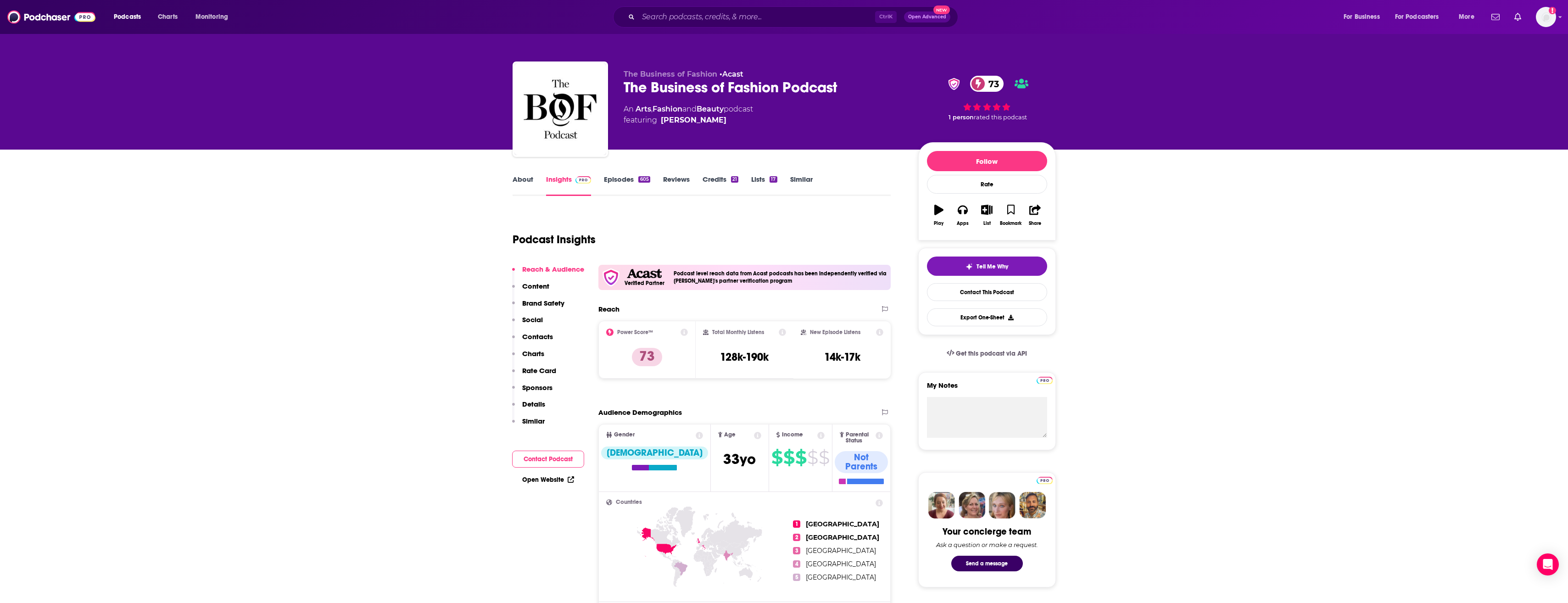
click at [527, 188] on link "About" at bounding box center [523, 185] width 21 height 21
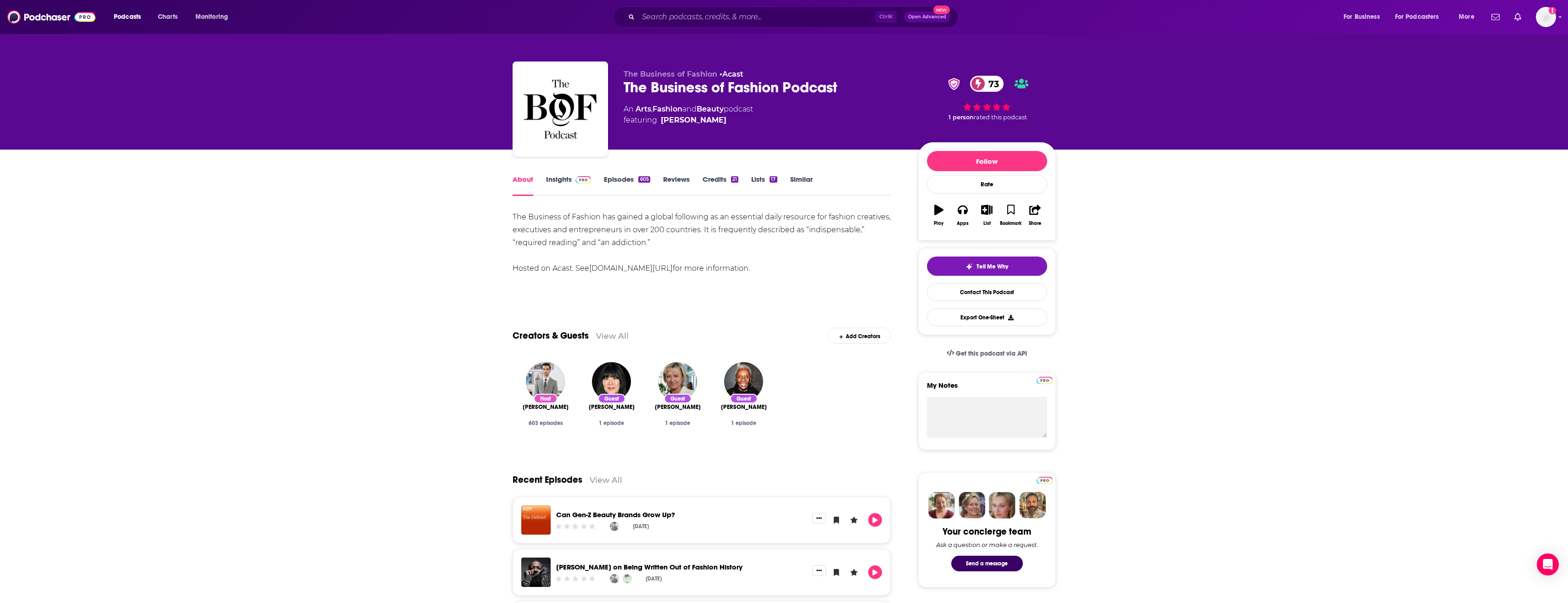
click at [569, 181] on link "Insights" at bounding box center [569, 185] width 45 height 21
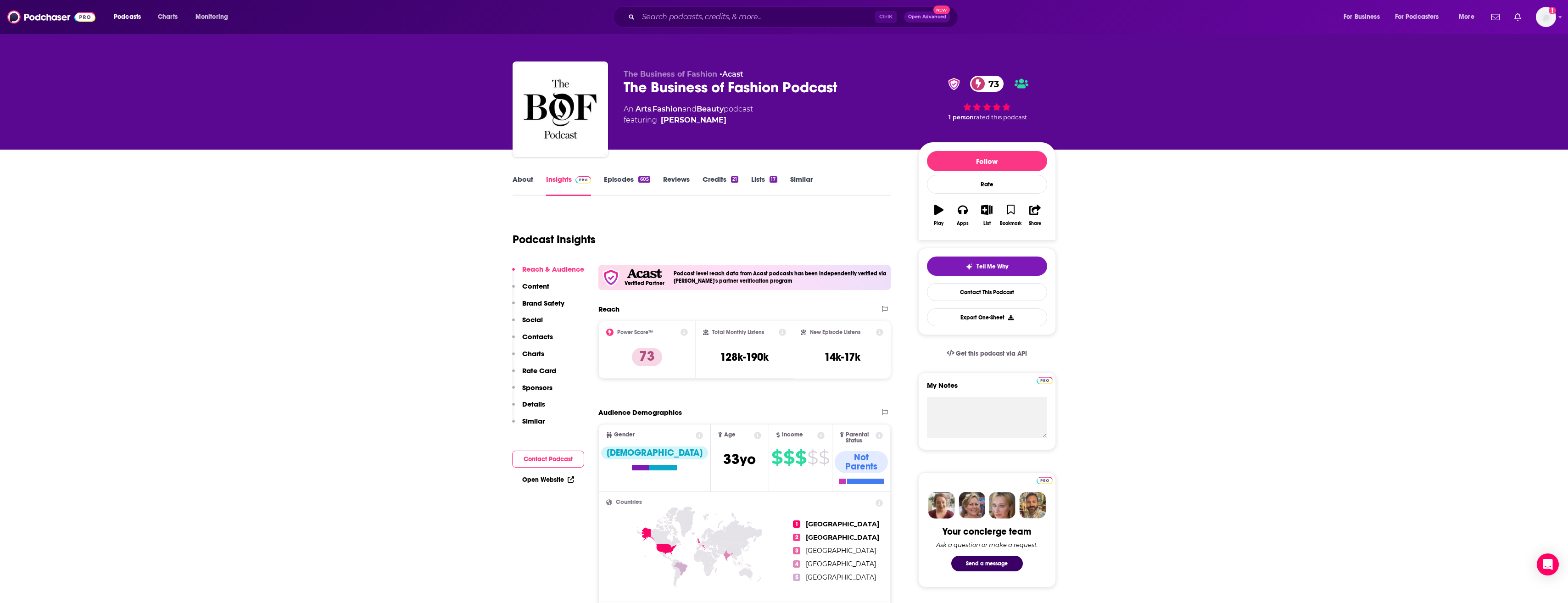
click at [606, 180] on link "Episodes 605" at bounding box center [627, 185] width 46 height 21
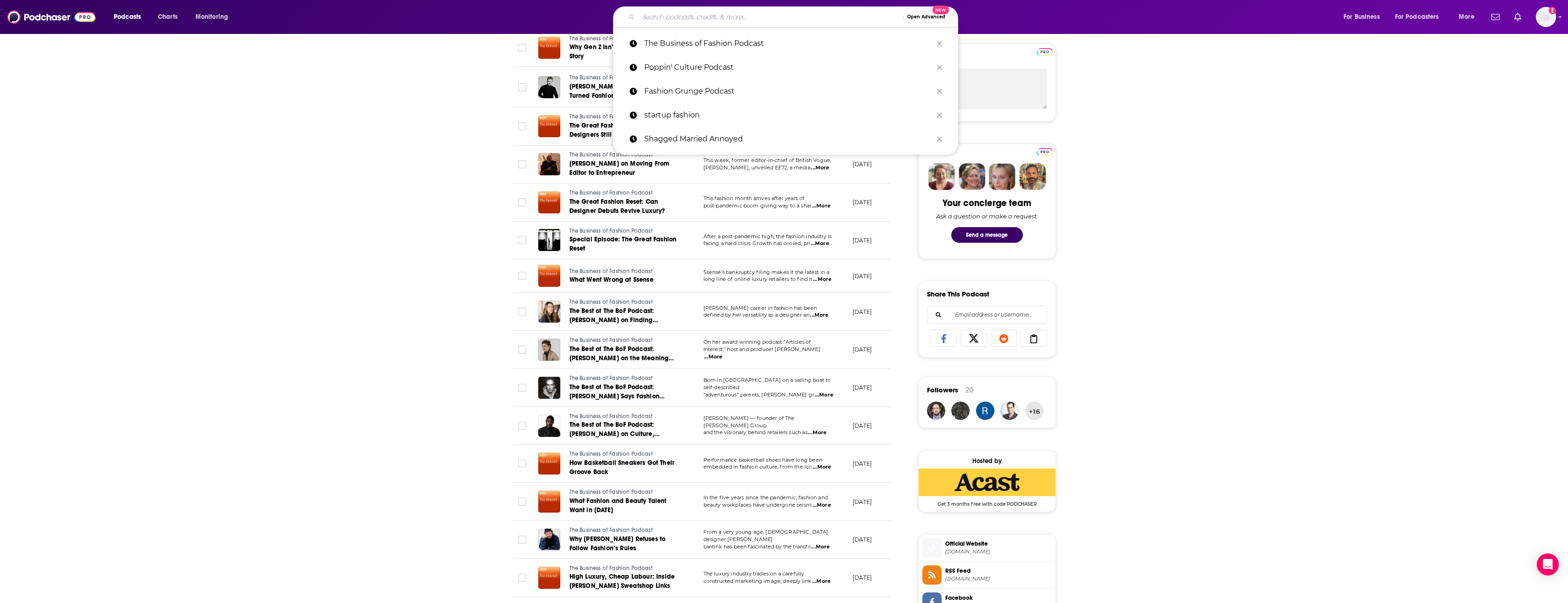
click at [670, 14] on input "Search podcasts, credits, & more..." at bounding box center [770, 17] width 265 height 15
paste input "Throwing Fits"
type input "Throwing Fits"
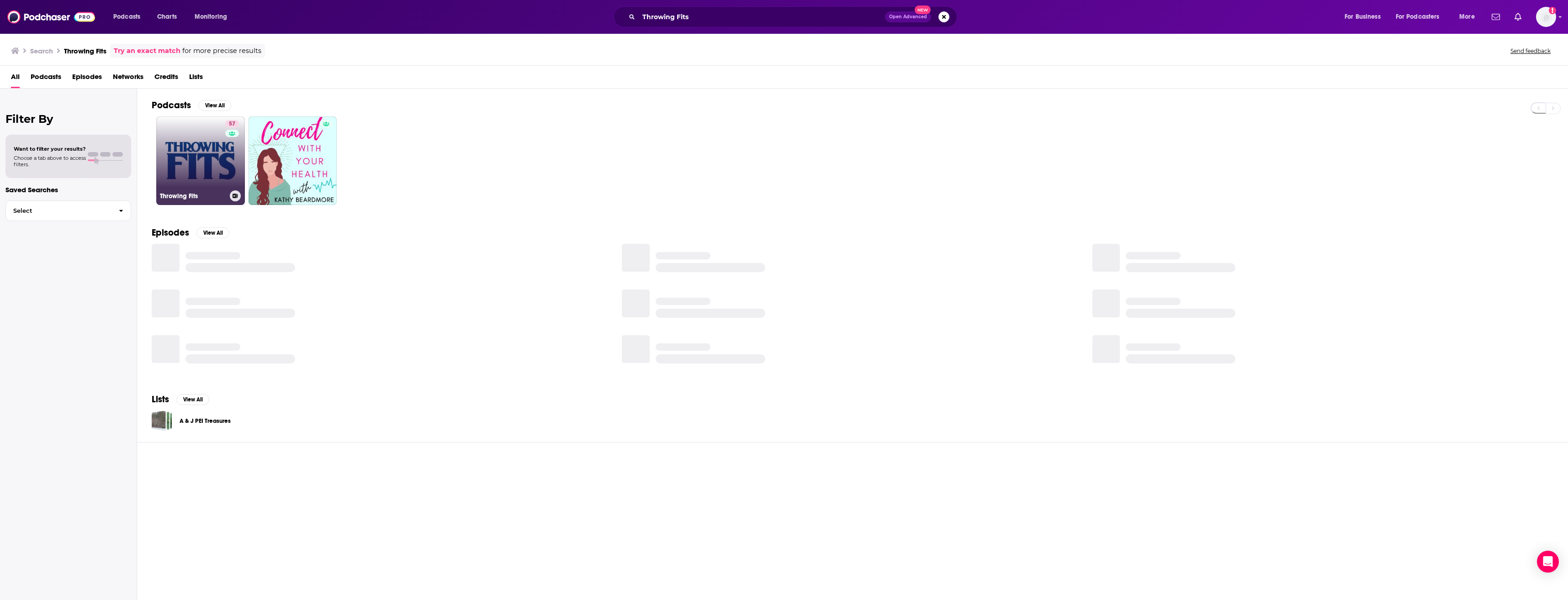
click at [186, 155] on link "57 Throwing Fits" at bounding box center [201, 161] width 89 height 89
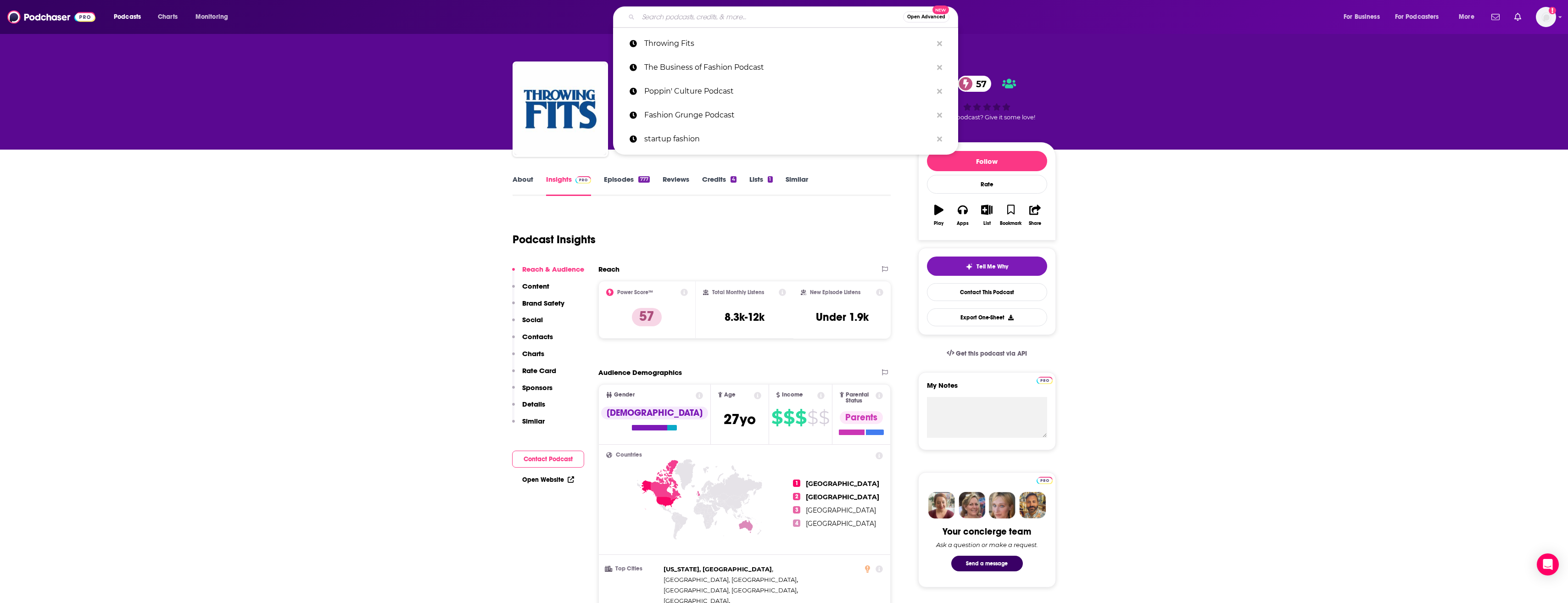
click at [652, 15] on input "Search podcasts, credits, & more..." at bounding box center [770, 17] width 265 height 15
paste input "Fashion People"
type input "Fashion People"
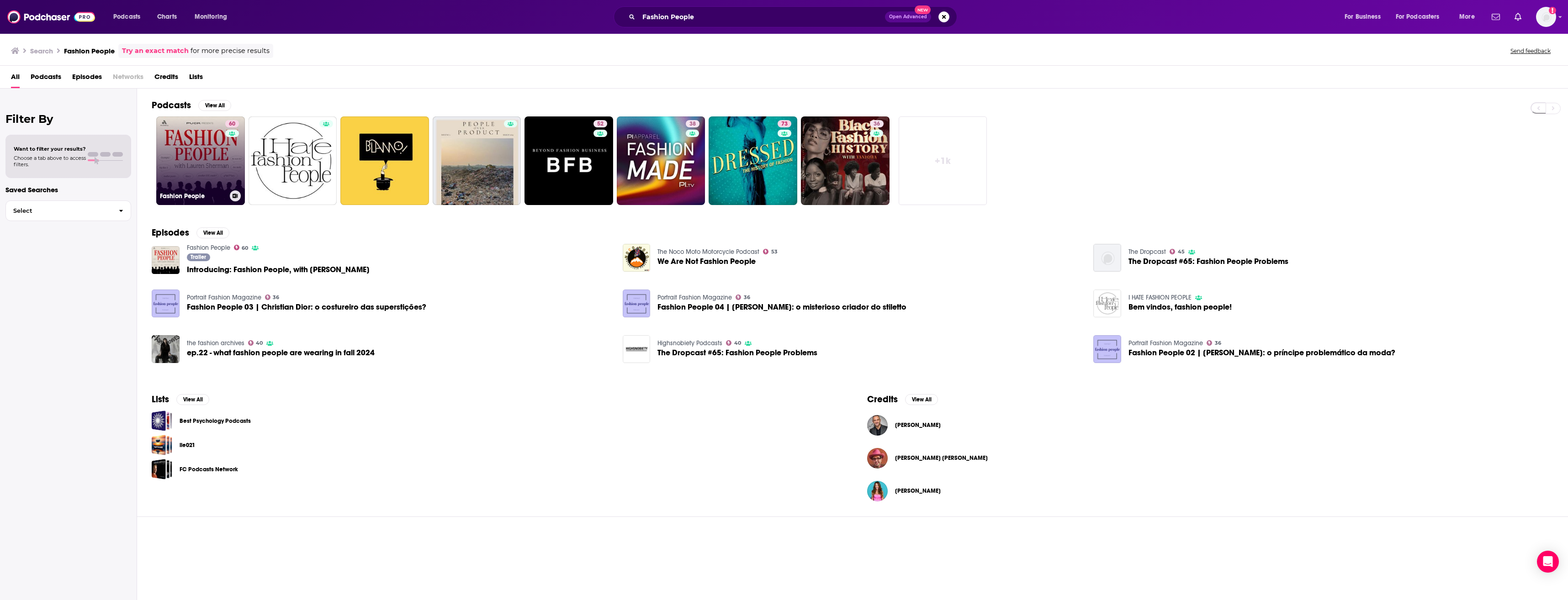
click at [222, 181] on link "60 Fashion People" at bounding box center [201, 161] width 89 height 89
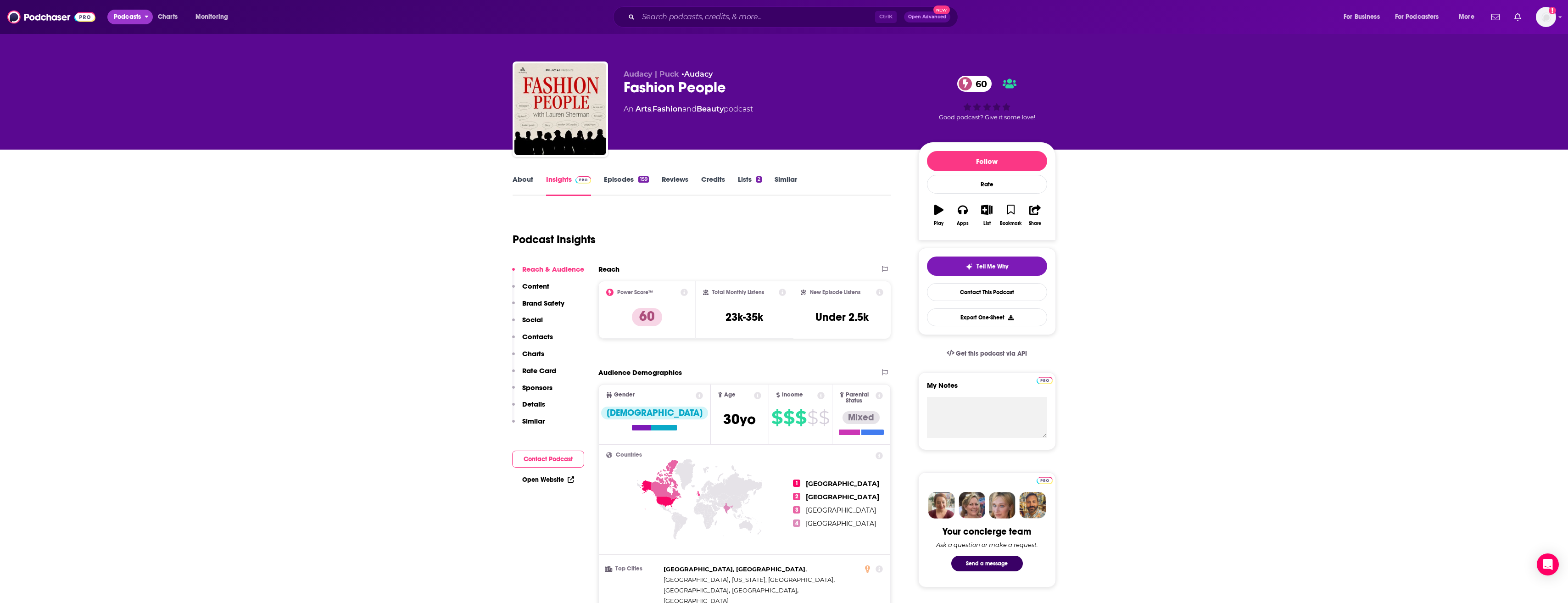
click at [131, 21] on span "Podcasts" at bounding box center [127, 17] width 27 height 13
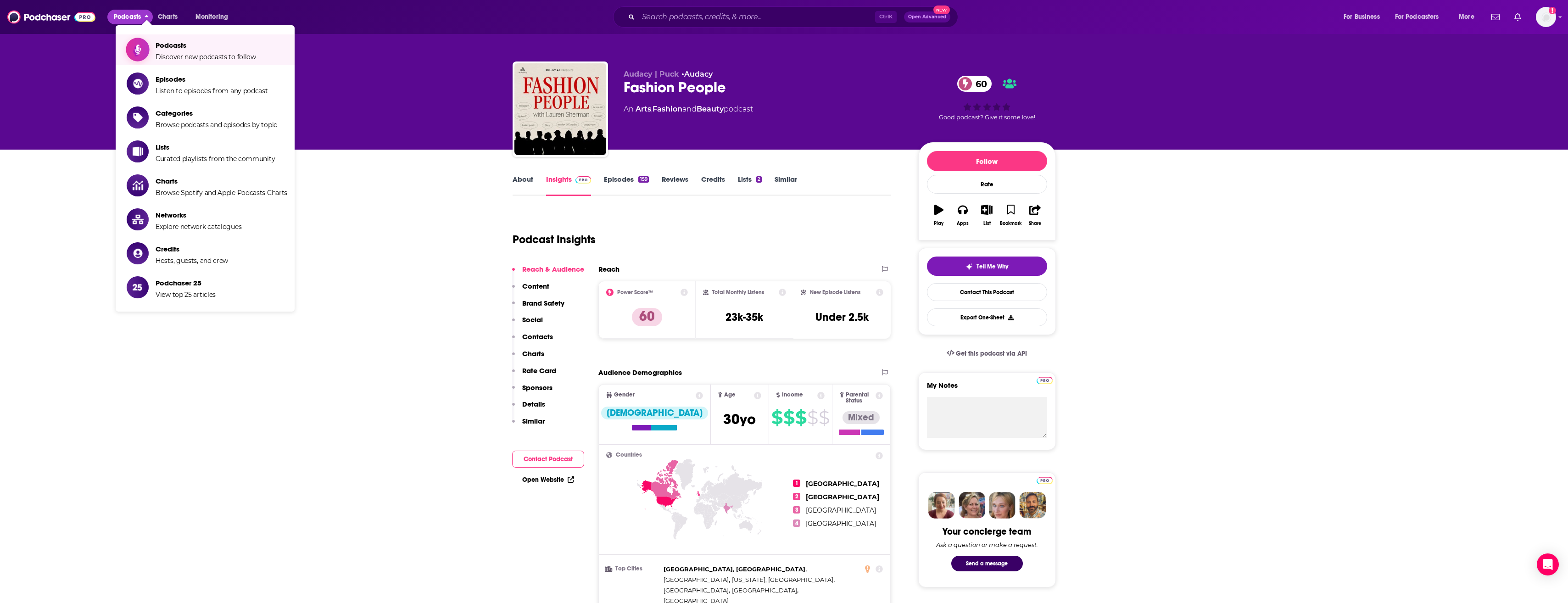
click at [177, 56] on span "Discover new podcasts to follow" at bounding box center [205, 57] width 100 height 9
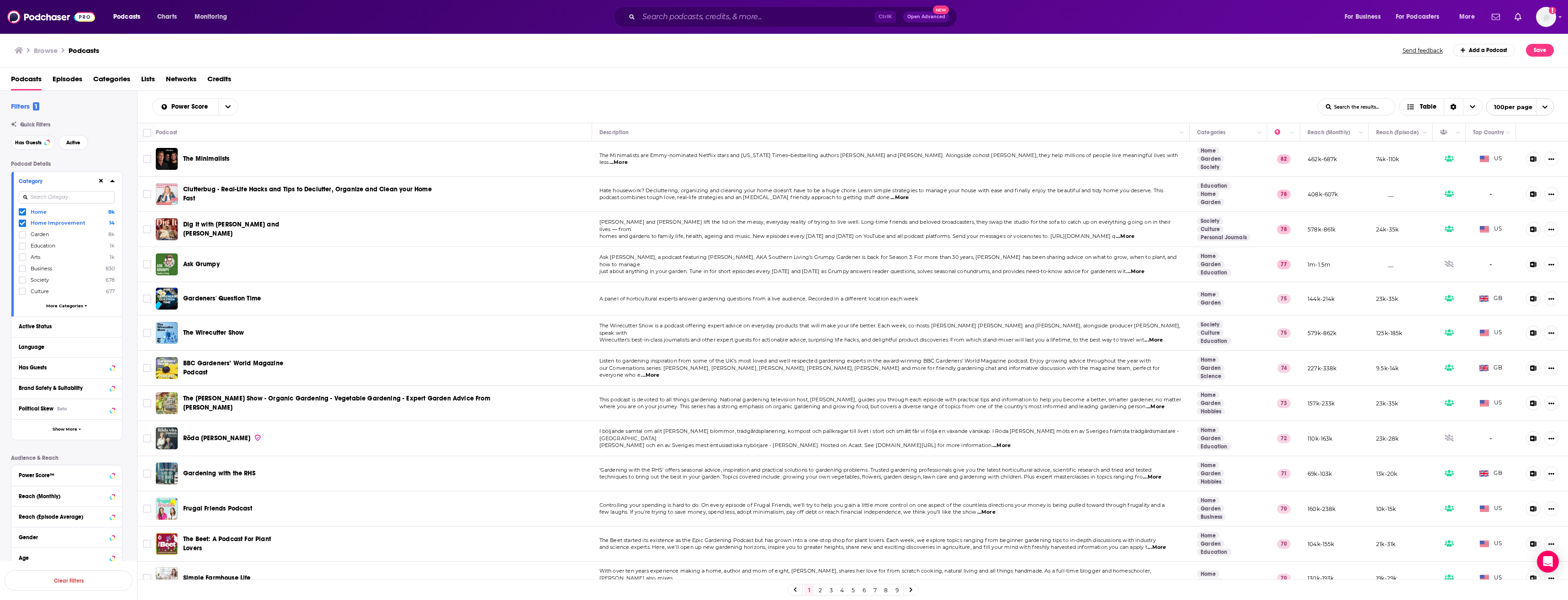
click at [23, 211] on icon at bounding box center [22, 212] width 5 height 5
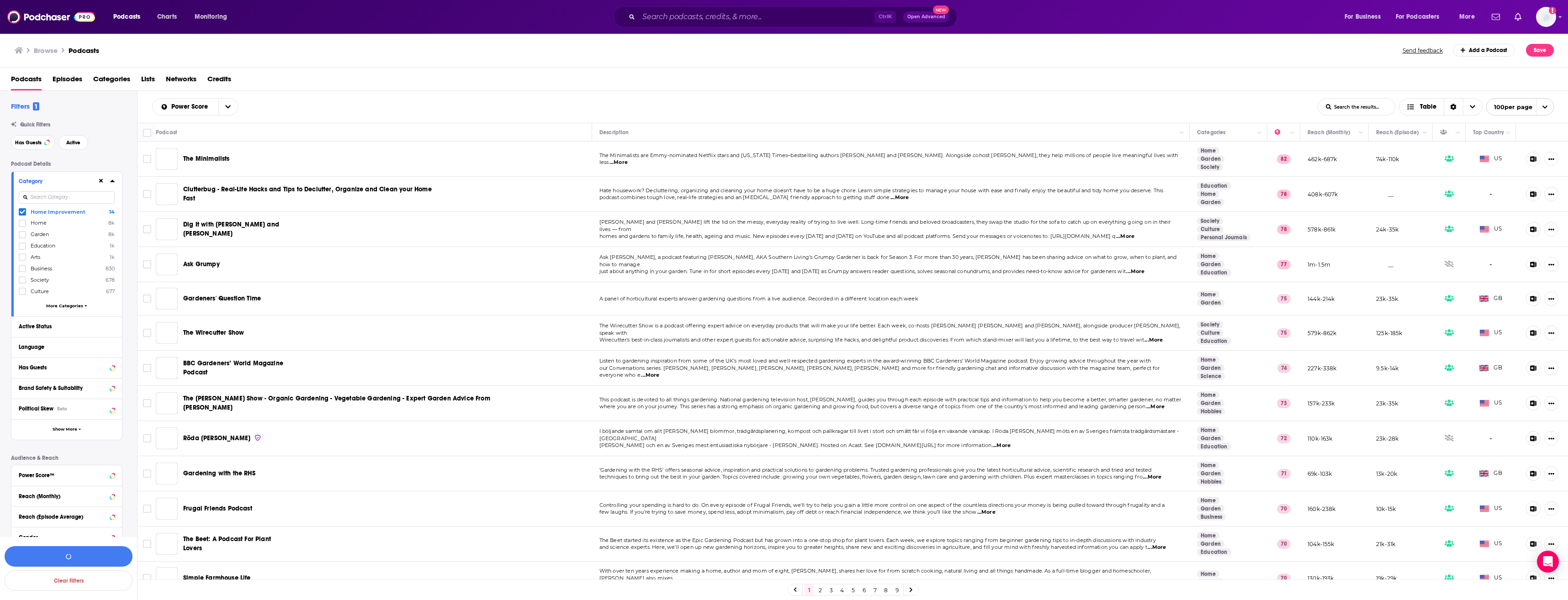
click at [21, 211] on icon at bounding box center [22, 212] width 5 height 5
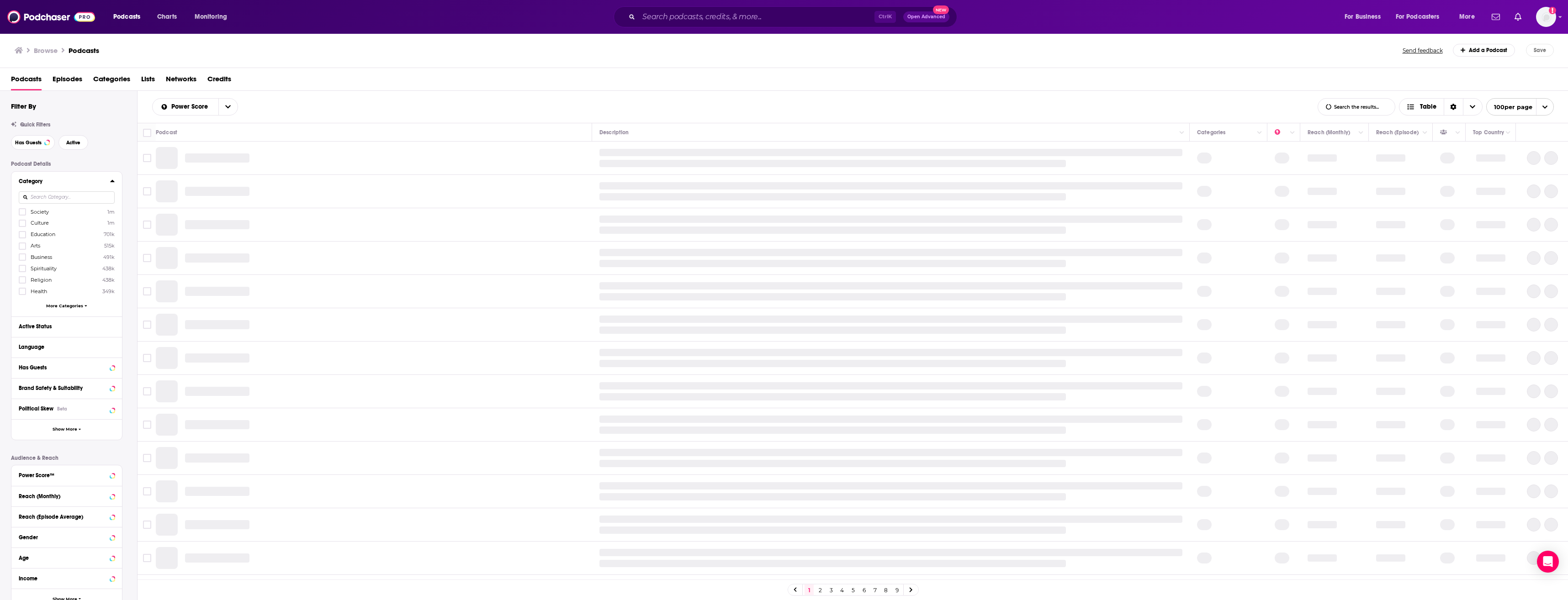
click at [50, 195] on input at bounding box center [67, 197] width 96 height 12
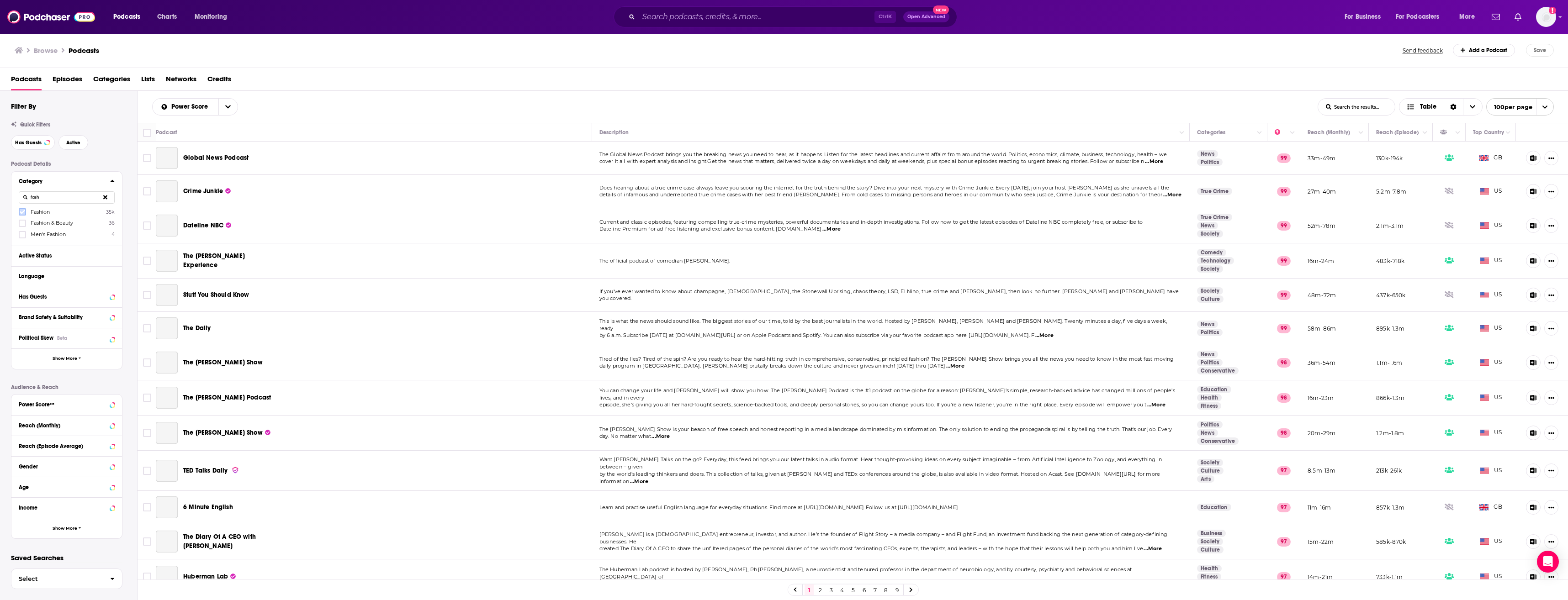
type input "fash"
click at [21, 212] on icon at bounding box center [22, 212] width 5 height 4
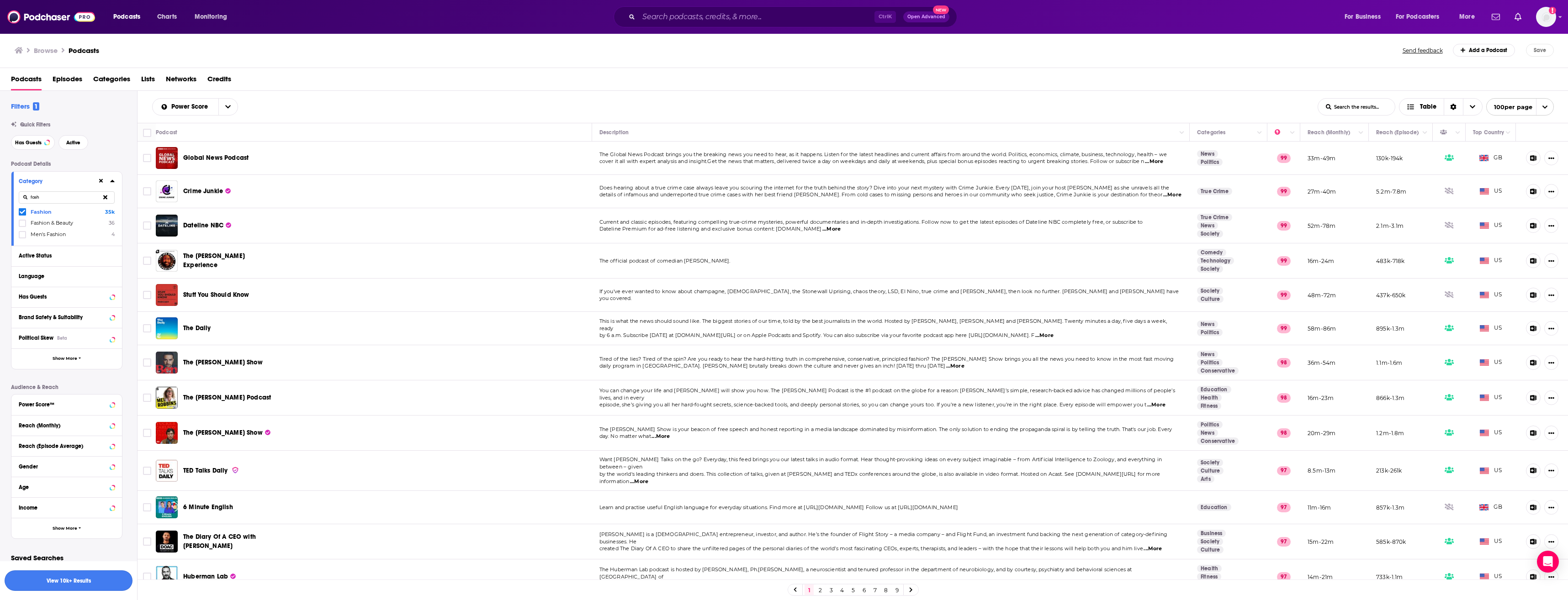
click at [94, 577] on button "View 10k+ Results" at bounding box center [69, 581] width 128 height 21
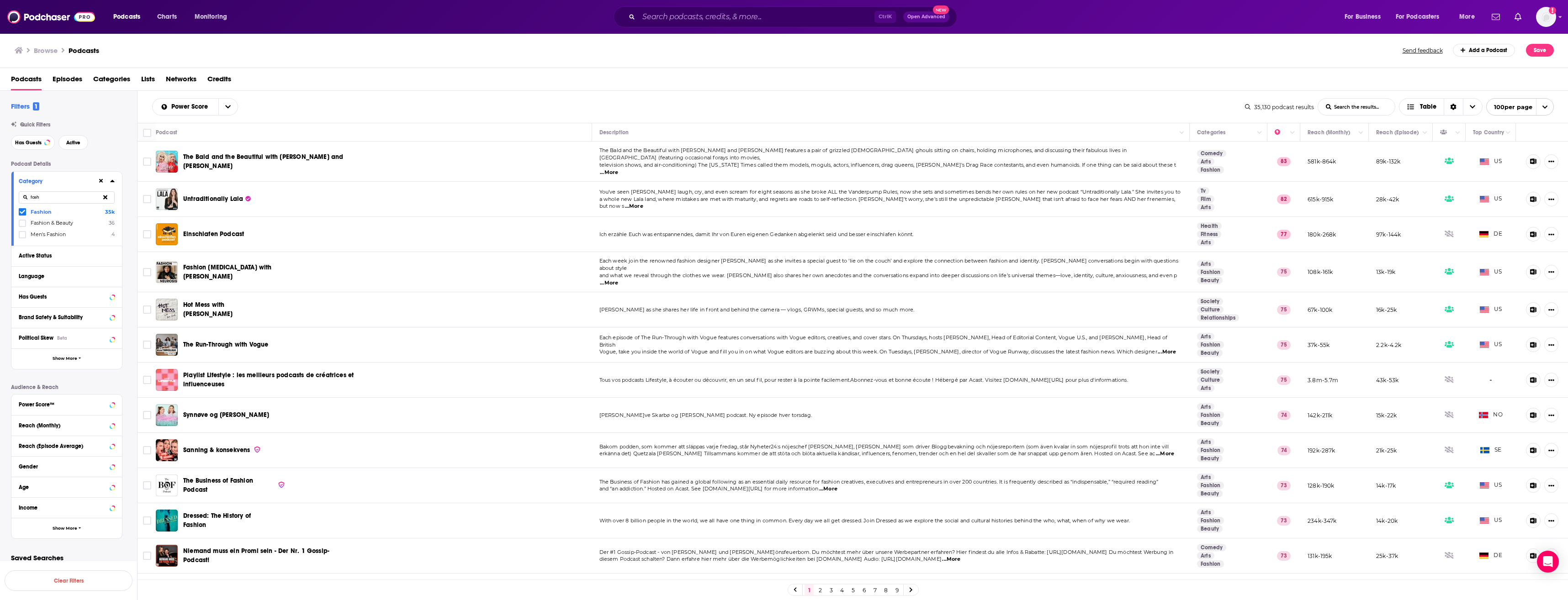
click at [618, 169] on span "...More" at bounding box center [609, 173] width 18 height 7
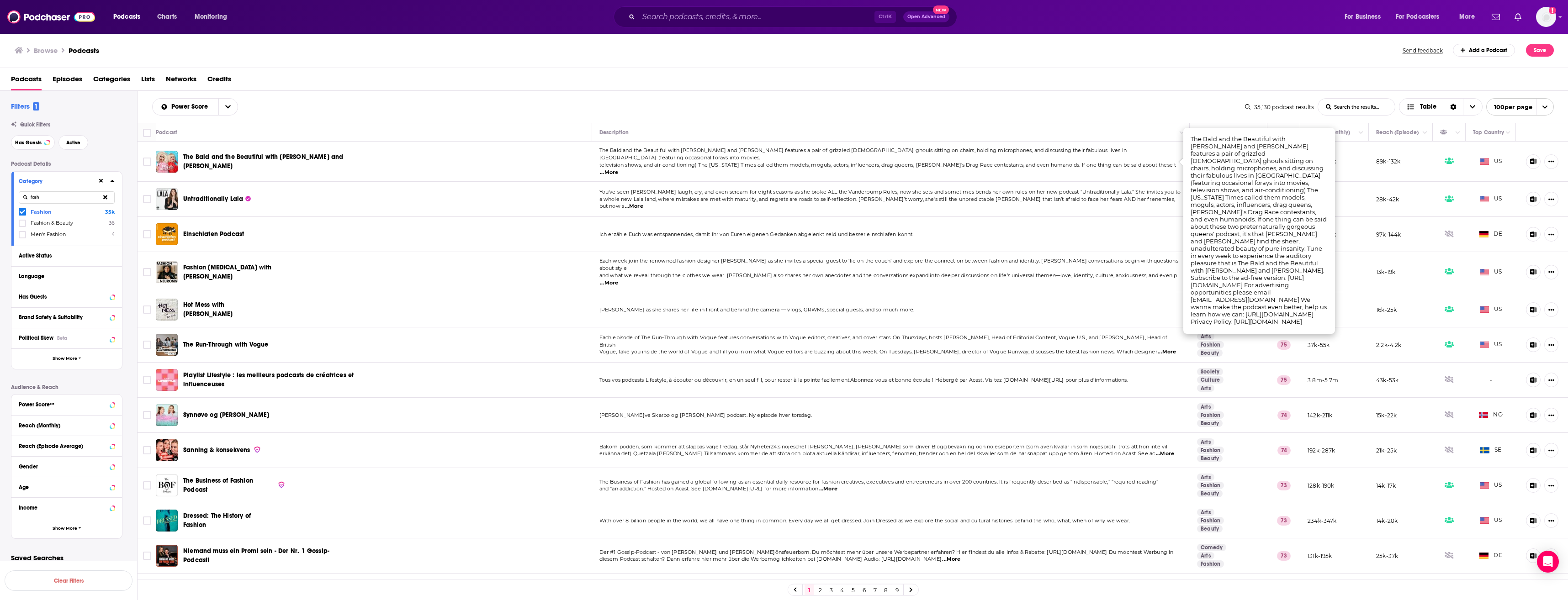
click at [1132, 91] on div "Podcasts Episodes Categories Lists Networks Credits" at bounding box center [786, 81] width 1550 height 19
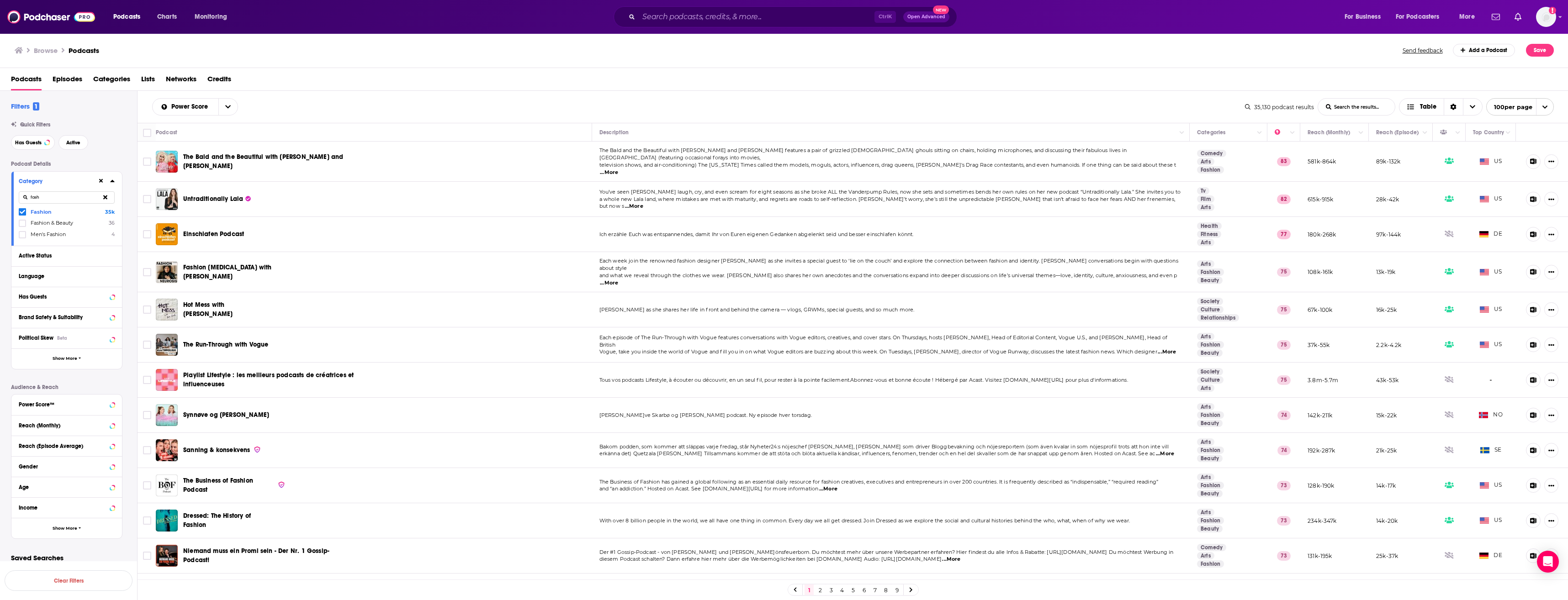
click at [294, 153] on span "The Bald and the Beautiful with [PERSON_NAME] and [PERSON_NAME]" at bounding box center [263, 161] width 160 height 17
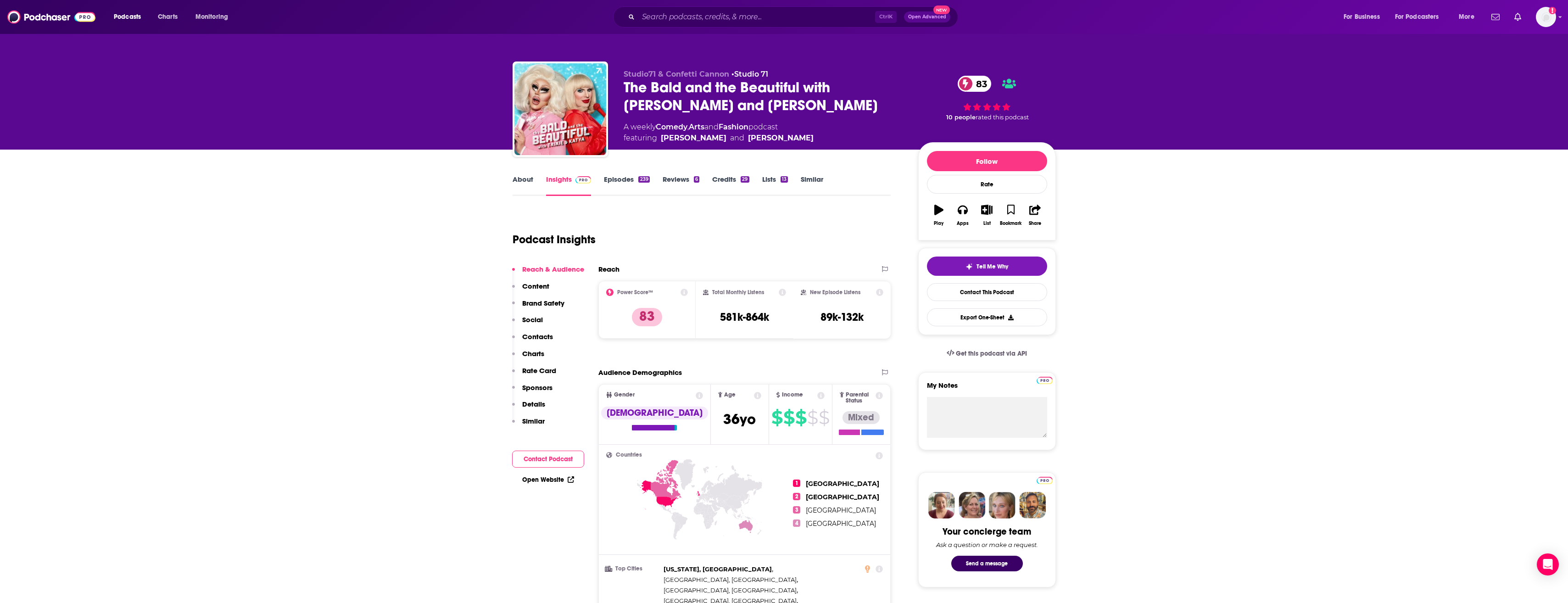
click at [525, 182] on link "About" at bounding box center [523, 185] width 21 height 21
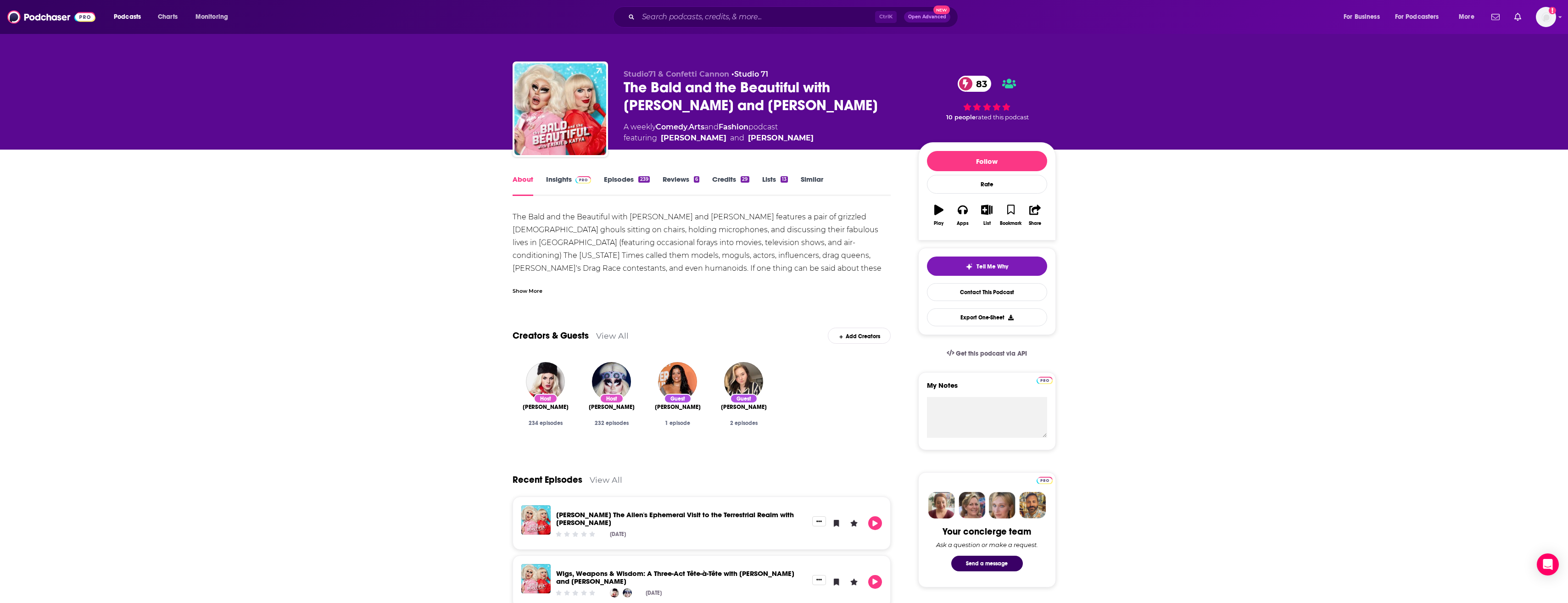
click at [539, 286] on div "Show More" at bounding box center [701, 287] width 378 height 16
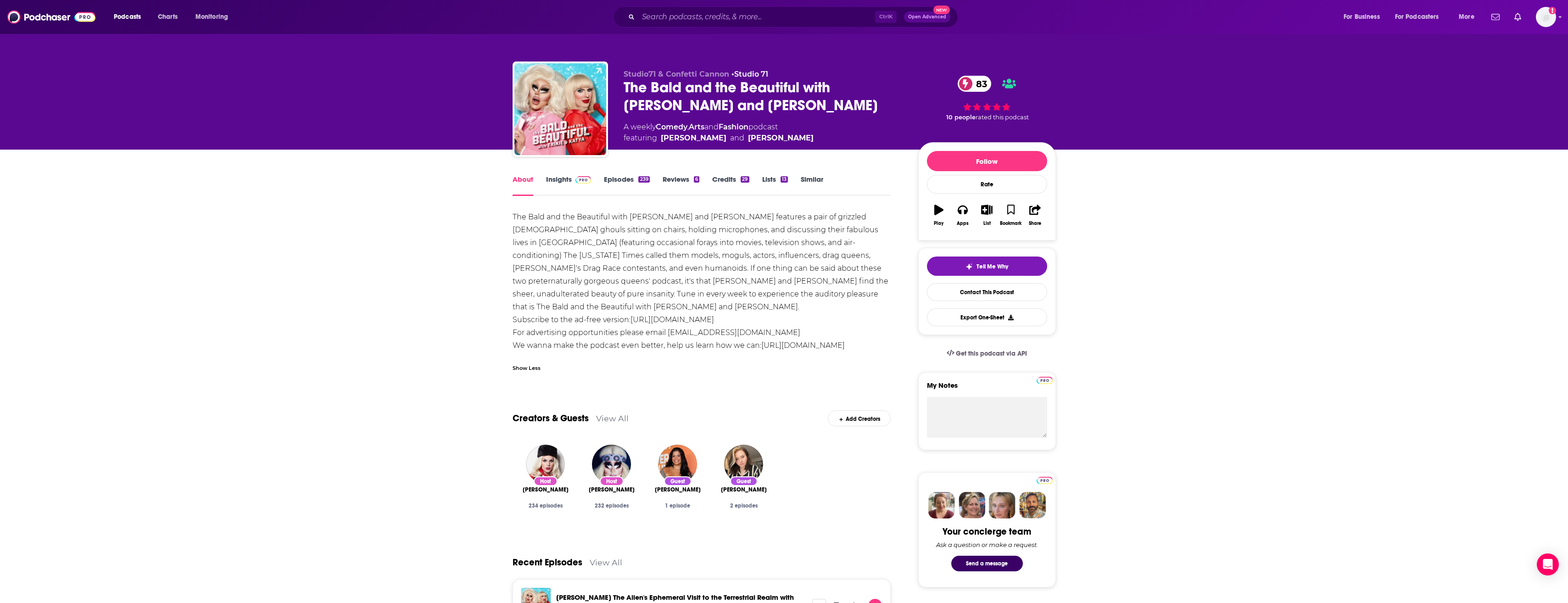
click at [560, 183] on link "Insights" at bounding box center [569, 185] width 45 height 21
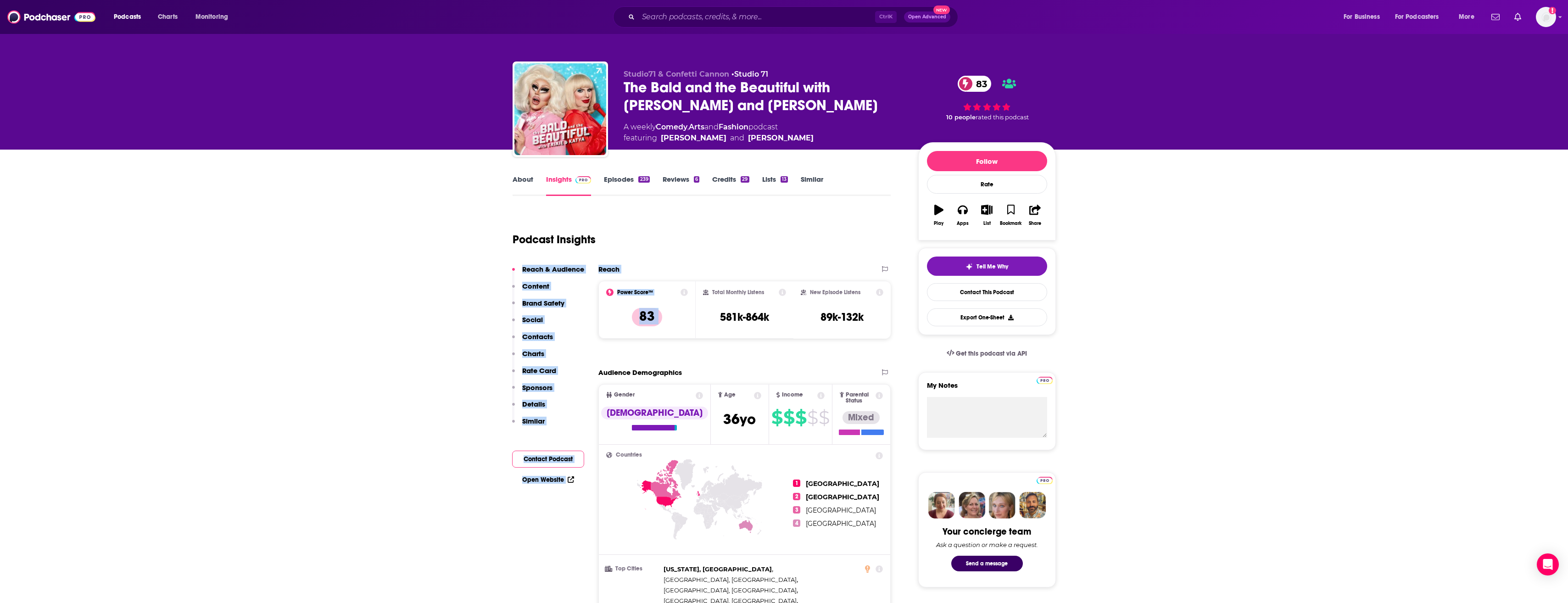
drag, startPoint x: 710, startPoint y: 294, endPoint x: 777, endPoint y: 240, distance: 86.1
drag, startPoint x: 777, startPoint y: 240, endPoint x: 753, endPoint y: 233, distance: 25.0
click at [753, 233] on div "Podcast Insights" at bounding box center [698, 234] width 371 height 47
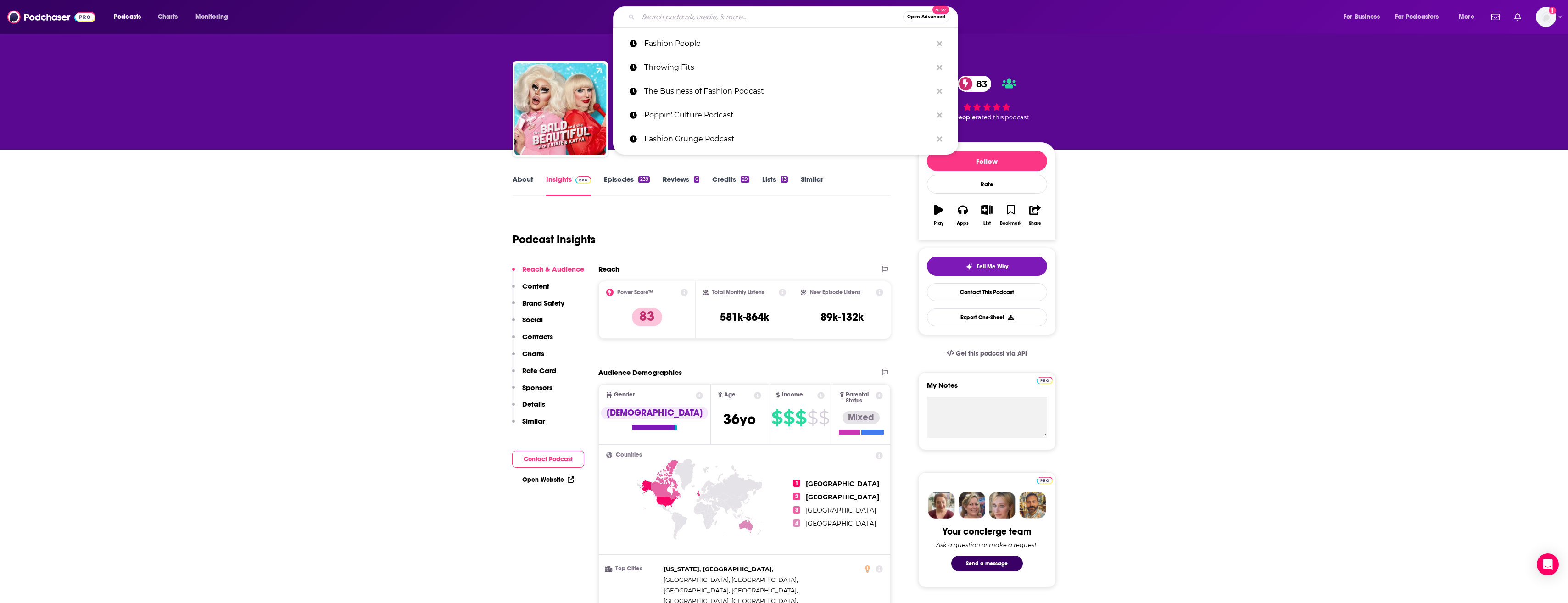
click at [724, 13] on input "Search podcasts, credits, & more..." at bounding box center [770, 17] width 265 height 15
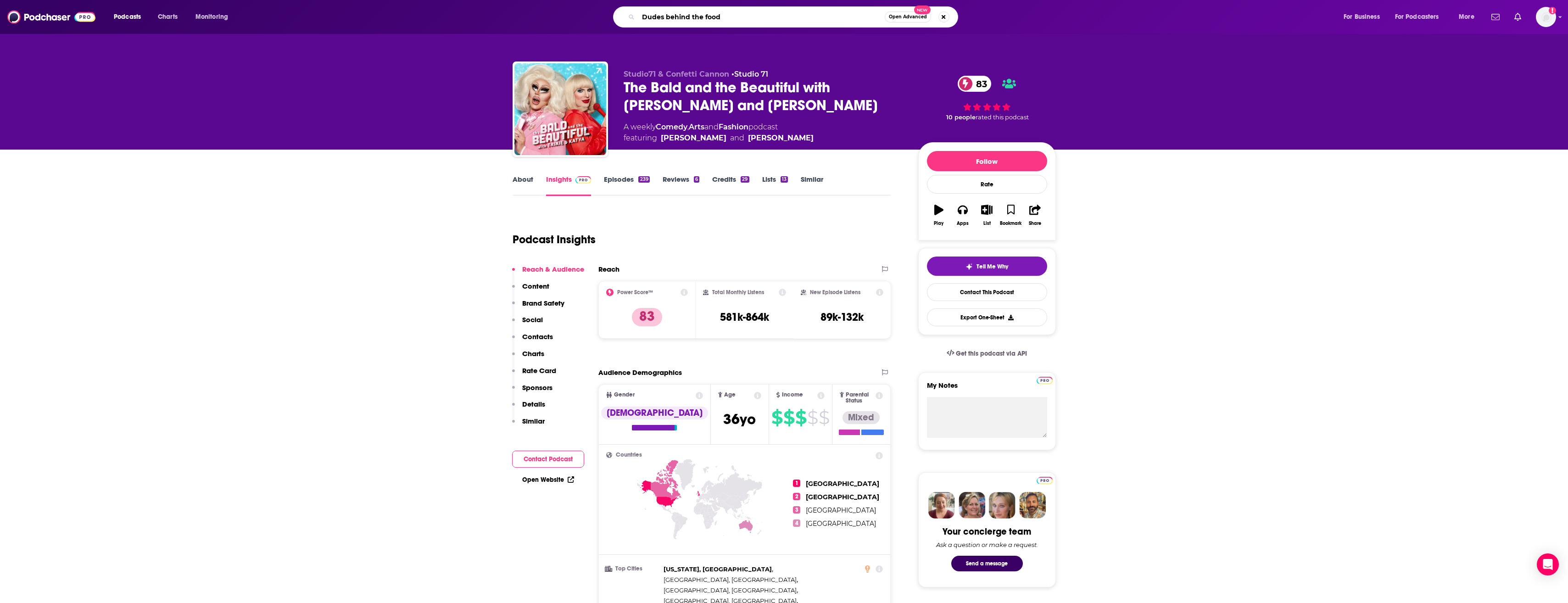
type input "Dudes behind the foods"
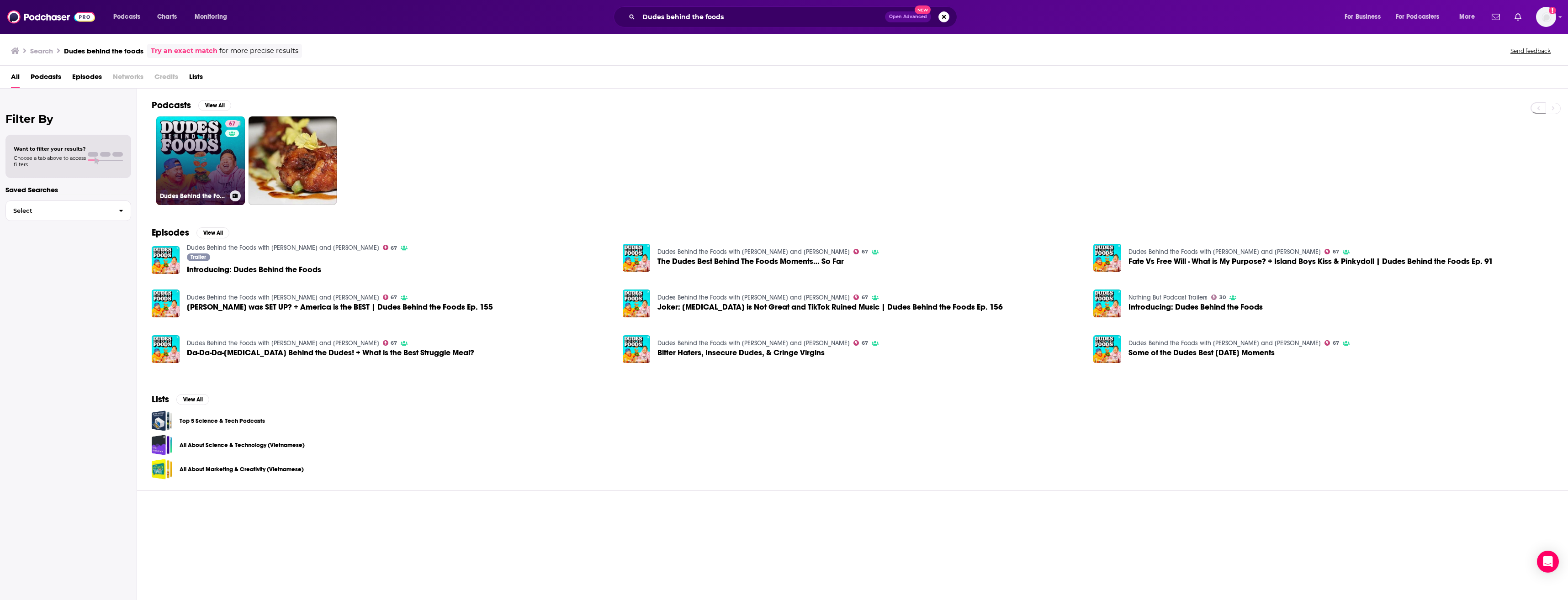
click at [184, 169] on link "67 Dudes Behind the Foods with Tim Chantarangsu and David So" at bounding box center [201, 161] width 89 height 89
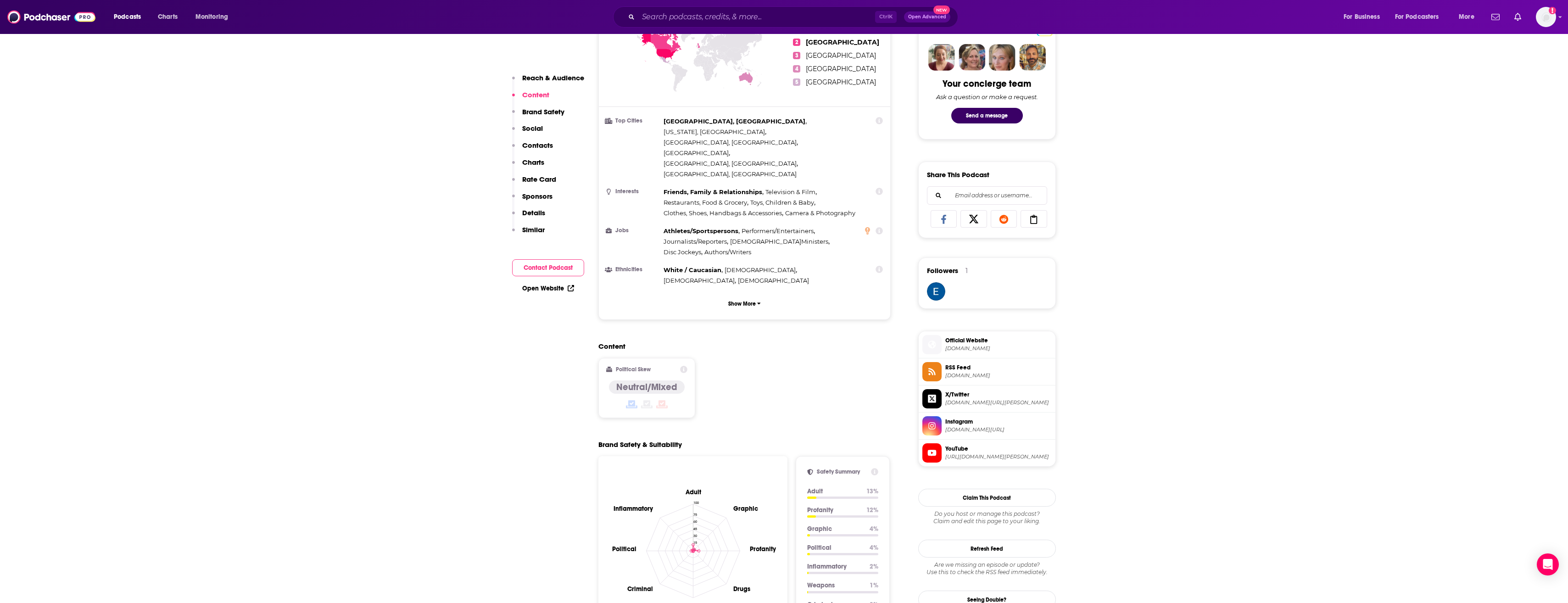
scroll to position [382, 0]
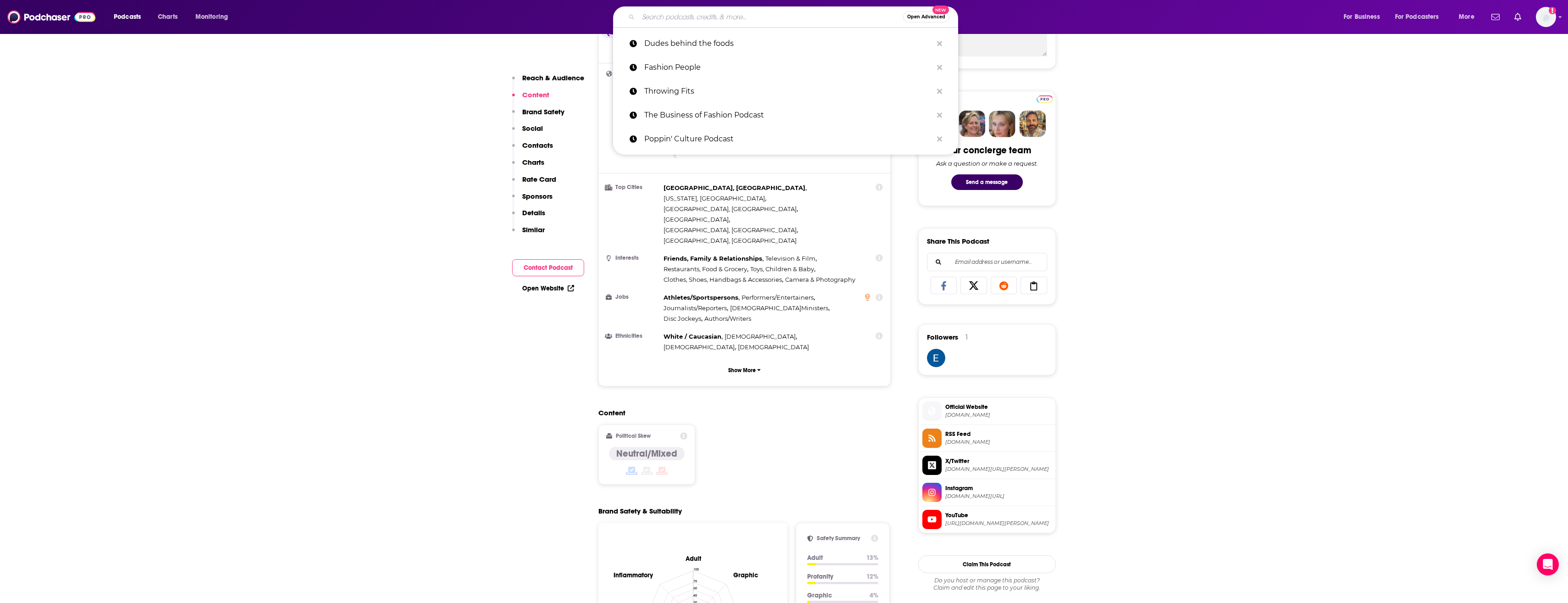
click at [690, 19] on input "Search podcasts, credits, & more..." at bounding box center [770, 17] width 265 height 15
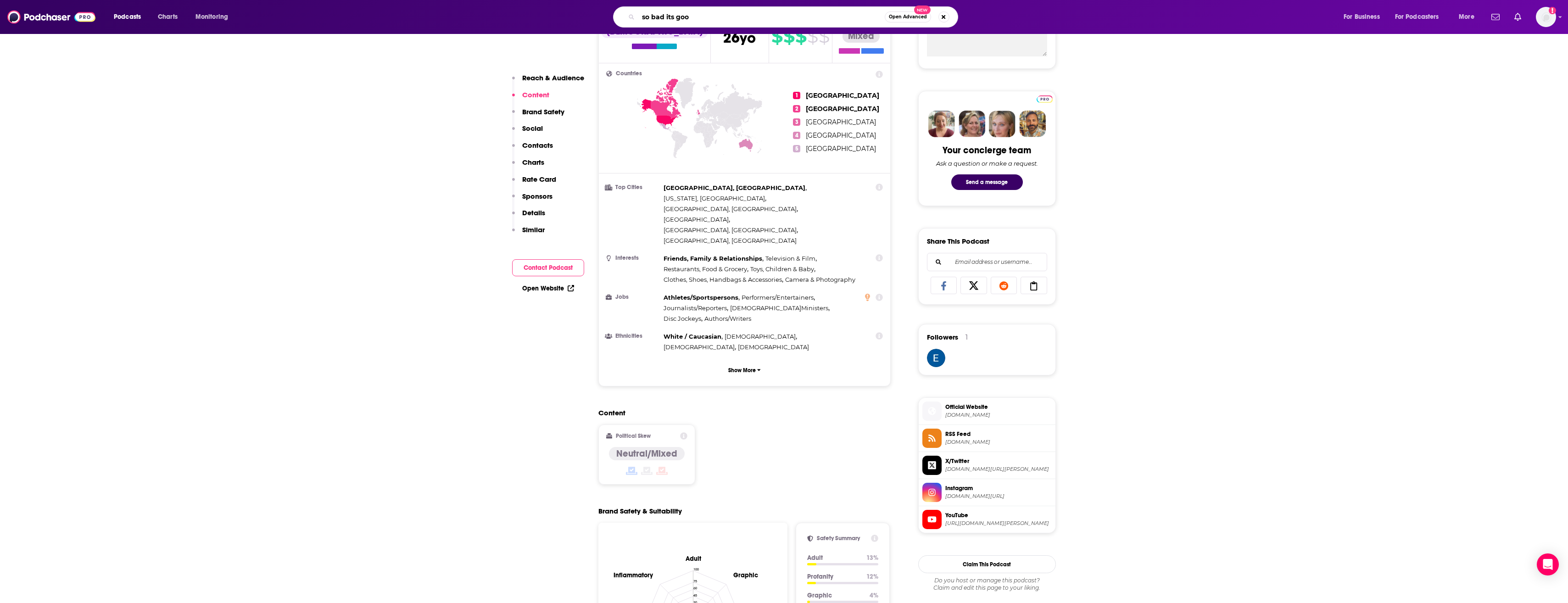
type input "so bad its good"
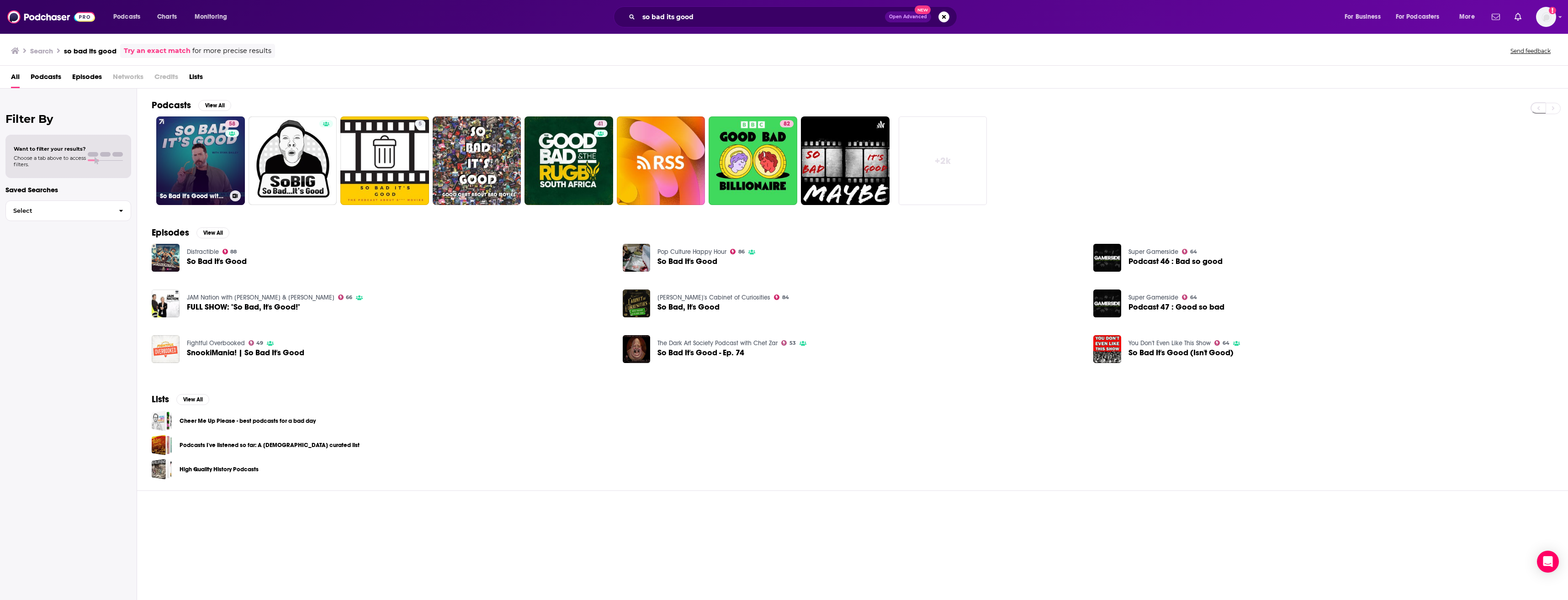
click at [217, 173] on link "58 So Bad It's Good with Ryan Bailey" at bounding box center [201, 161] width 89 height 89
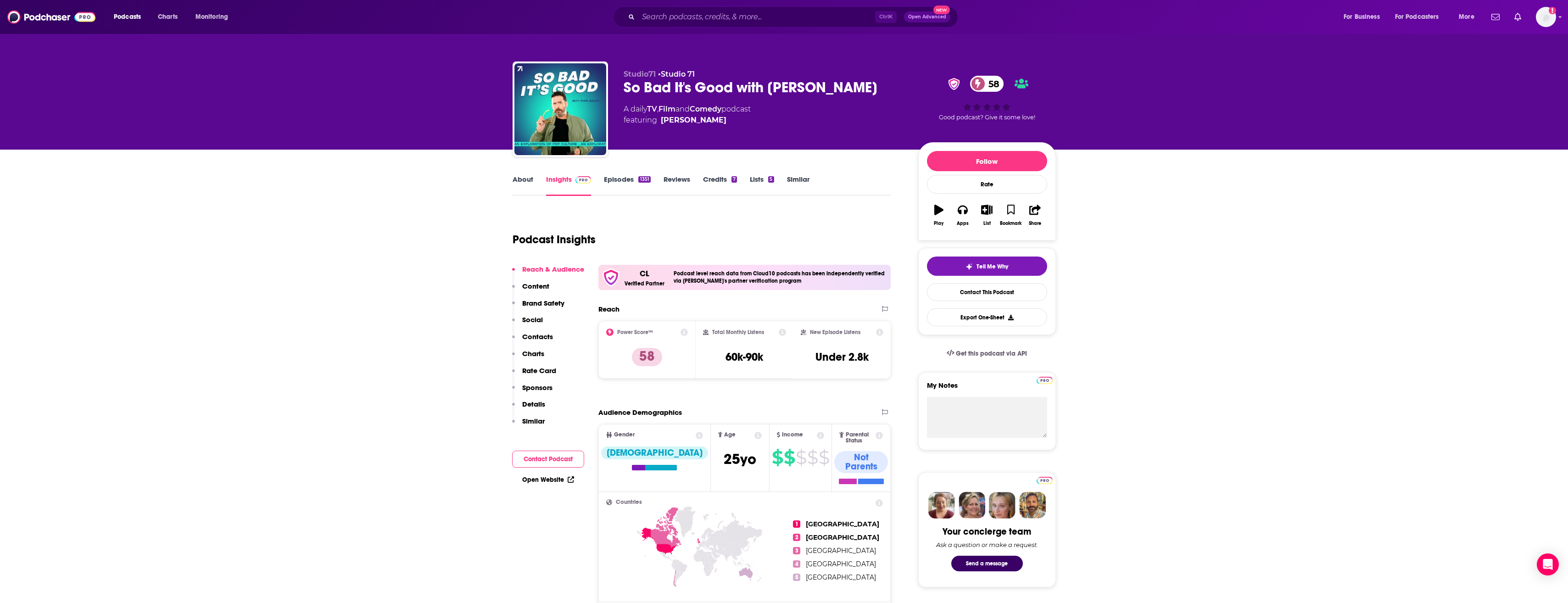
click at [524, 187] on link "About" at bounding box center [523, 185] width 21 height 21
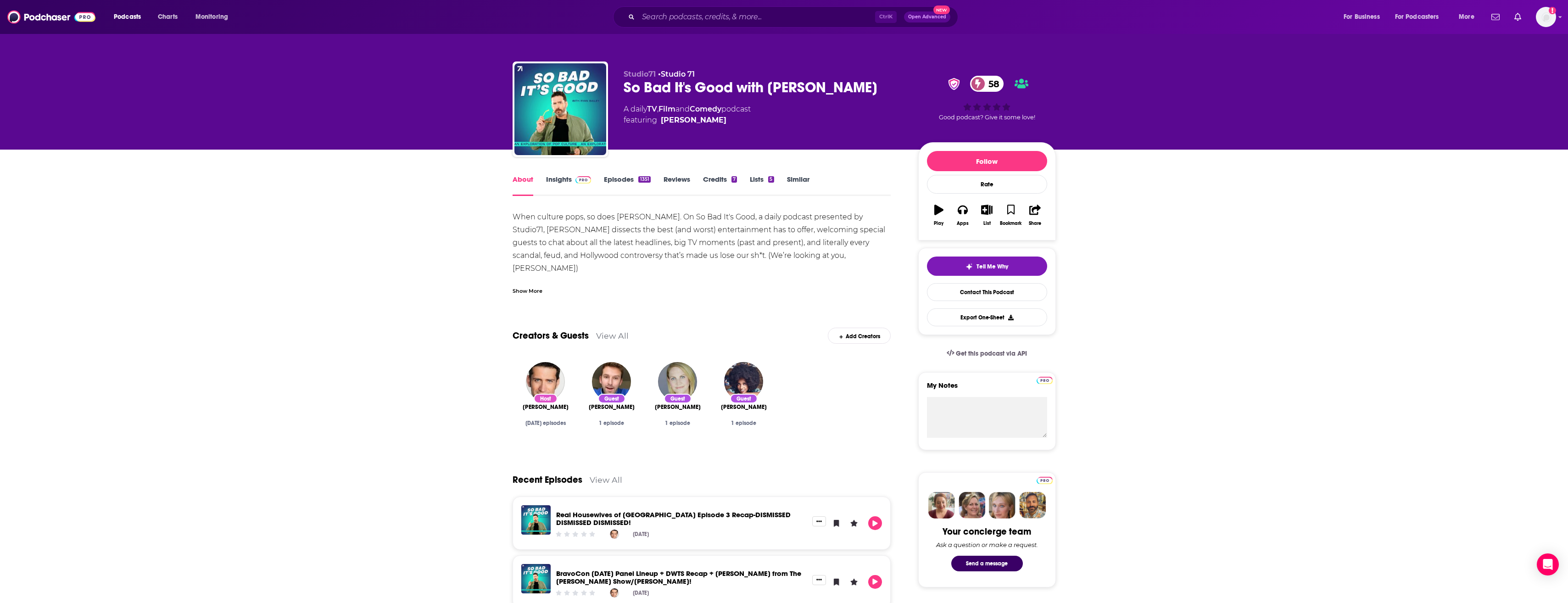
click at [668, 9] on div "Ctrl K Open Advanced New" at bounding box center [786, 17] width 345 height 21
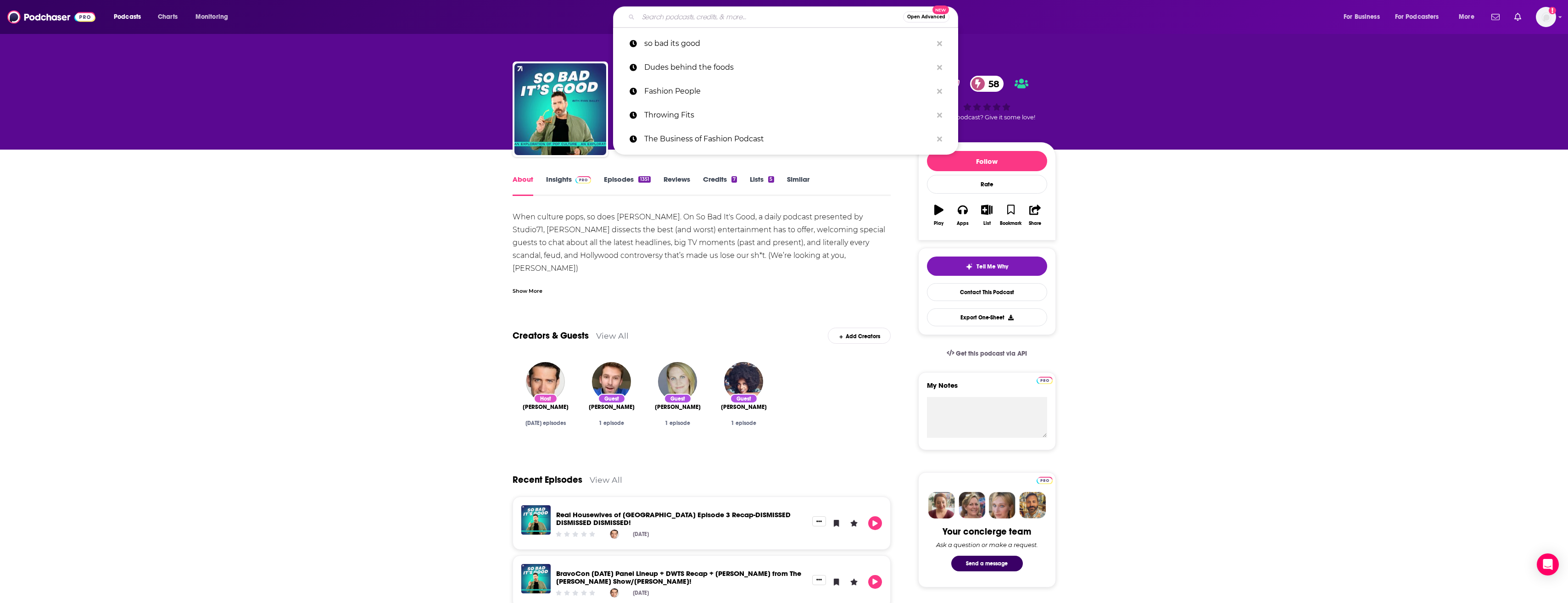
click at [668, 15] on input "Search podcasts, credits, & more..." at bounding box center [770, 17] width 265 height 15
paste input "IDIOT with Laura Clery"
type input "IDIOT with Laura Clery"
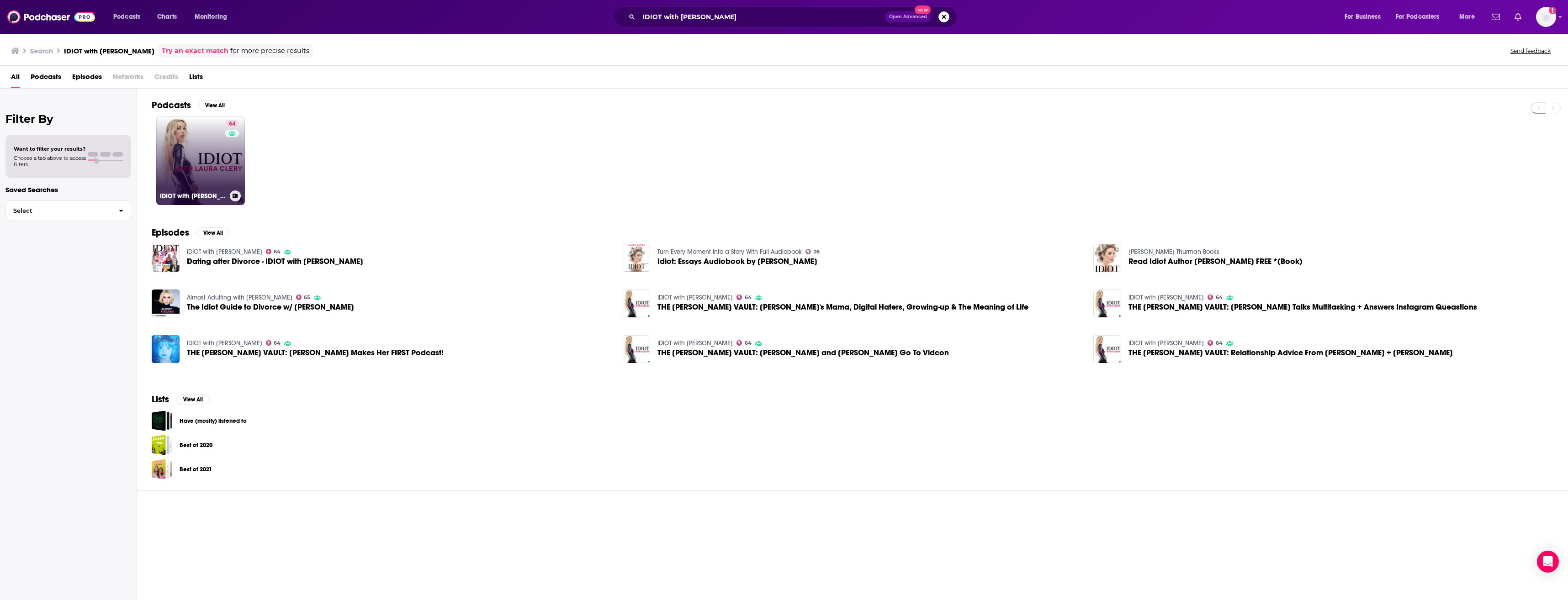
click at [192, 156] on link "64 IDIOT with Laura Clery" at bounding box center [201, 161] width 89 height 89
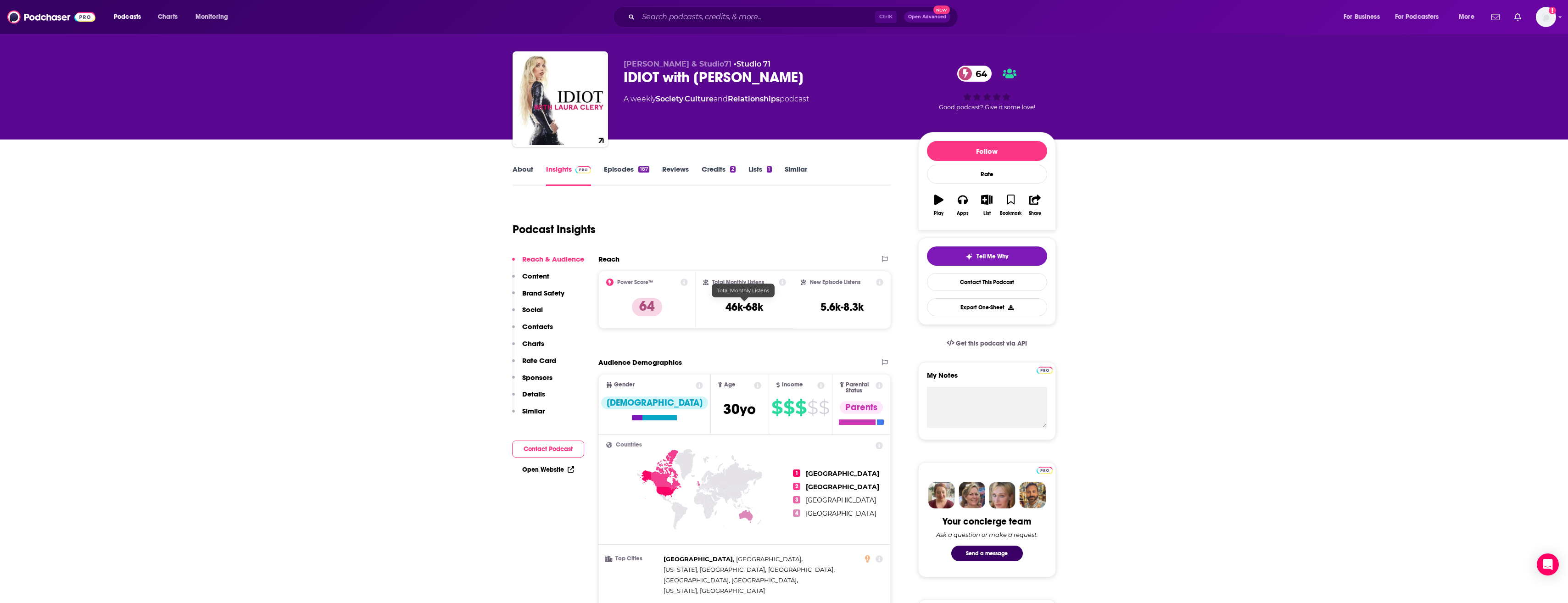
scroll to position [3, 0]
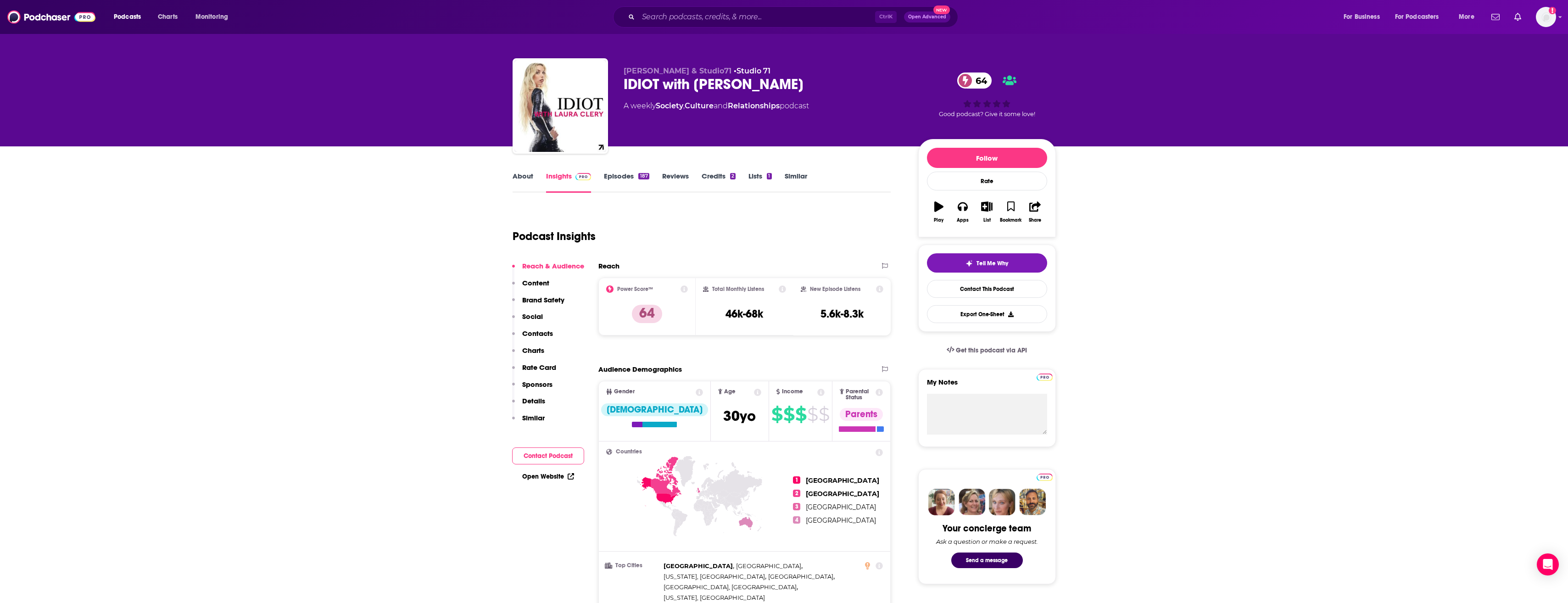
click at [517, 185] on link "About" at bounding box center [523, 182] width 21 height 21
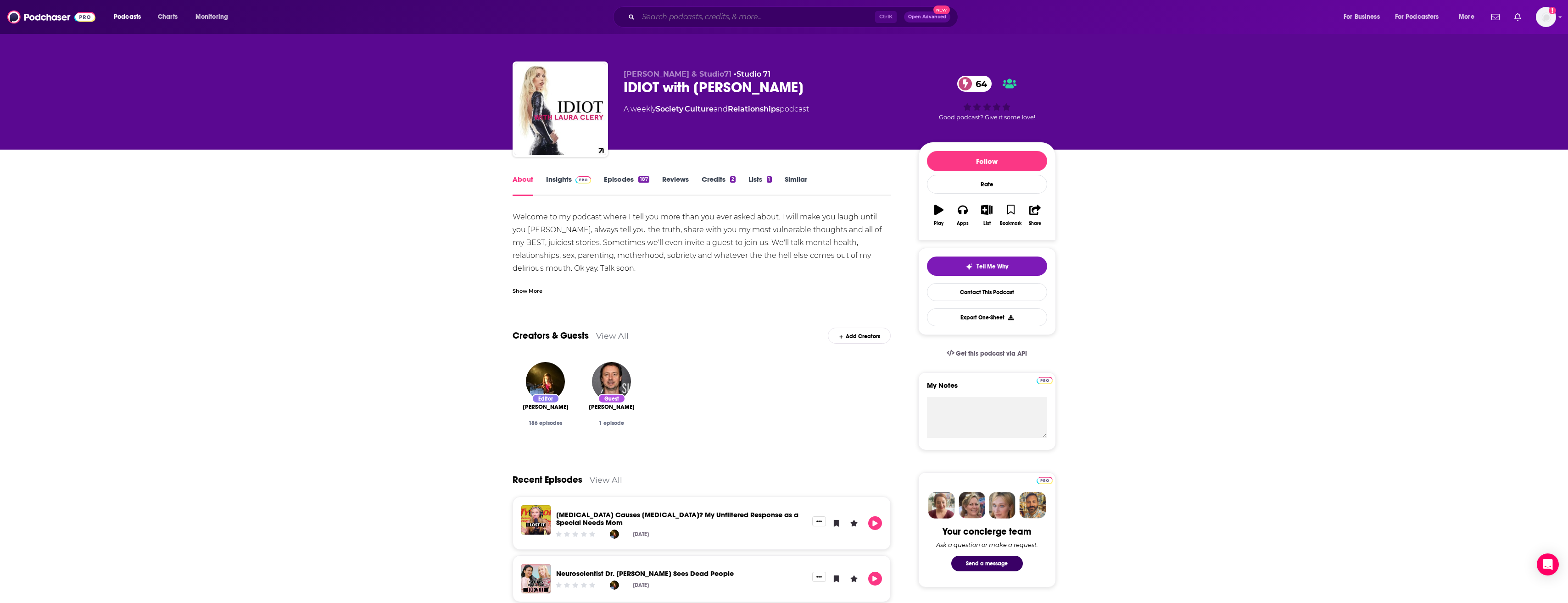
click at [684, 18] on input "Search podcasts, credits, & more..." at bounding box center [756, 17] width 237 height 15
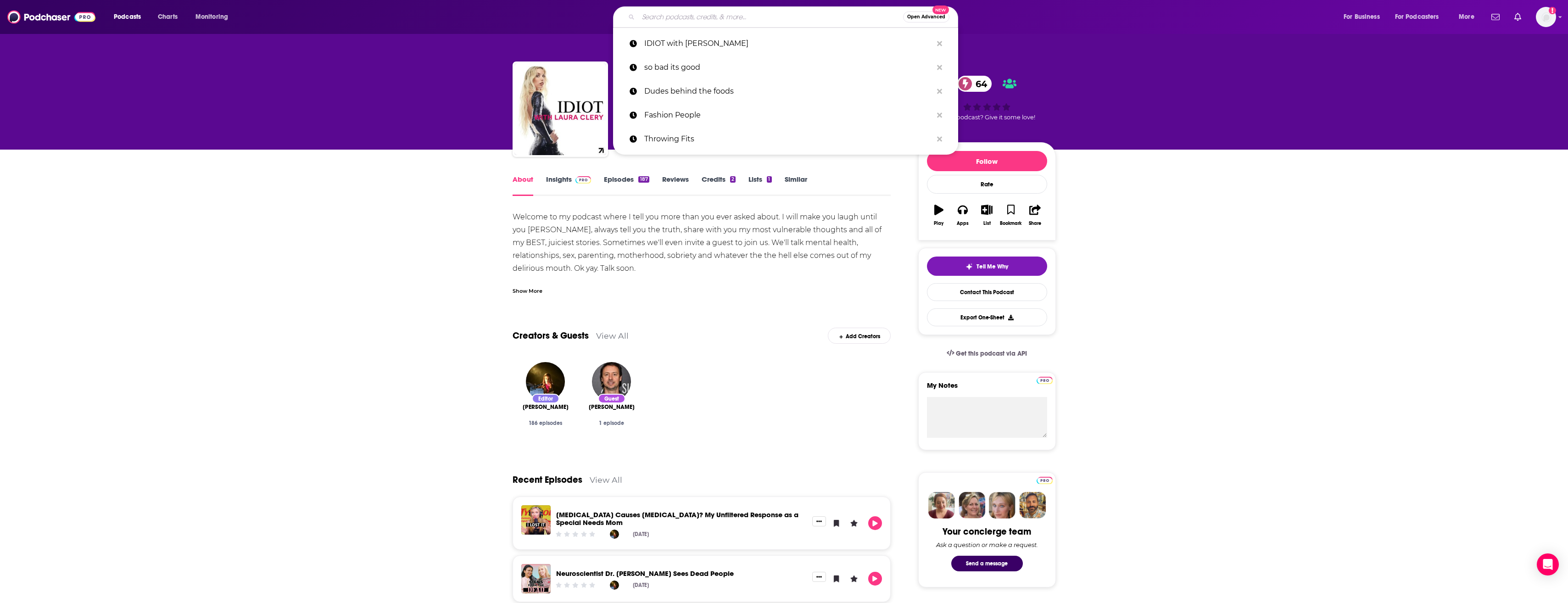
paste input "Evolution of a Snake: The Taylor Swift Fan Podcast"
type input "Evolution of a Snake: The Taylor Swift Fan Podcast"
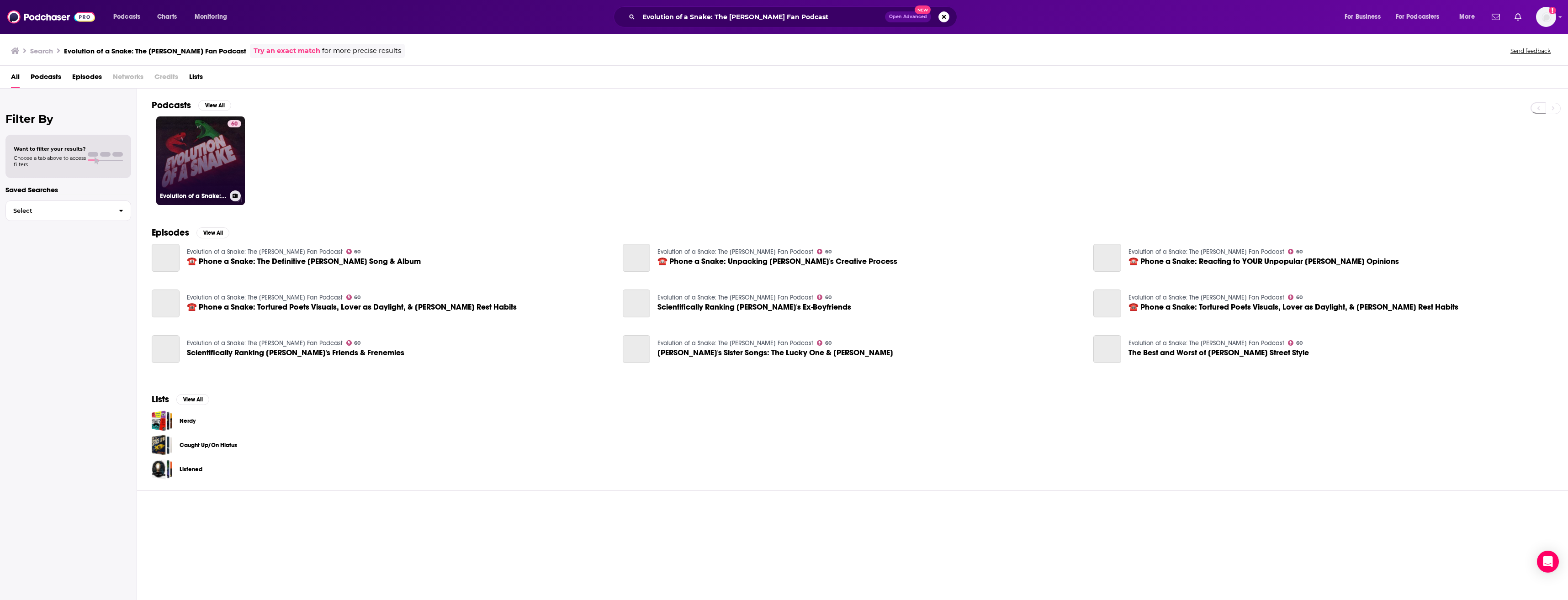
click at [197, 171] on link "60 Evolution of a Snake: The Taylor Swift Fan Podcast" at bounding box center [201, 161] width 89 height 89
